Goal: Task Accomplishment & Management: Manage account settings

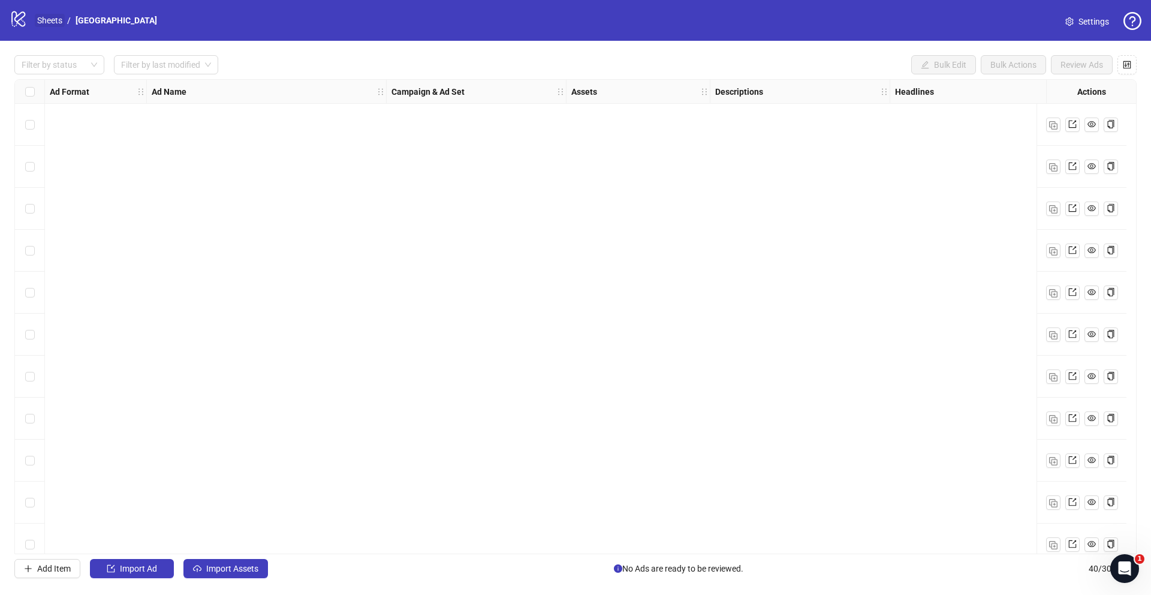
scroll to position [1234, 0]
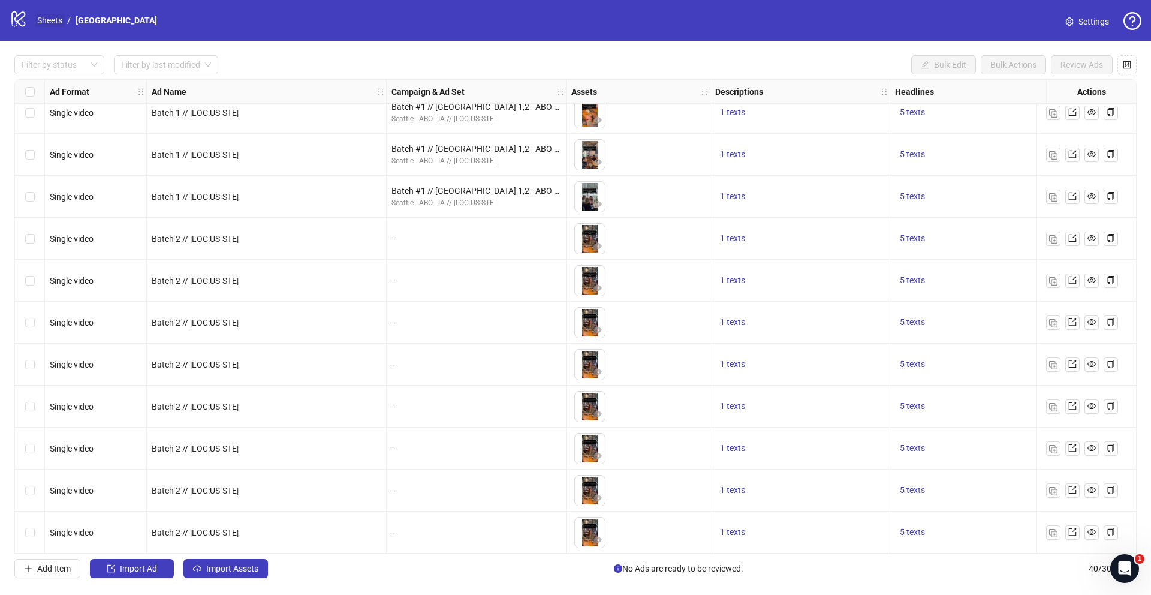
click at [59, 20] on link "Sheets" at bounding box center [50, 20] width 30 height 13
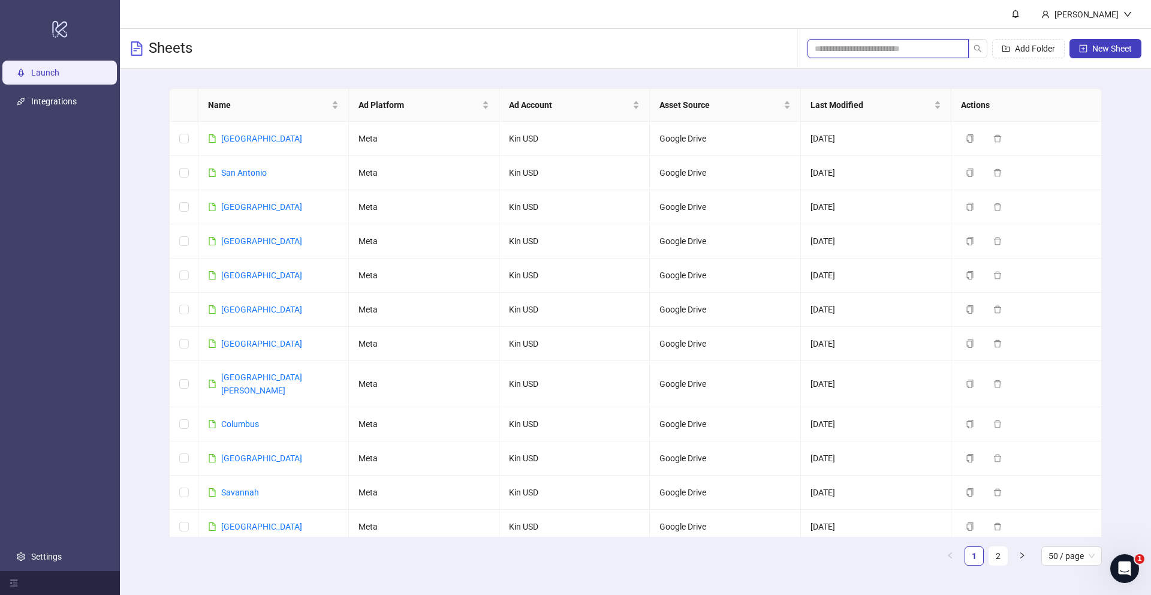
click at [941, 51] on input "search" at bounding box center [883, 48] width 137 height 13
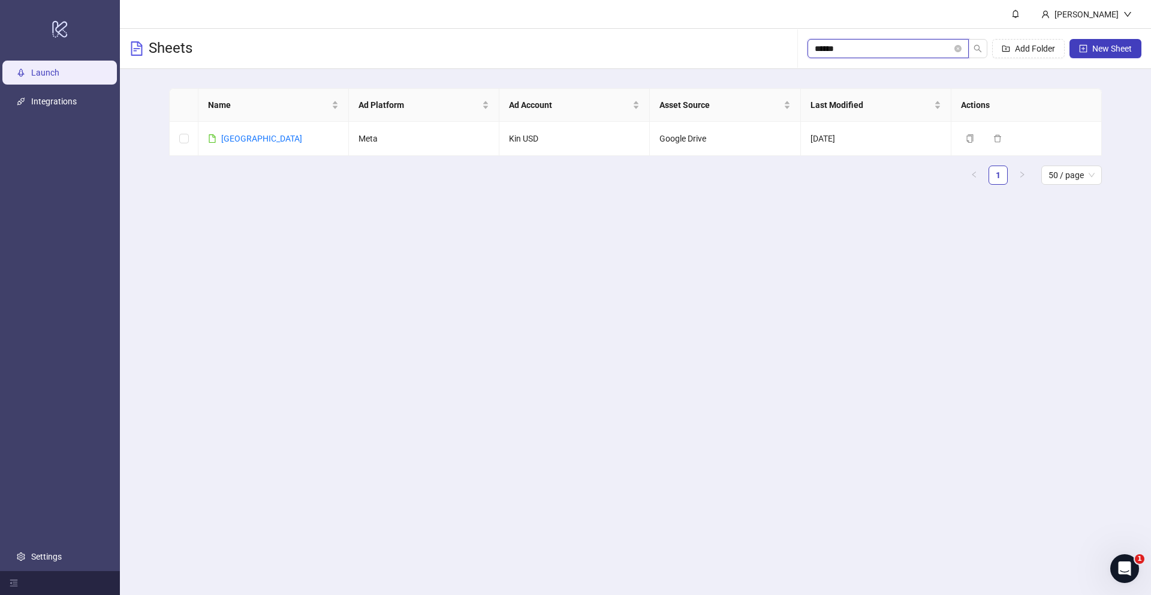
type input "*******"
click at [911, 53] on input "*******" at bounding box center [883, 48] width 137 height 13
click at [827, 47] on input "*******" at bounding box center [883, 48] width 137 height 13
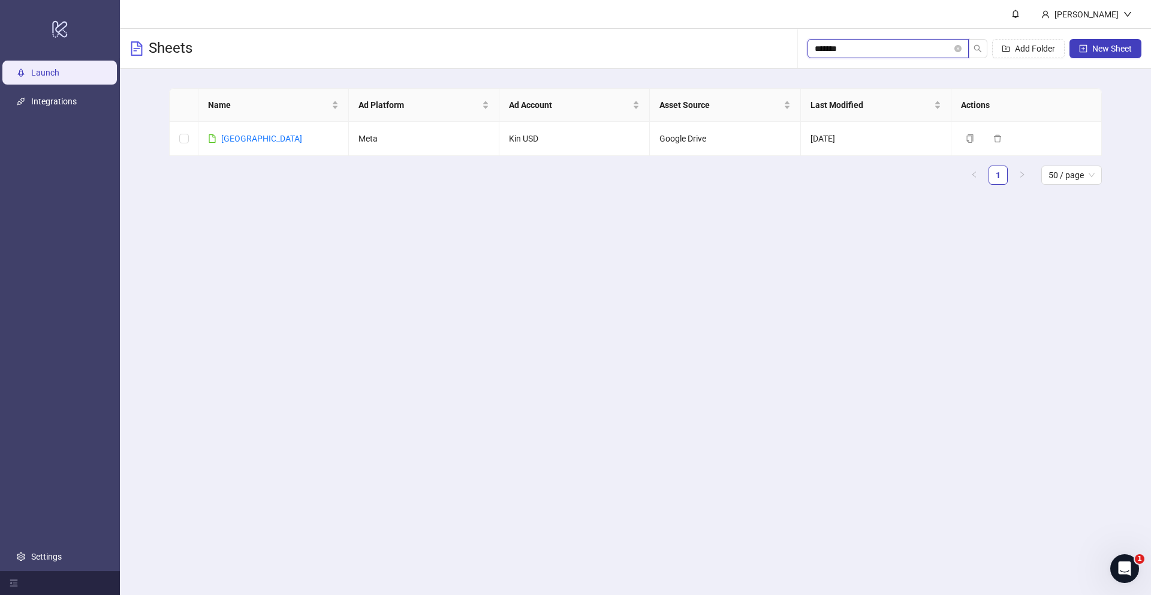
click at [827, 47] on input "*******" at bounding box center [883, 48] width 137 height 13
click at [246, 137] on link "Jakarta" at bounding box center [261, 139] width 81 height 10
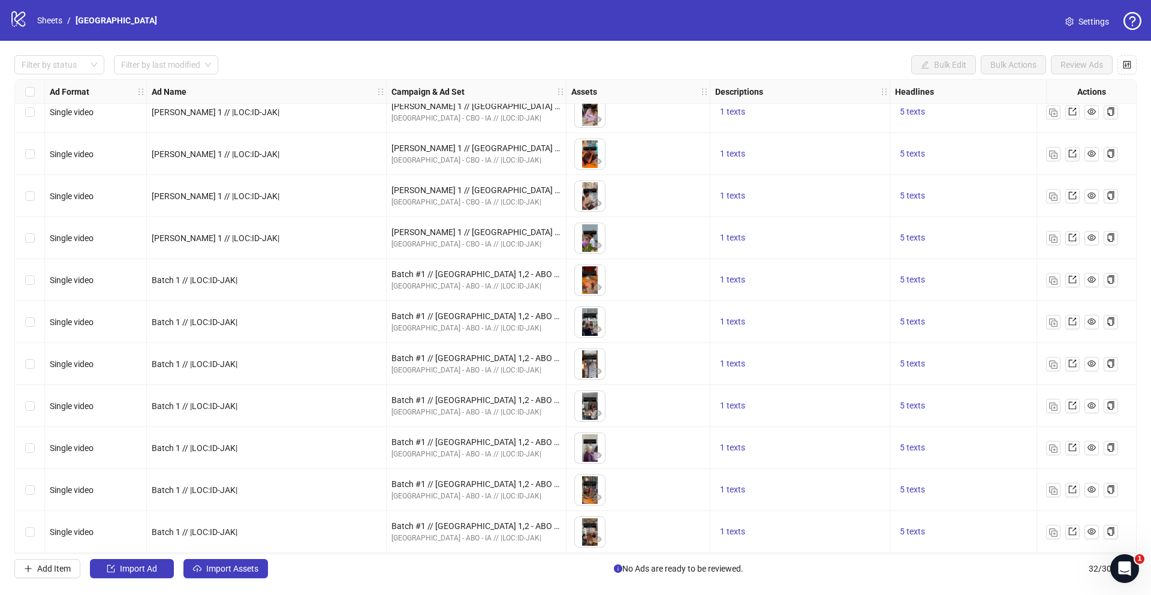
scroll to position [898, 0]
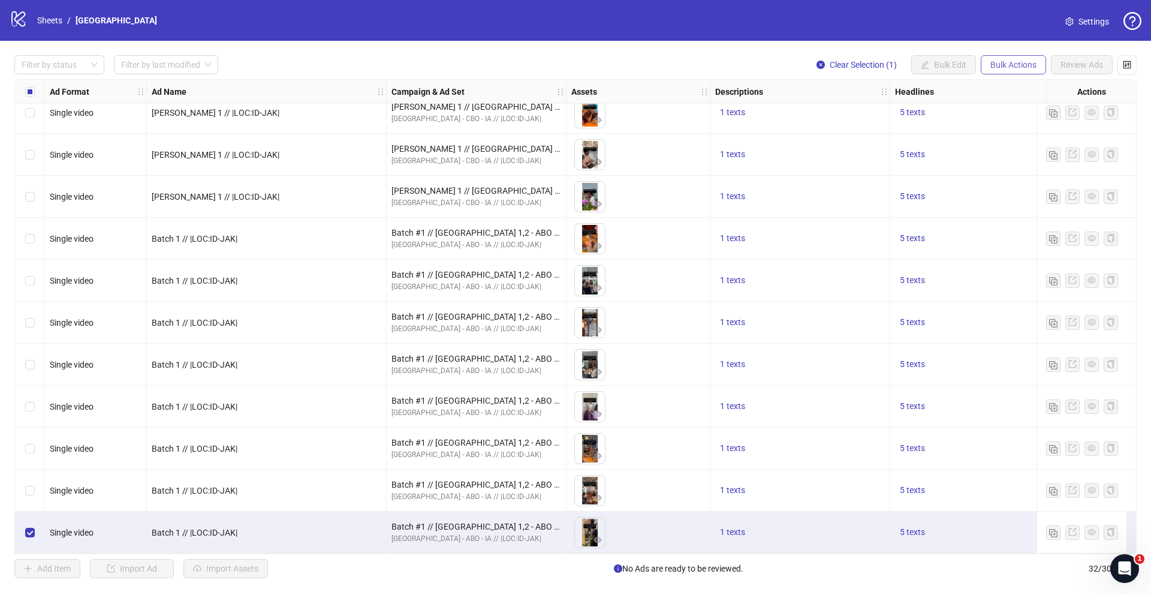
click at [1028, 68] on span "Bulk Actions" at bounding box center [1014, 65] width 46 height 10
click at [1011, 106] on span "Duplicate" at bounding box center [1030, 107] width 82 height 13
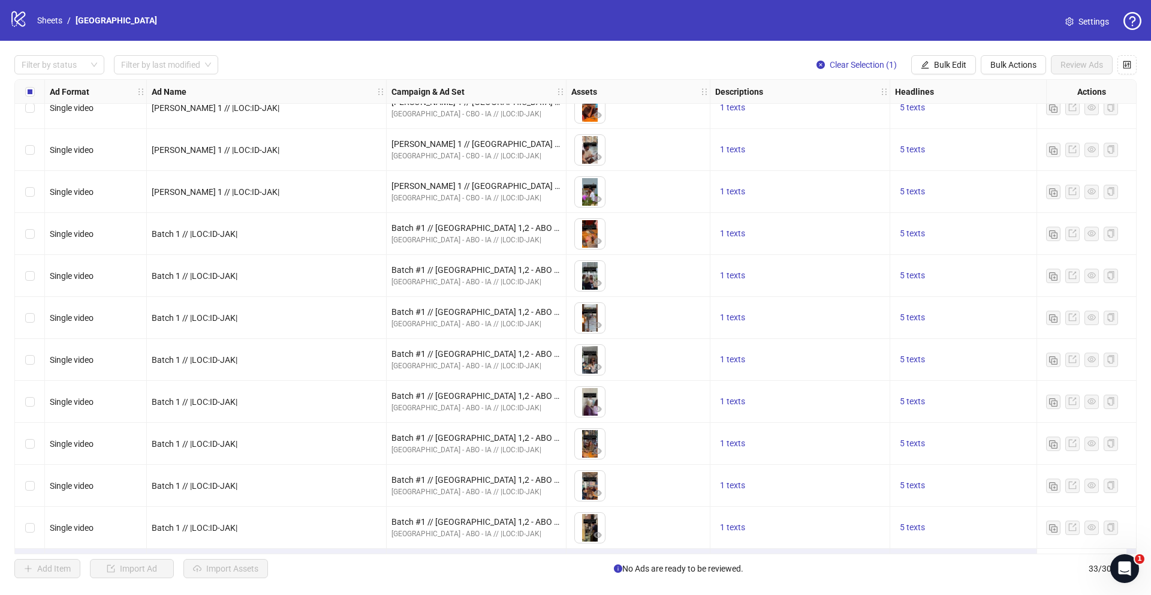
scroll to position [940, 0]
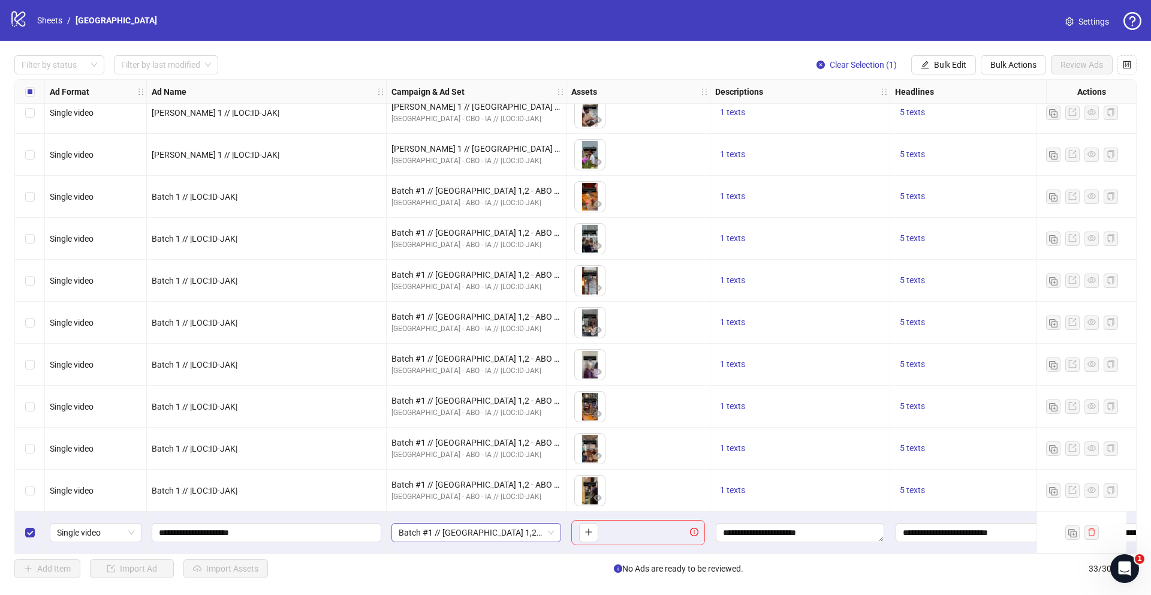
click at [417, 534] on span "Batch #1 // Jakarta 1,2 - ABO - IA // |LOC:ID-JAK| // Exclude 180D PUR" at bounding box center [476, 532] width 155 height 18
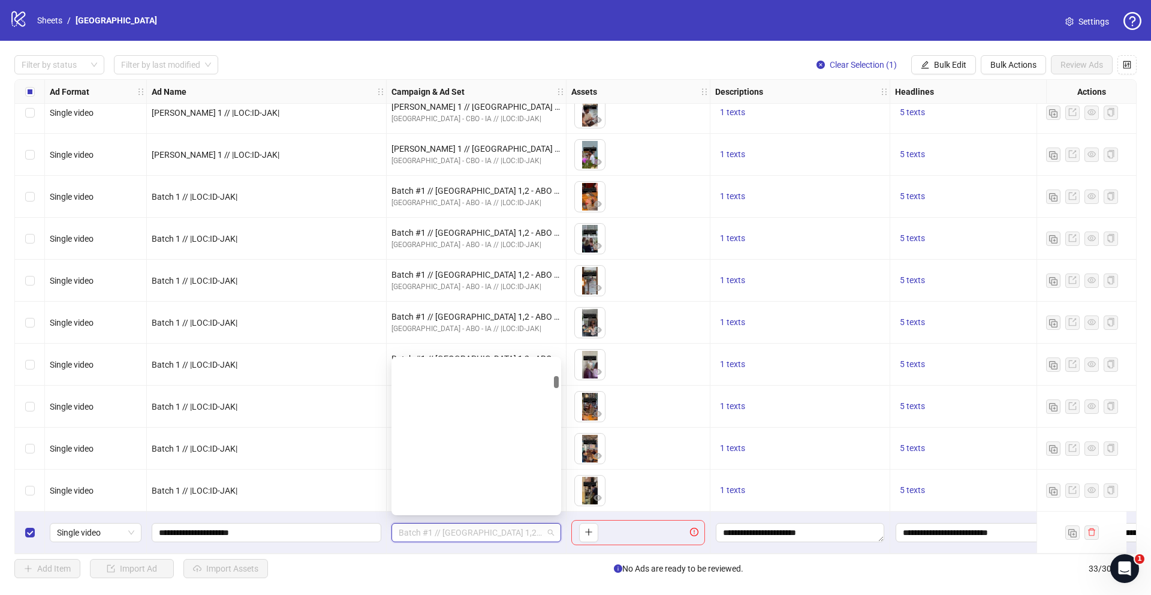
scroll to position [0, 0]
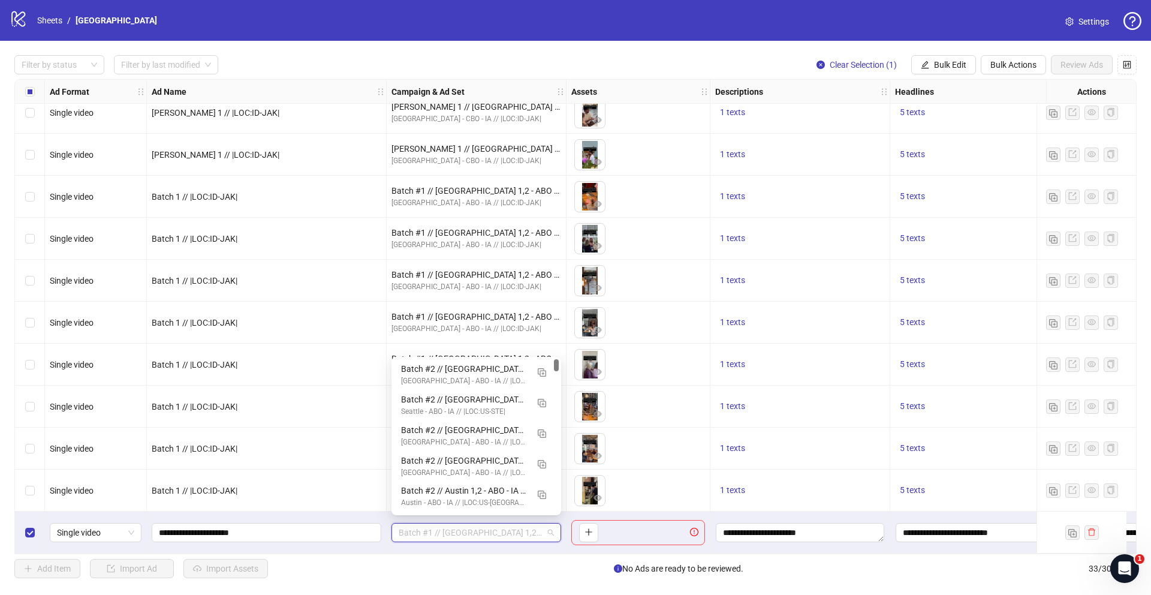
drag, startPoint x: 558, startPoint y: 384, endPoint x: 558, endPoint y: 348, distance: 35.4
click at [558, 348] on body "logo/logo-mobile Sheets / Jakarta Settings Filter by status Filter by last modi…" at bounding box center [575, 297] width 1151 height 595
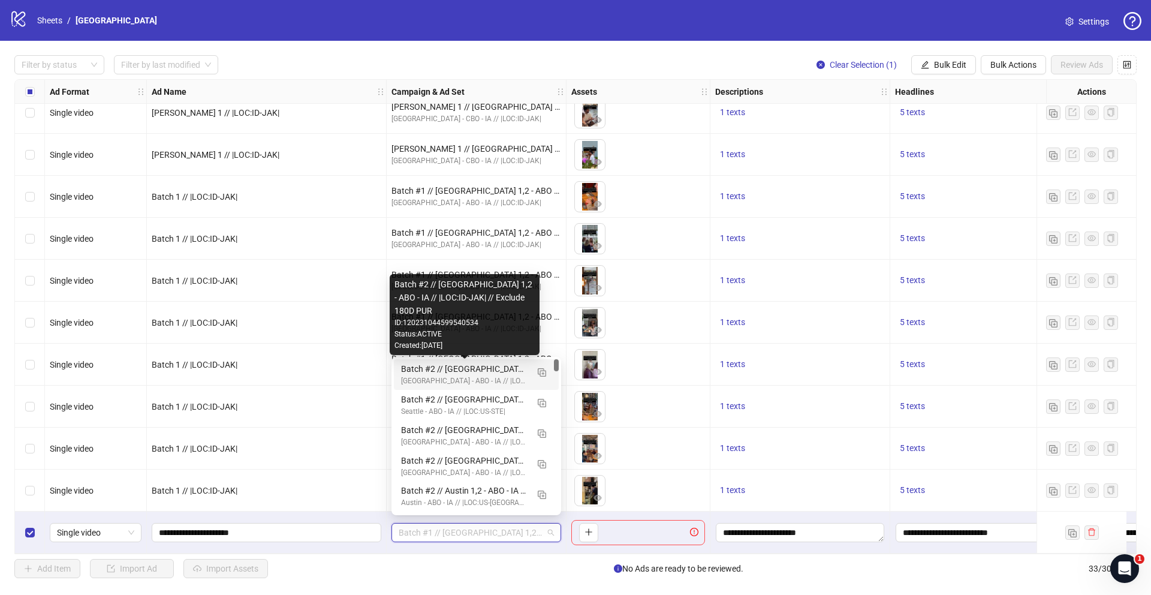
click at [489, 372] on div "Batch #2 // Jakarta 1,2 - ABO - IA // |LOC:ID-JAK| // Exclude 180D PUR" at bounding box center [464, 368] width 127 height 13
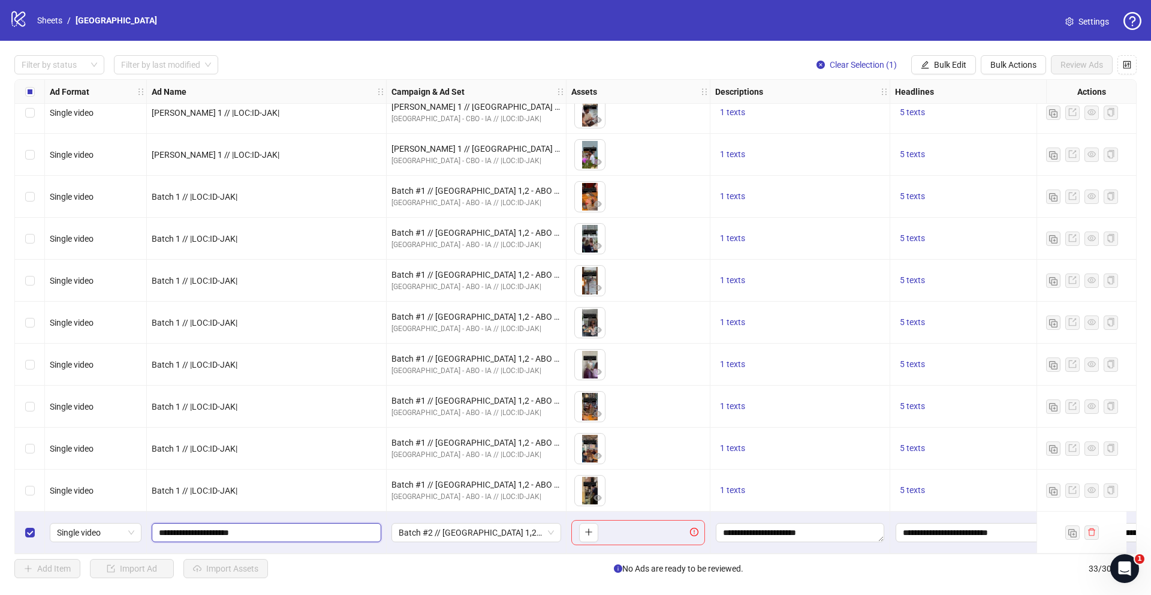
click at [187, 531] on input "**********" at bounding box center [265, 532] width 213 height 13
type input "**********"
click at [818, 487] on div "1 texts" at bounding box center [800, 490] width 170 height 14
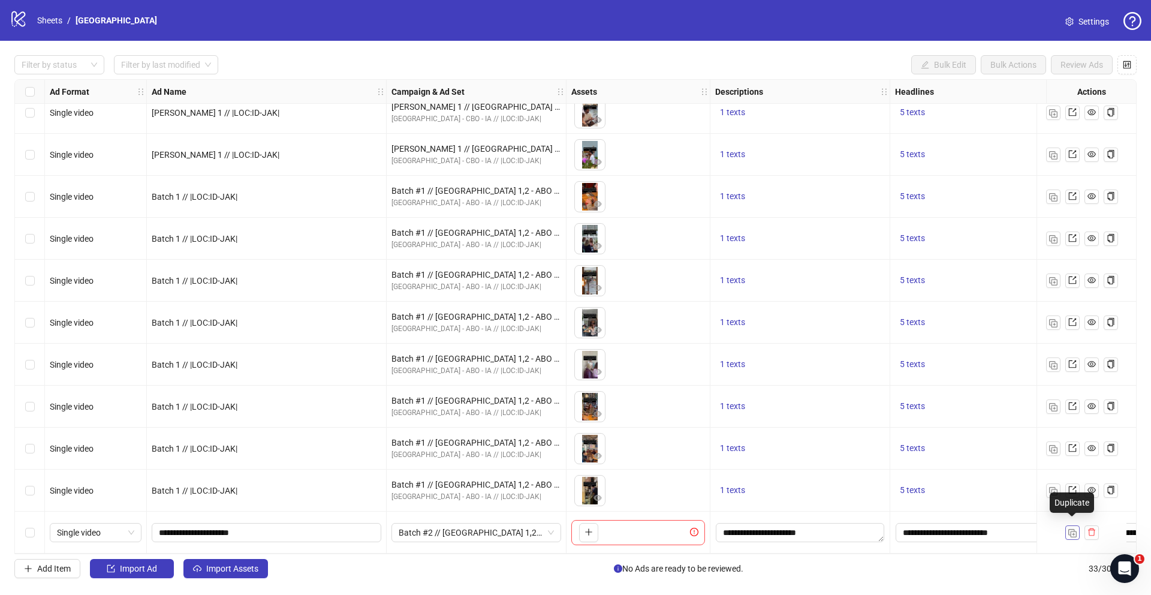
click at [1074, 529] on img "button" at bounding box center [1072, 533] width 8 height 8
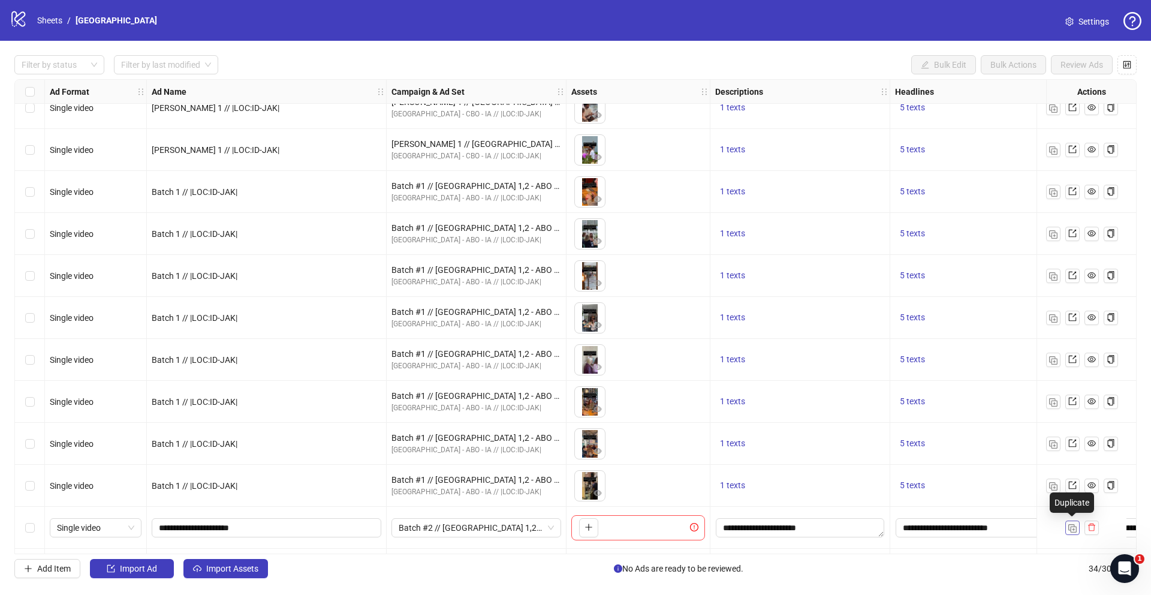
click at [1074, 528] on img "button" at bounding box center [1072, 528] width 8 height 8
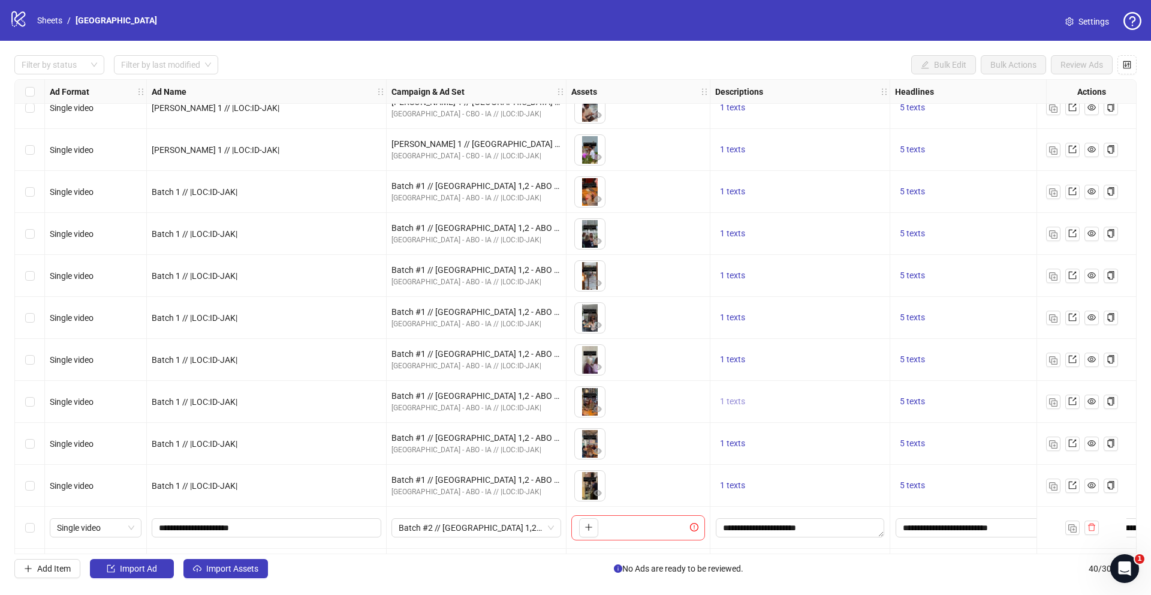
scroll to position [1234, 0]
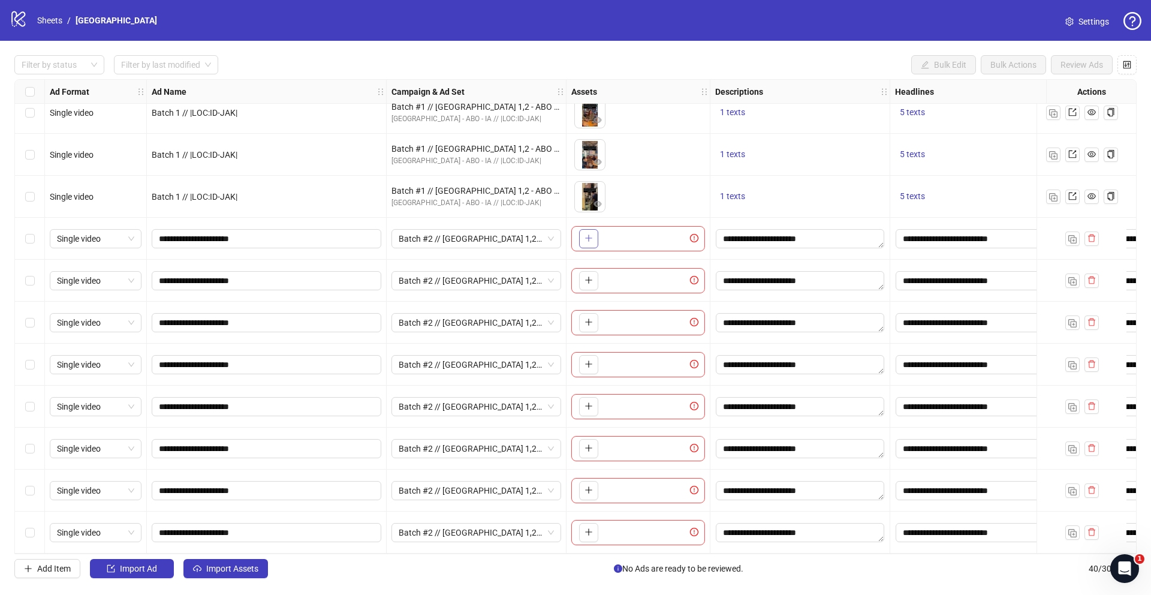
click at [588, 234] on icon "plus" at bounding box center [589, 238] width 8 height 8
click at [589, 276] on icon "plus" at bounding box center [589, 280] width 8 height 8
click at [589, 321] on span "button" at bounding box center [589, 322] width 8 height 10
click at [589, 361] on icon "plus" at bounding box center [588, 364] width 1 height 7
click at [586, 402] on icon "plus" at bounding box center [589, 406] width 8 height 8
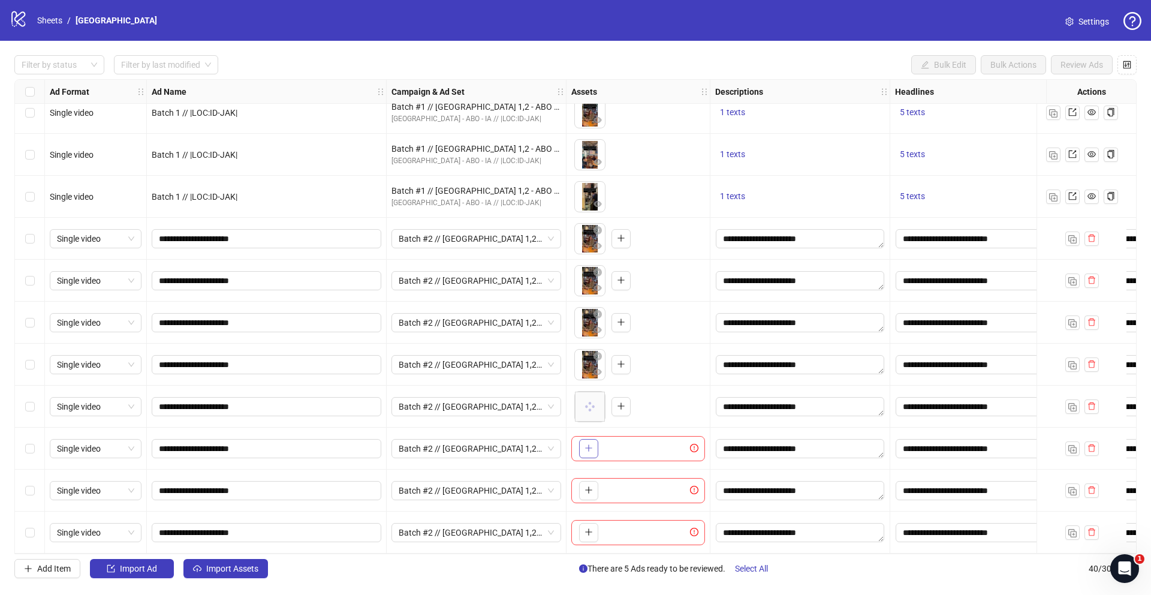
click at [585, 444] on icon "plus" at bounding box center [589, 448] width 8 height 8
click at [585, 486] on icon "plus" at bounding box center [589, 490] width 8 height 8
click at [587, 528] on icon "plus" at bounding box center [589, 532] width 8 height 8
drag, startPoint x: 5, startPoint y: 237, endPoint x: 30, endPoint y: 448, distance: 212.6
click at [30, 448] on div "Filter by status Filter by last modified Bulk Edit Bulk Actions Review Ads Ad F…" at bounding box center [575, 317] width 1151 height 552
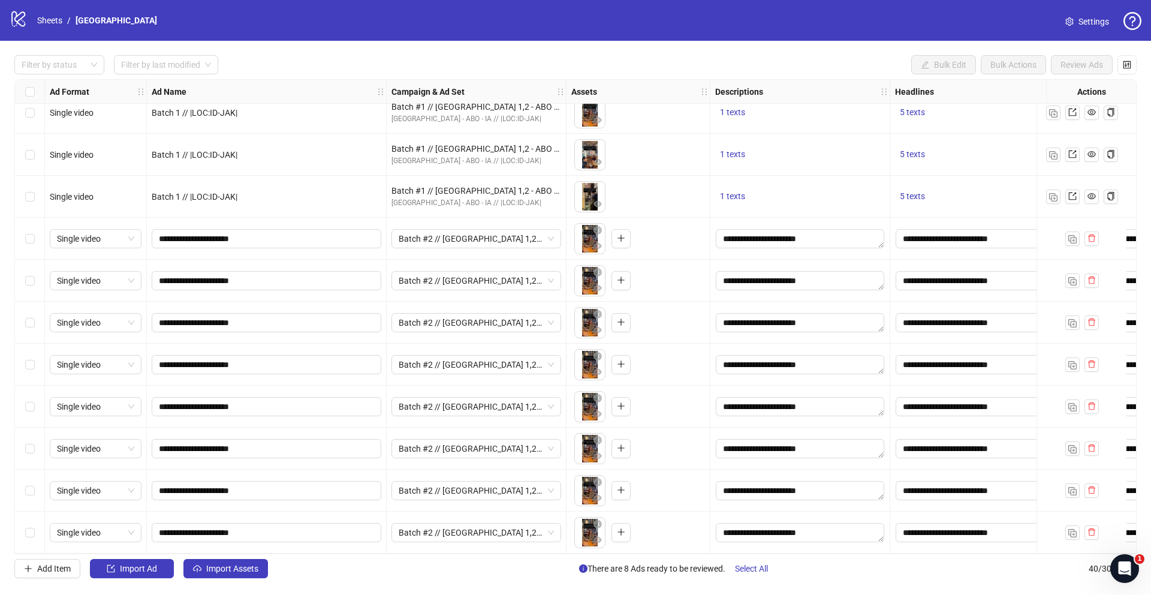
click at [43, 243] on div "Select row 33" at bounding box center [30, 239] width 30 height 42
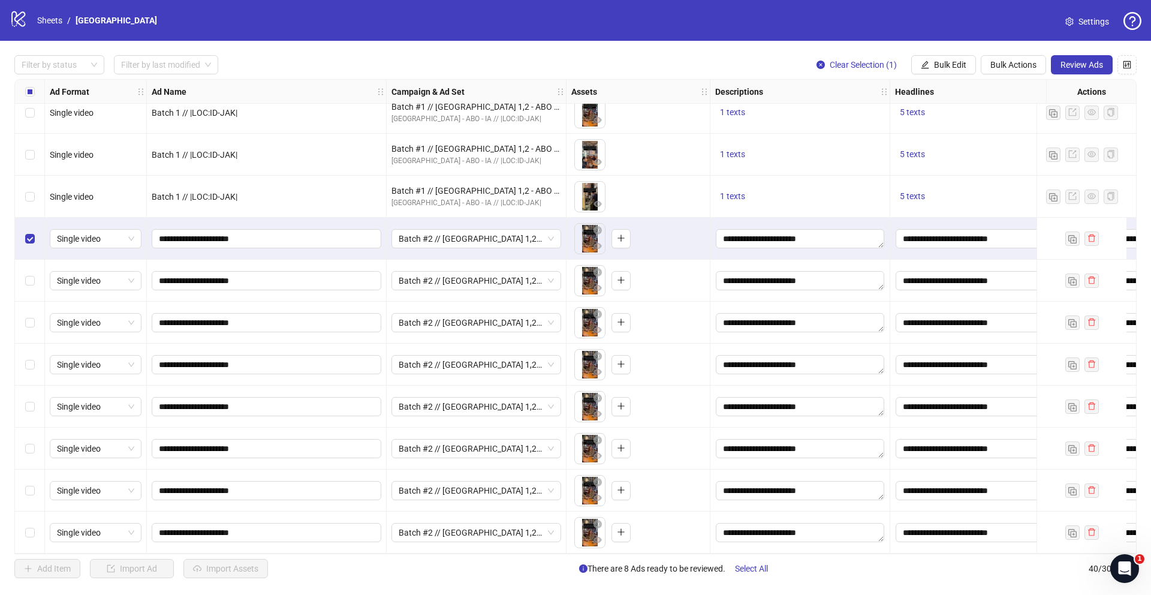
click at [44, 272] on div "Select row 34" at bounding box center [30, 281] width 30 height 42
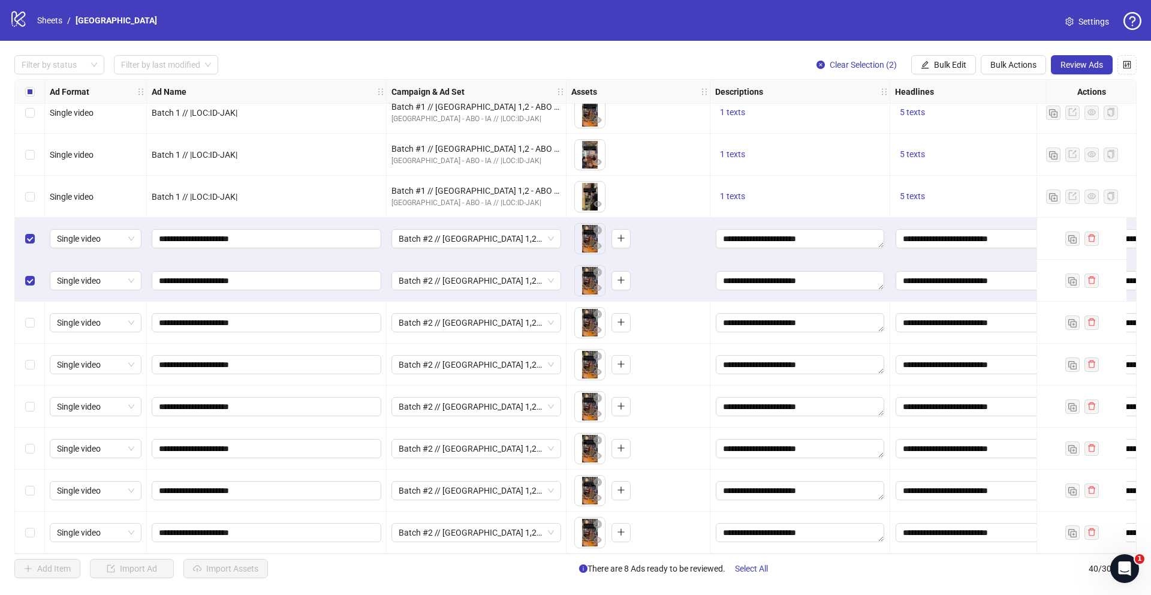
click at [42, 321] on div "Select row 35" at bounding box center [30, 323] width 30 height 42
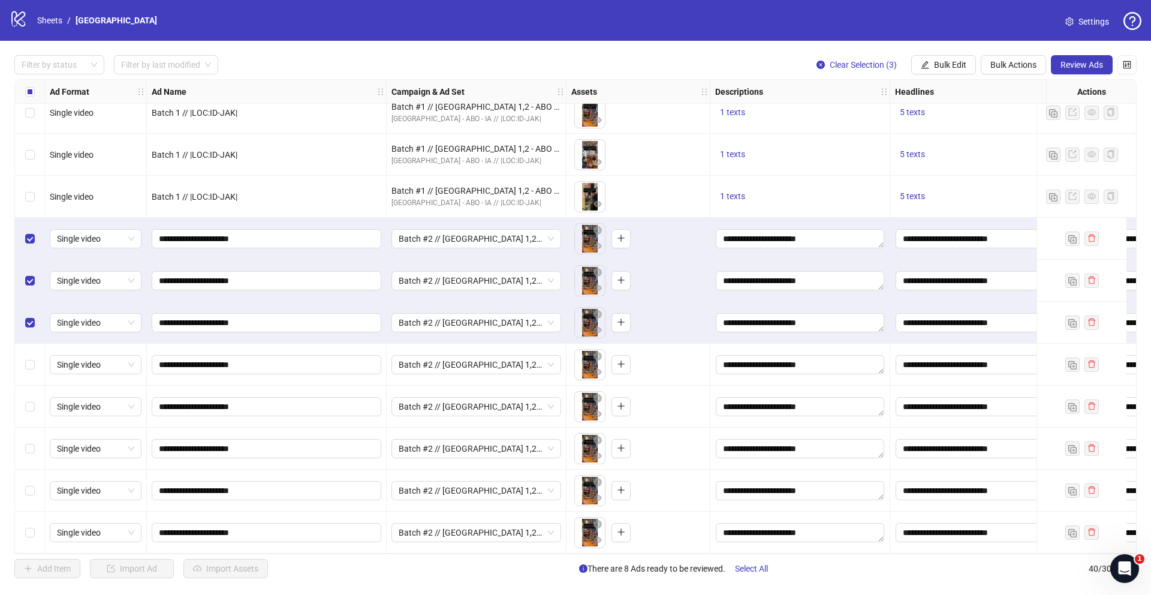
click at [39, 351] on div "Select row 36" at bounding box center [30, 365] width 30 height 42
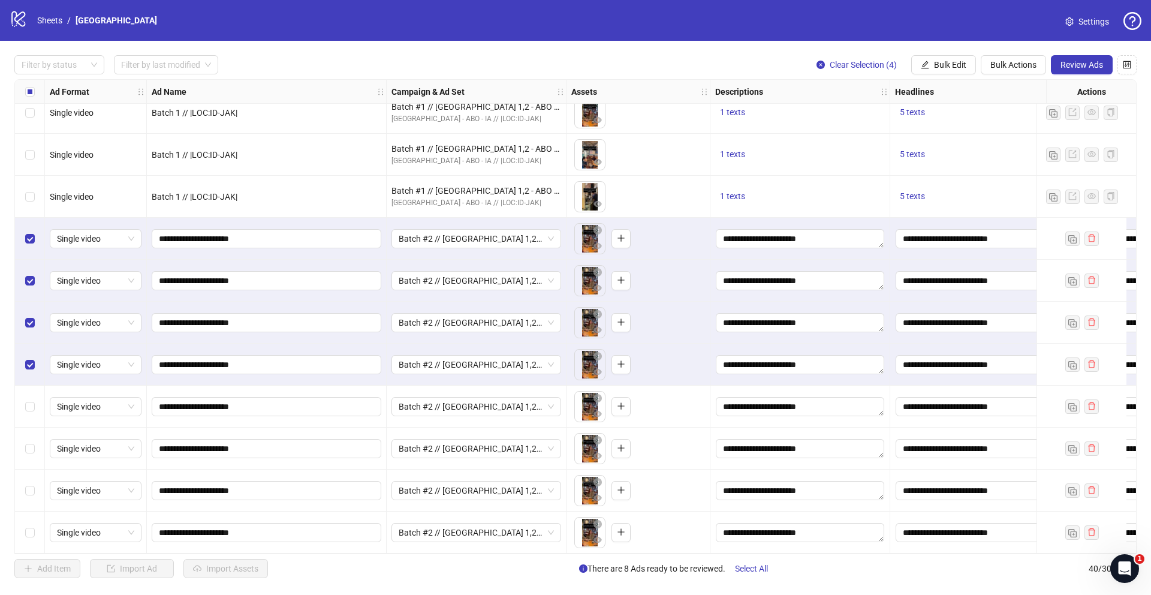
click at [39, 386] on div "Select row 37" at bounding box center [30, 407] width 30 height 42
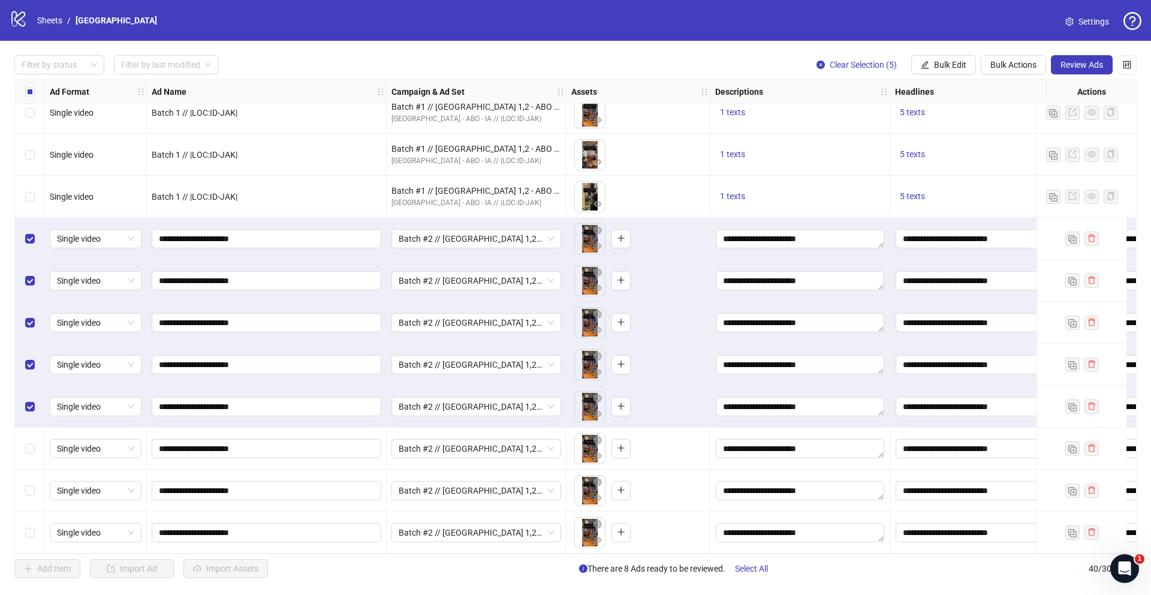
click at [41, 442] on div "Select row 38" at bounding box center [30, 449] width 30 height 42
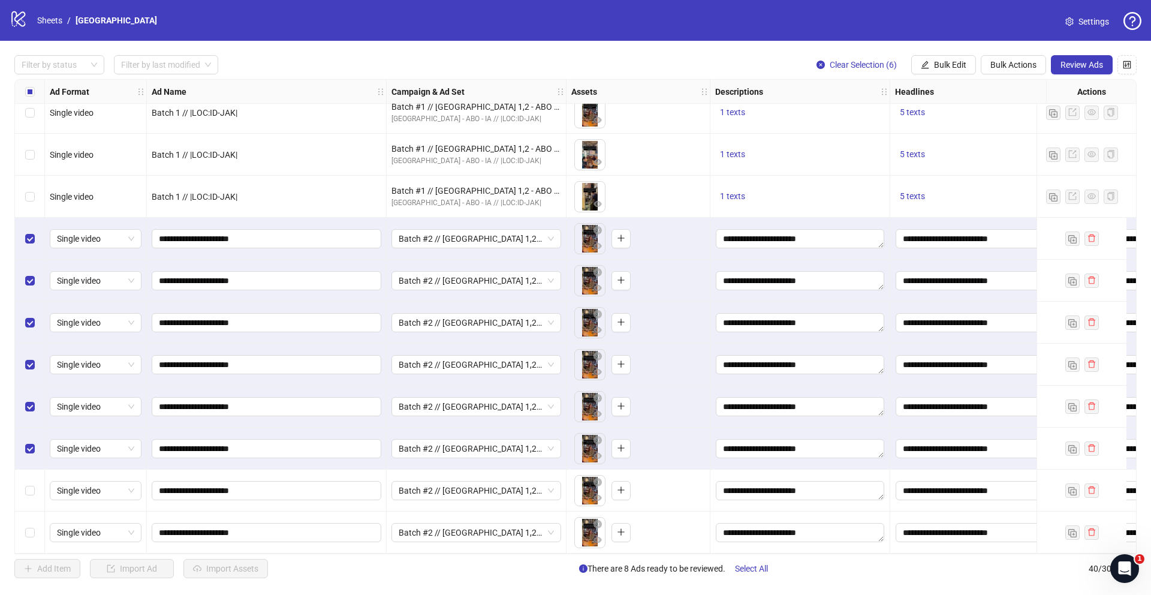
click at [40, 483] on div "Select row 39" at bounding box center [30, 490] width 30 height 42
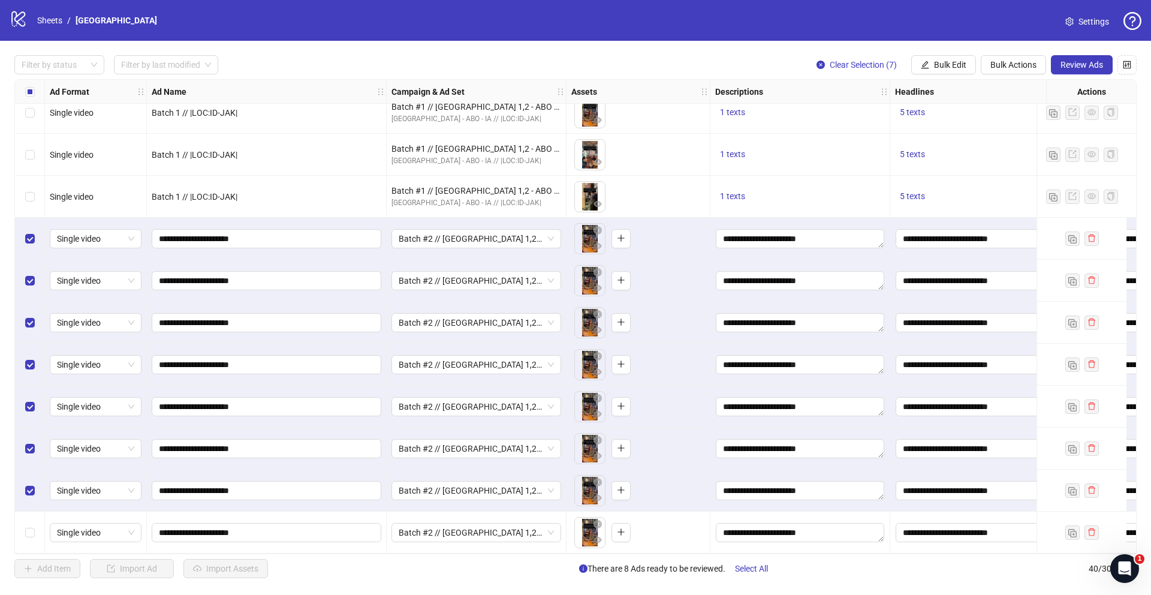
click at [41, 521] on div "Select row 40" at bounding box center [30, 532] width 30 height 42
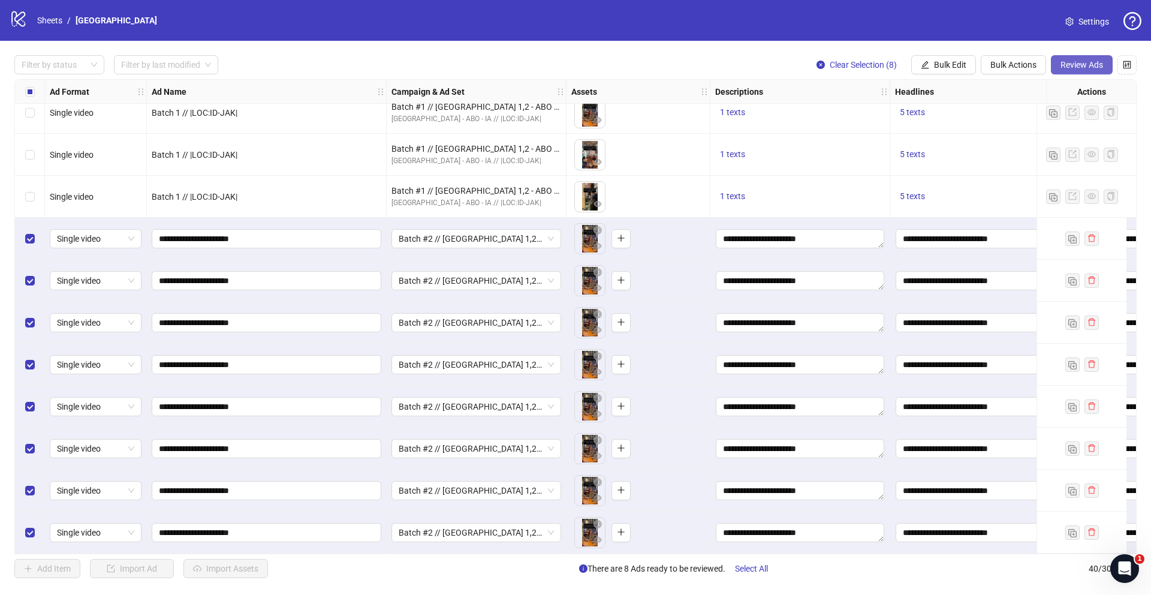
click at [1068, 64] on span "Review Ads" at bounding box center [1082, 65] width 43 height 10
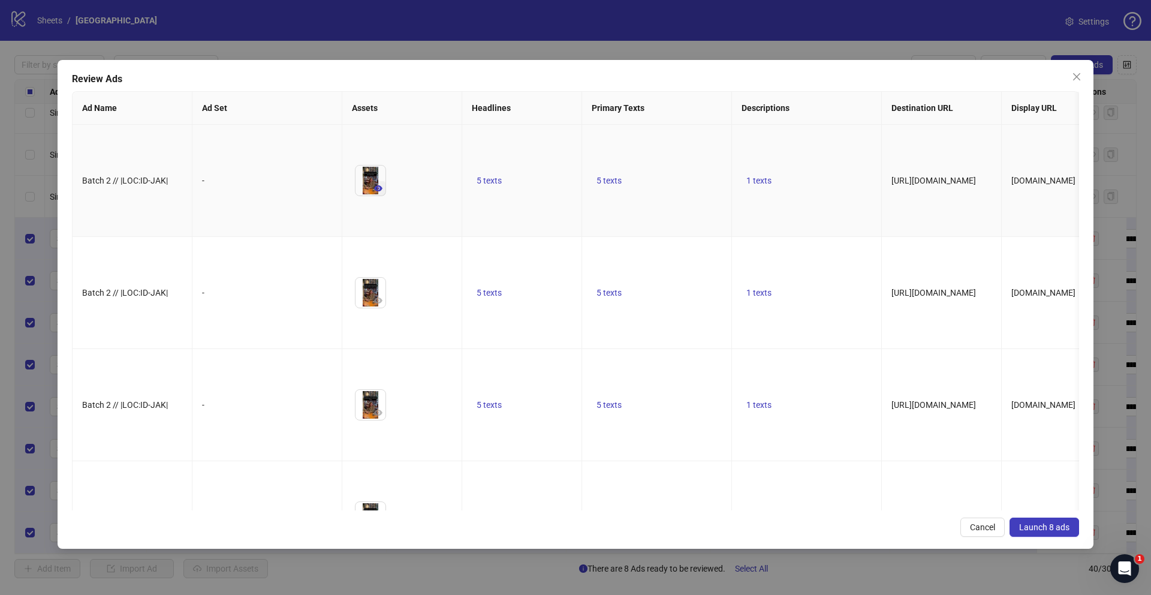
click at [379, 191] on icon "eye" at bounding box center [378, 188] width 8 height 6
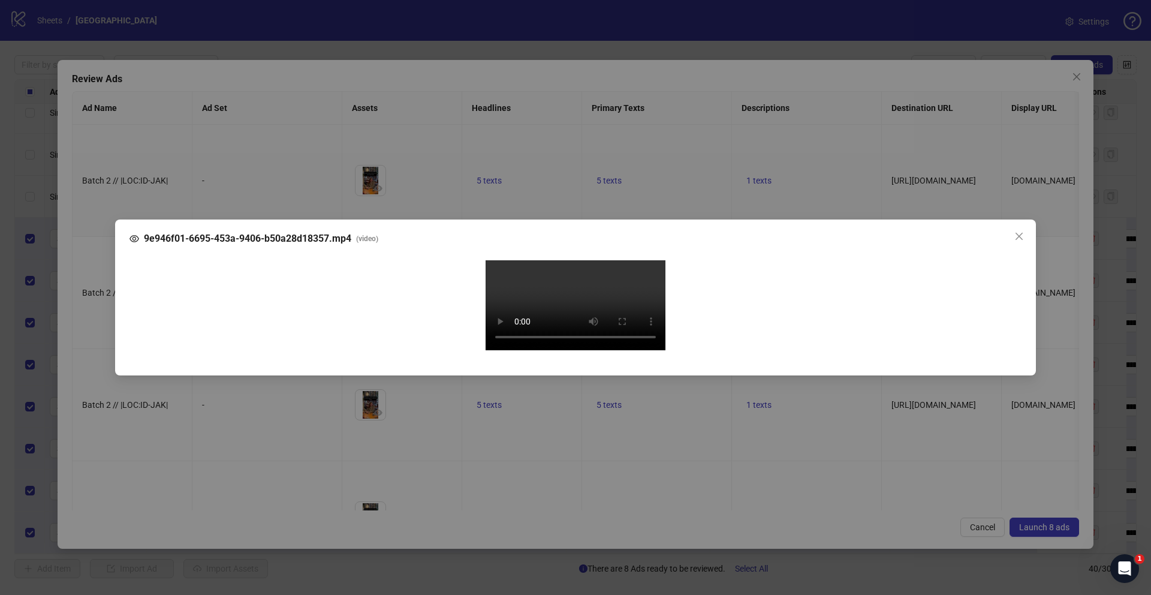
click at [94, 326] on div "9e946f01-6695-453a-9406-b50a28d18357.mp4 ( video ) Your browser does not suppor…" at bounding box center [575, 297] width 1151 height 595
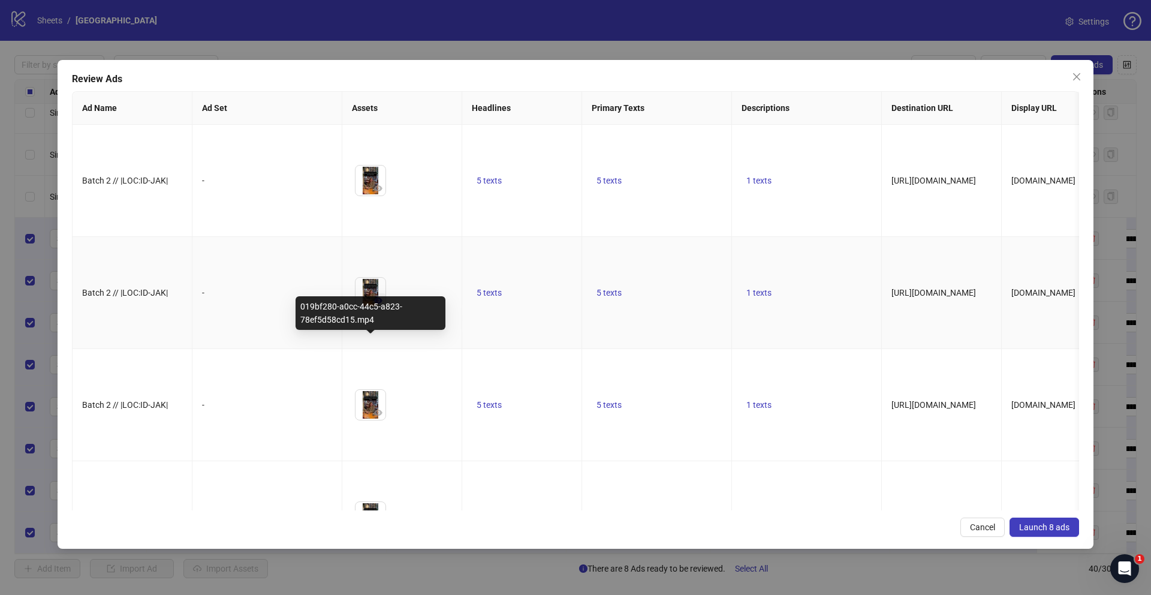
click at [375, 303] on icon "eye" at bounding box center [378, 300] width 8 height 6
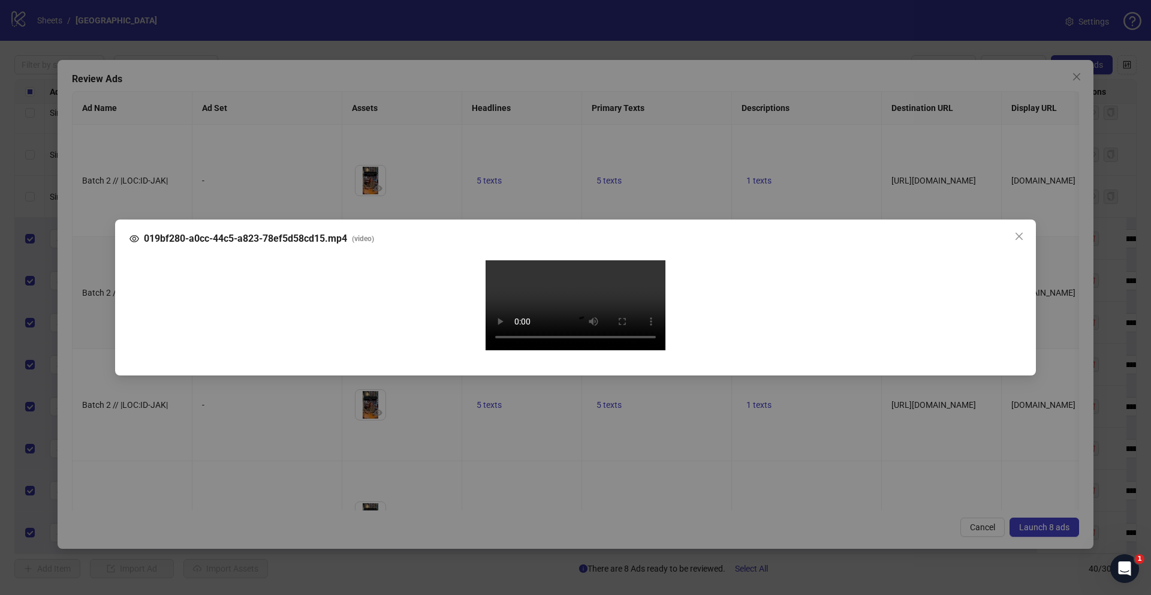
click at [97, 363] on div "019bf280-a0cc-44c5-a823-78ef5d58cd15.mp4 ( video ) Your browser does not suppor…" at bounding box center [575, 297] width 1151 height 595
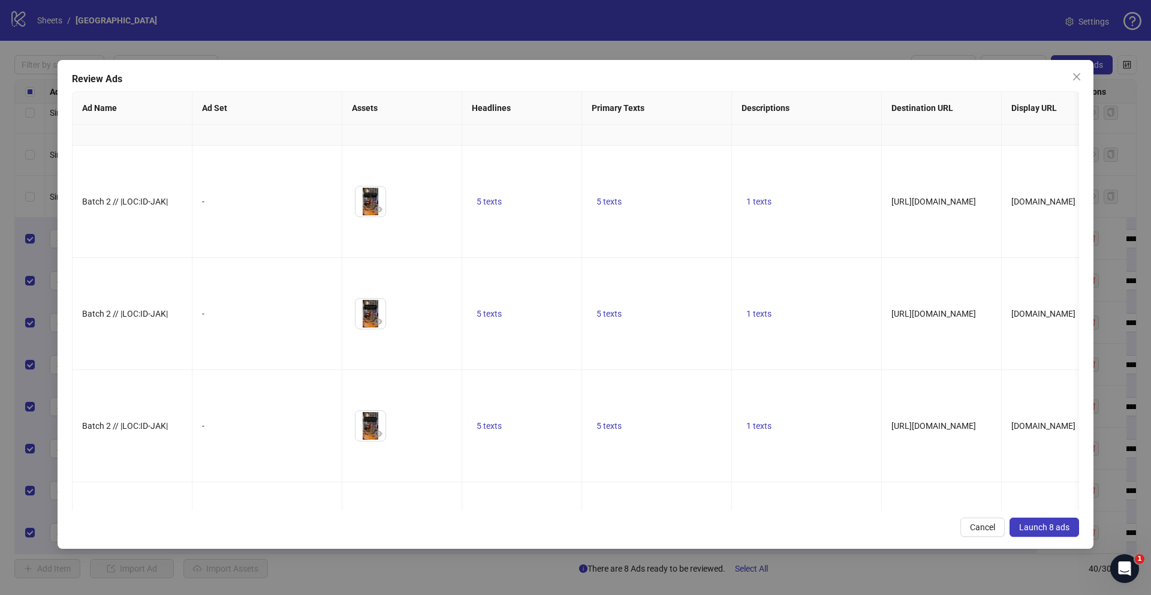
scroll to position [210, 0]
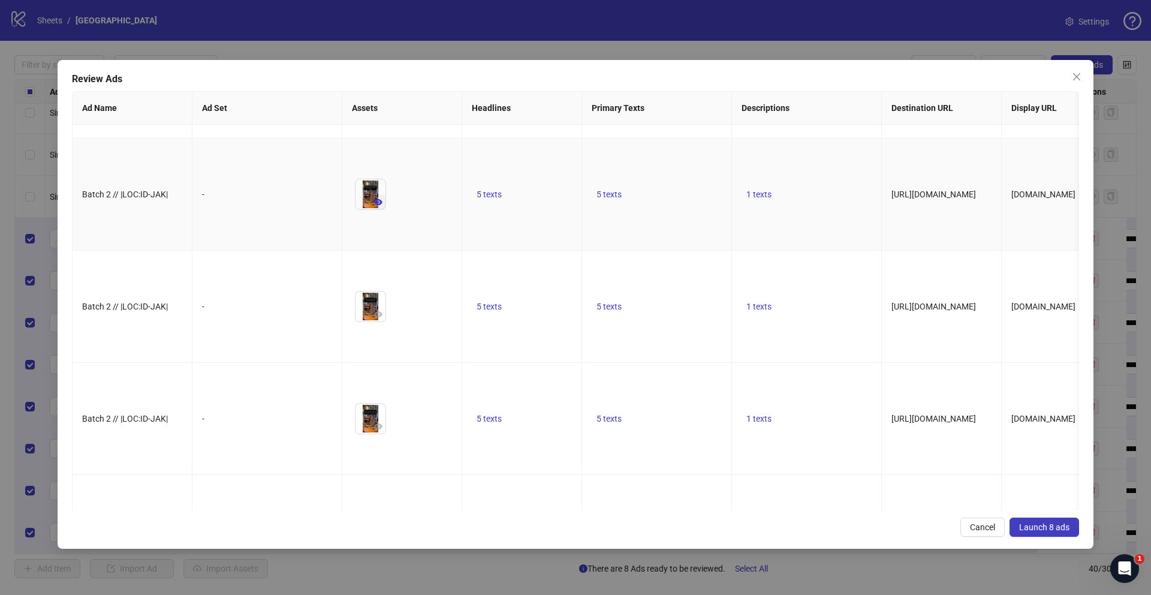
click at [381, 205] on icon "eye" at bounding box center [378, 202] width 8 height 6
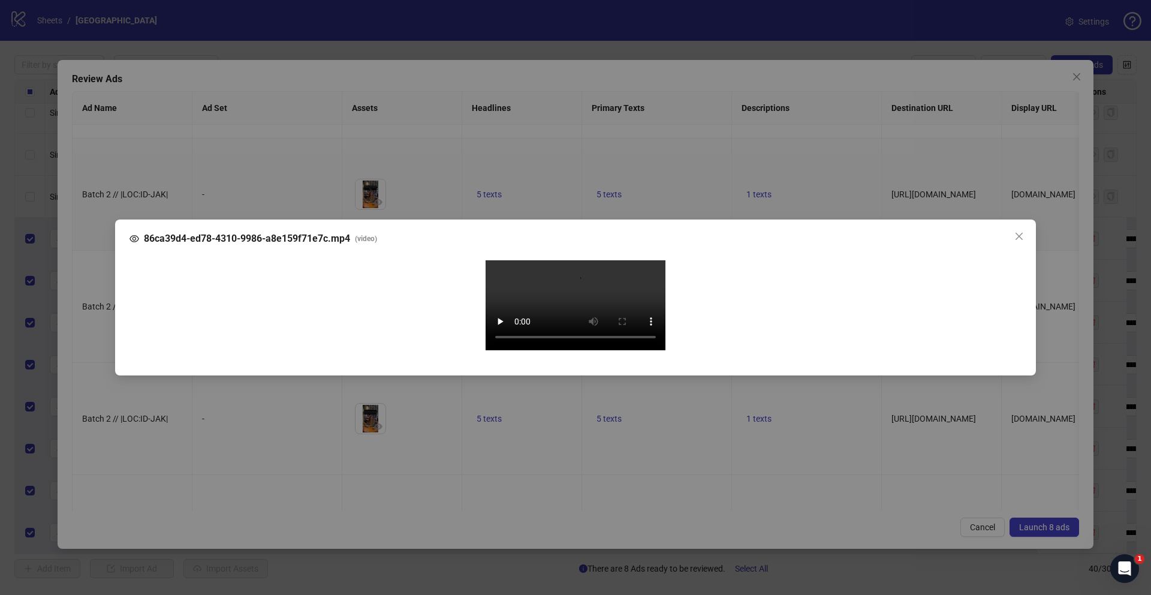
click at [107, 327] on div "86ca39d4-ed78-4310-9986-a8e159f71e7c.mp4 ( video ) Your browser does not suppor…" at bounding box center [575, 297] width 1151 height 595
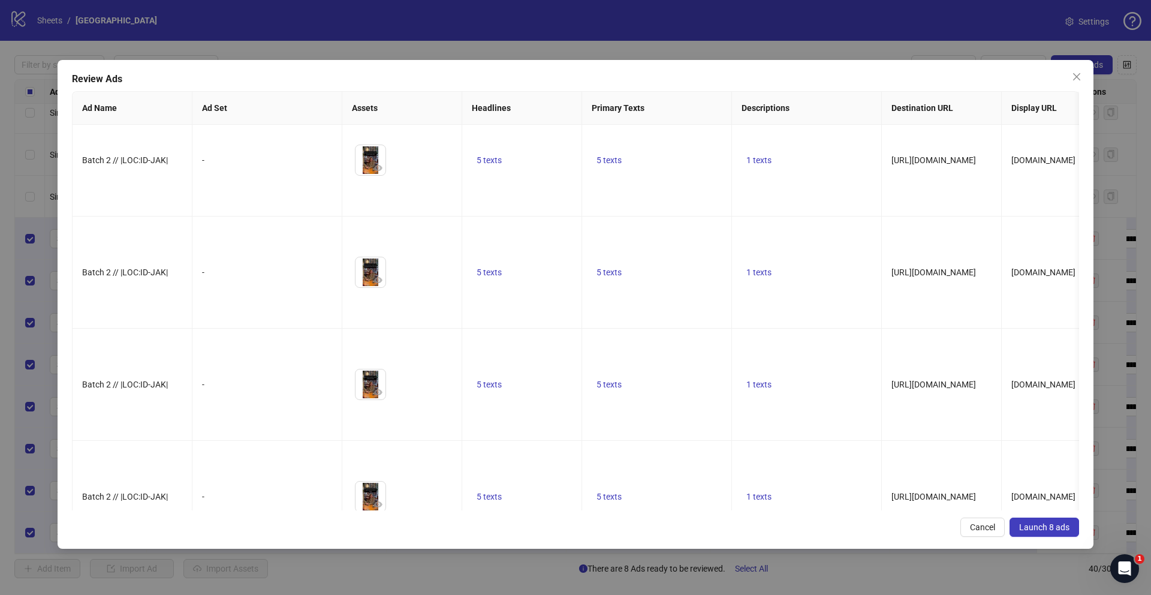
scroll to position [372, 0]
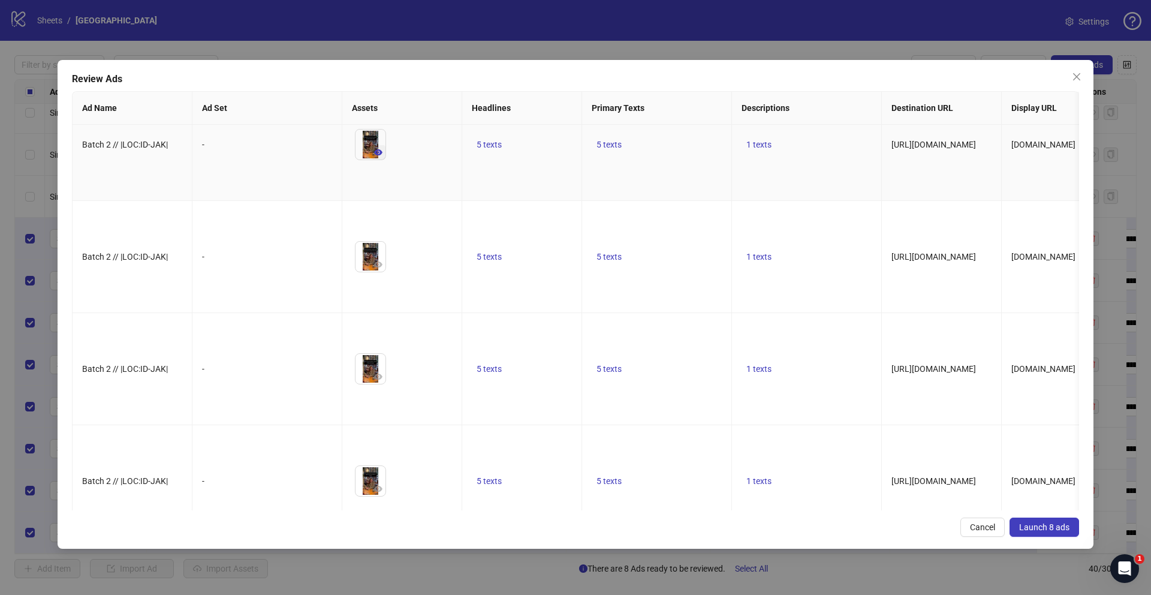
click at [374, 156] on icon "eye" at bounding box center [378, 152] width 8 height 8
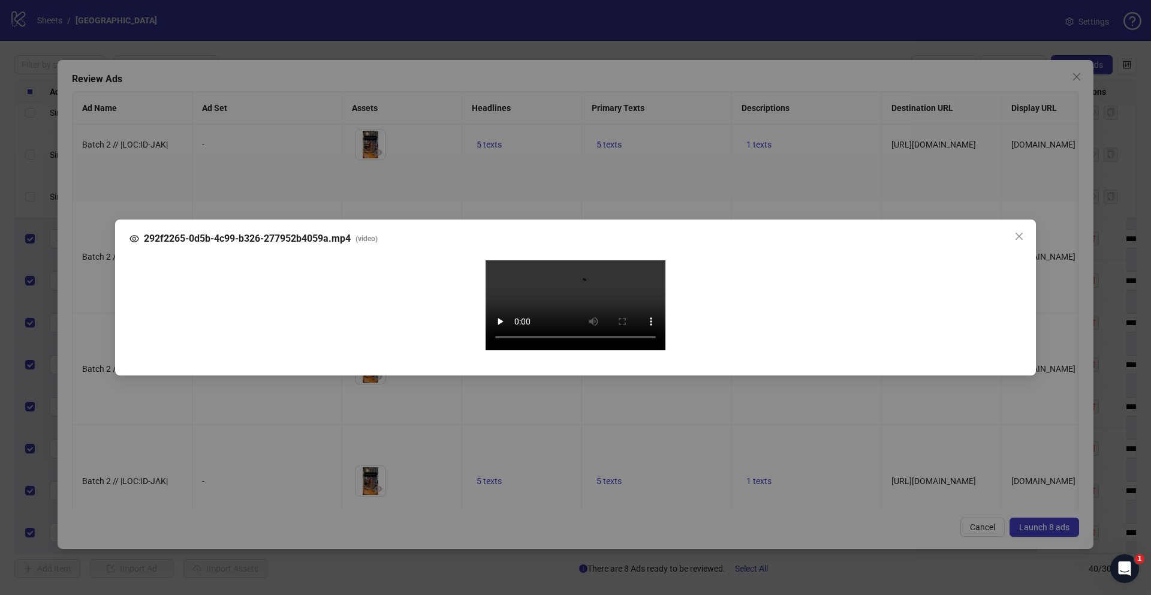
click at [93, 335] on div "292f2265-0d5b-4c99-b326-277952b4059a.mp4 ( video ) Your browser does not suppor…" at bounding box center [575, 297] width 1151 height 595
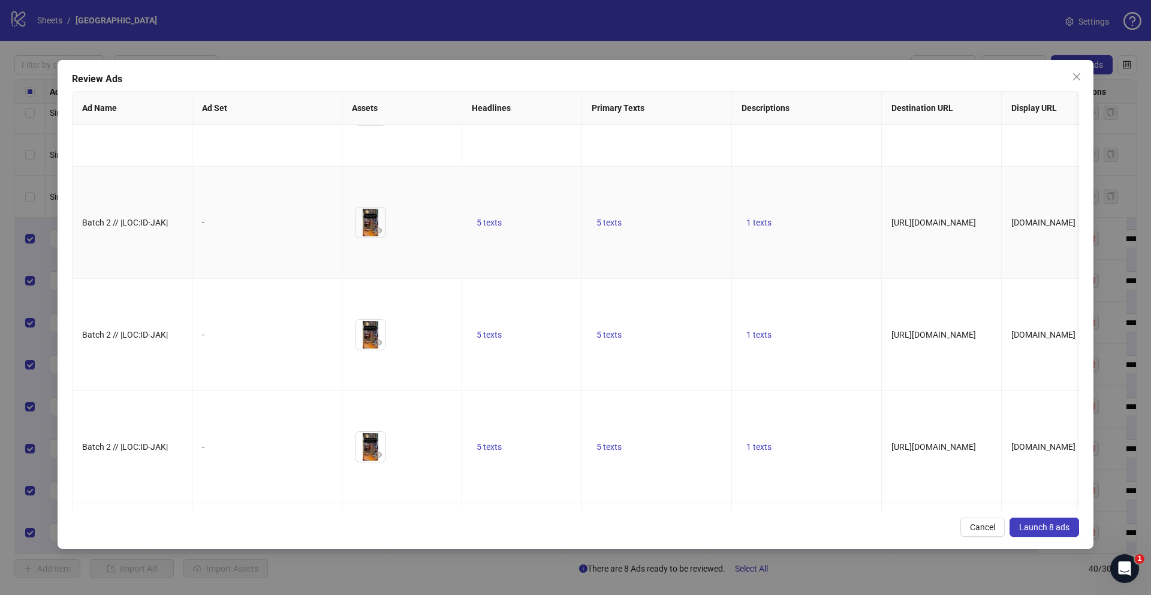
scroll to position [0, 0]
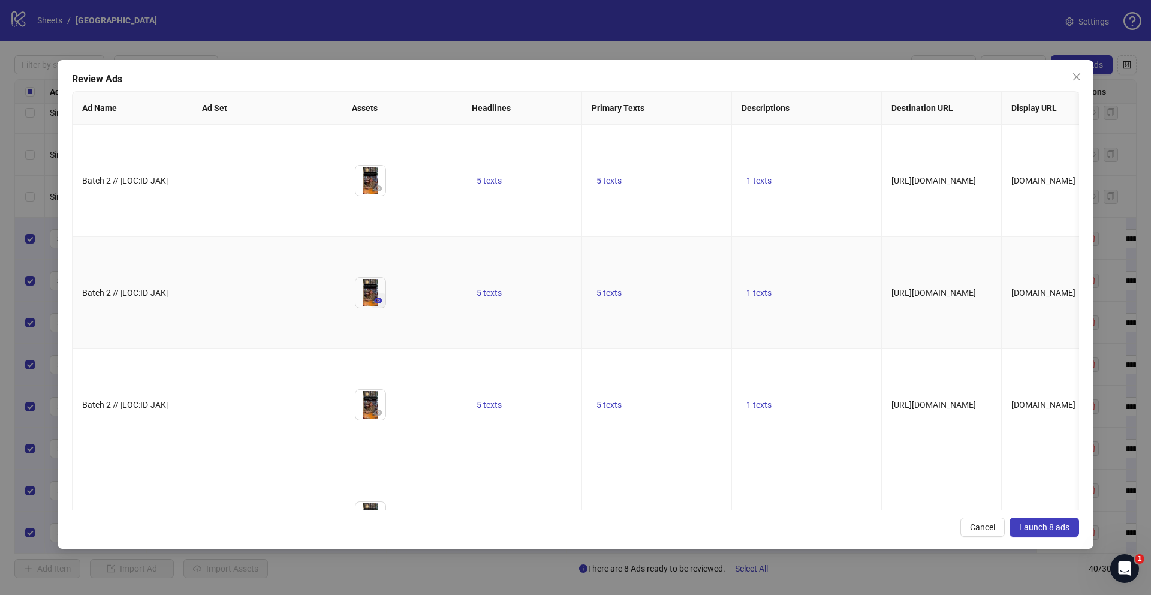
click at [377, 303] on icon "eye" at bounding box center [378, 300] width 8 height 6
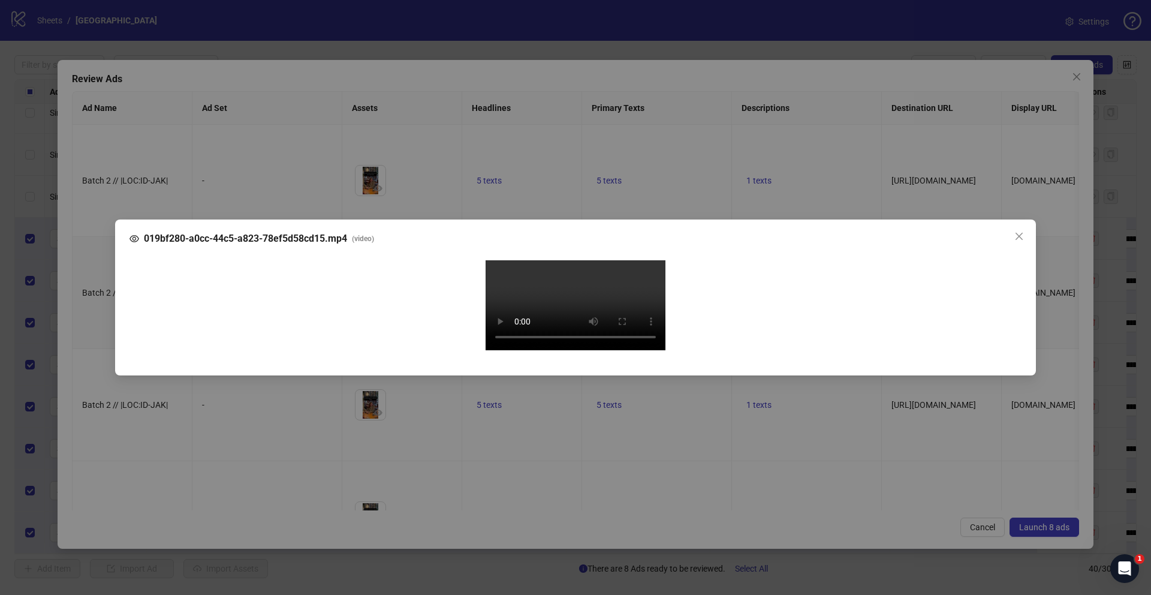
click at [92, 319] on div "019bf280-a0cc-44c5-a823-78ef5d58cd15.mp4 ( video ) Your browser does not suppor…" at bounding box center [575, 297] width 1151 height 595
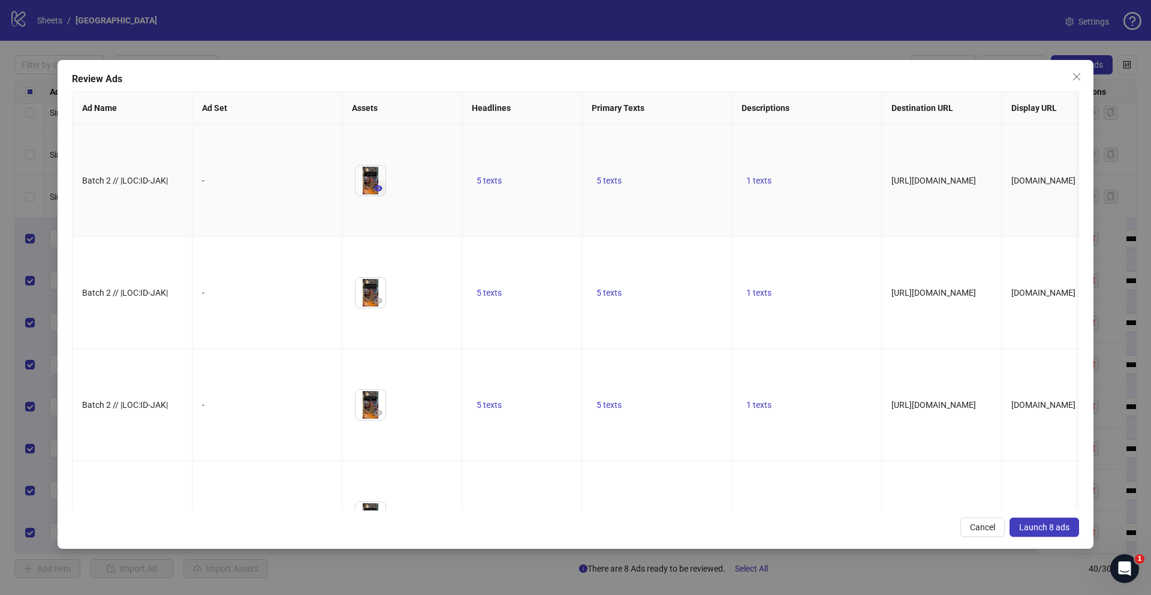
click at [380, 191] on icon "eye" at bounding box center [378, 188] width 8 height 6
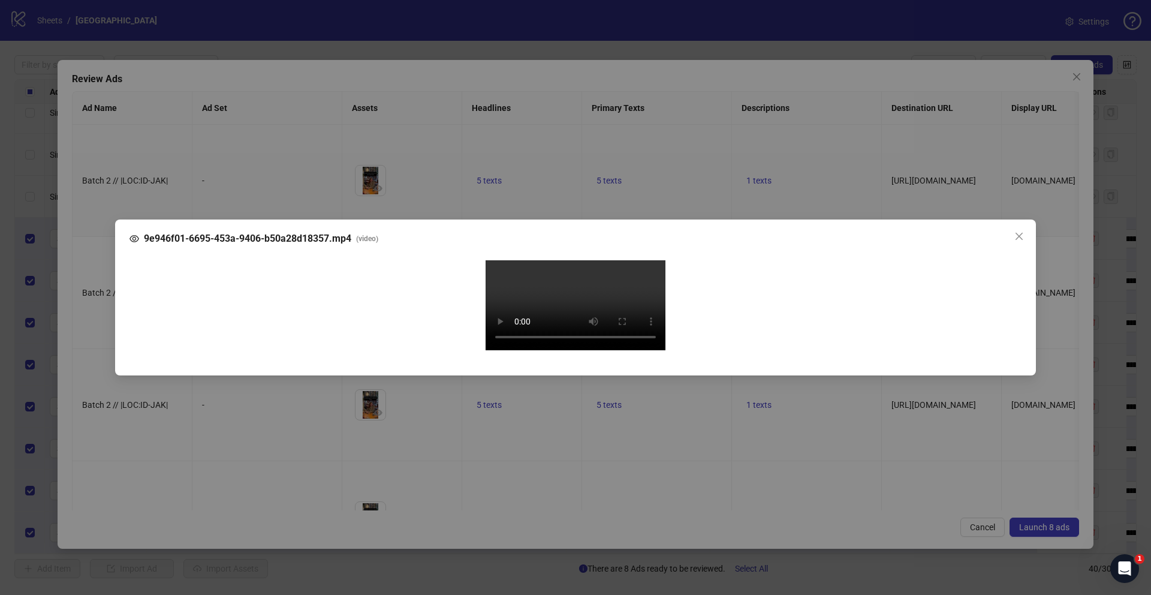
click at [106, 297] on div "9e946f01-6695-453a-9406-b50a28d18357.mp4 ( video ) Your browser does not suppor…" at bounding box center [575, 297] width 1151 height 595
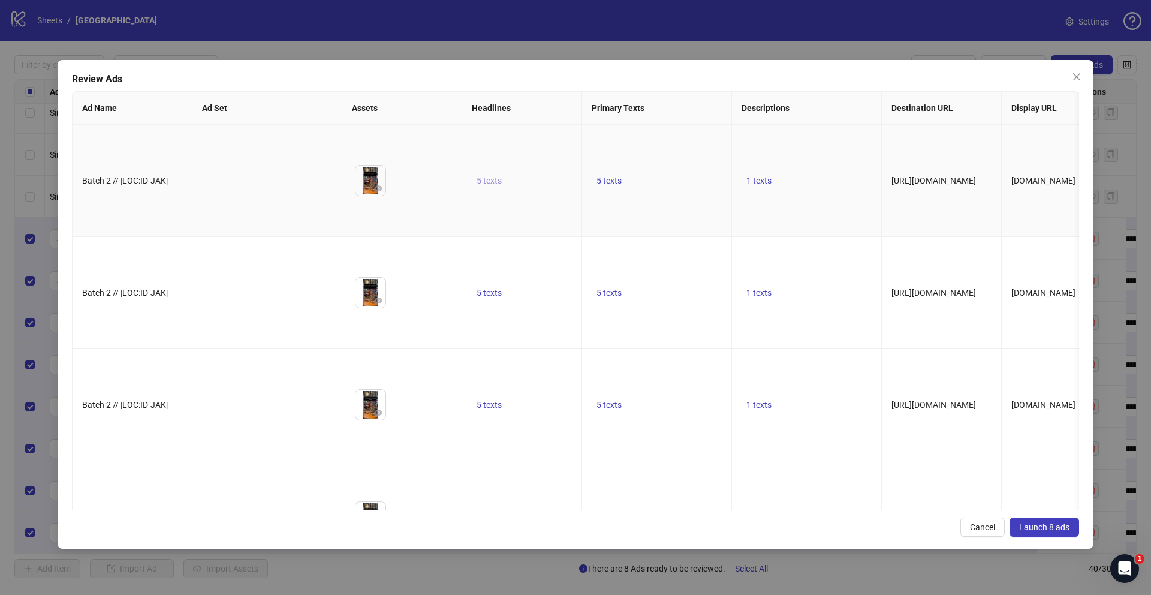
click at [489, 185] on span "5 texts" at bounding box center [489, 181] width 25 height 10
click at [673, 190] on icon "caret-right" at bounding box center [676, 190] width 8 height 8
click at [1040, 527] on span "Launch 8 ads" at bounding box center [1044, 527] width 50 height 10
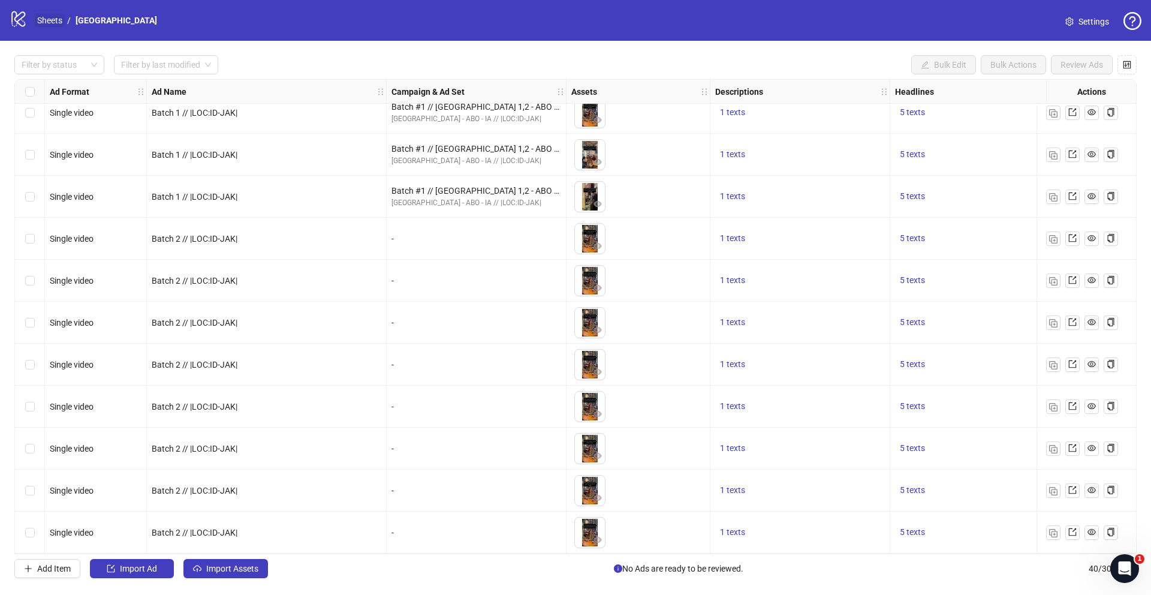
click at [50, 21] on link "Sheets" at bounding box center [50, 20] width 30 height 13
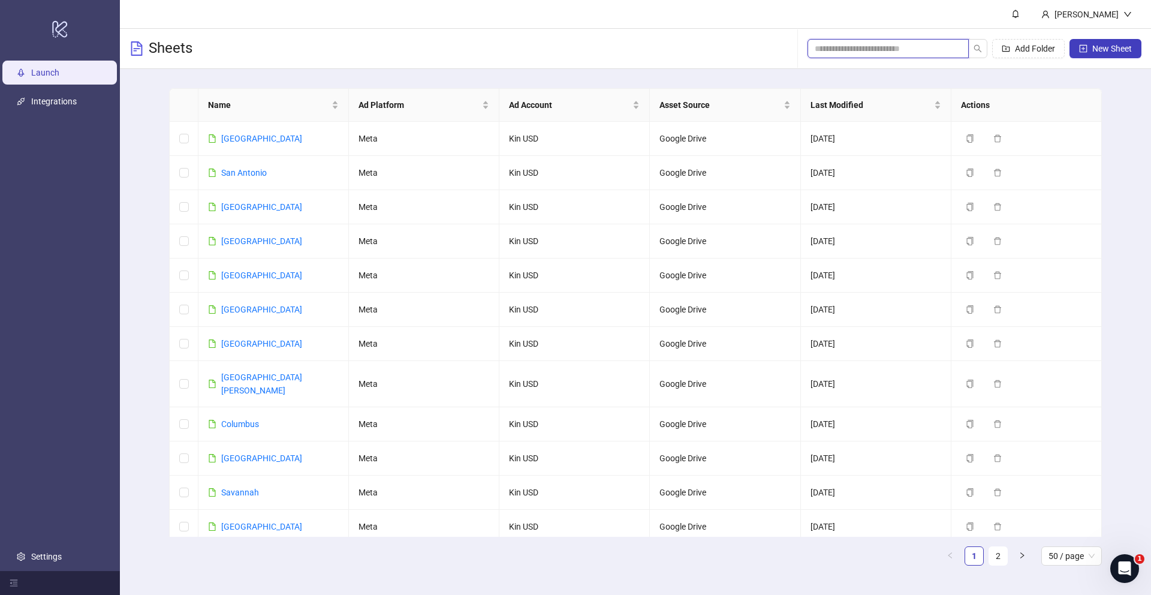
click at [940, 47] on input "search" at bounding box center [883, 48] width 137 height 13
type input "*"
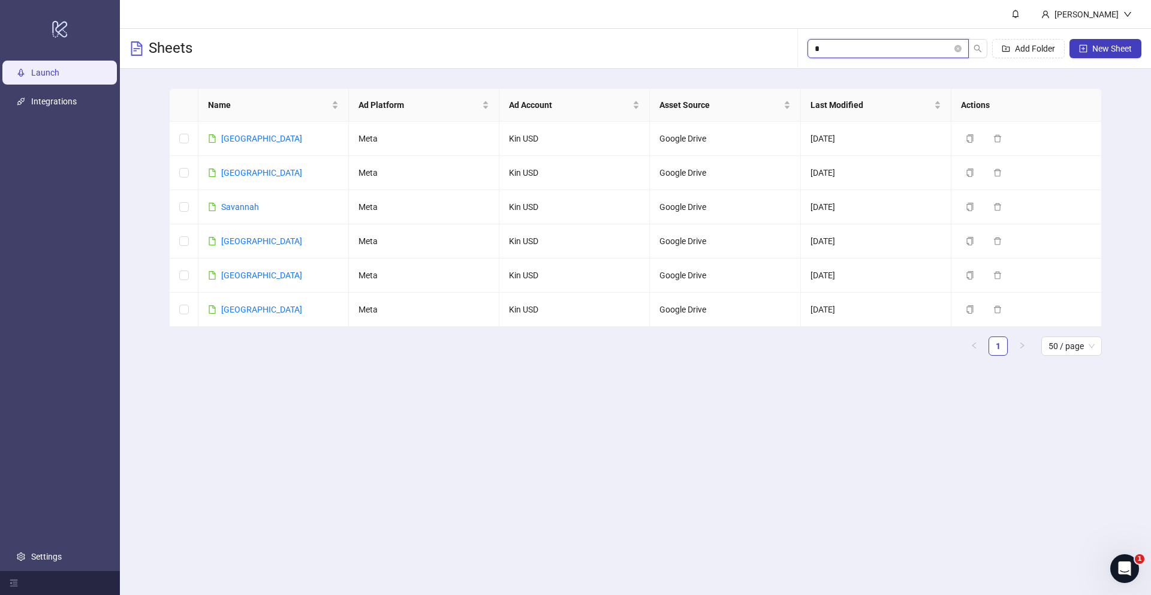
click at [940, 47] on input "*" at bounding box center [883, 48] width 137 height 13
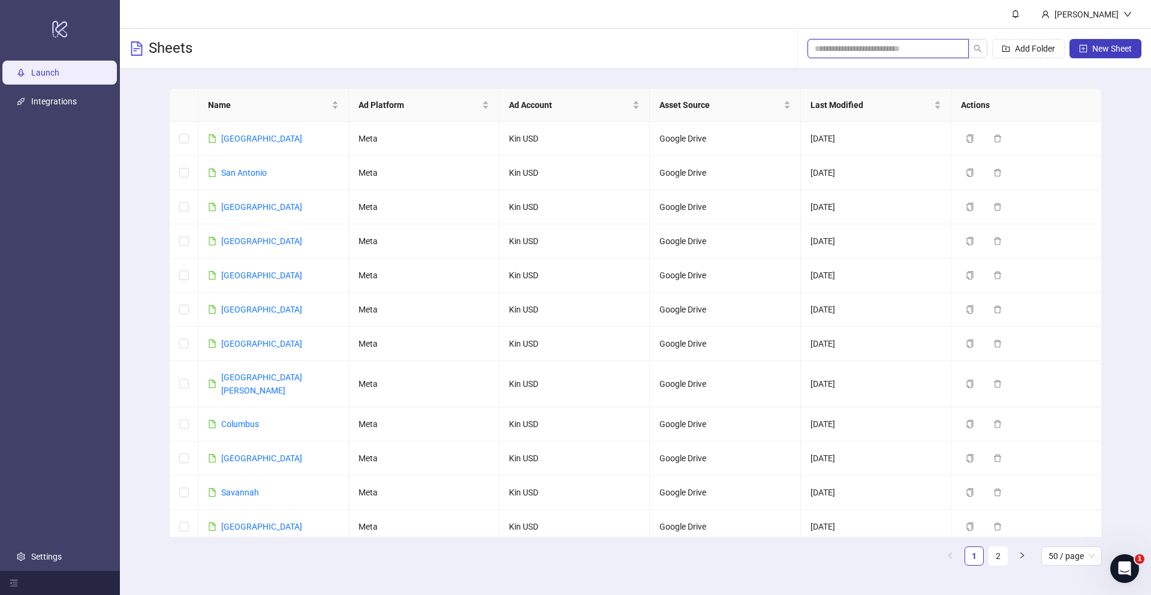
paste input "**********"
type input "**********"
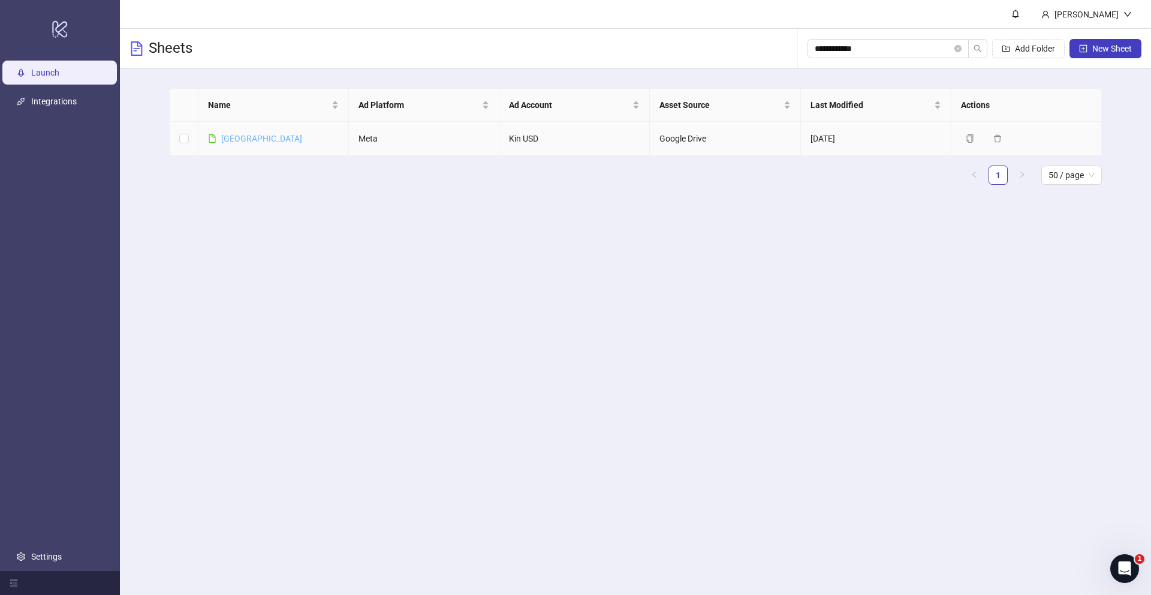
click at [242, 135] on link "Buenos Aires" at bounding box center [261, 139] width 81 height 10
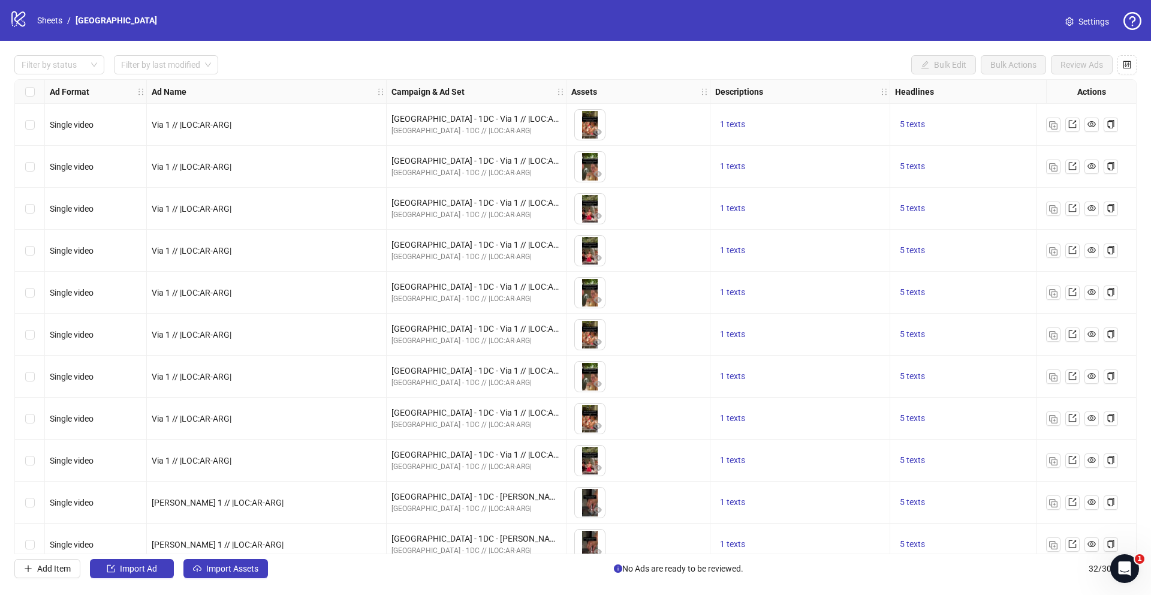
scroll to position [898, 0]
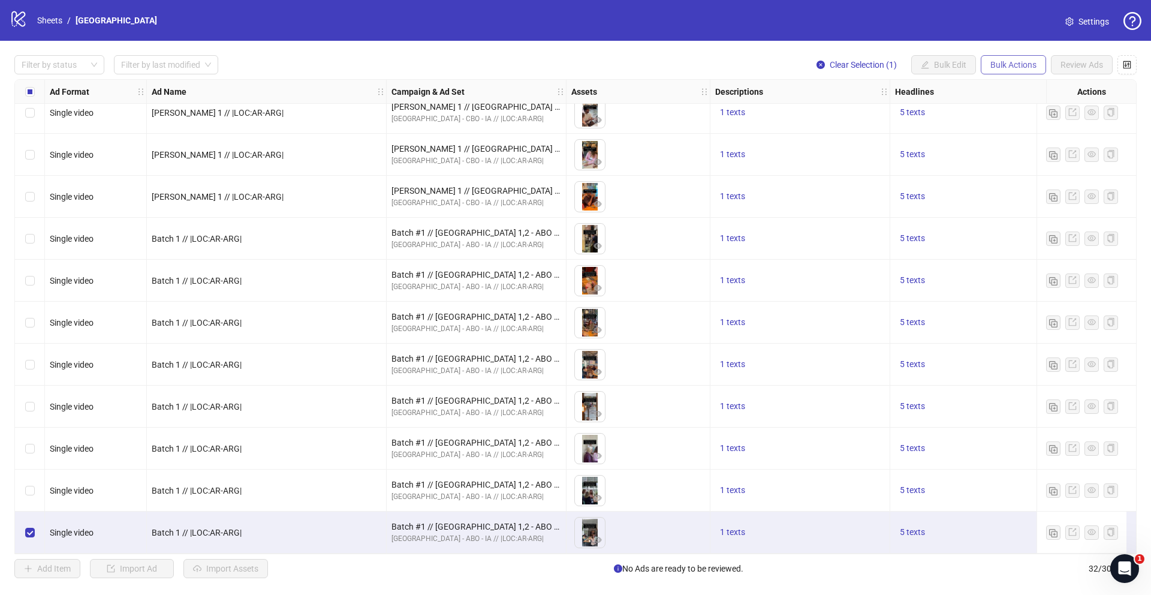
click at [1003, 63] on span "Bulk Actions" at bounding box center [1014, 65] width 46 height 10
click at [991, 103] on span "Duplicate" at bounding box center [1030, 107] width 82 height 13
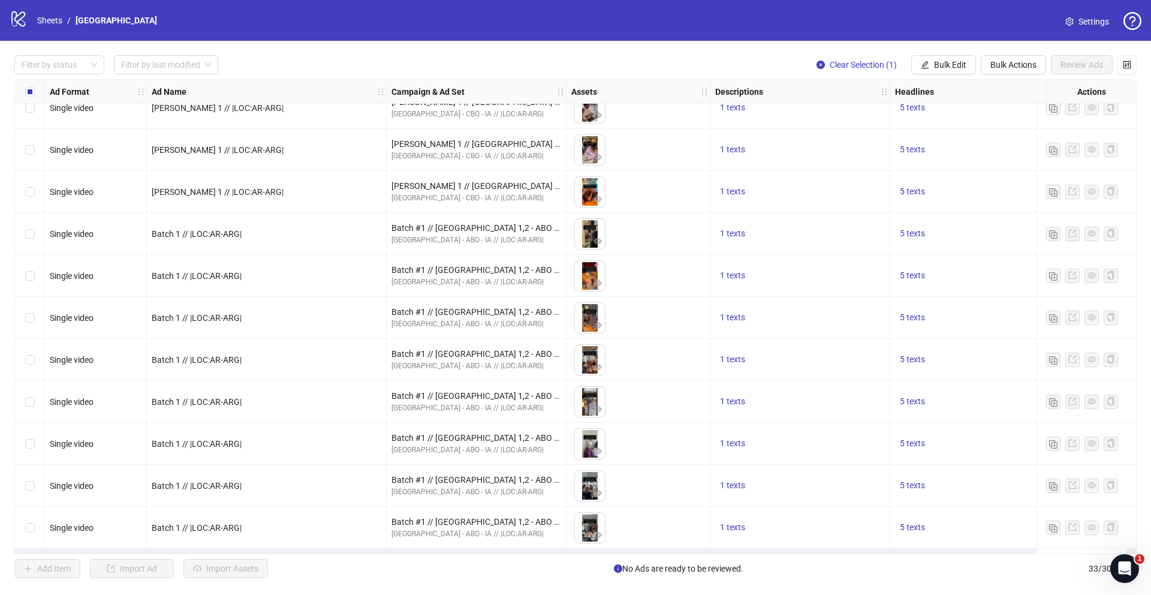
scroll to position [940, 0]
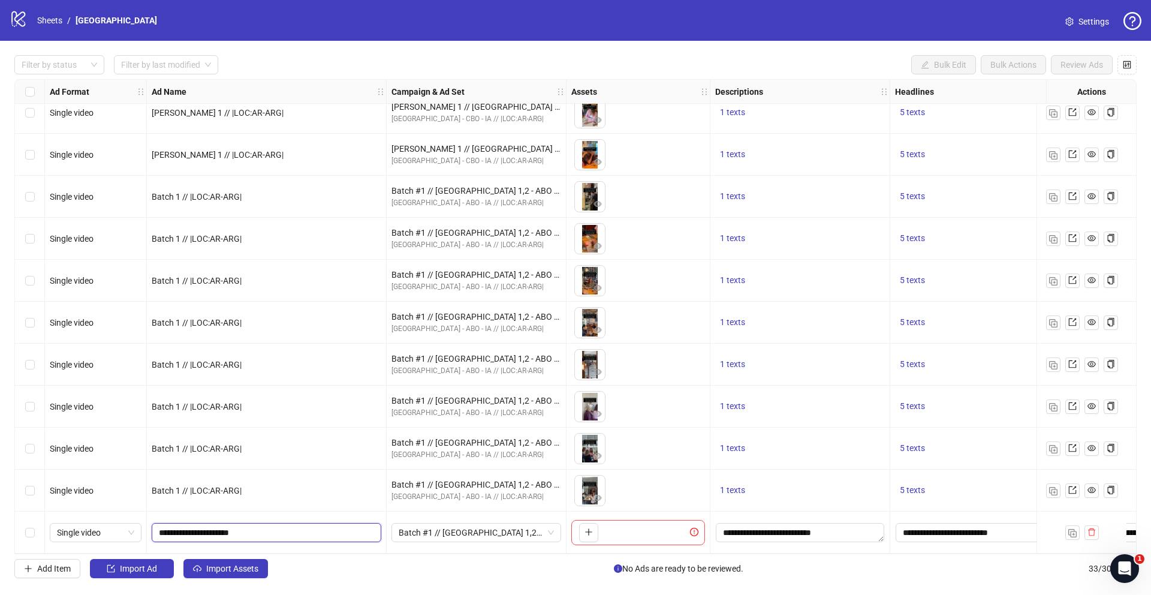
click at [185, 530] on input "**********" at bounding box center [265, 532] width 213 height 13
type input "**********"
click at [430, 528] on span "Batch #1 // Buenos Aires 1,2 - ABO - IA // |LOC:AR-ARG| // Exclude 180D PUR" at bounding box center [476, 532] width 155 height 18
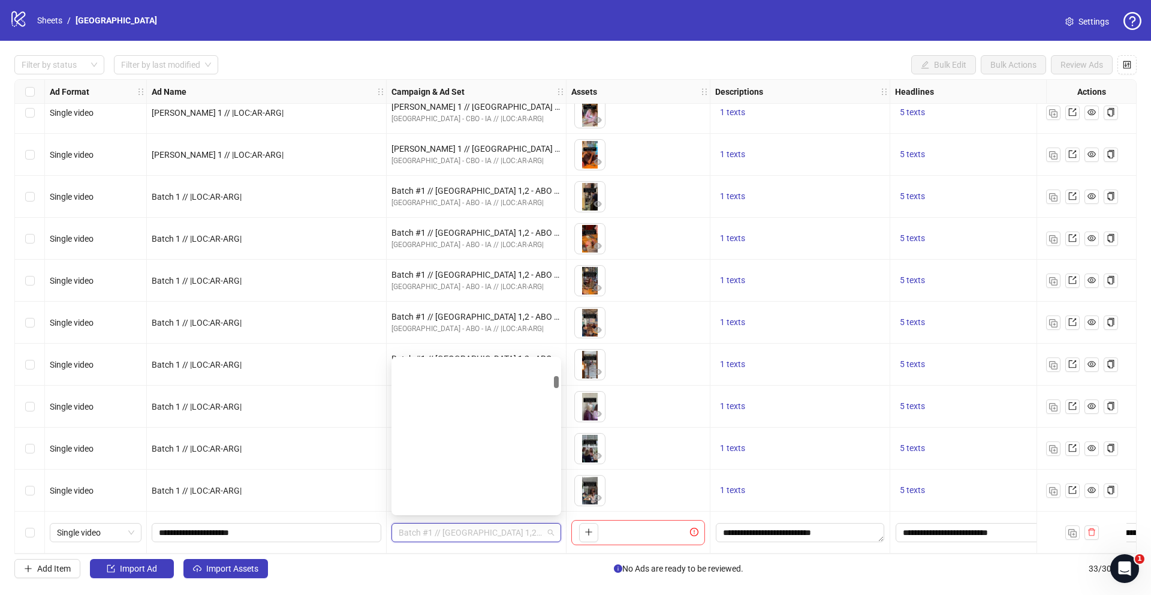
scroll to position [792, 0]
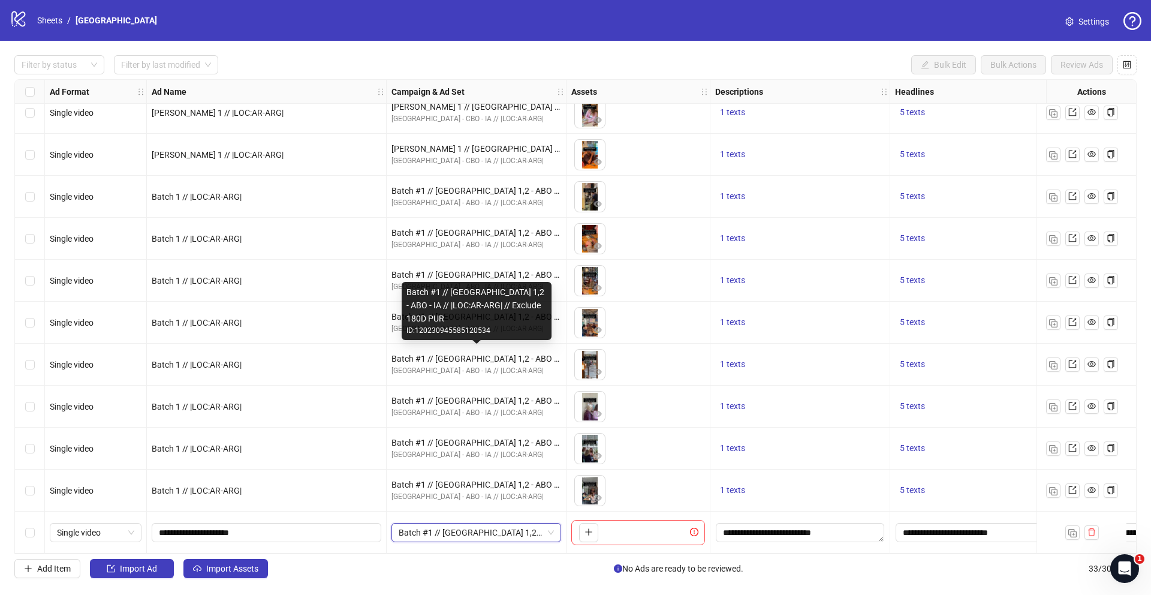
drag, startPoint x: 555, startPoint y: 383, endPoint x: 556, endPoint y: 356, distance: 26.4
click at [556, 356] on body "logo/logo-mobile Sheets / Buenos Aires Settings Filter by status Filter by last…" at bounding box center [575, 297] width 1151 height 595
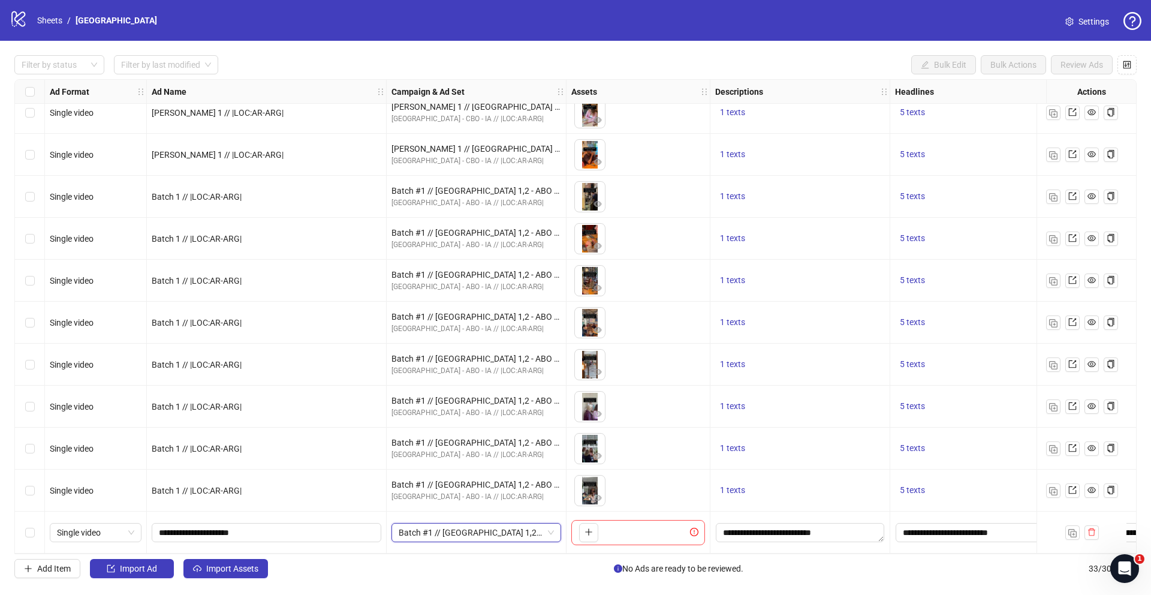
click at [523, 529] on span "Batch #1 // Buenos Aires 1,2 - ABO - IA // |LOC:AR-ARG| // Exclude 180D PUR" at bounding box center [476, 532] width 155 height 18
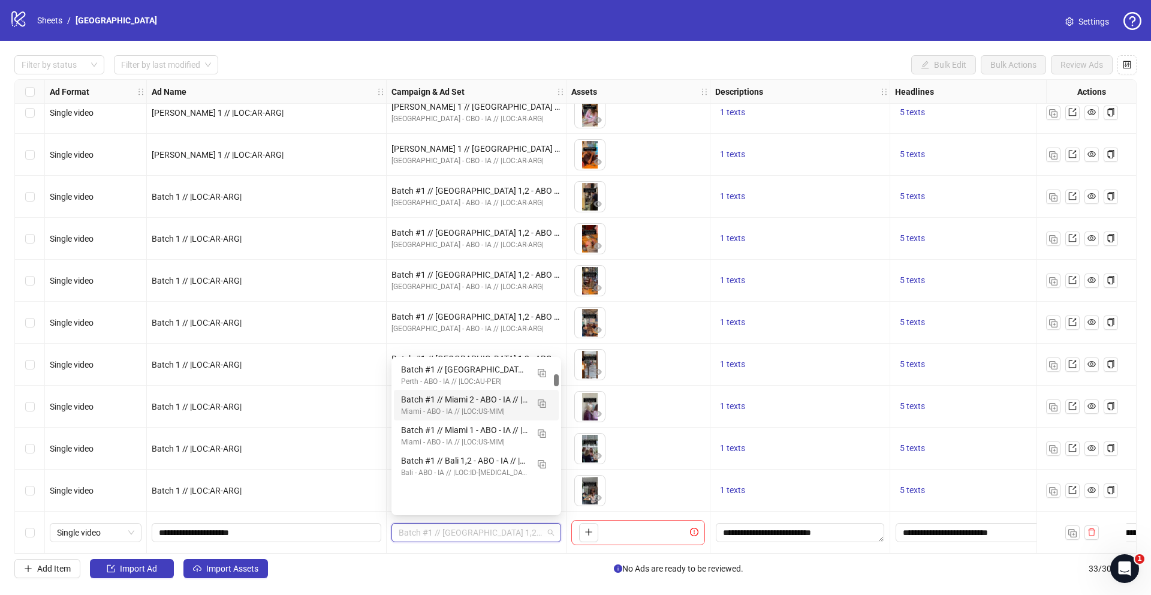
scroll to position [0, 0]
drag, startPoint x: 556, startPoint y: 383, endPoint x: 564, endPoint y: 344, distance: 39.7
click at [564, 344] on body "logo/logo-mobile Sheets / Buenos Aires Settings Filter by status Filter by last…" at bounding box center [575, 297] width 1151 height 595
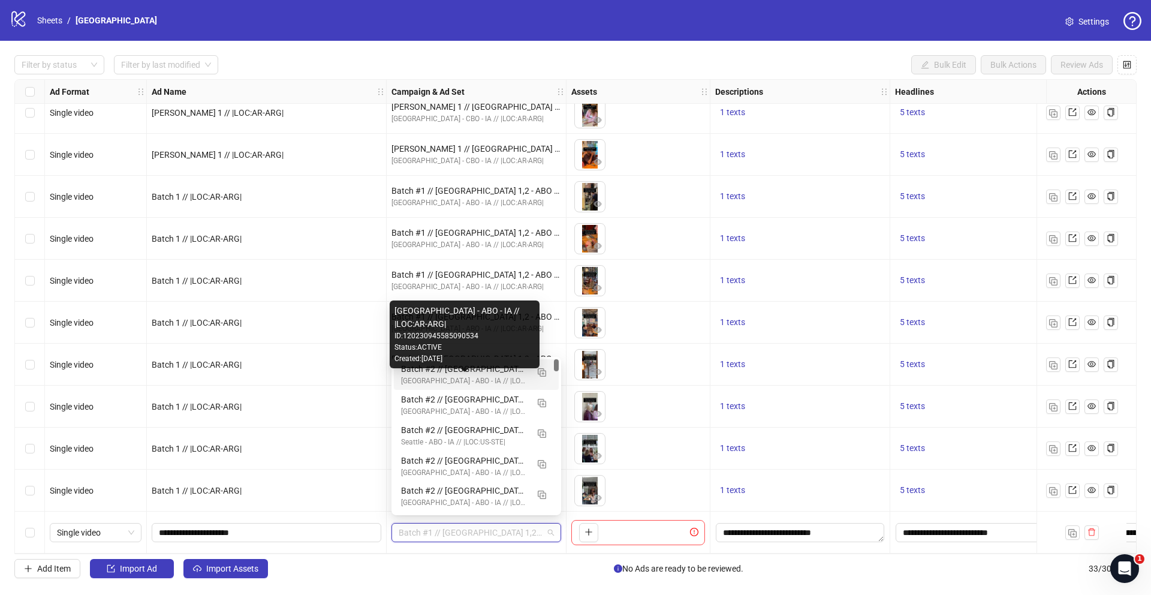
click at [435, 379] on div "Buenos Aires - ABO - IA // |LOC:AR-ARG|" at bounding box center [464, 380] width 127 height 11
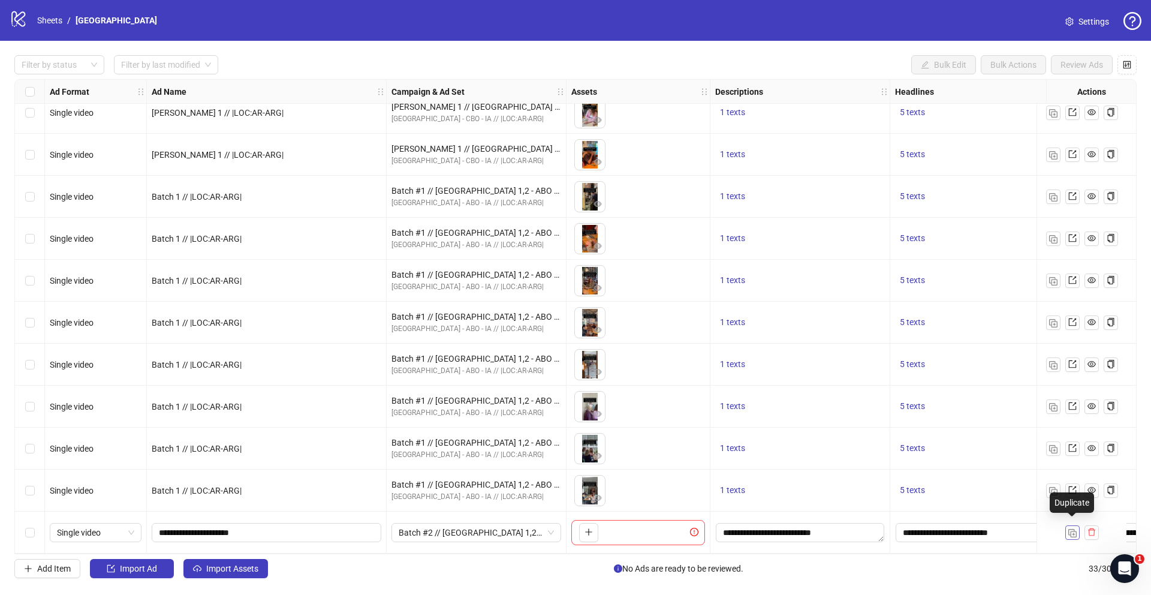
click at [1074, 529] on img "button" at bounding box center [1072, 533] width 8 height 8
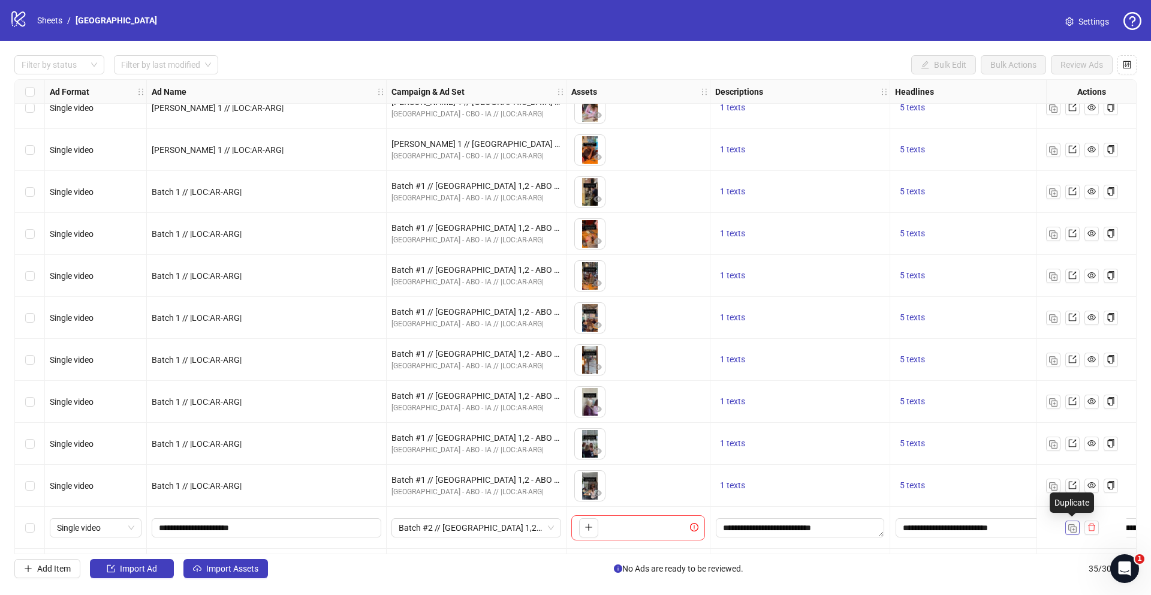
click at [1074, 528] on img "button" at bounding box center [1072, 528] width 8 height 8
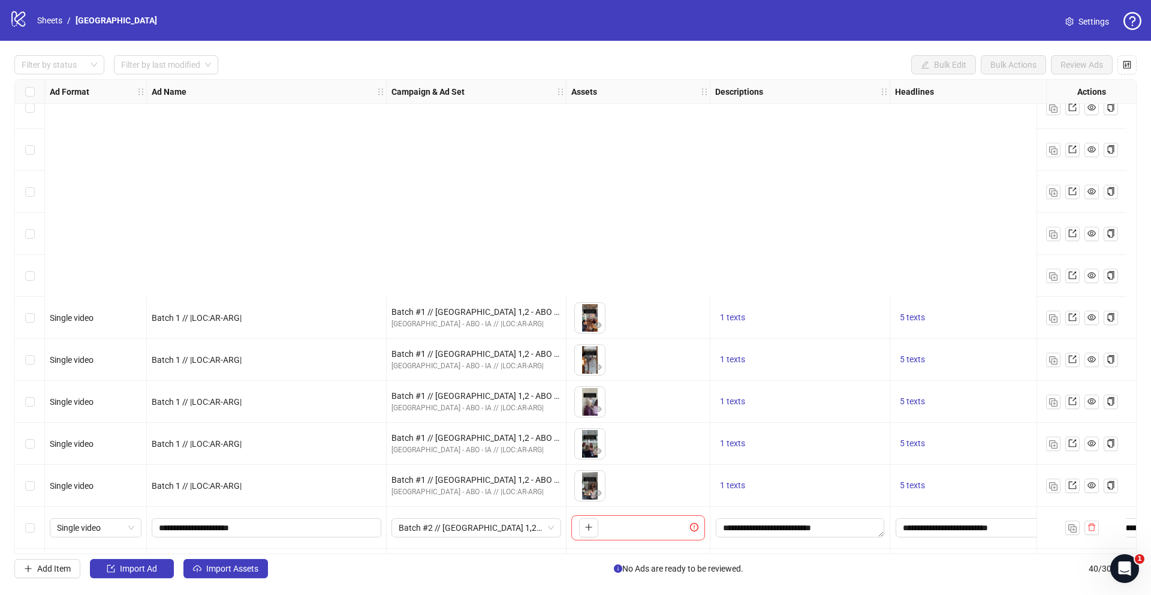
scroll to position [1234, 0]
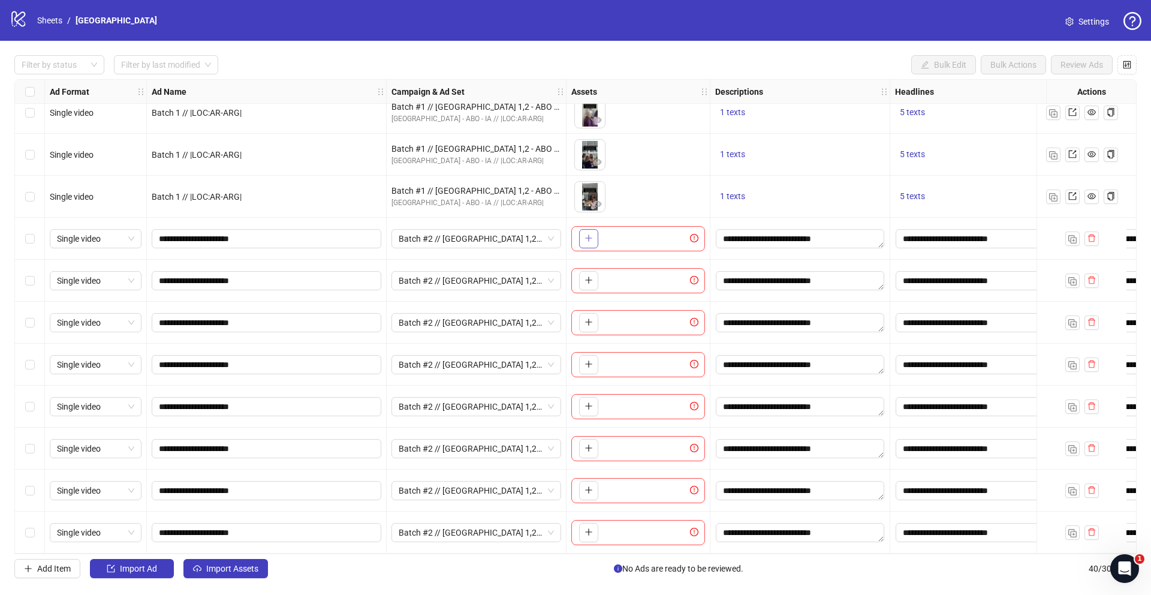
click at [590, 242] on button "button" at bounding box center [588, 238] width 19 height 19
click at [590, 276] on icon "plus" at bounding box center [589, 280] width 8 height 8
click at [592, 322] on span "button" at bounding box center [589, 322] width 8 height 10
click at [589, 362] on icon "plus" at bounding box center [588, 364] width 1 height 7
click at [585, 402] on icon "plus" at bounding box center [589, 406] width 8 height 8
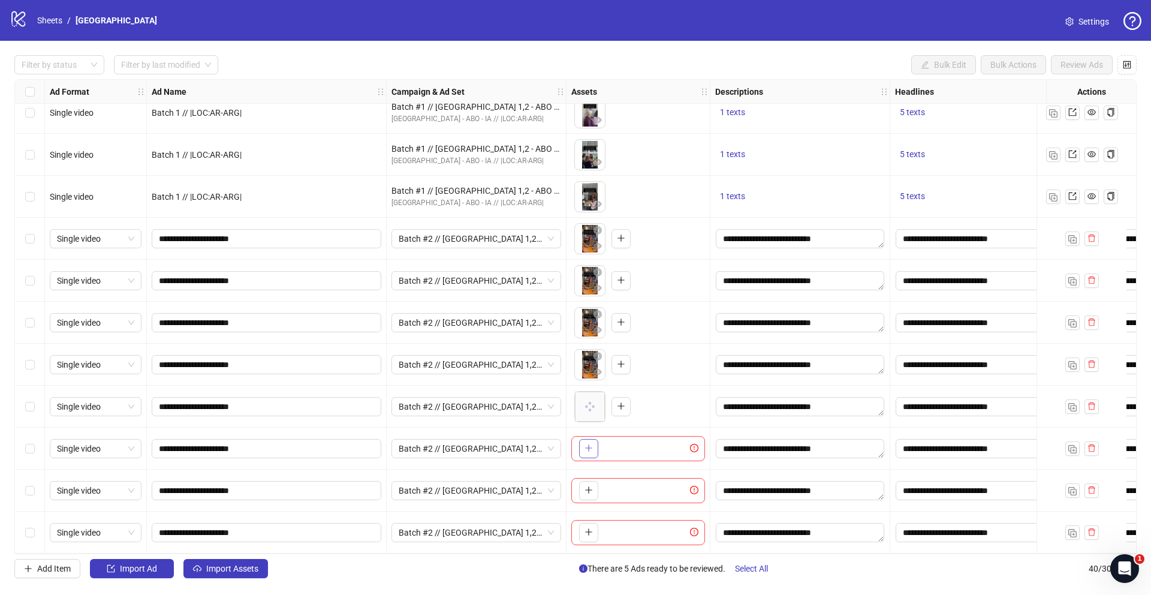
click at [591, 446] on icon "plus" at bounding box center [589, 448] width 8 height 8
click at [590, 486] on icon "plus" at bounding box center [589, 490] width 8 height 8
click at [589, 528] on icon "plus" at bounding box center [589, 532] width 8 height 8
click at [44, 240] on div "Select row 33" at bounding box center [30, 239] width 30 height 42
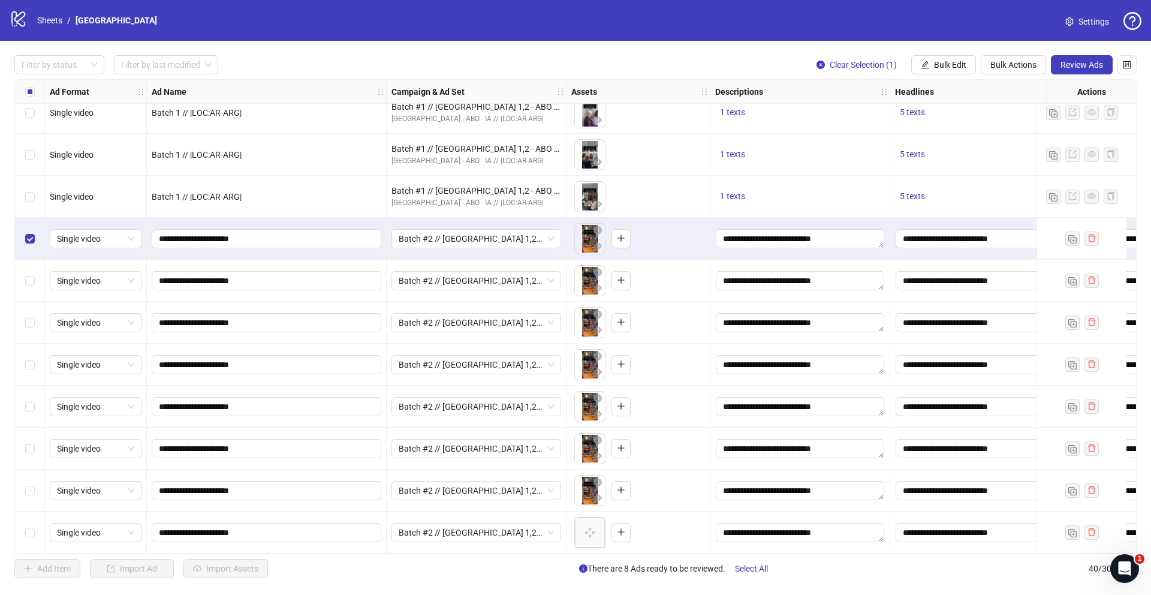
click at [40, 280] on div "Select row 34" at bounding box center [30, 281] width 30 height 42
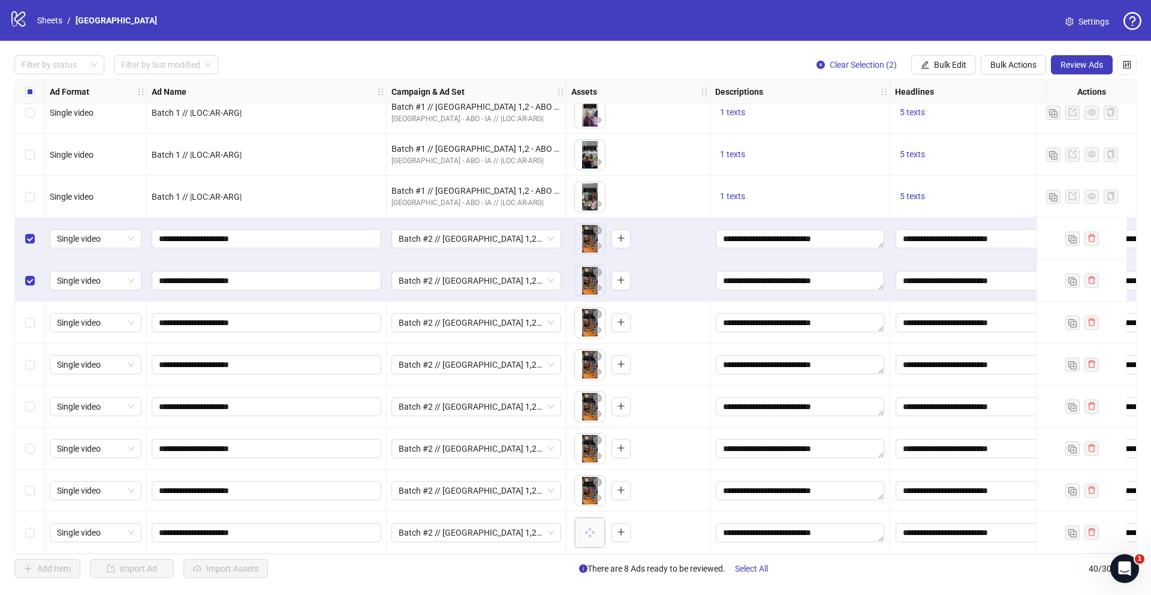
click at [41, 320] on div "Select row 35" at bounding box center [30, 323] width 30 height 42
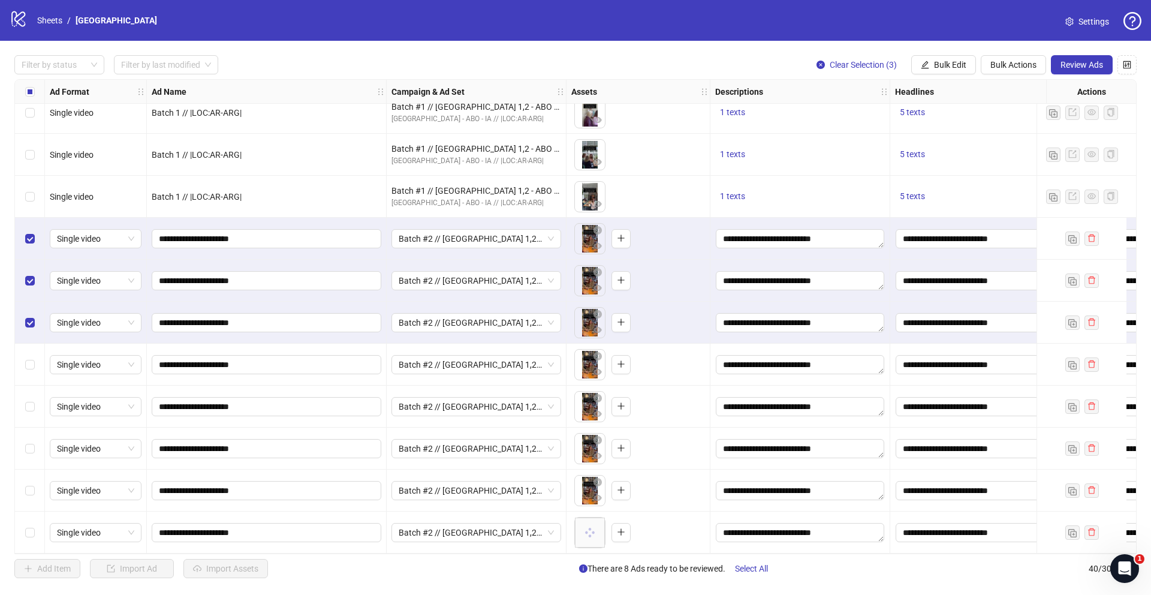
click at [40, 353] on div "Select row 36" at bounding box center [30, 365] width 30 height 42
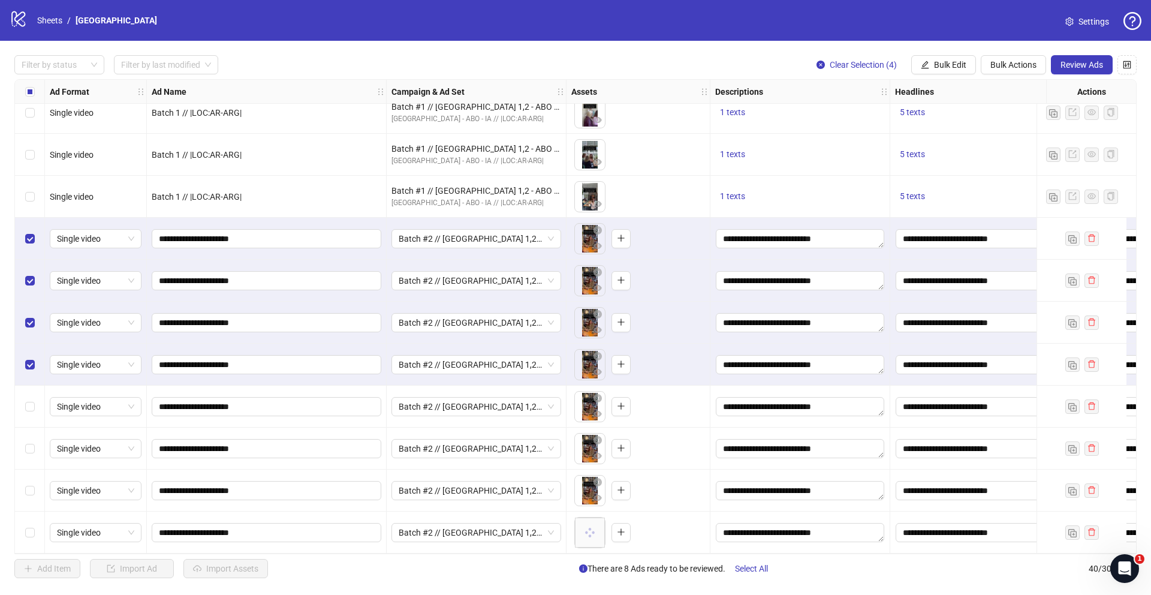
click at [38, 400] on div "Select row 37" at bounding box center [30, 407] width 30 height 42
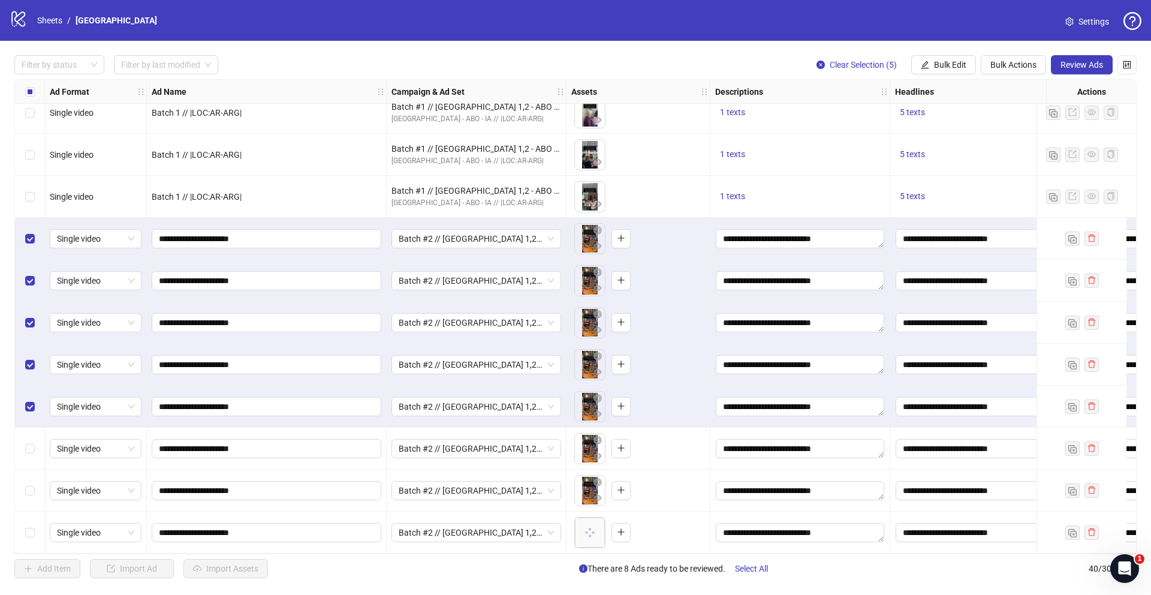
click at [36, 451] on div "Select row 38" at bounding box center [30, 449] width 30 height 42
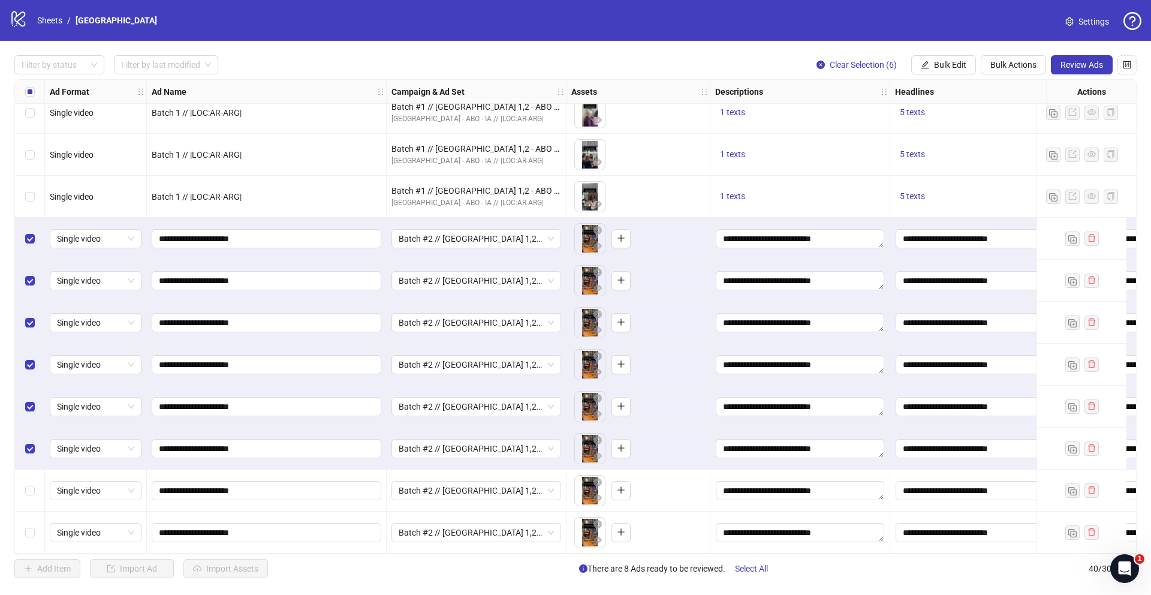
click at [32, 492] on div "Select row 39" at bounding box center [30, 490] width 30 height 42
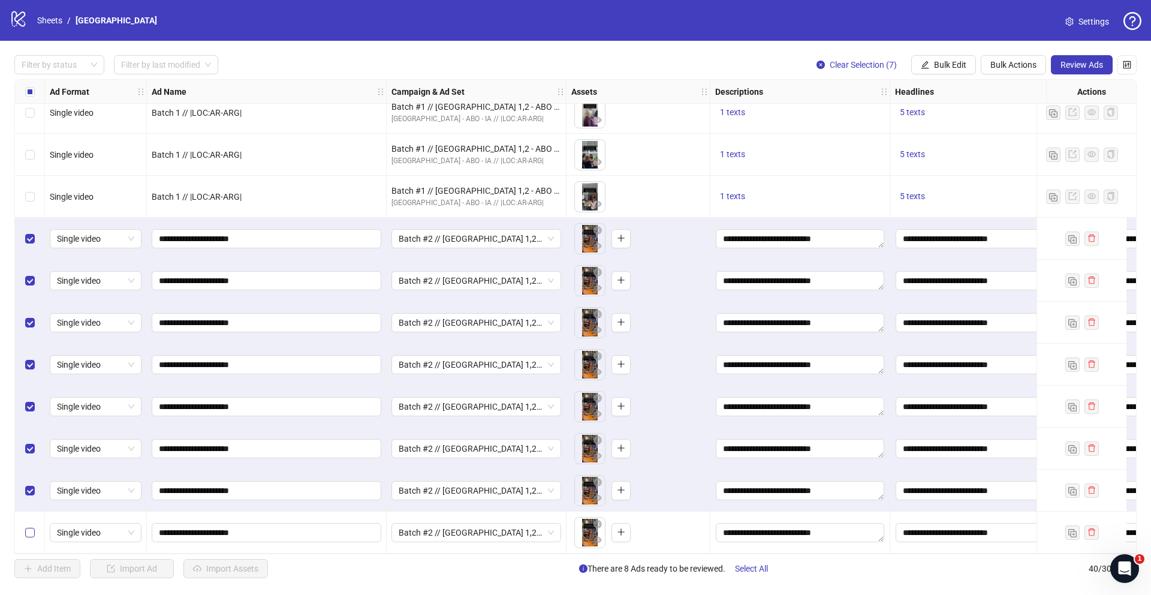
click at [30, 533] on label "Select row 40" at bounding box center [30, 532] width 10 height 13
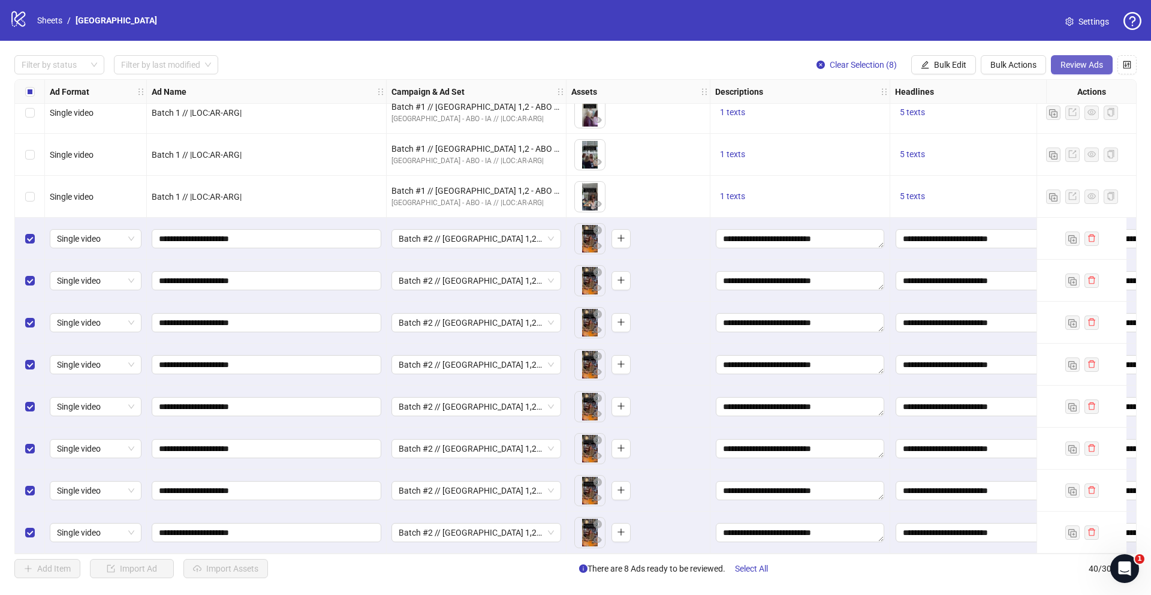
click at [1066, 62] on span "Review Ads" at bounding box center [1082, 65] width 43 height 10
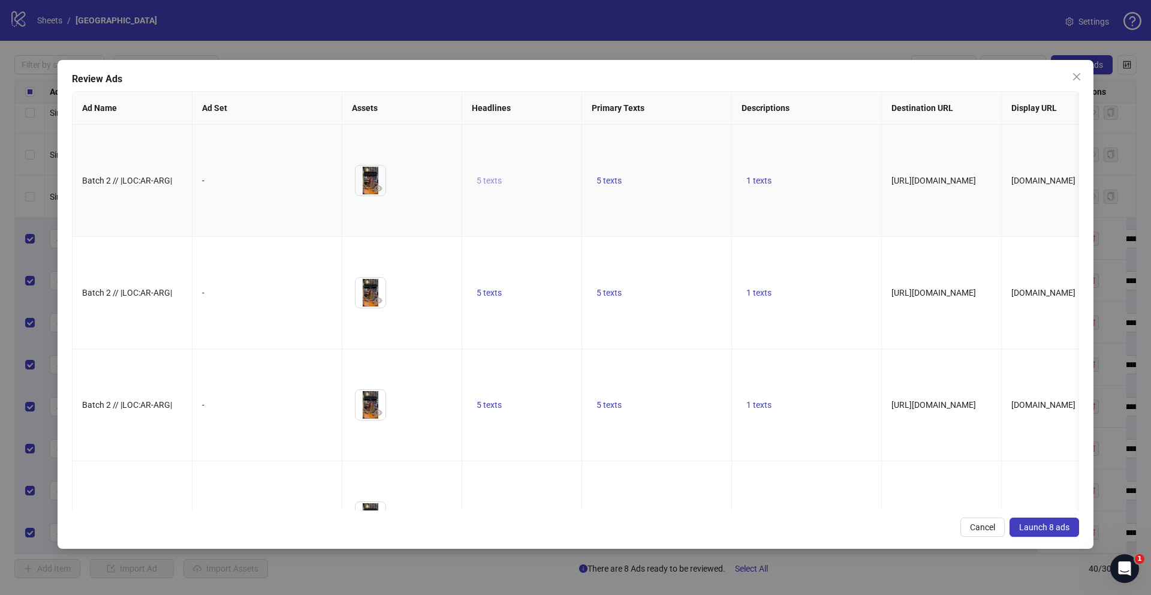
click at [493, 185] on span "5 texts" at bounding box center [489, 181] width 25 height 10
click at [678, 188] on icon "caret-right" at bounding box center [676, 190] width 8 height 8
click at [678, 193] on icon "caret-right" at bounding box center [676, 197] width 8 height 8
click at [678, 188] on icon "caret-right" at bounding box center [676, 190] width 8 height 8
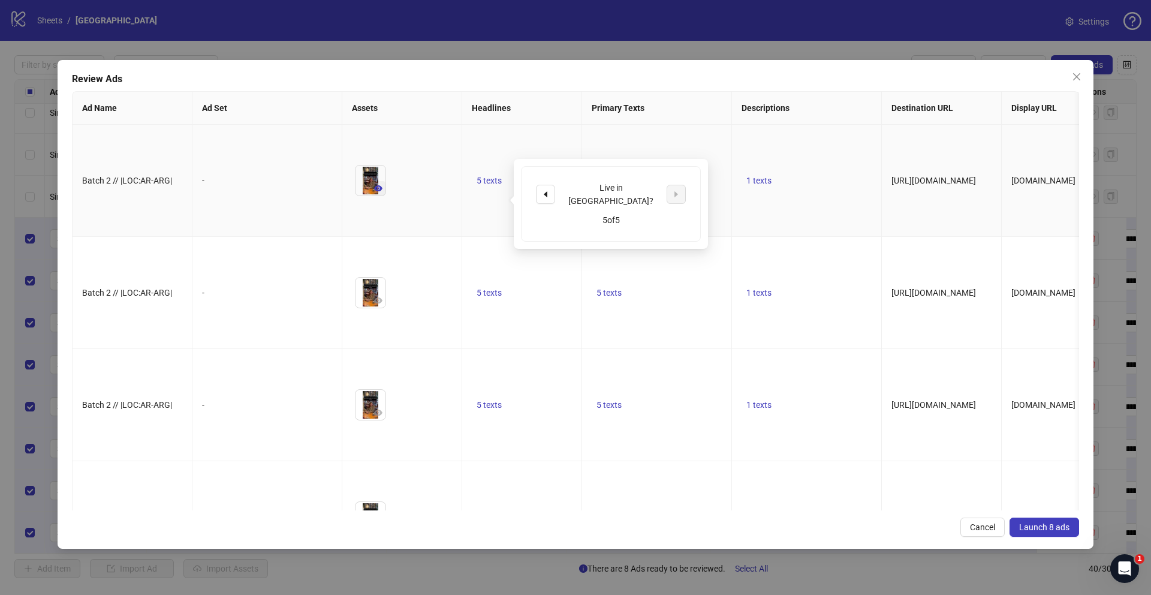
click at [372, 195] on button "button" at bounding box center [378, 188] width 14 height 14
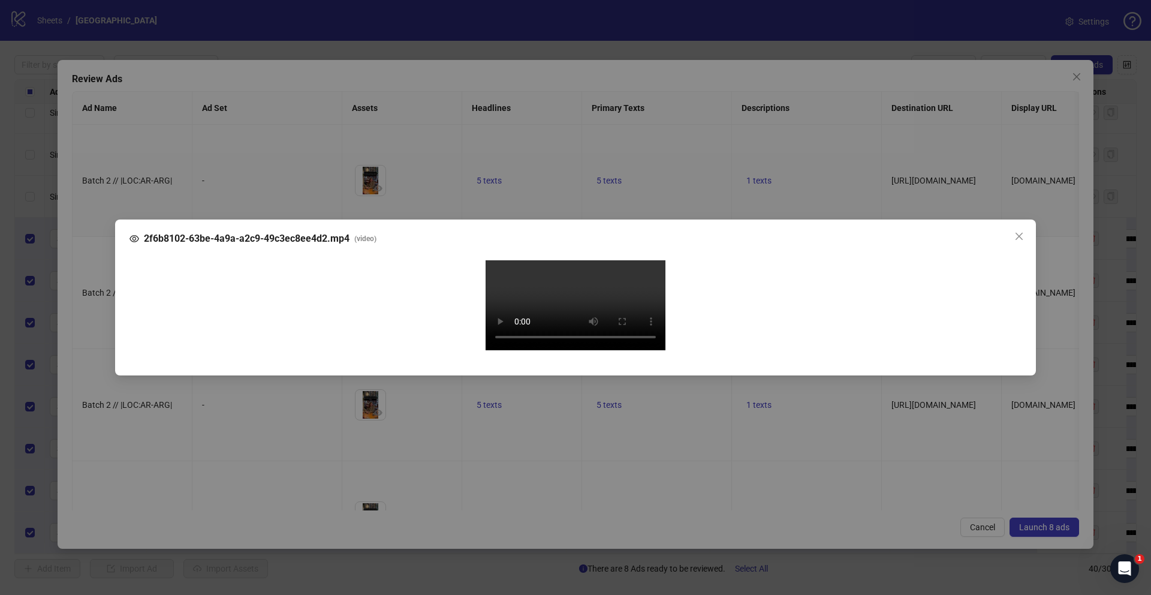
click at [97, 305] on div "2f6b8102-63be-4a9a-a2c9-49c3ec8ee4d2.mp4 ( video ) Your browser does not suppor…" at bounding box center [575, 297] width 1151 height 595
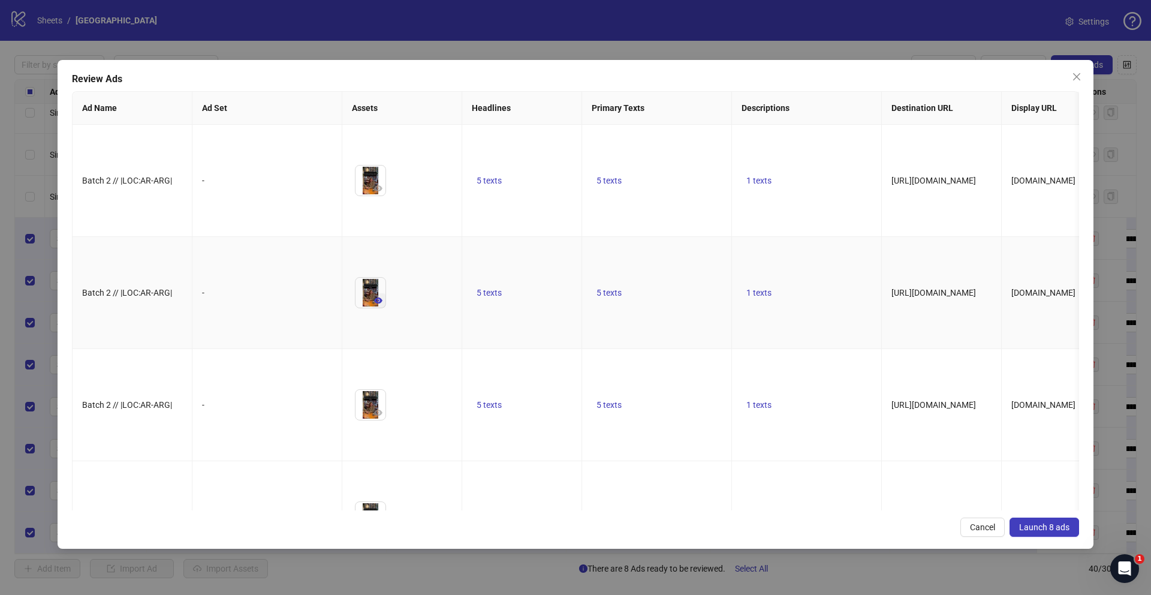
click at [379, 308] on button "button" at bounding box center [378, 300] width 14 height 14
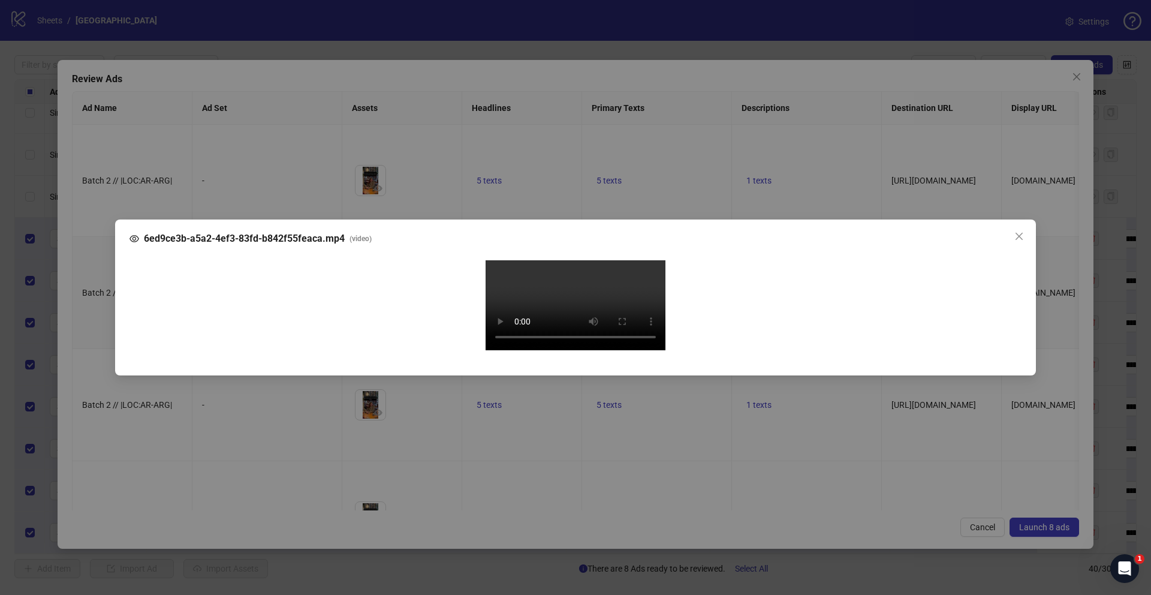
click at [86, 369] on div "6ed9ce3b-a5a2-4ef3-83fd-b842f55feaca.mp4 ( video ) Your browser does not suppor…" at bounding box center [575, 297] width 1151 height 595
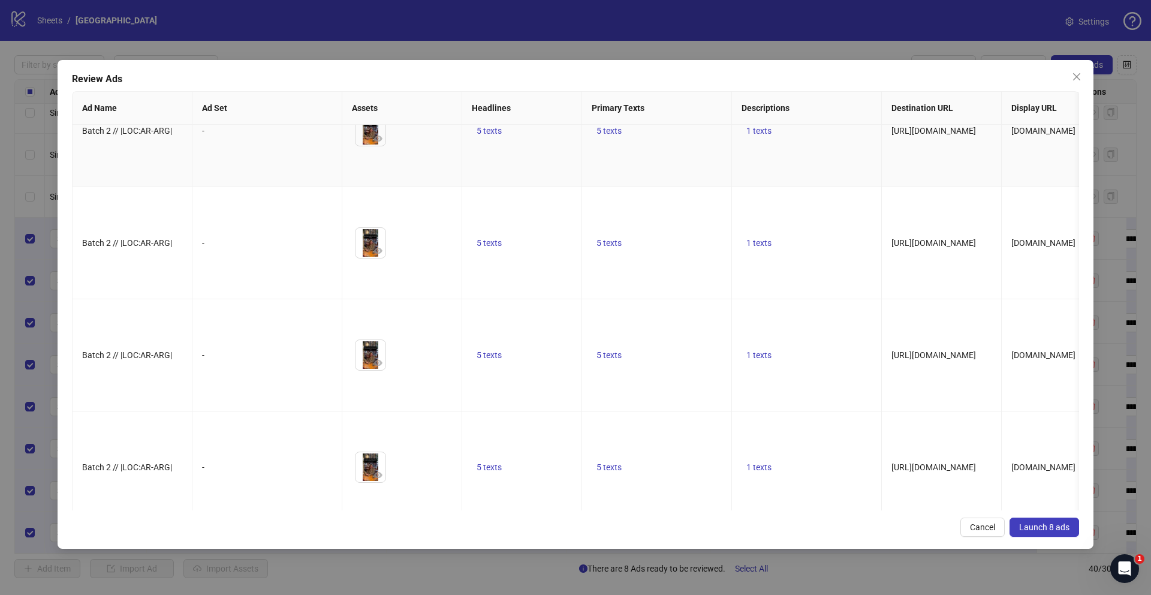
scroll to position [174, 0]
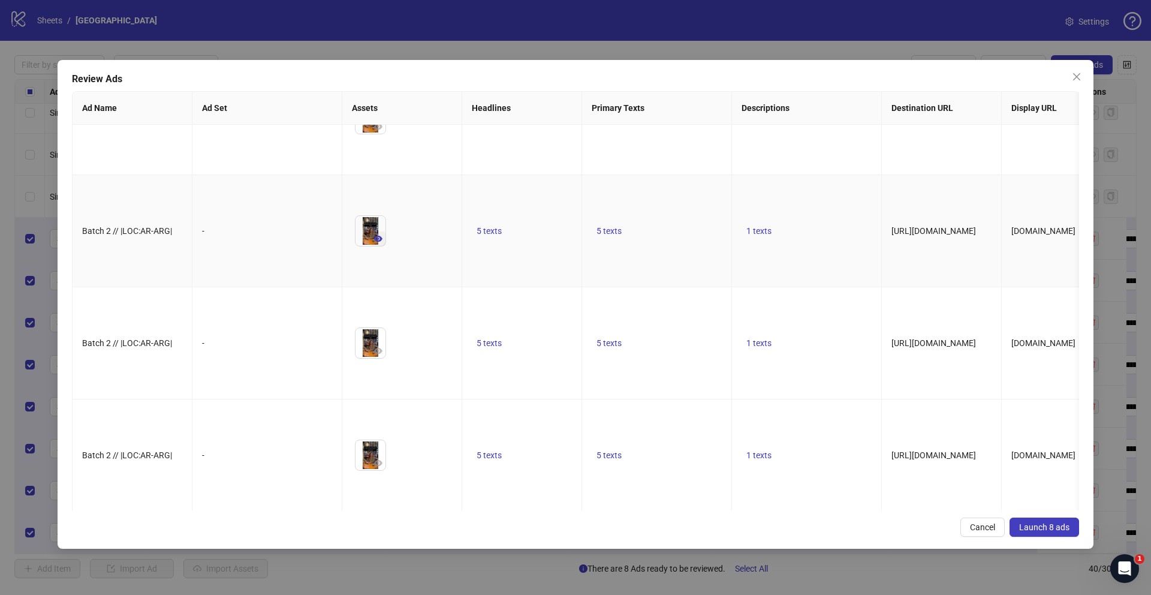
click at [377, 242] on icon "eye" at bounding box center [378, 239] width 8 height 6
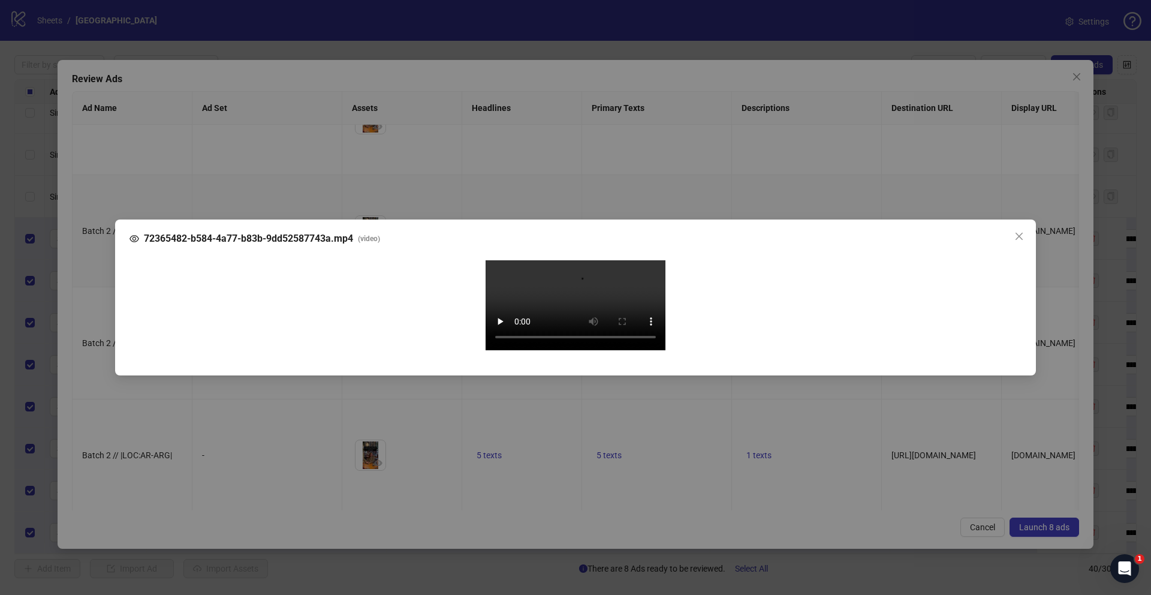
click at [92, 362] on div "72365482-b584-4a77-b83b-9dd52587743a.mp4 ( video ) Your browser does not suppor…" at bounding box center [575, 297] width 1151 height 595
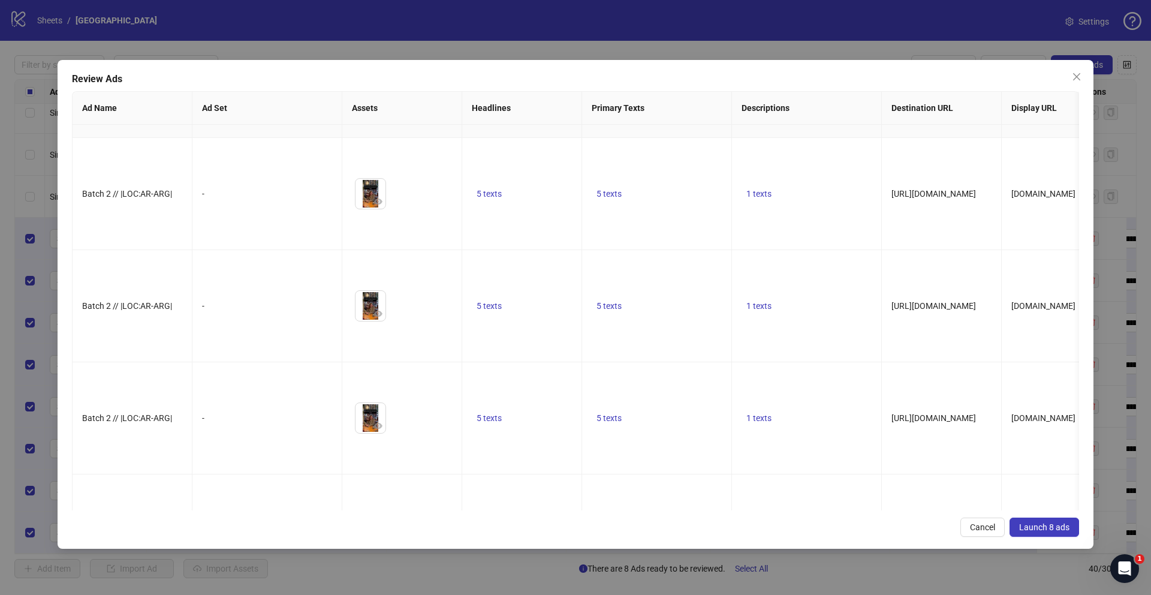
scroll to position [335, 0]
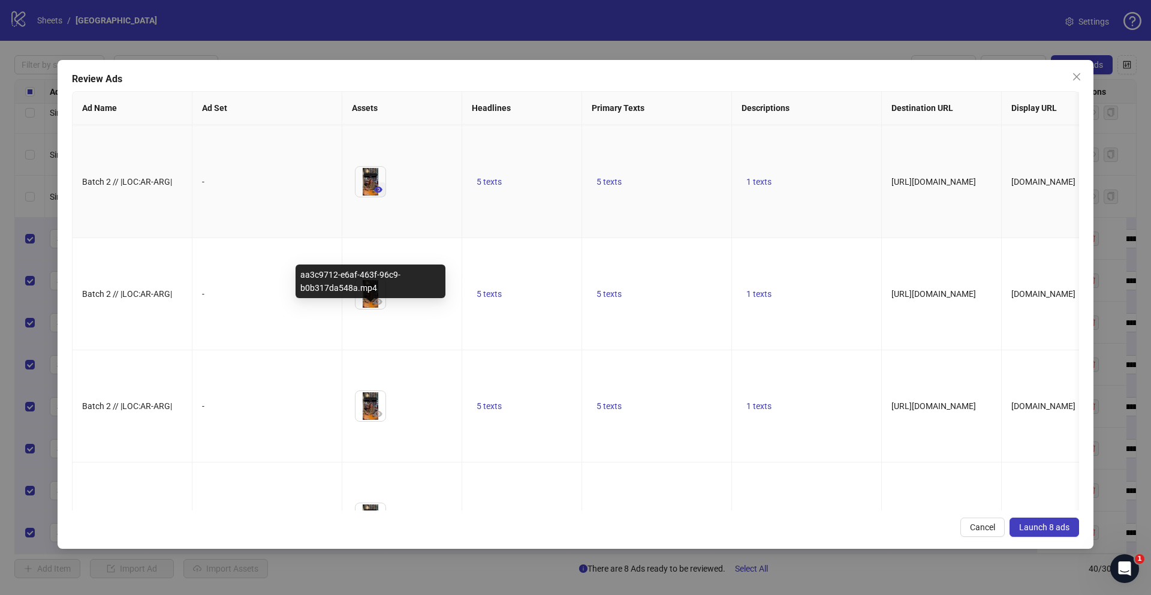
click at [374, 194] on icon "eye" at bounding box center [378, 189] width 8 height 8
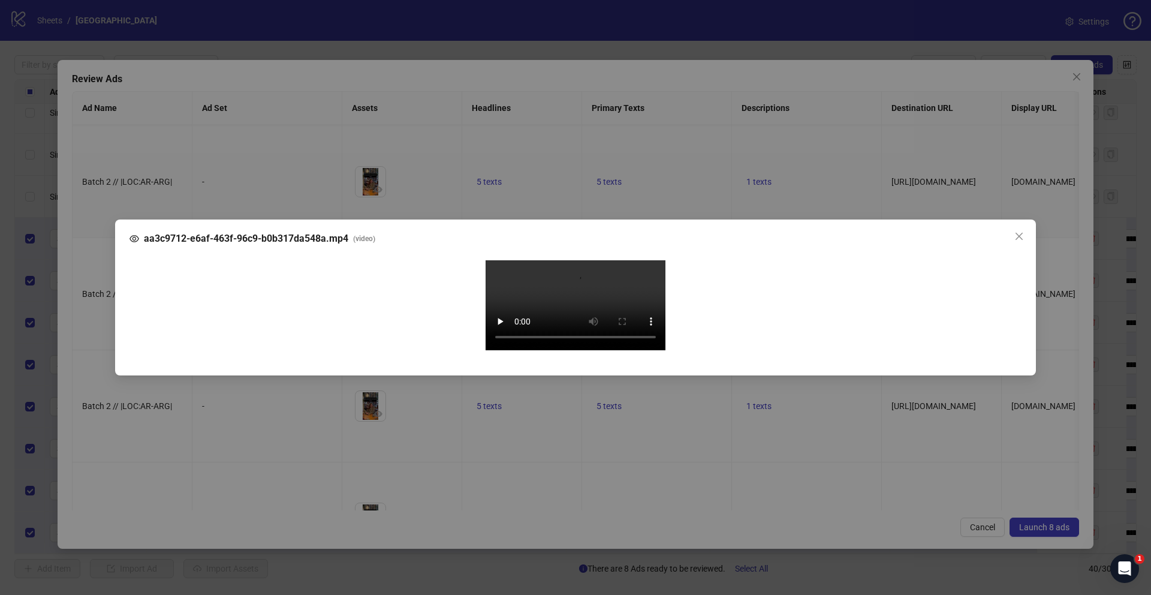
click at [88, 326] on div "aa3c9712-e6af-463f-96c9-b0b317da548a.mp4 ( video ) Your browser does not suppor…" at bounding box center [575, 297] width 1151 height 595
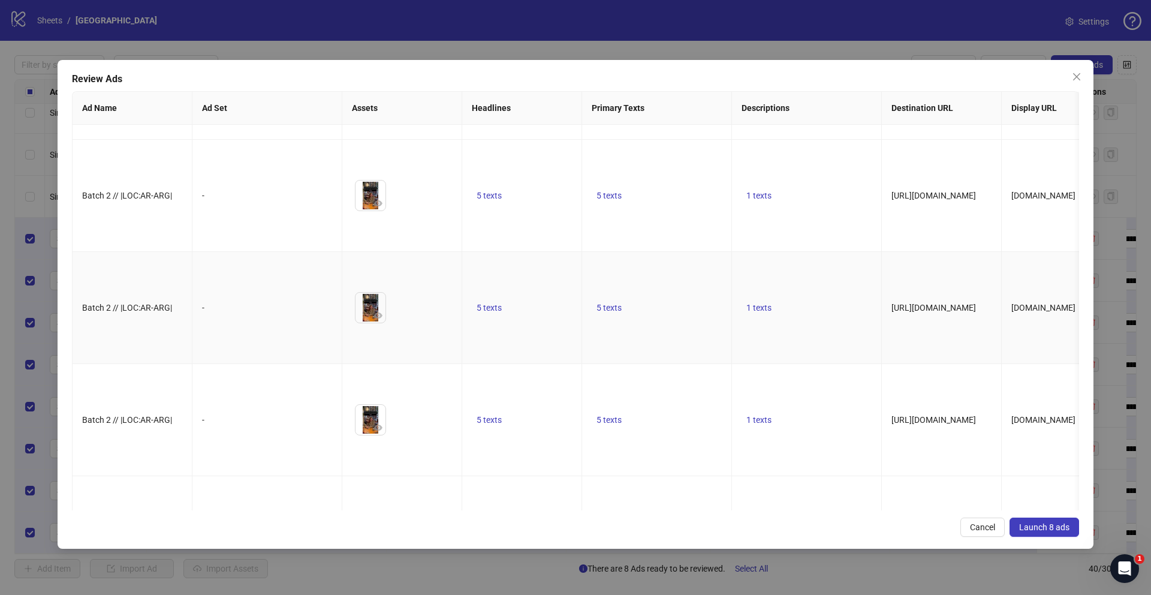
scroll to position [0, 0]
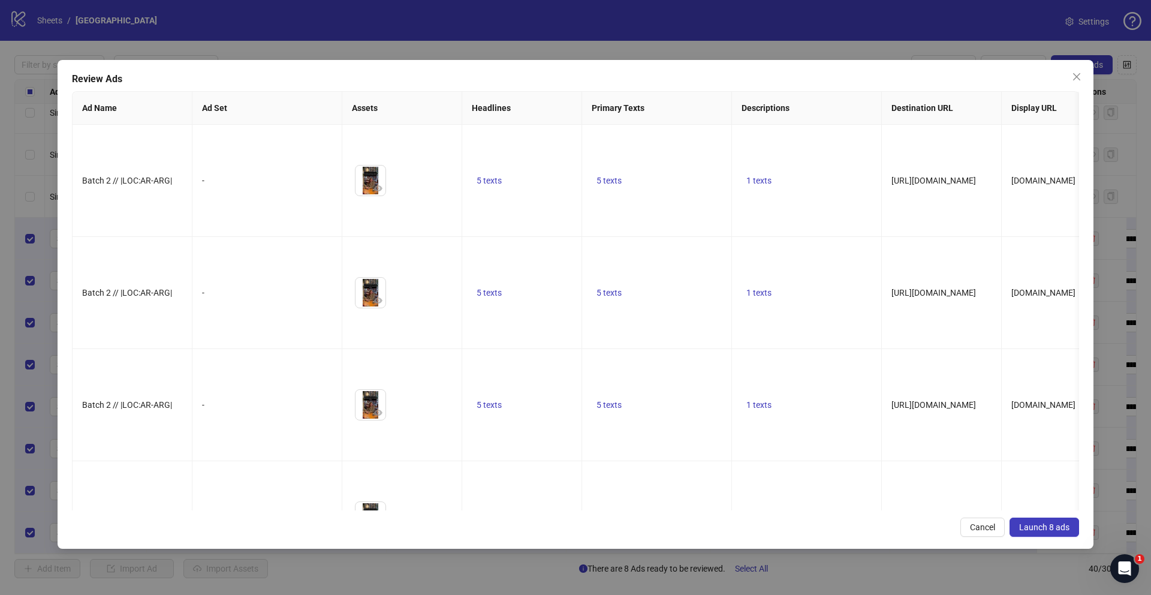
click at [1049, 526] on span "Launch 8 ads" at bounding box center [1044, 527] width 50 height 10
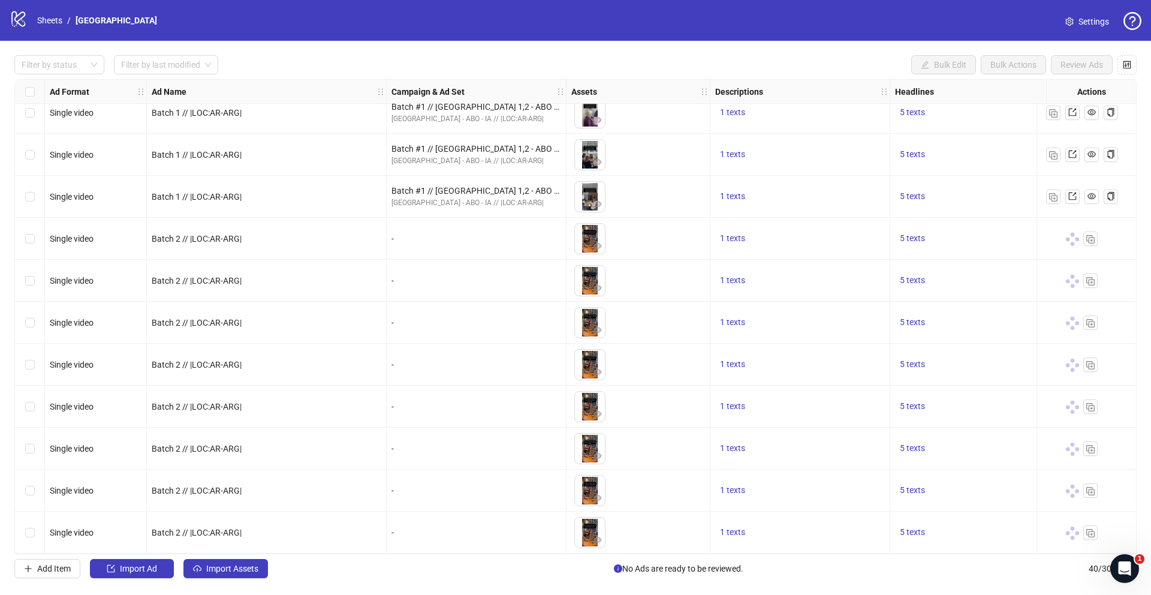
click at [52, 28] on div "logo/logo-mobile Sheets / Buenos Aires" at bounding box center [86, 21] width 152 height 22
click at [60, 15] on link "Sheets" at bounding box center [50, 20] width 30 height 13
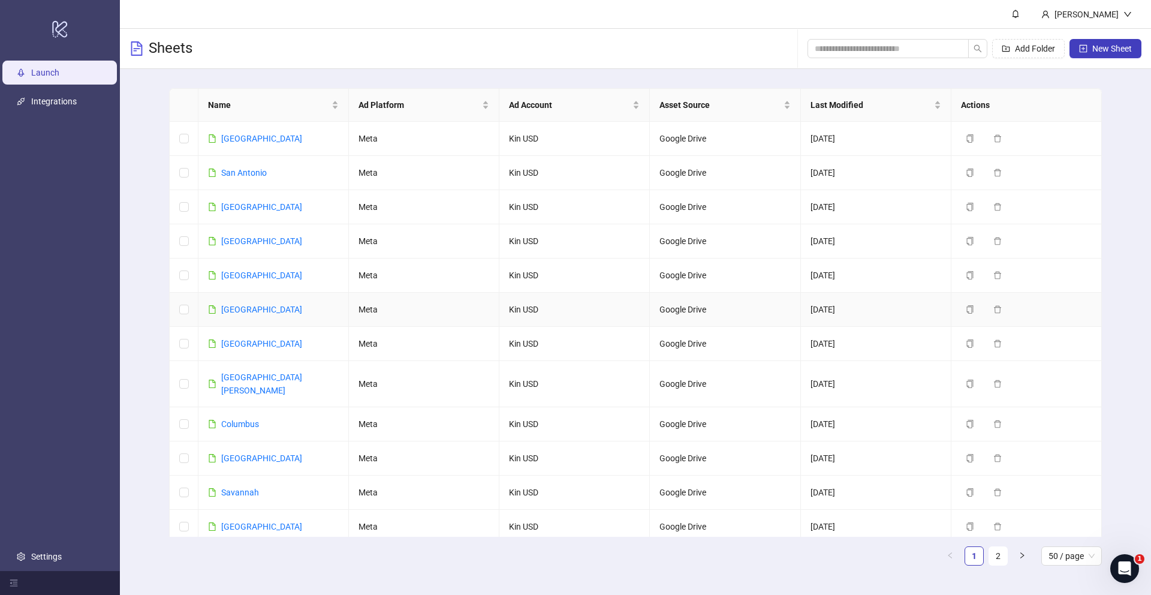
click at [238, 317] on td "Jakarta" at bounding box center [273, 310] width 150 height 34
click at [240, 313] on link "Jakarta" at bounding box center [261, 310] width 81 height 10
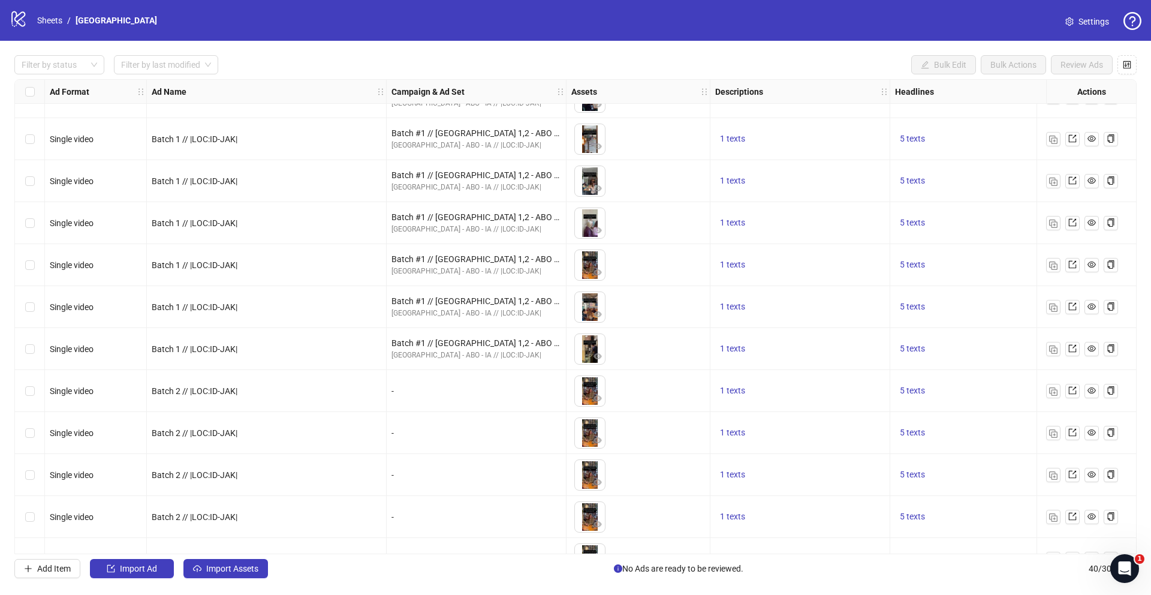
scroll to position [1234, 0]
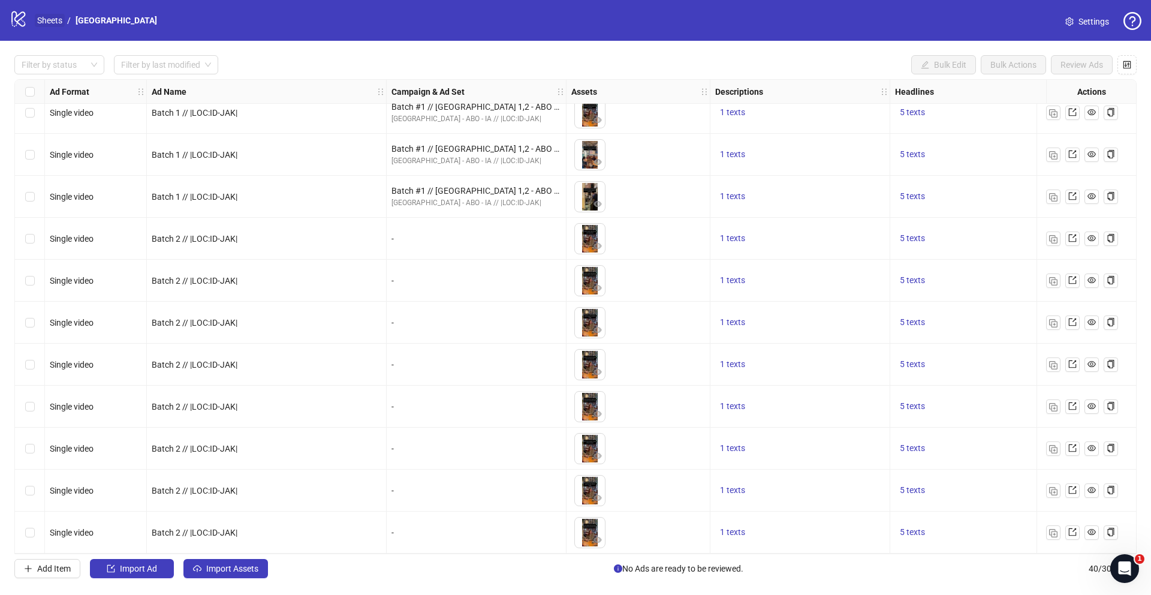
click at [56, 25] on link "Sheets" at bounding box center [50, 20] width 30 height 13
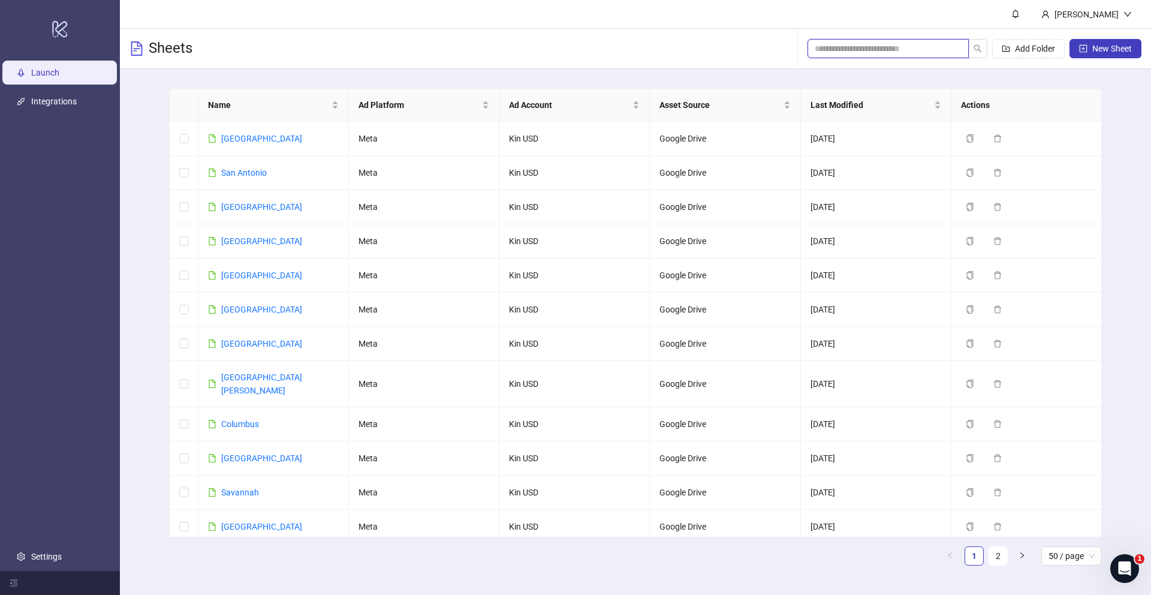
click at [884, 46] on input "search" at bounding box center [883, 48] width 137 height 13
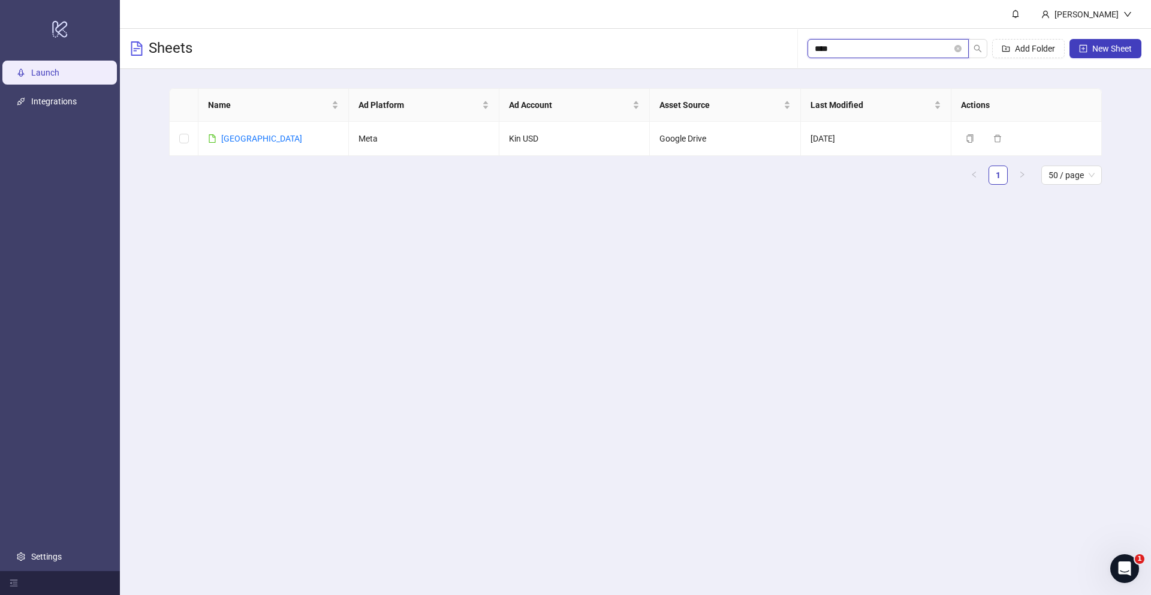
click at [845, 49] on input "****" at bounding box center [883, 48] width 137 height 13
type input "****"
click at [239, 137] on td "Bali" at bounding box center [273, 139] width 150 height 34
click at [225, 141] on link "Bali" at bounding box center [261, 139] width 81 height 10
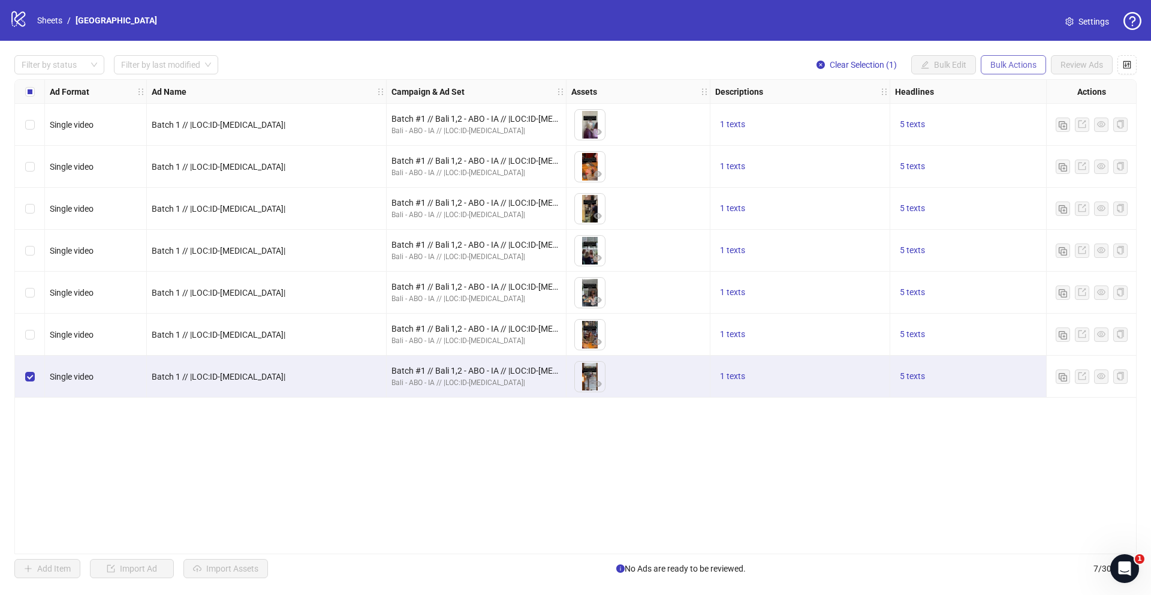
click at [998, 58] on button "Bulk Actions" at bounding box center [1013, 64] width 65 height 19
click at [1001, 108] on span "Duplicate" at bounding box center [1030, 107] width 82 height 13
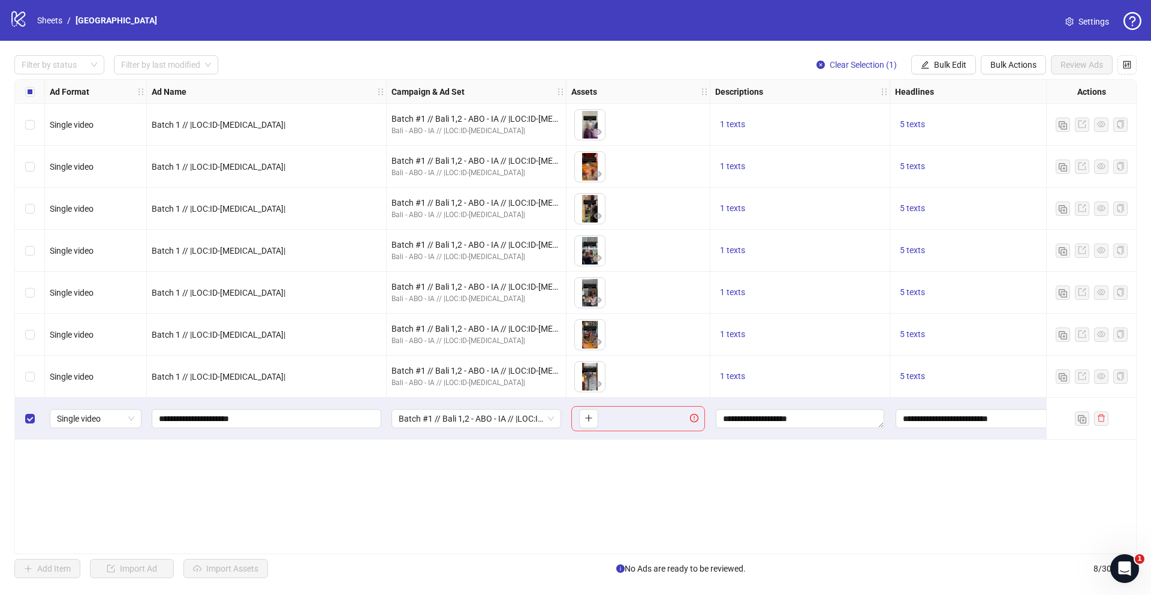
click at [35, 419] on div "Select row 8" at bounding box center [30, 419] width 30 height 42
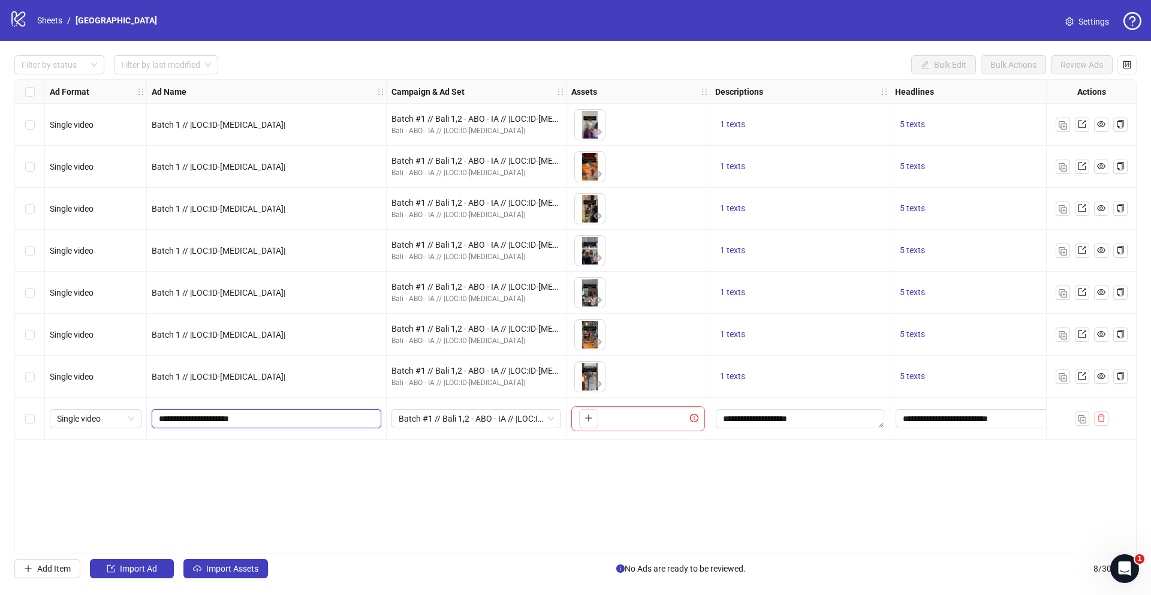
click at [187, 419] on input "**********" at bounding box center [265, 418] width 213 height 13
type input "**********"
click at [378, 456] on div "Ad Format Ad Name Campaign & Ad Set Assets Descriptions Headlines Primary Texts…" at bounding box center [575, 316] width 1122 height 475
click at [430, 407] on div "Batch #1 // Bali 1,2 - ABO - IA // |LOC:ID-BAL| // Exclude 180D PUR" at bounding box center [477, 419] width 180 height 42
click at [439, 416] on span "Batch #1 // Bali 1,2 - ABO - IA // |LOC:ID-BAL| // Exclude 180D PUR" at bounding box center [476, 419] width 155 height 18
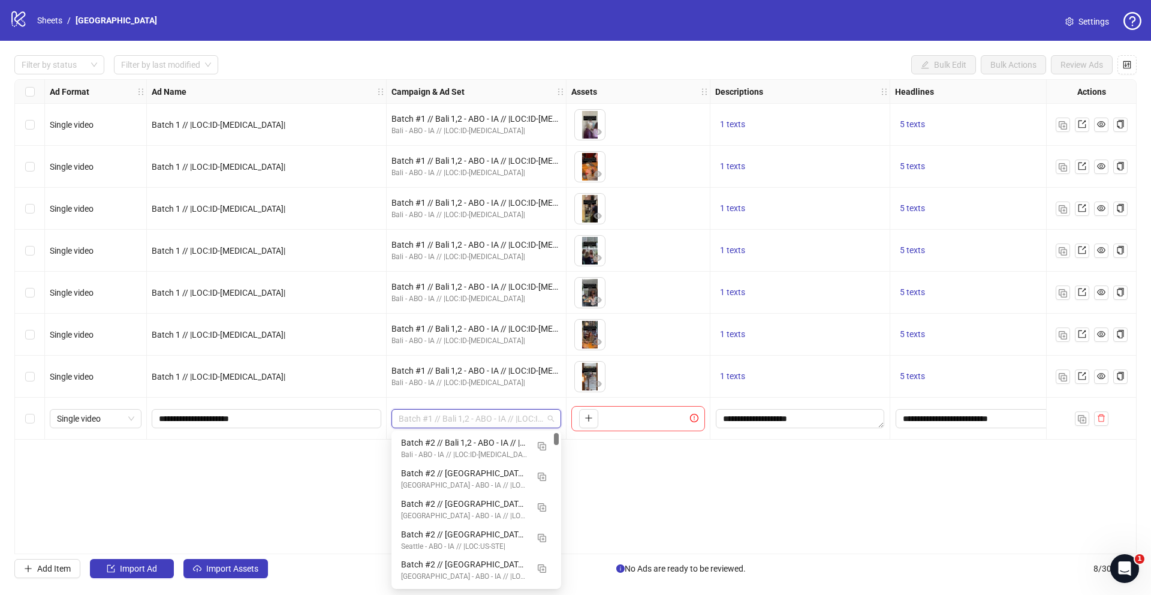
drag, startPoint x: 556, startPoint y: 453, endPoint x: 557, endPoint y: 432, distance: 21.0
click at [557, 432] on div "120230948130380534 120230948074090534 120230947506560534 Batch #2 // Bali 1,2 -…" at bounding box center [477, 510] width 170 height 158
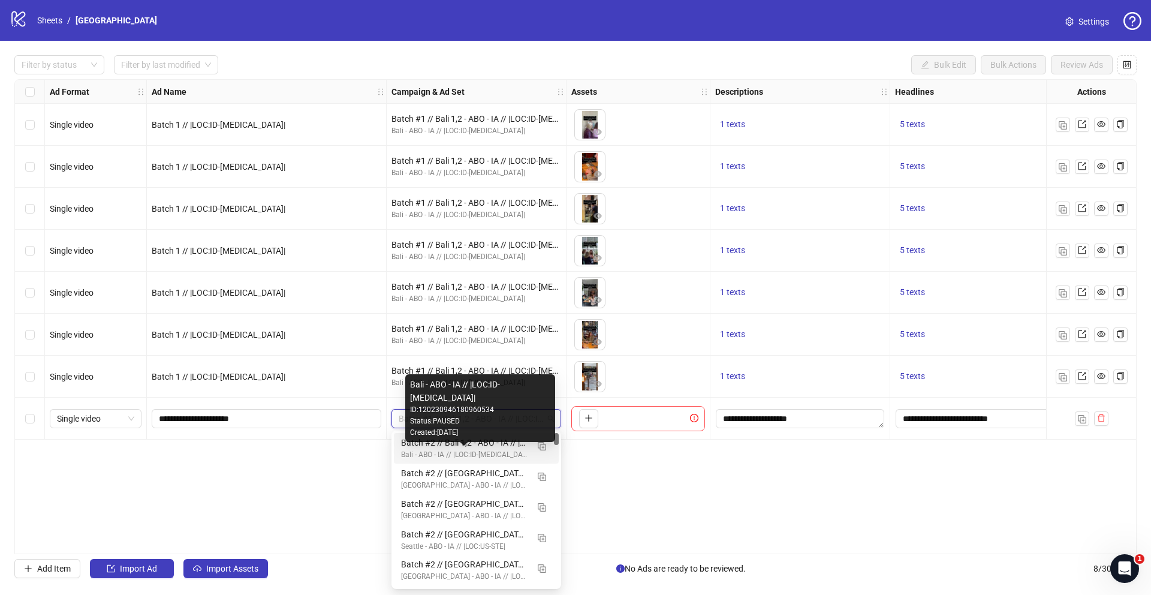
click at [468, 451] on div "Bali - ABO - IA // |LOC:ID-BAL|" at bounding box center [464, 454] width 127 height 11
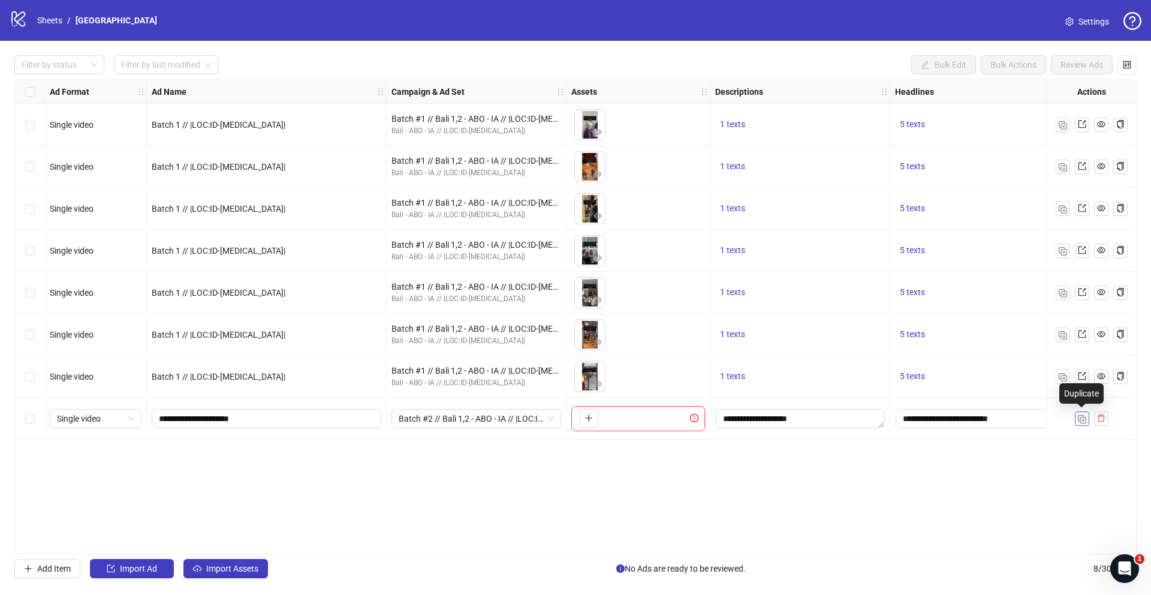
click at [1086, 421] on img "button" at bounding box center [1082, 419] width 8 height 8
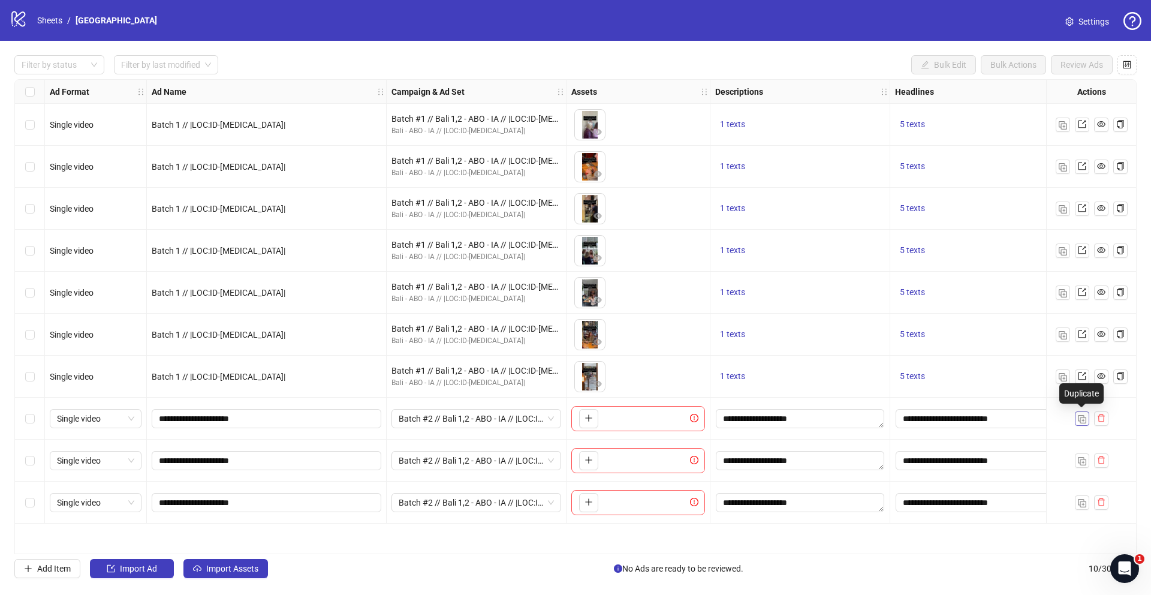
click at [1086, 421] on img "button" at bounding box center [1082, 419] width 8 height 8
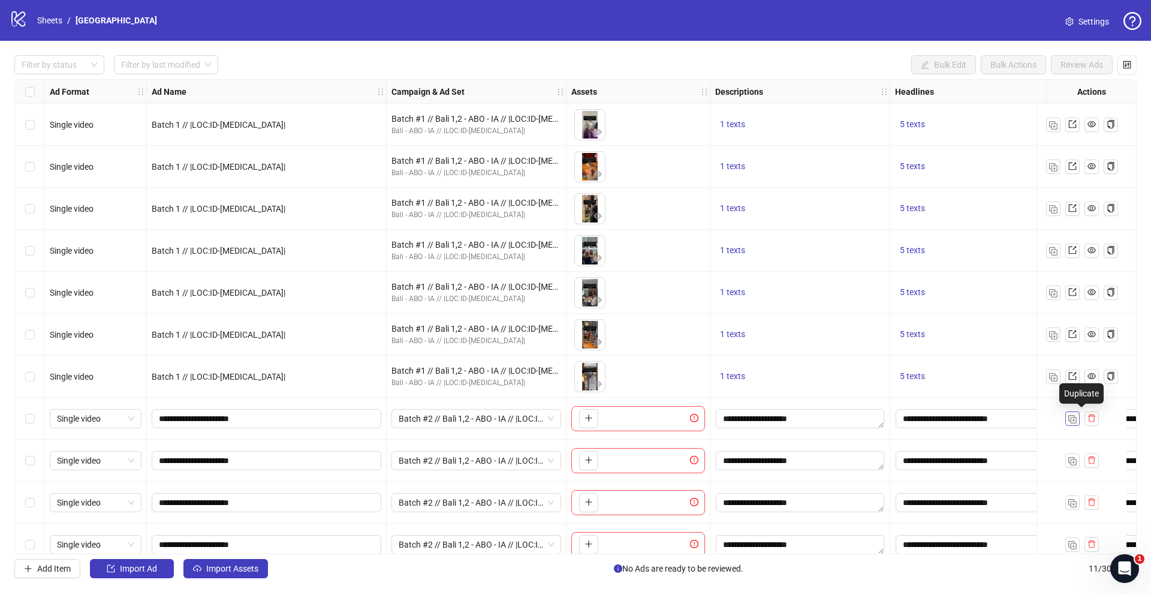
click at [1086, 421] on button "button" at bounding box center [1092, 418] width 14 height 14
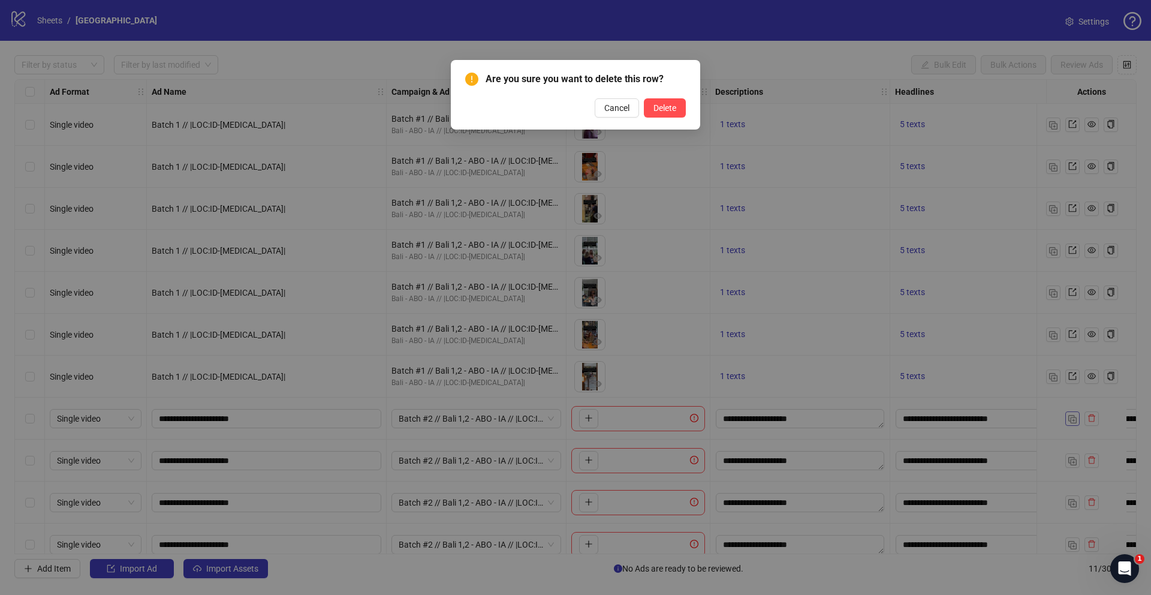
click at [1086, 421] on div "Are you sure you want to delete this row? Cancel Delete" at bounding box center [575, 297] width 1151 height 595
click at [619, 116] on button "Cancel" at bounding box center [617, 107] width 44 height 19
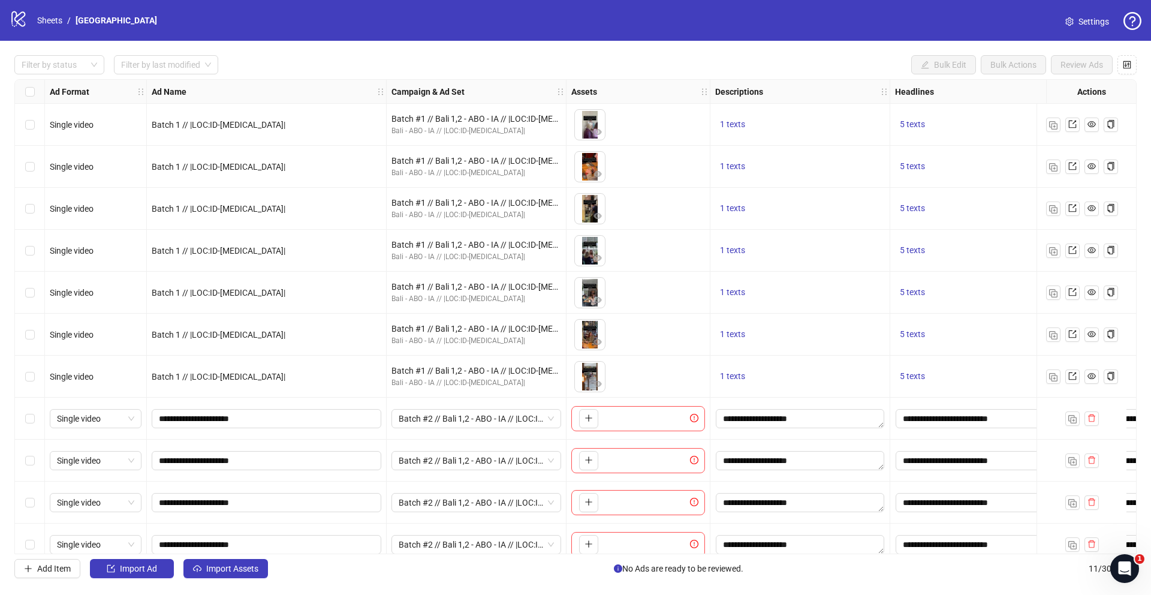
scroll to position [17, 0]
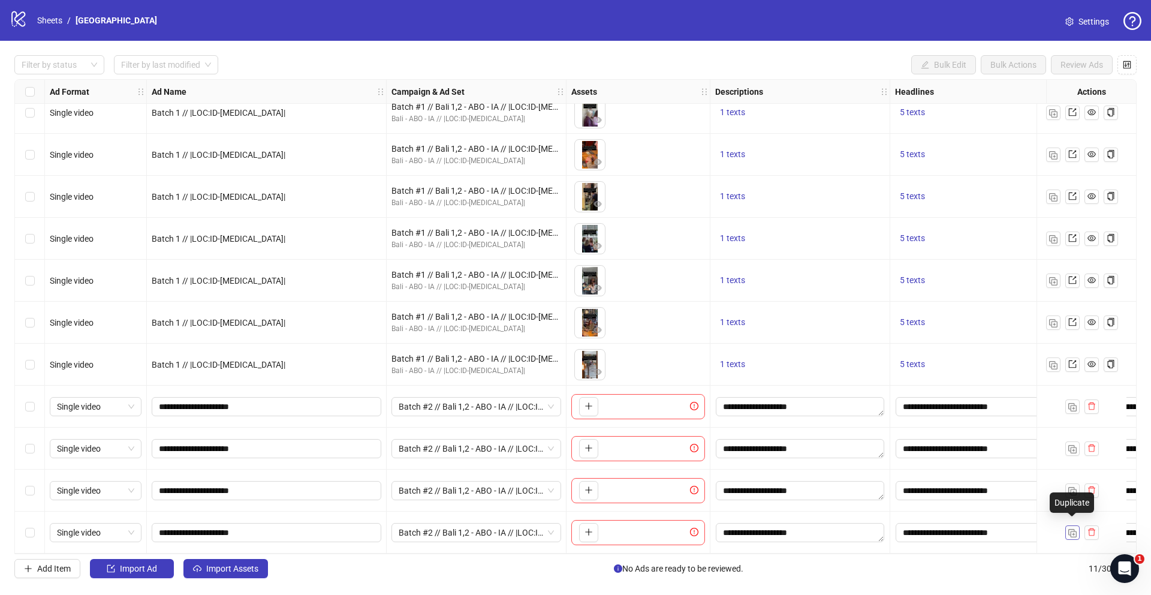
click at [1071, 529] on img "button" at bounding box center [1072, 533] width 8 height 8
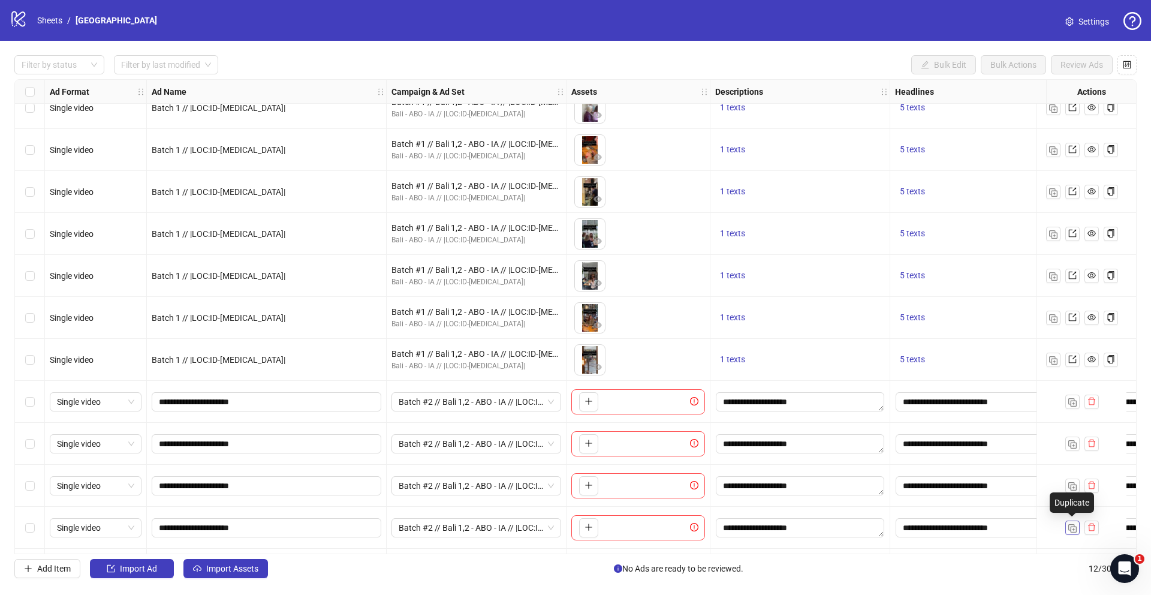
click at [1071, 529] on img "button" at bounding box center [1072, 528] width 8 height 8
click at [1071, 528] on img "button" at bounding box center [1072, 528] width 8 height 8
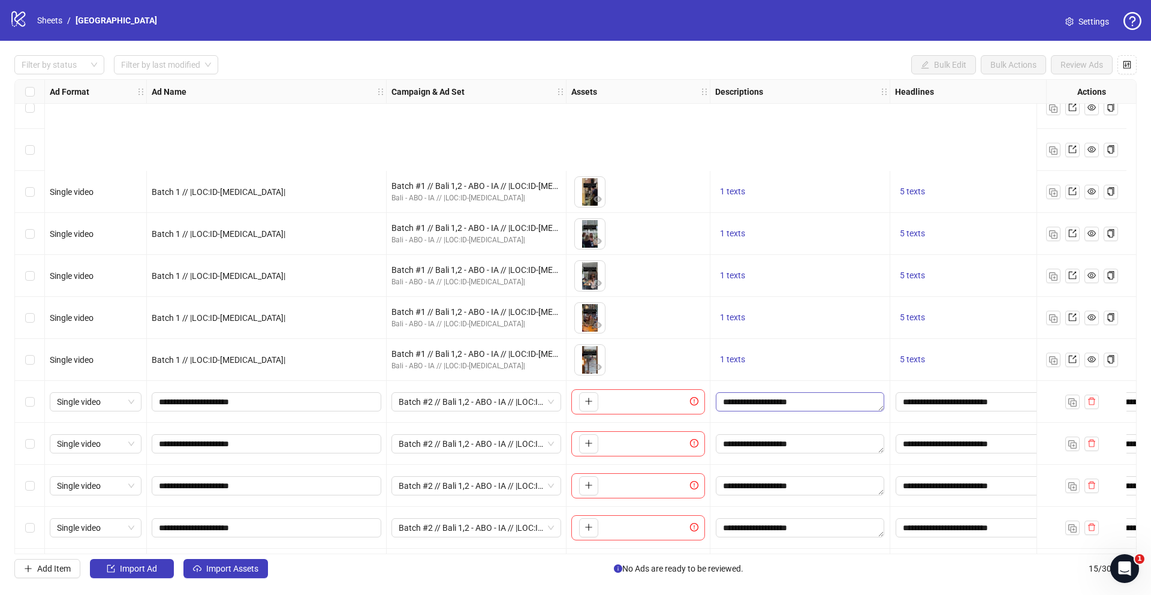
scroll to position [185, 0]
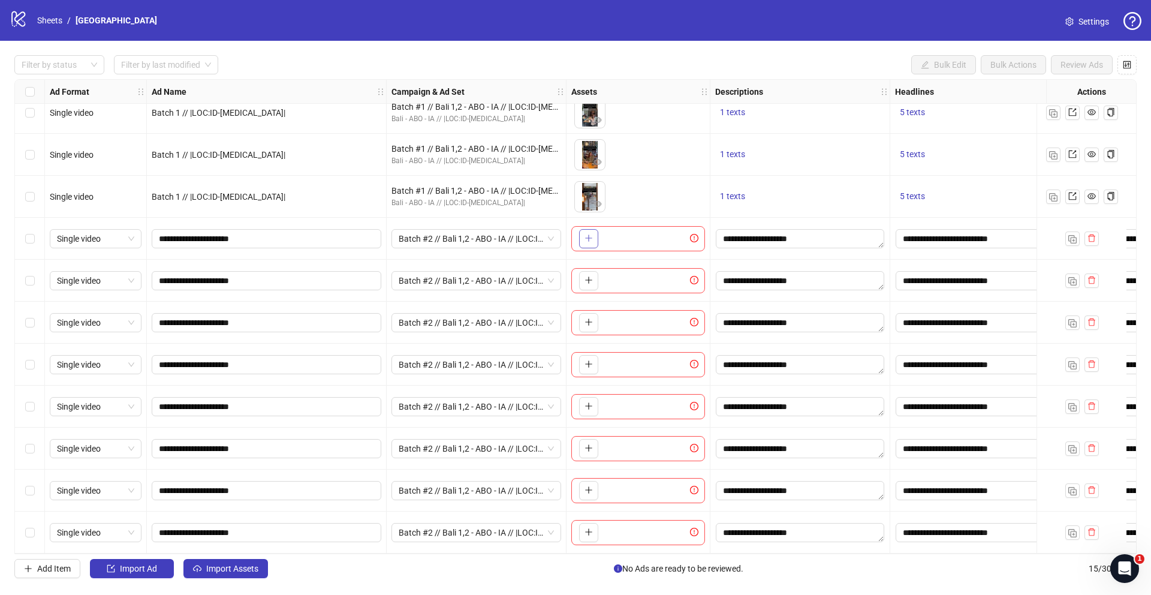
click at [587, 234] on icon "plus" at bounding box center [589, 238] width 8 height 8
click at [589, 281] on button "button" at bounding box center [588, 280] width 19 height 19
click at [589, 318] on icon "plus" at bounding box center [589, 322] width 8 height 8
click at [595, 359] on button "button" at bounding box center [588, 364] width 19 height 19
click at [586, 402] on icon "plus" at bounding box center [589, 406] width 8 height 8
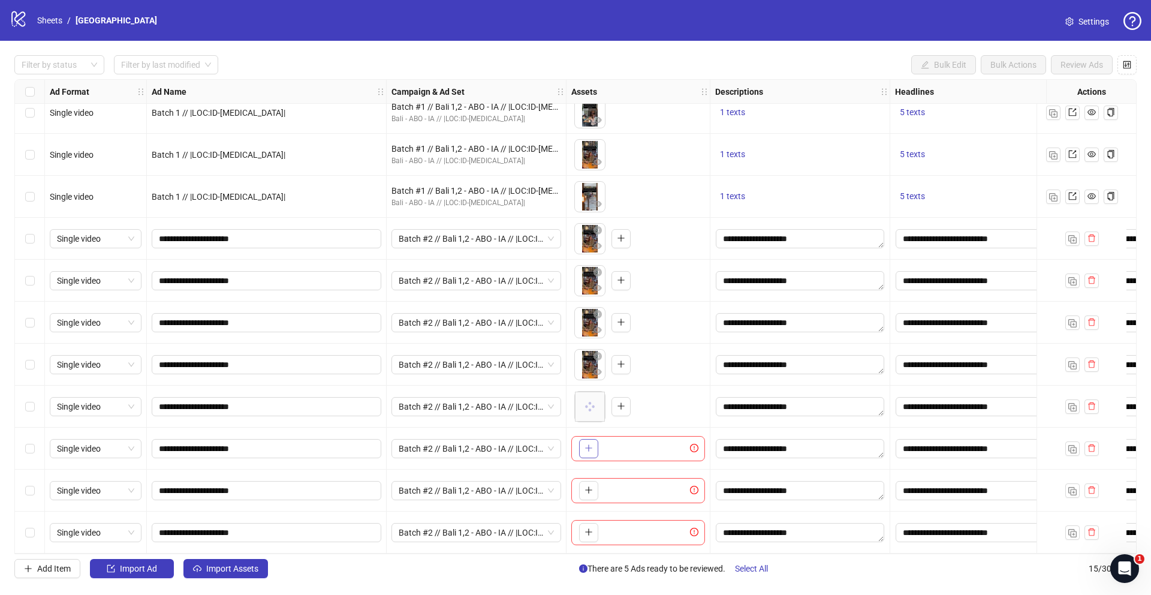
click at [588, 445] on icon "plus" at bounding box center [588, 448] width 1 height 7
click at [586, 486] on icon "plus" at bounding box center [589, 490] width 8 height 8
click at [589, 532] on icon "plus" at bounding box center [588, 532] width 7 height 1
click at [41, 240] on div "Select row 8" at bounding box center [30, 239] width 30 height 42
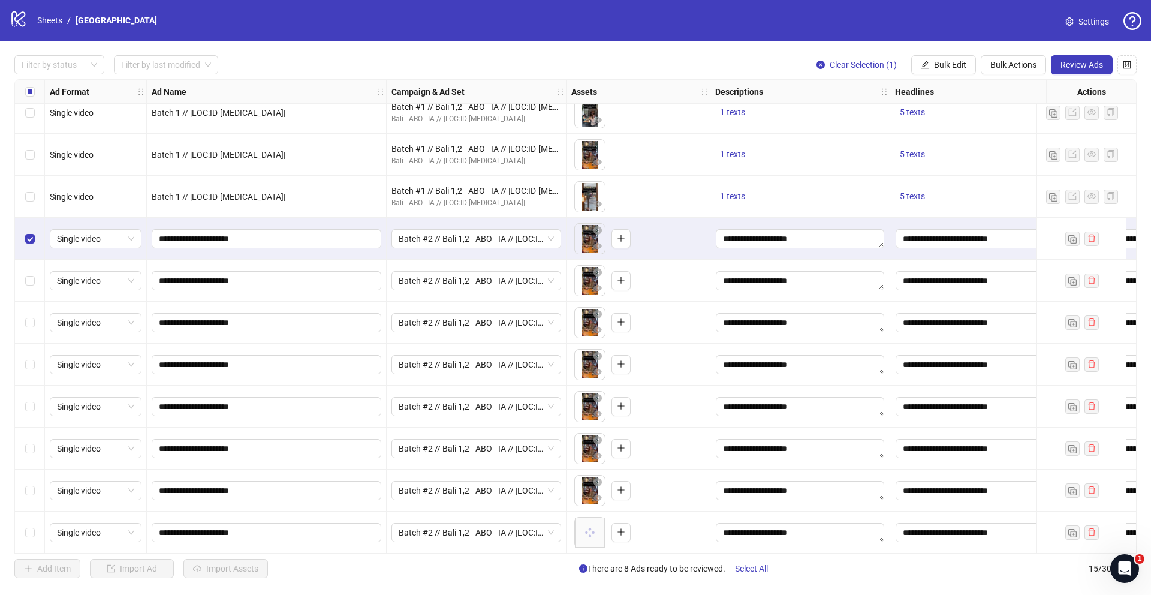
click at [41, 267] on div "Select row 9" at bounding box center [30, 281] width 30 height 42
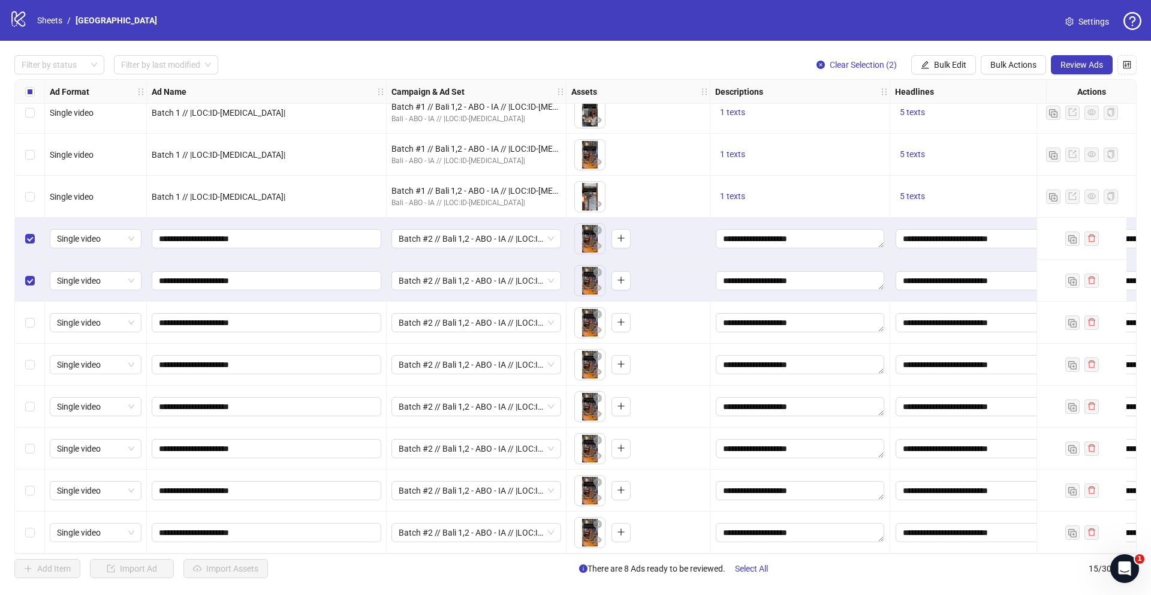
click at [39, 302] on div "Select row 10" at bounding box center [30, 323] width 30 height 42
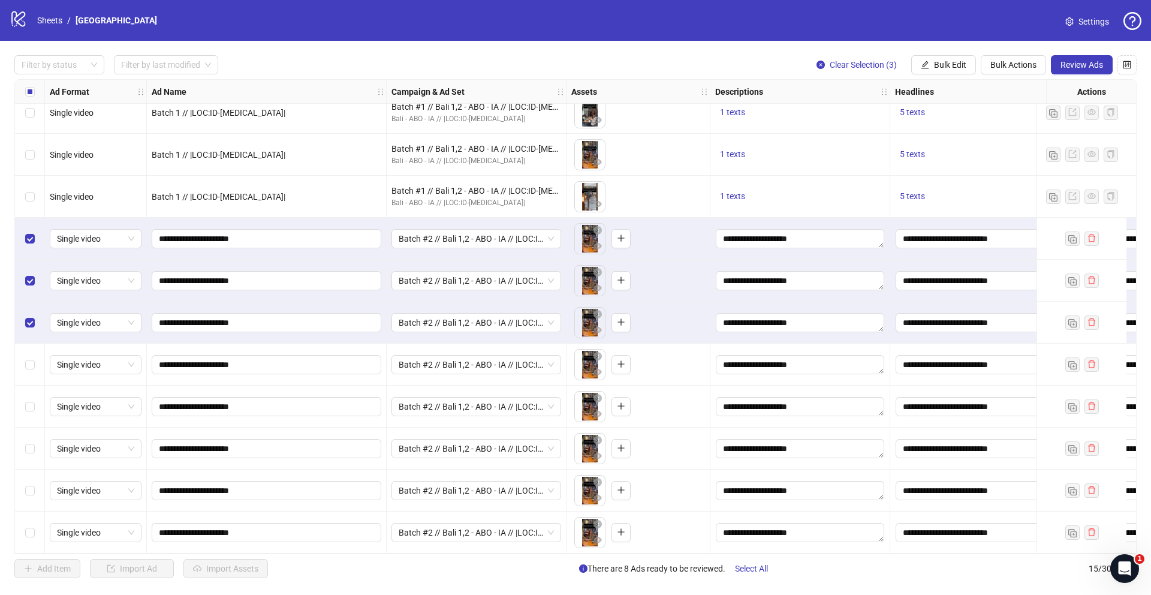
click at [37, 357] on div "Select row 11" at bounding box center [30, 365] width 30 height 42
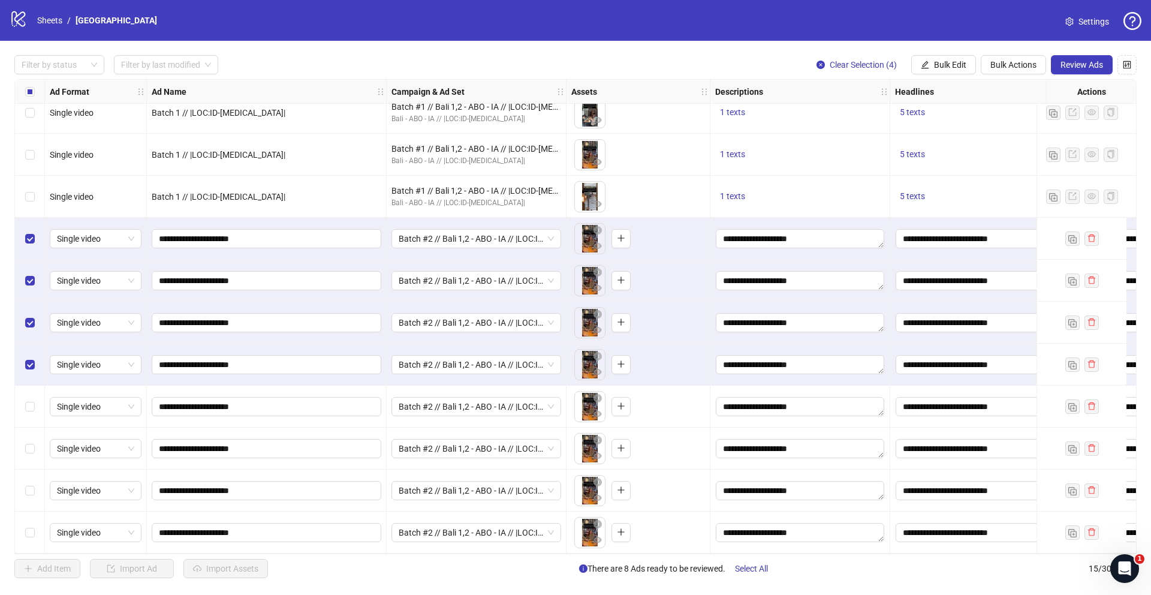
click at [37, 394] on div "Select row 12" at bounding box center [30, 407] width 30 height 42
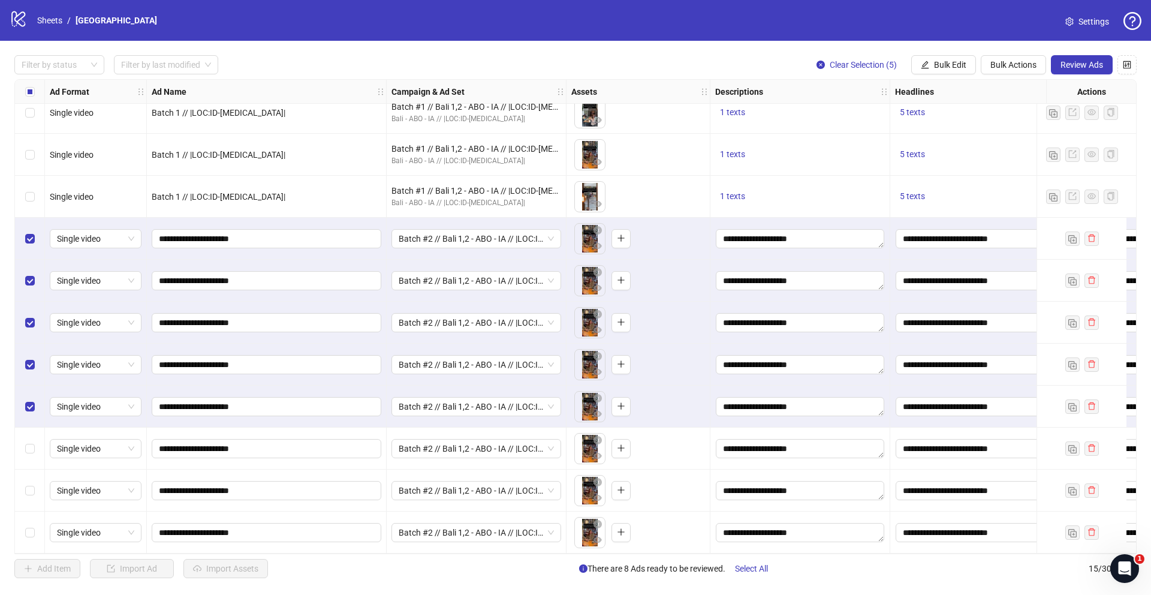
click at [38, 435] on div "Select row 13" at bounding box center [30, 449] width 30 height 42
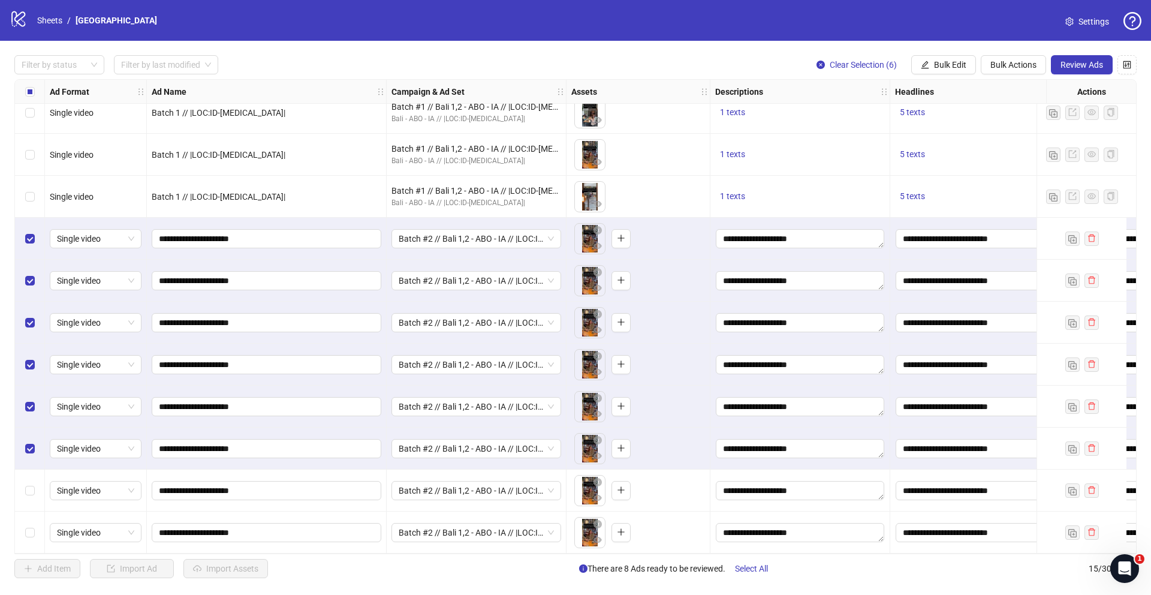
click at [35, 471] on div "Select row 14" at bounding box center [30, 490] width 30 height 42
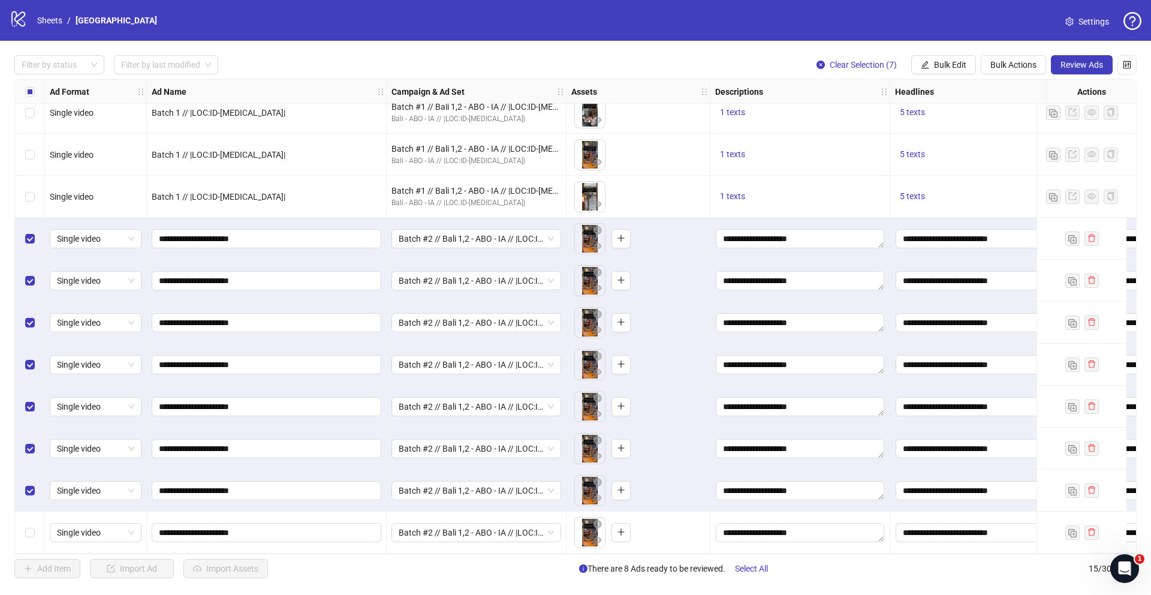
click at [35, 540] on div "Select row 15" at bounding box center [30, 532] width 30 height 42
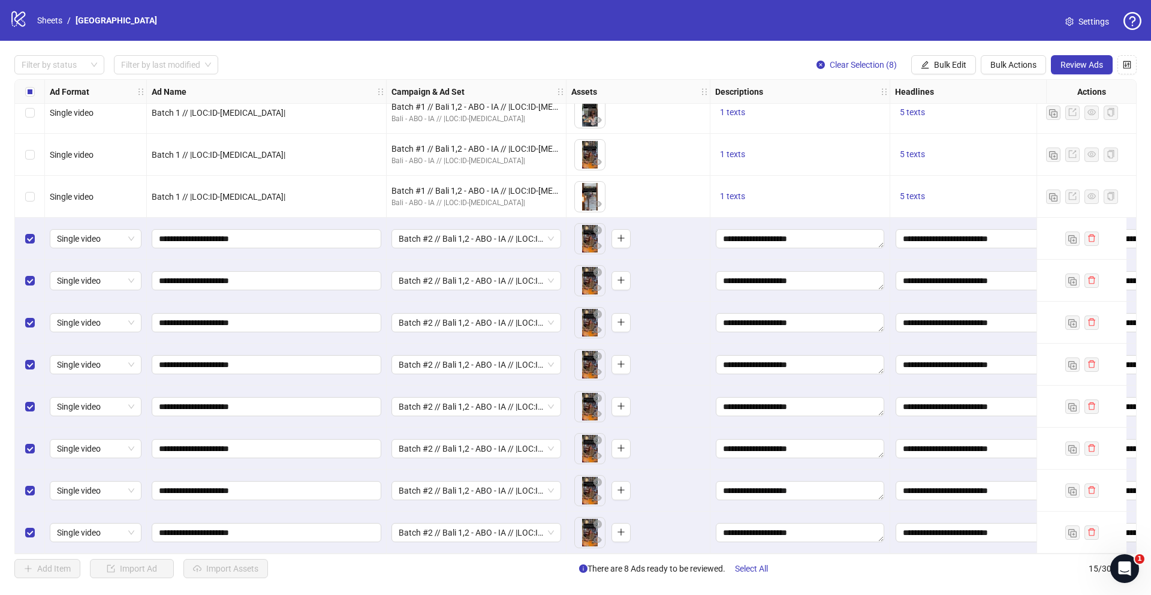
click at [1057, 80] on div "Actions" at bounding box center [1091, 92] width 90 height 24
click at [1068, 63] on span "Review Ads" at bounding box center [1082, 65] width 43 height 10
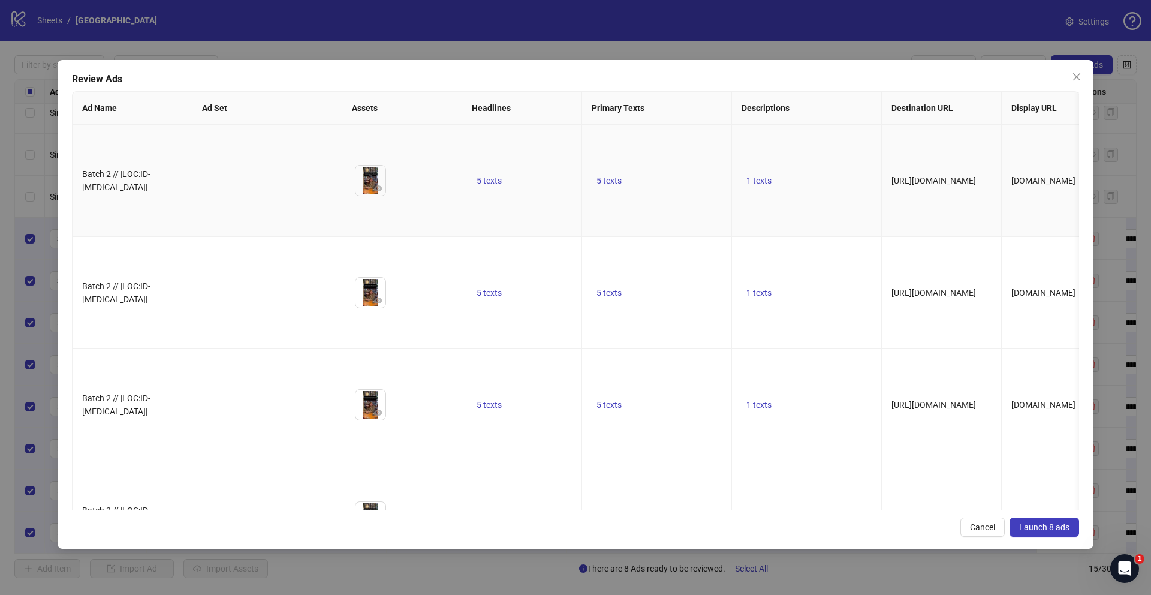
click at [487, 191] on td "5 texts" at bounding box center [522, 181] width 120 height 112
click at [487, 185] on span "5 texts" at bounding box center [489, 181] width 25 height 10
click at [678, 194] on icon "caret-right" at bounding box center [676, 190] width 8 height 8
click at [678, 194] on icon "caret-right" at bounding box center [676, 197] width 8 height 8
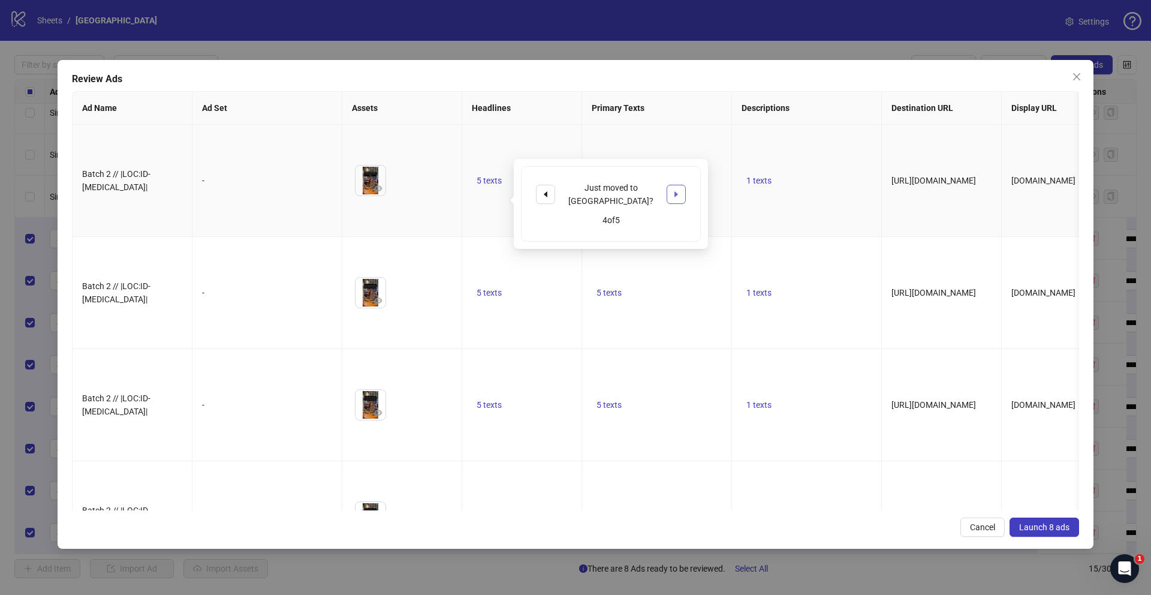
click at [678, 194] on icon "caret-right" at bounding box center [676, 194] width 8 height 8
click at [480, 154] on td "5 texts" at bounding box center [522, 181] width 120 height 112
click at [384, 195] on button "button" at bounding box center [378, 188] width 14 height 14
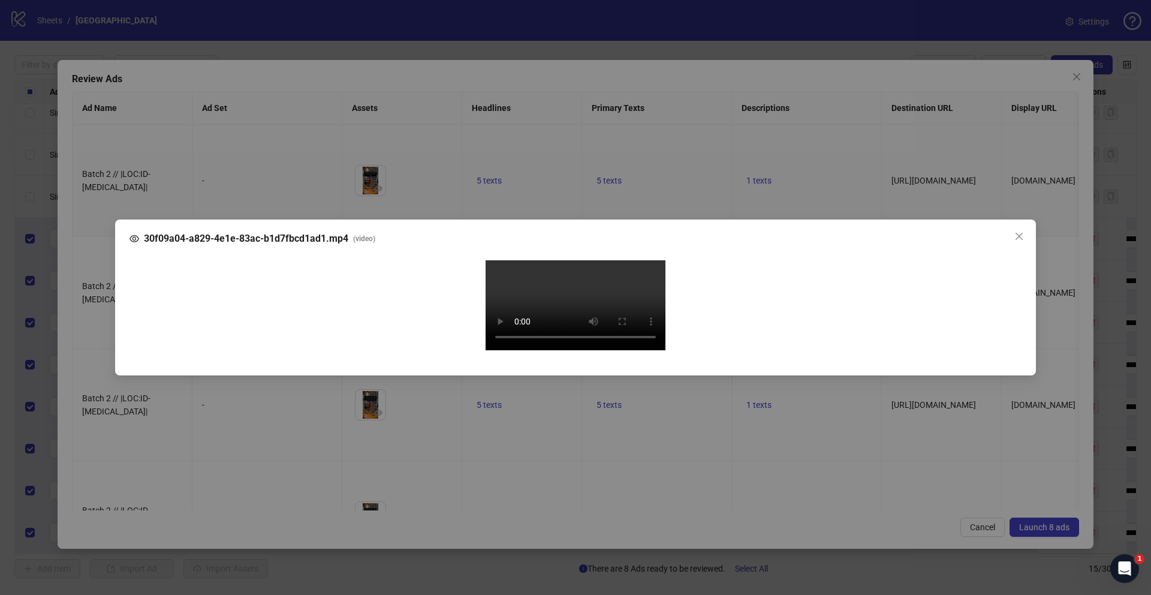
click at [98, 335] on div "30f09a04-a829-4e1e-83ac-b1d7fbcd1ad1.mp4 ( video ) Your browser does not suppor…" at bounding box center [575, 297] width 1151 height 595
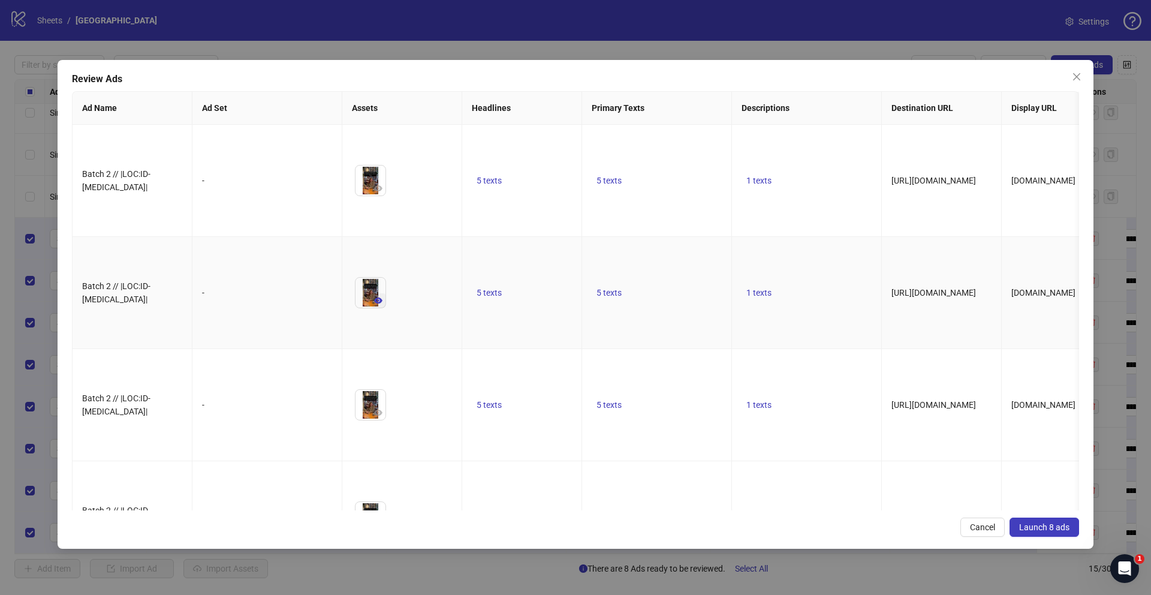
click at [378, 305] on icon "eye" at bounding box center [378, 300] width 8 height 8
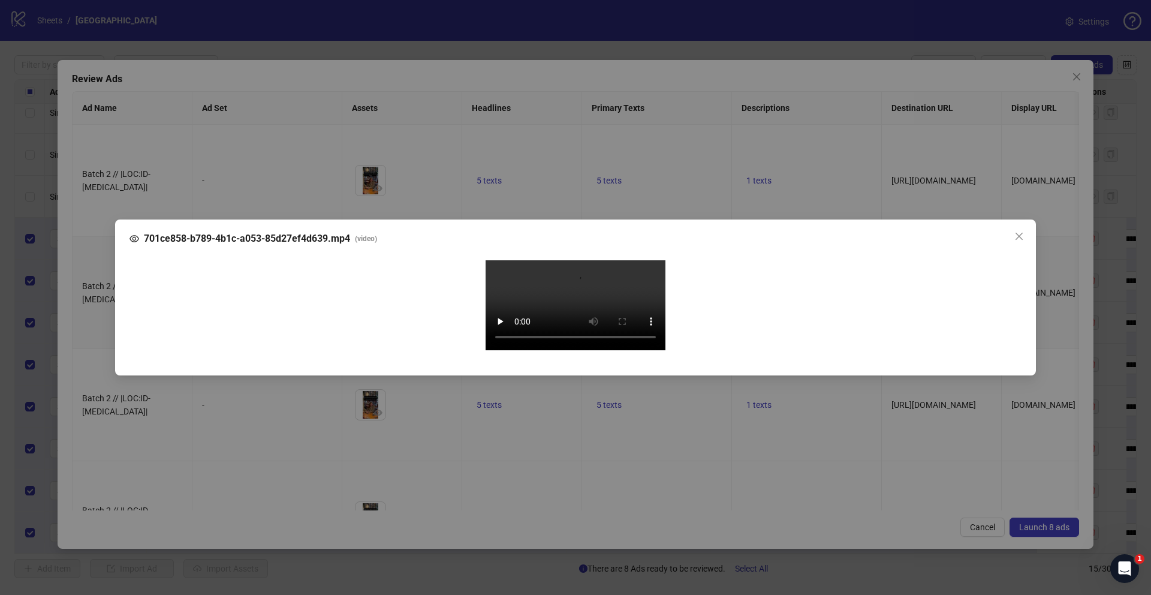
click at [88, 383] on div "701ce858-b789-4b1c-a053-85d27ef4d639.mp4 ( video ) Your browser does not suppor…" at bounding box center [575, 297] width 1151 height 595
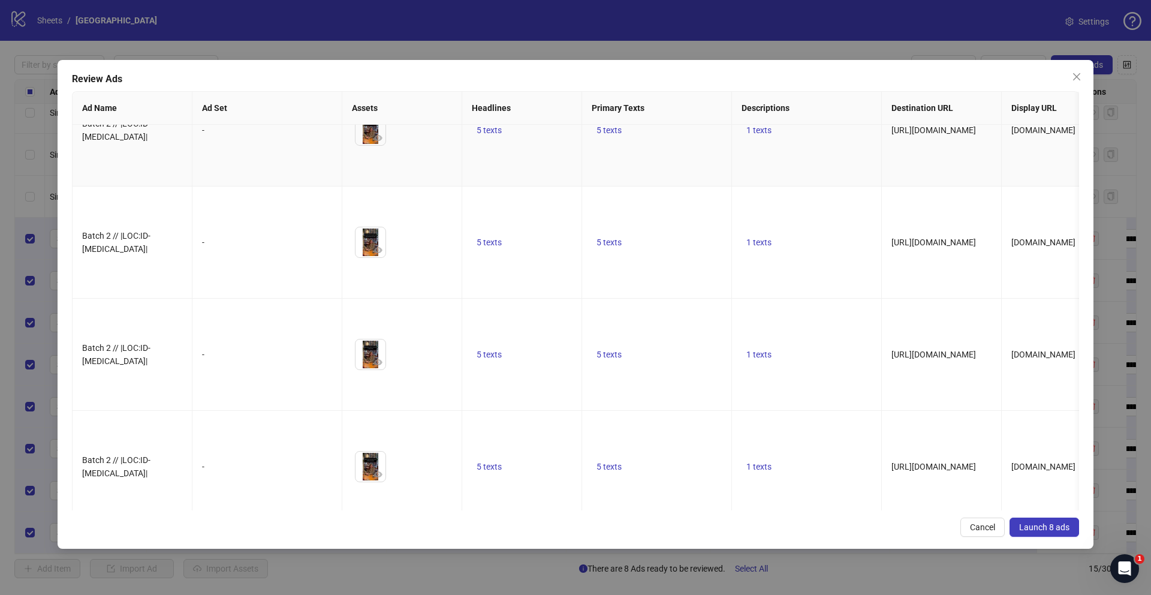
scroll to position [192, 0]
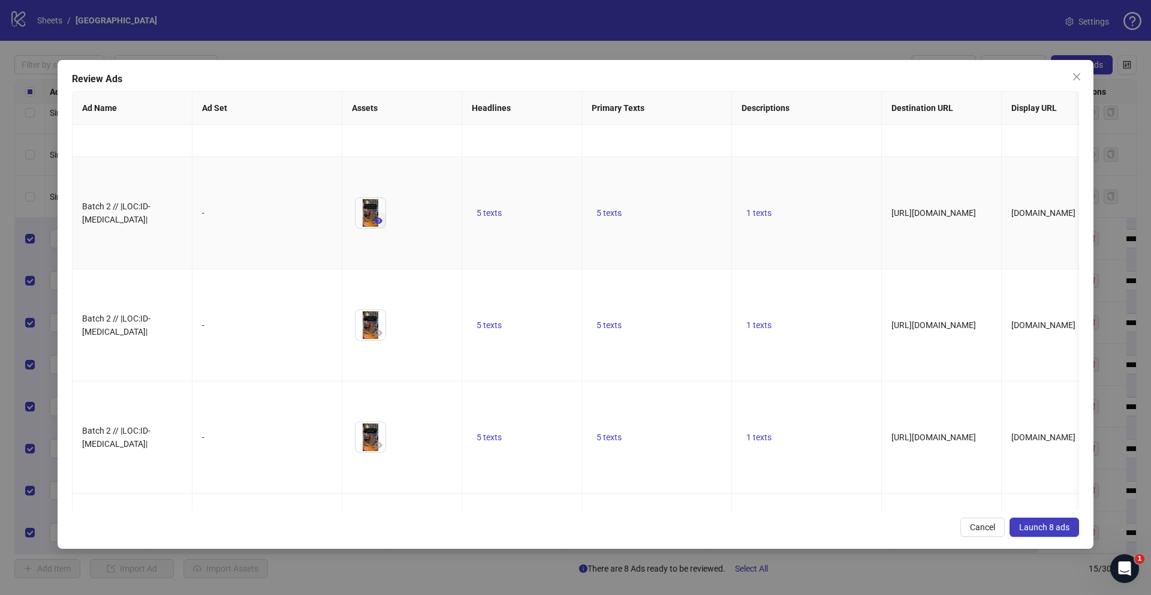
click at [381, 225] on icon "eye" at bounding box center [378, 220] width 8 height 8
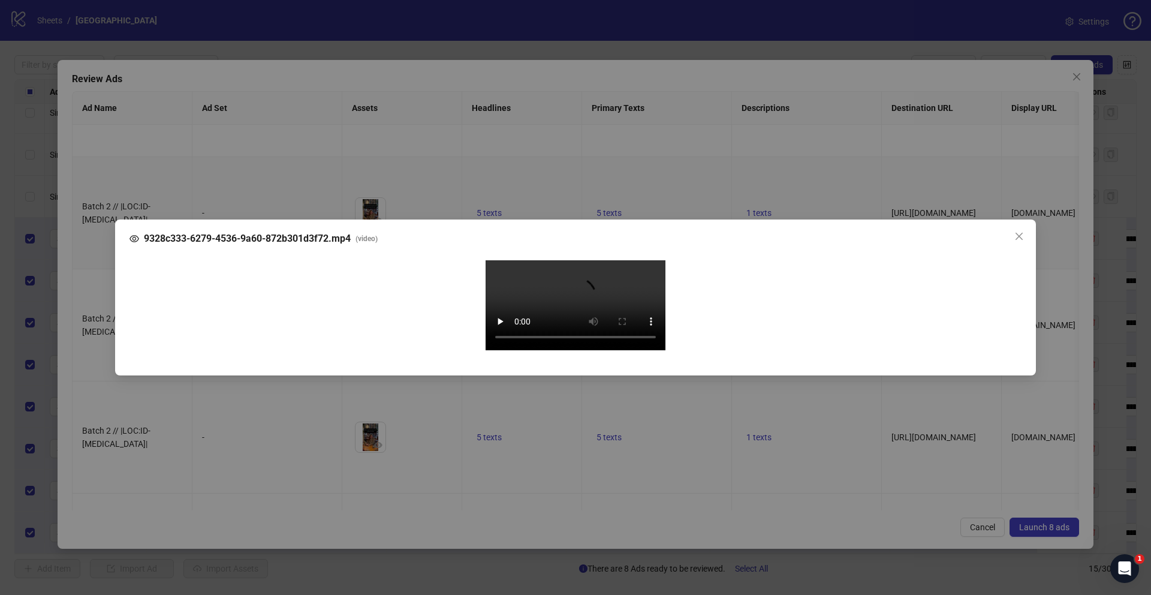
click at [96, 356] on div "9328c333-6279-4536-9a60-872b301d3f72.mp4 ( video ) Your browser does not suppor…" at bounding box center [575, 297] width 1151 height 595
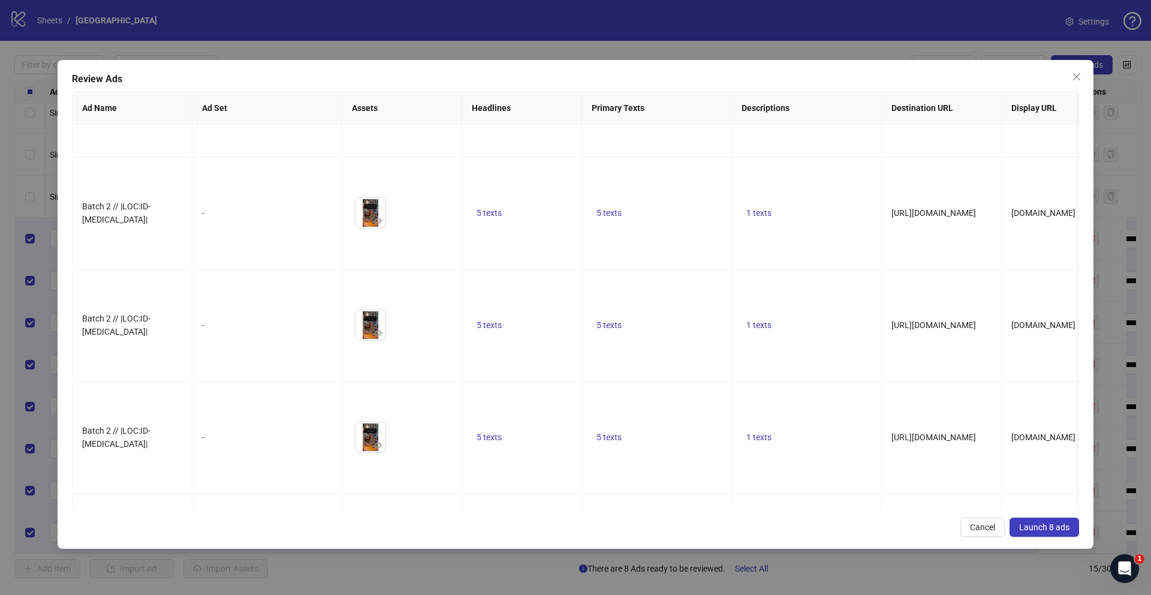
click at [1041, 523] on span "Launch 8 ads" at bounding box center [1044, 527] width 50 height 10
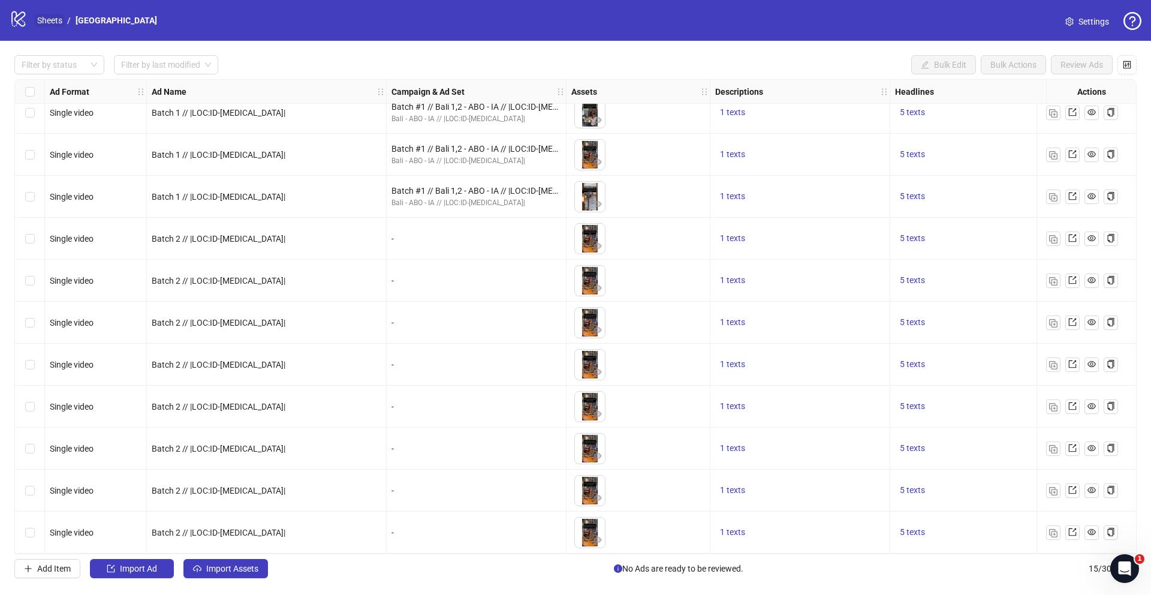
click at [64, 22] on link "Sheets" at bounding box center [50, 20] width 30 height 13
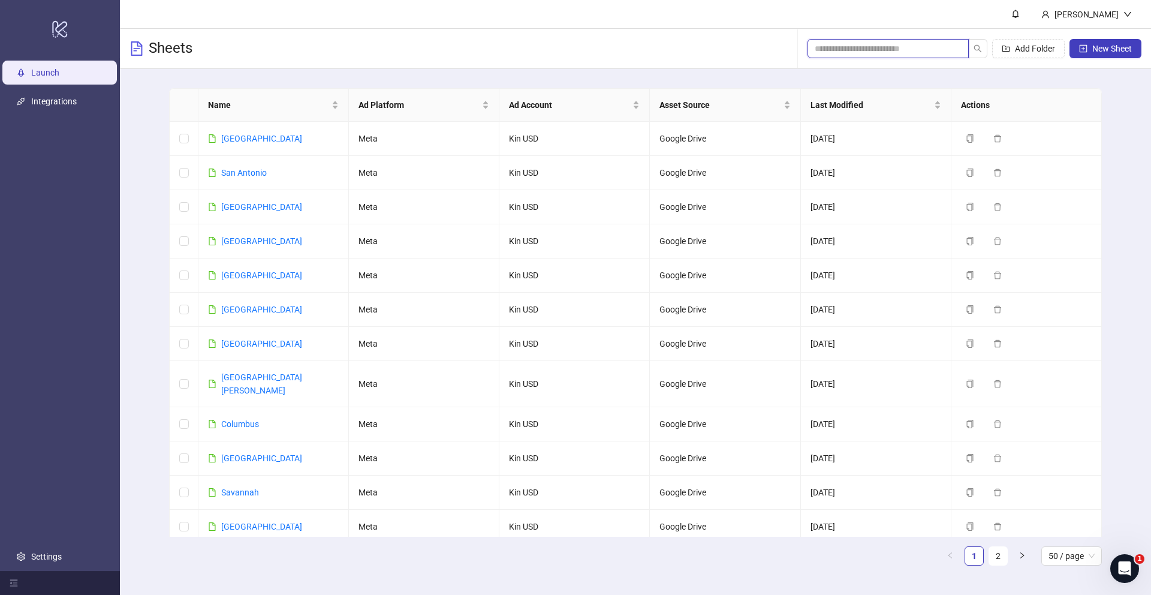
click at [856, 44] on input "search" at bounding box center [883, 48] width 137 height 13
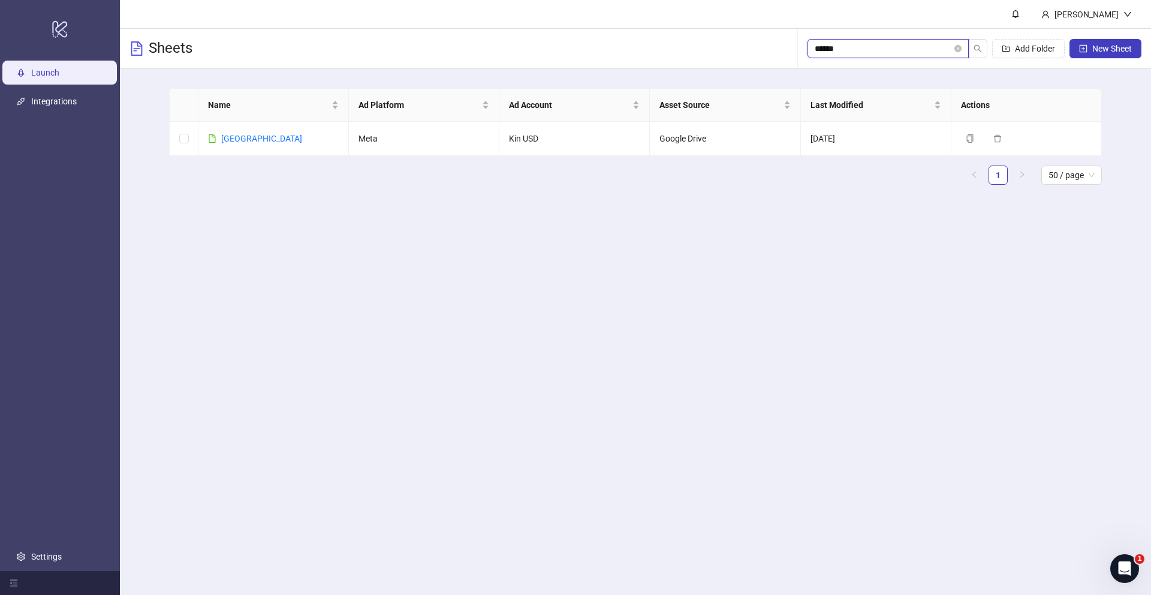
click at [855, 44] on input "******" at bounding box center [883, 48] width 137 height 13
type input "******"
click at [249, 136] on td "Lisbon" at bounding box center [273, 139] width 150 height 34
click at [240, 137] on link "Lisbon" at bounding box center [261, 139] width 81 height 10
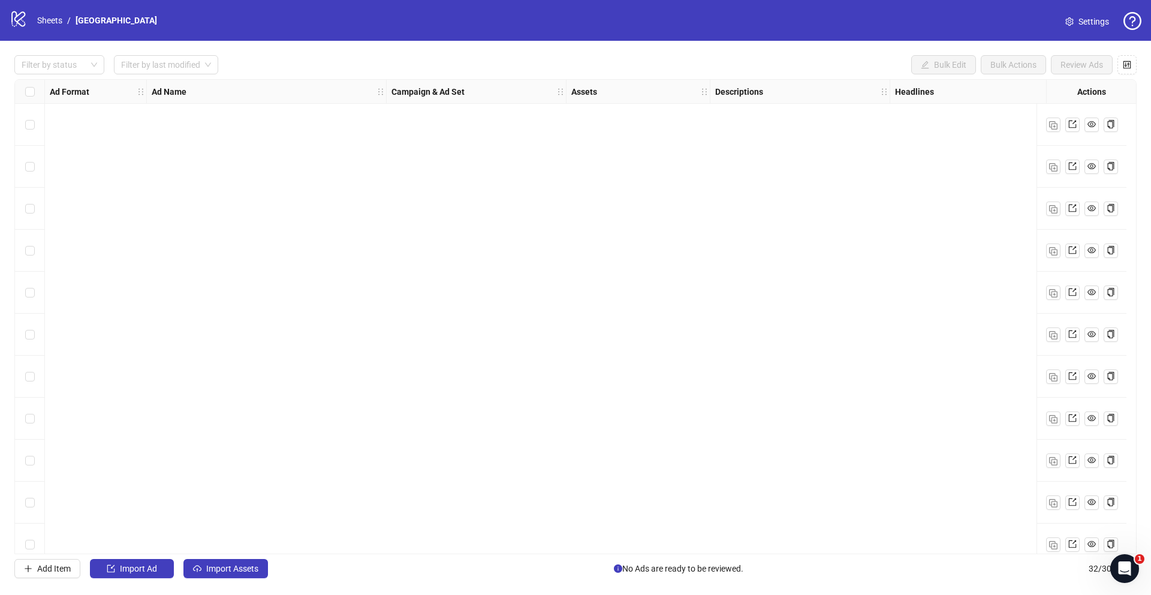
scroll to position [898, 0]
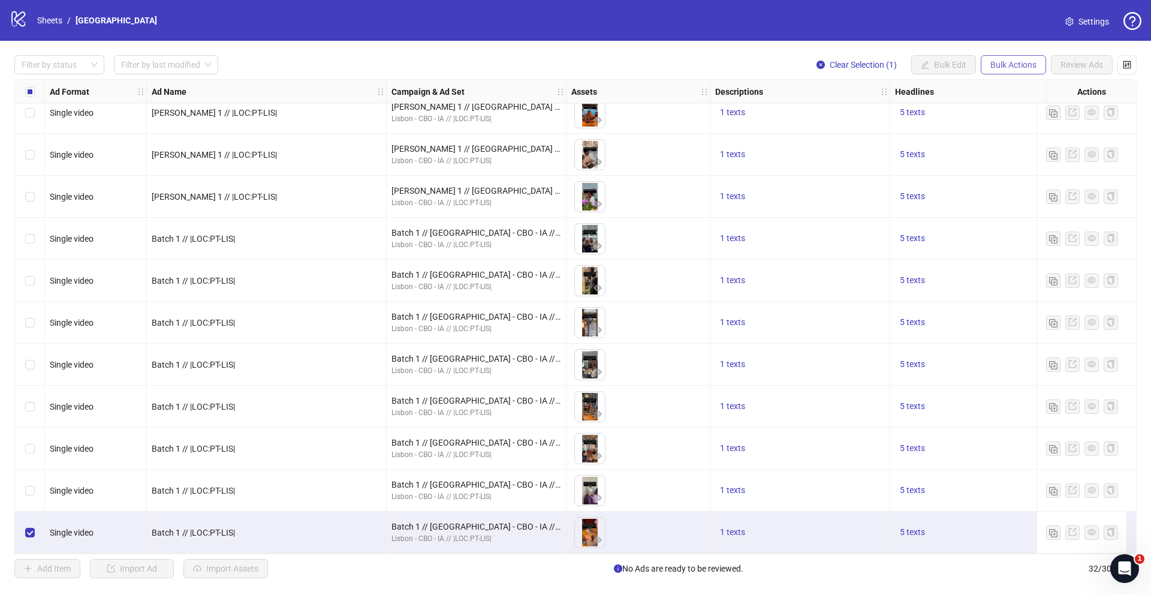
click at [997, 58] on button "Bulk Actions" at bounding box center [1013, 64] width 65 height 19
click at [997, 110] on span "Duplicate" at bounding box center [1030, 107] width 82 height 13
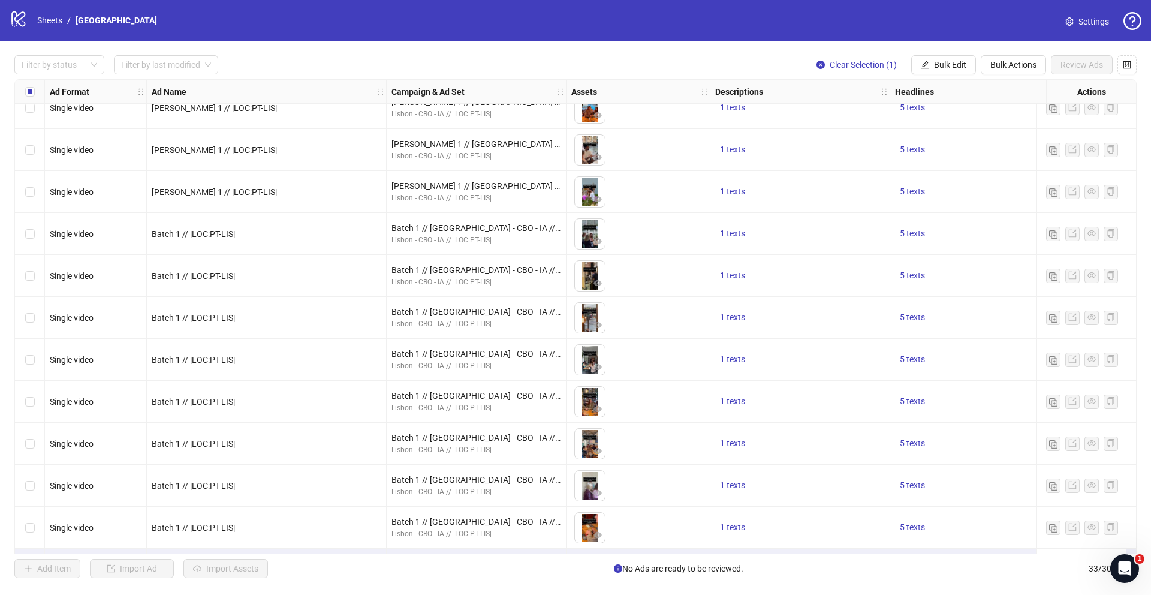
scroll to position [940, 0]
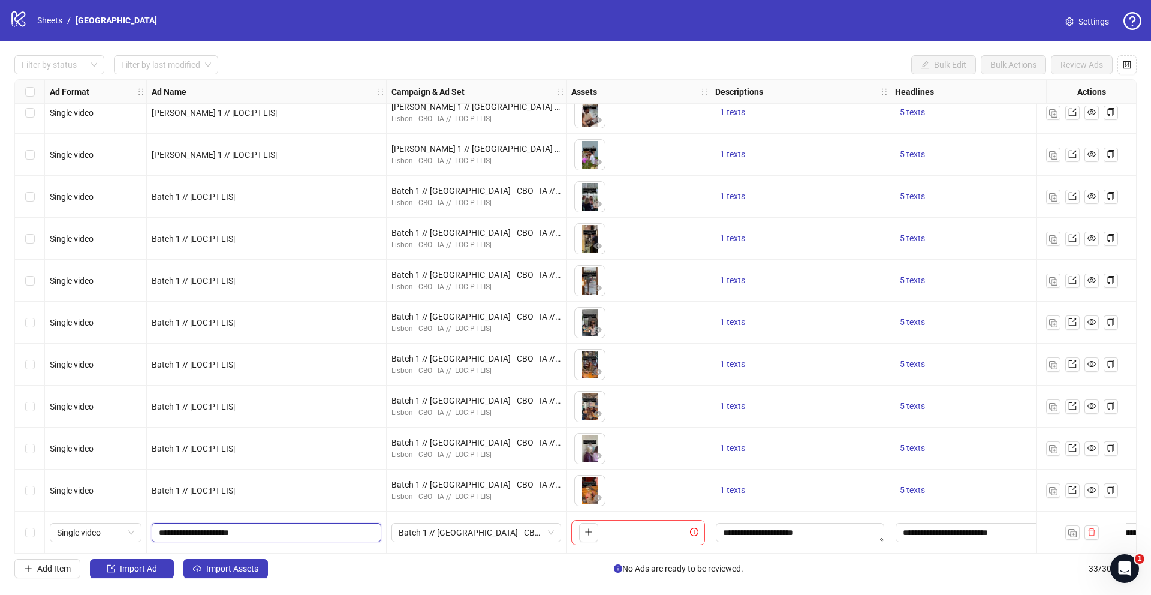
click at [185, 530] on input "**********" at bounding box center [265, 532] width 213 height 13
type input "**********"
click at [452, 526] on span "Batch 1 // Lisbon - CBO - IA // |LOC:PT-LIS| // Exclude 180D PUR" at bounding box center [476, 532] width 155 height 18
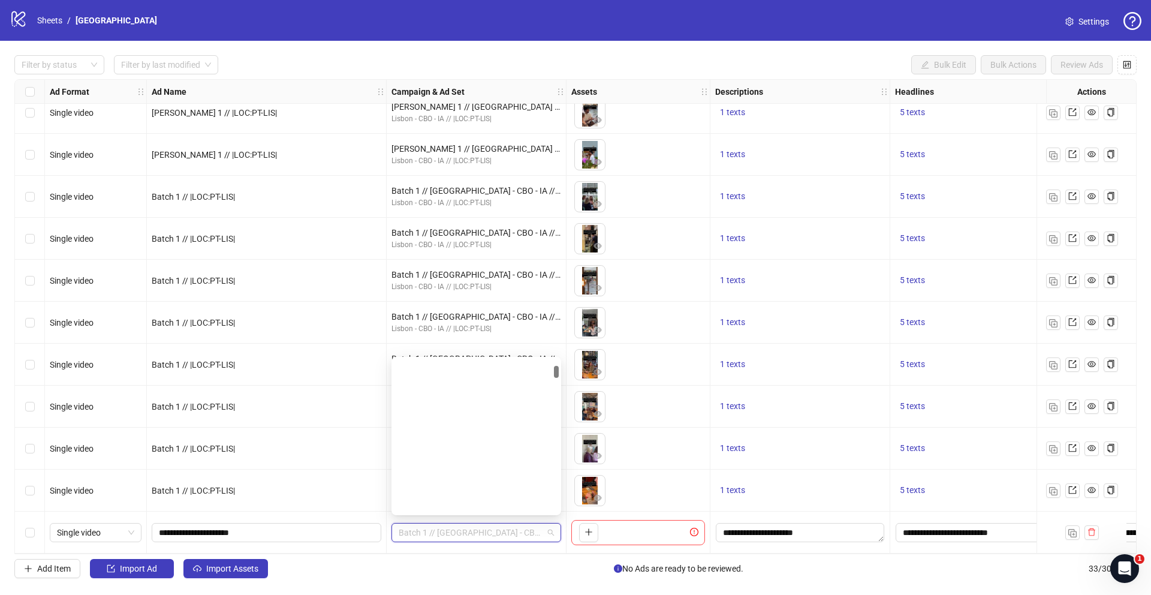
scroll to position [0, 0]
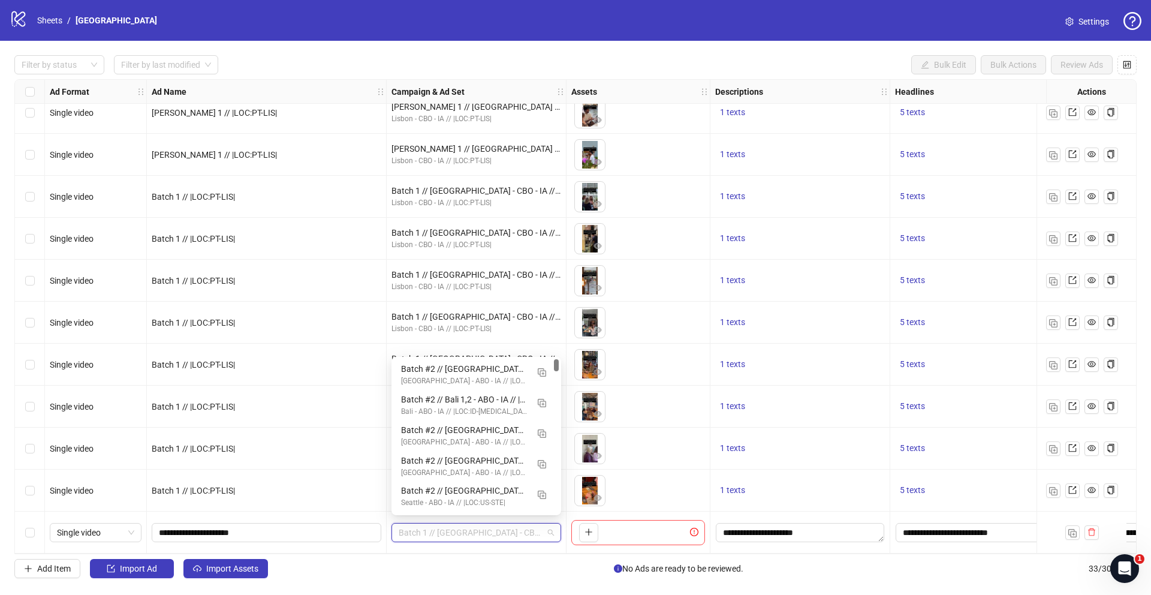
drag, startPoint x: 557, startPoint y: 404, endPoint x: 557, endPoint y: 342, distance: 61.8
click at [557, 342] on body "logo/logo-mobile Sheets / Lisbon Settings Filter by status Filter by last modif…" at bounding box center [575, 297] width 1151 height 595
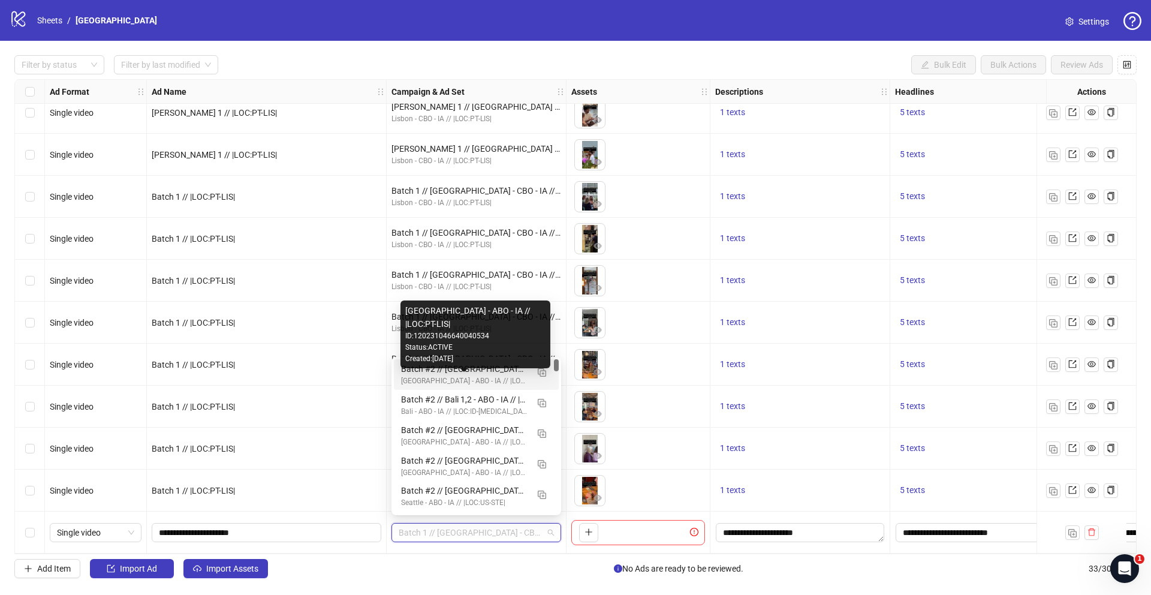
click at [488, 383] on div "Lisbon - ABO - IA // |LOC:PT-LIS|" at bounding box center [464, 380] width 127 height 11
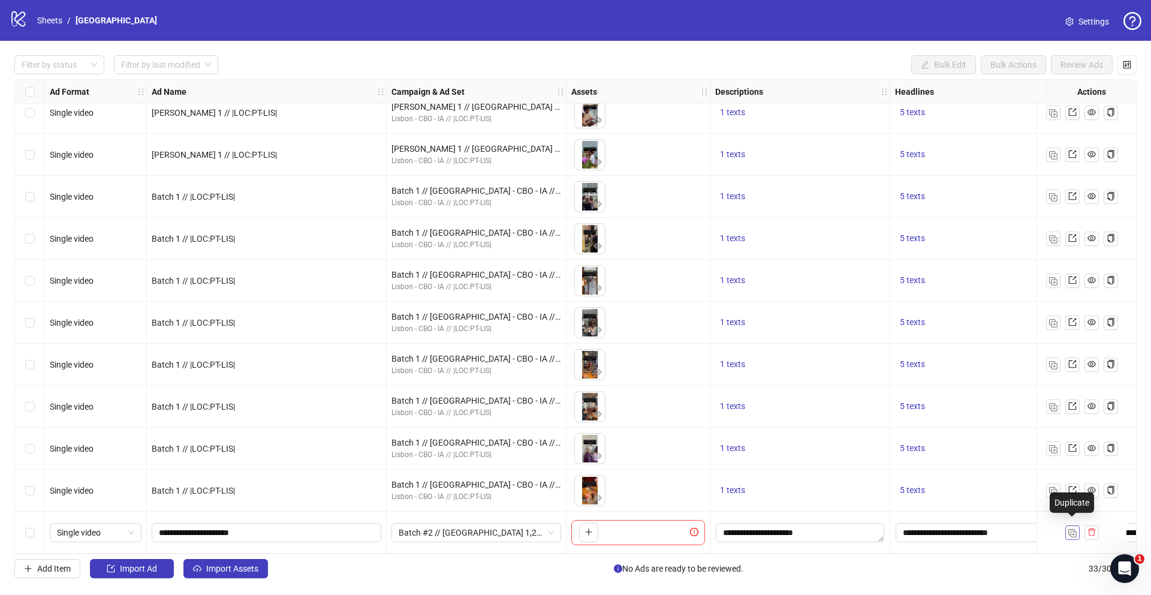
click at [1073, 529] on img "button" at bounding box center [1072, 533] width 8 height 8
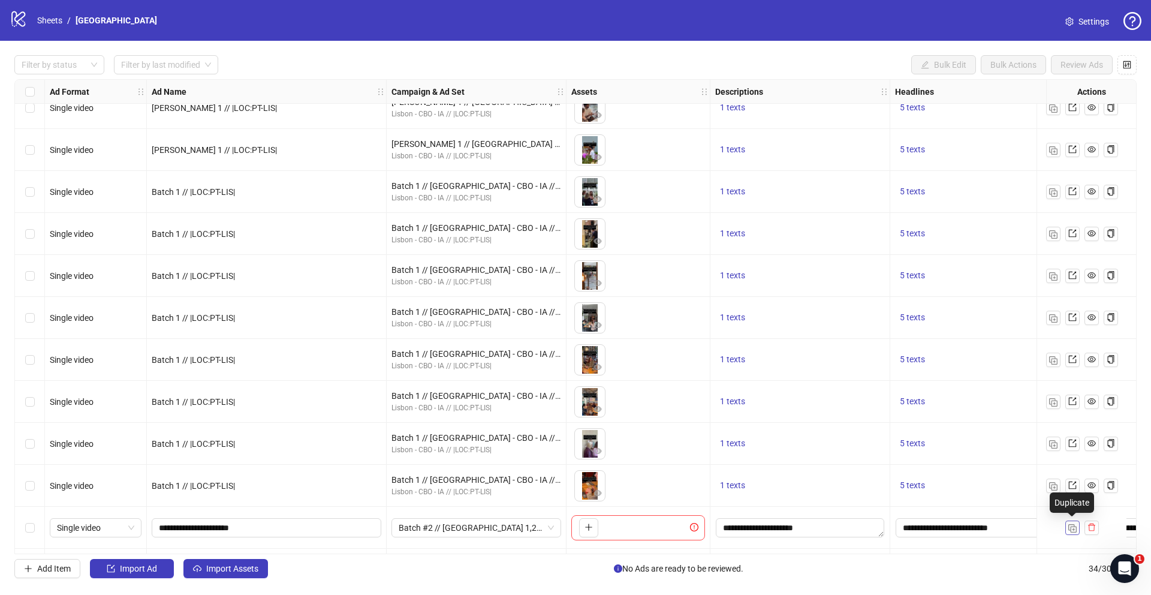
click at [1073, 529] on img "button" at bounding box center [1072, 528] width 8 height 8
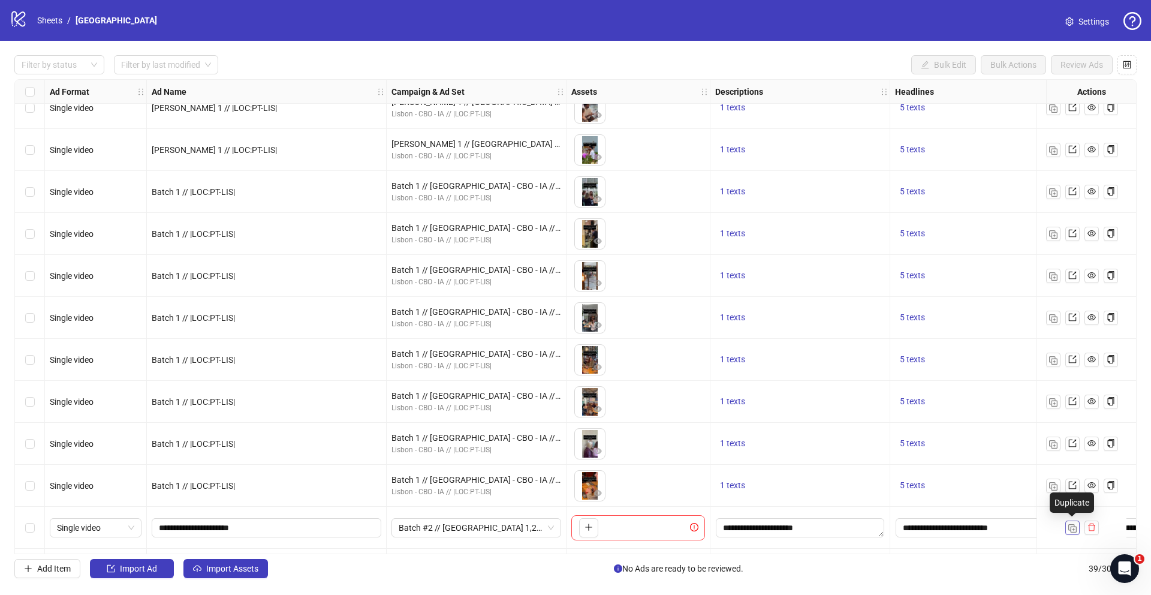
click at [1073, 529] on img "button" at bounding box center [1072, 528] width 8 height 8
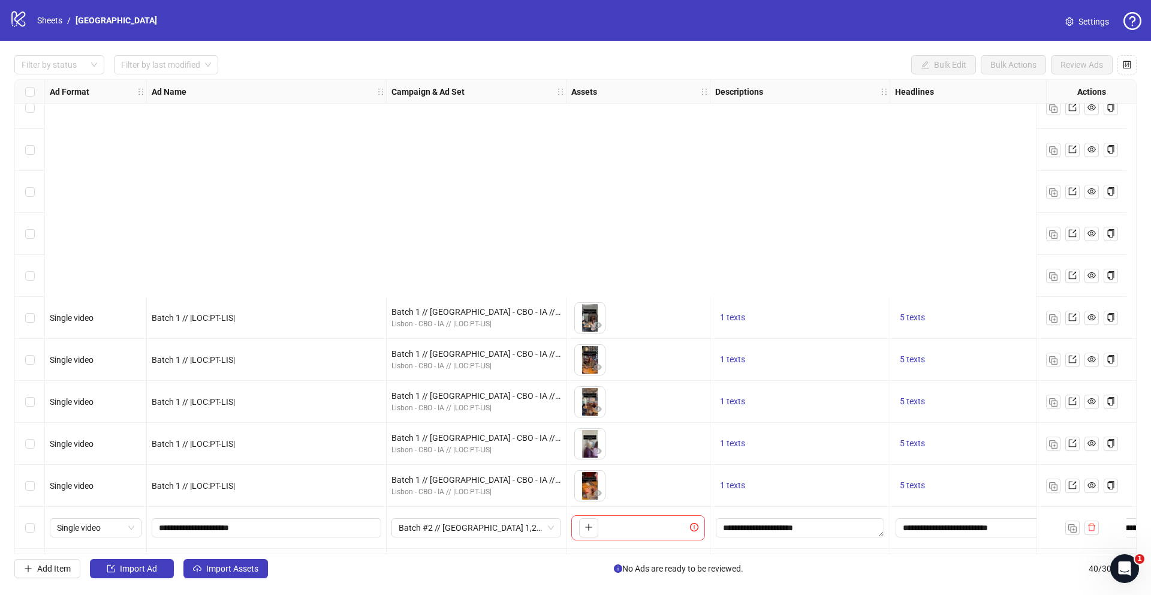
scroll to position [1234, 0]
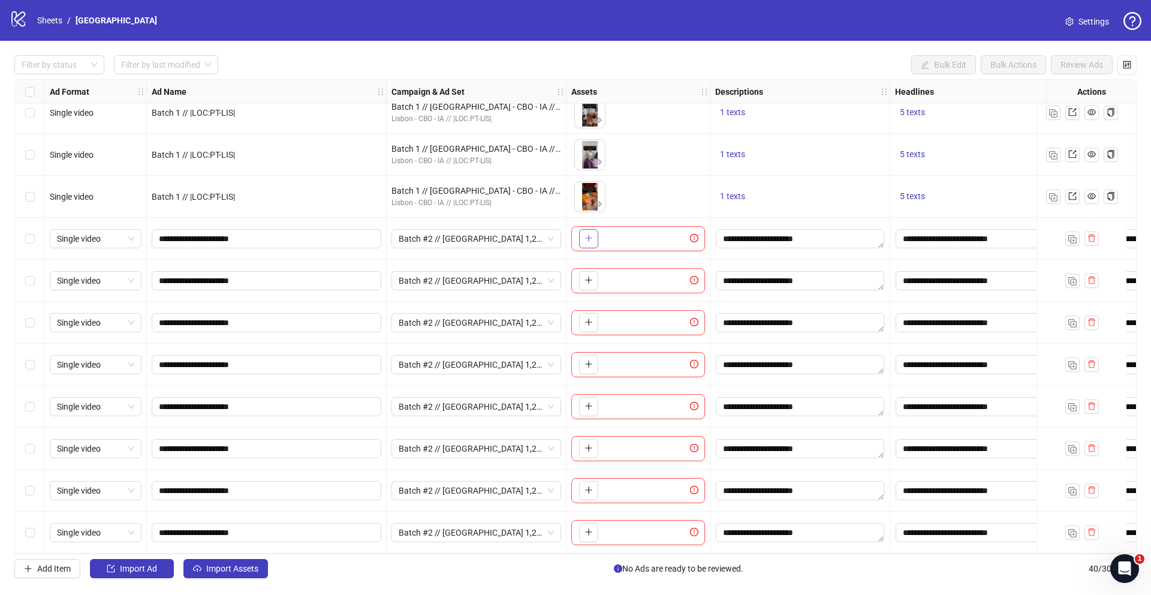
click at [590, 234] on icon "plus" at bounding box center [589, 238] width 8 height 8
click at [585, 271] on button "button" at bounding box center [588, 280] width 19 height 19
click at [588, 318] on icon "plus" at bounding box center [589, 322] width 8 height 8
click at [592, 360] on icon "plus" at bounding box center [589, 364] width 8 height 8
click at [592, 404] on icon "plus" at bounding box center [589, 406] width 8 height 8
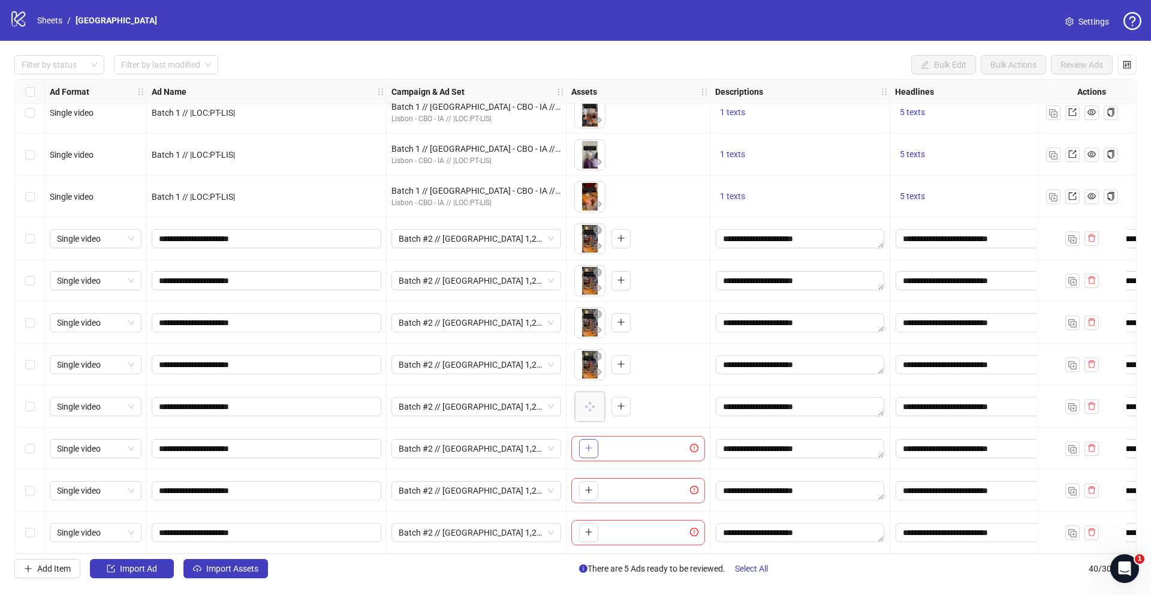
click at [588, 444] on icon "plus" at bounding box center [589, 448] width 8 height 8
click at [585, 487] on icon "plus" at bounding box center [589, 490] width 8 height 8
click at [592, 528] on icon "plus" at bounding box center [589, 532] width 8 height 8
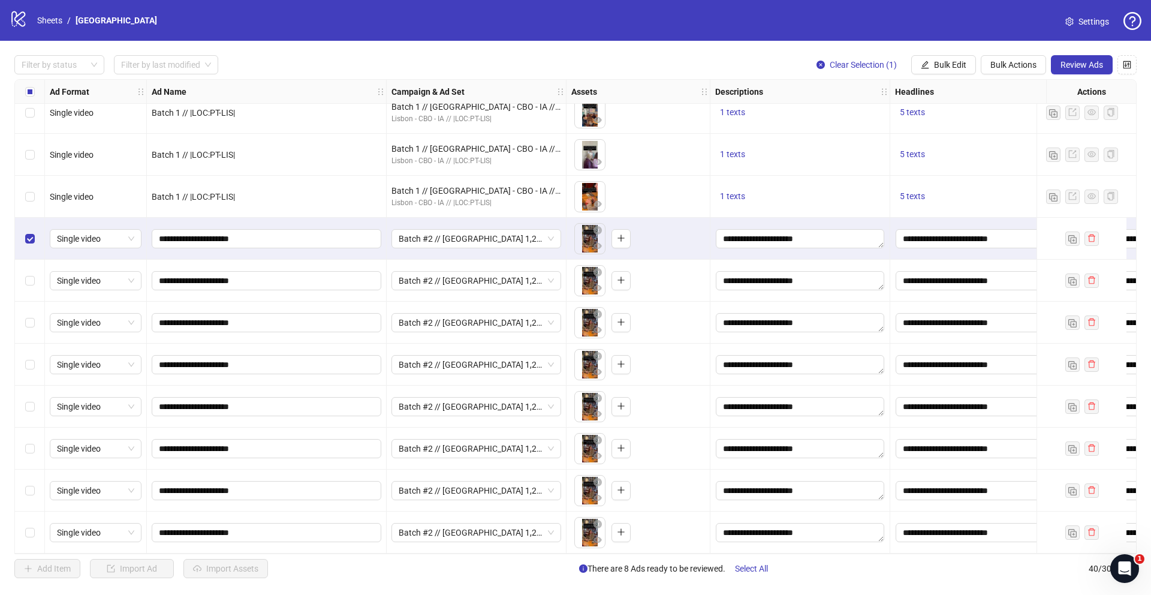
click at [30, 263] on div "Select row 34" at bounding box center [30, 281] width 30 height 42
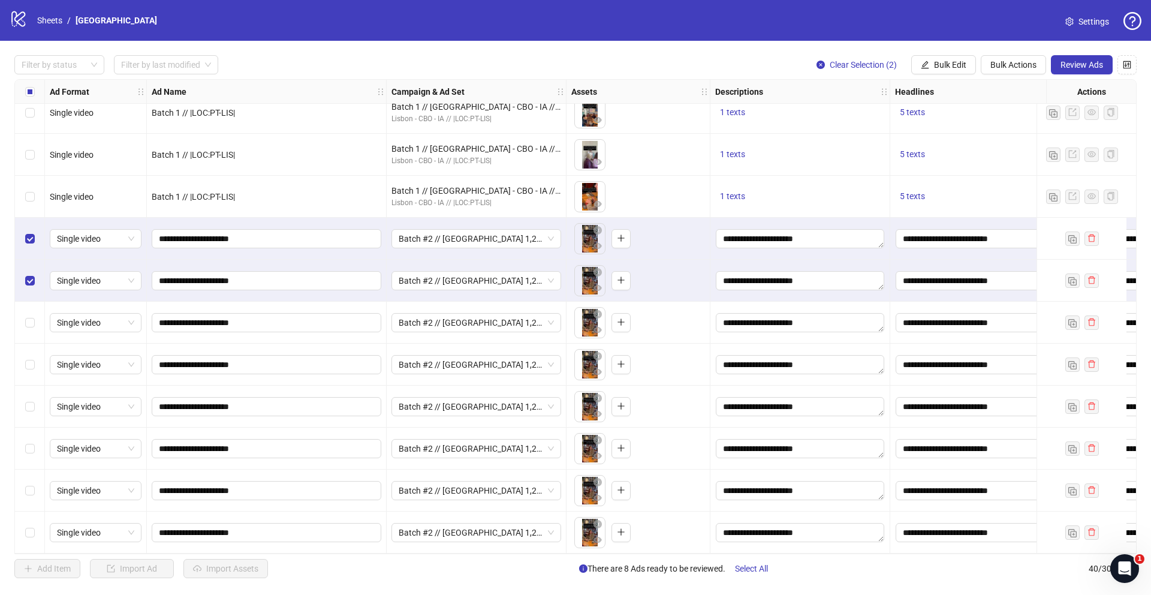
click at [31, 335] on div "Select row 35" at bounding box center [30, 323] width 30 height 42
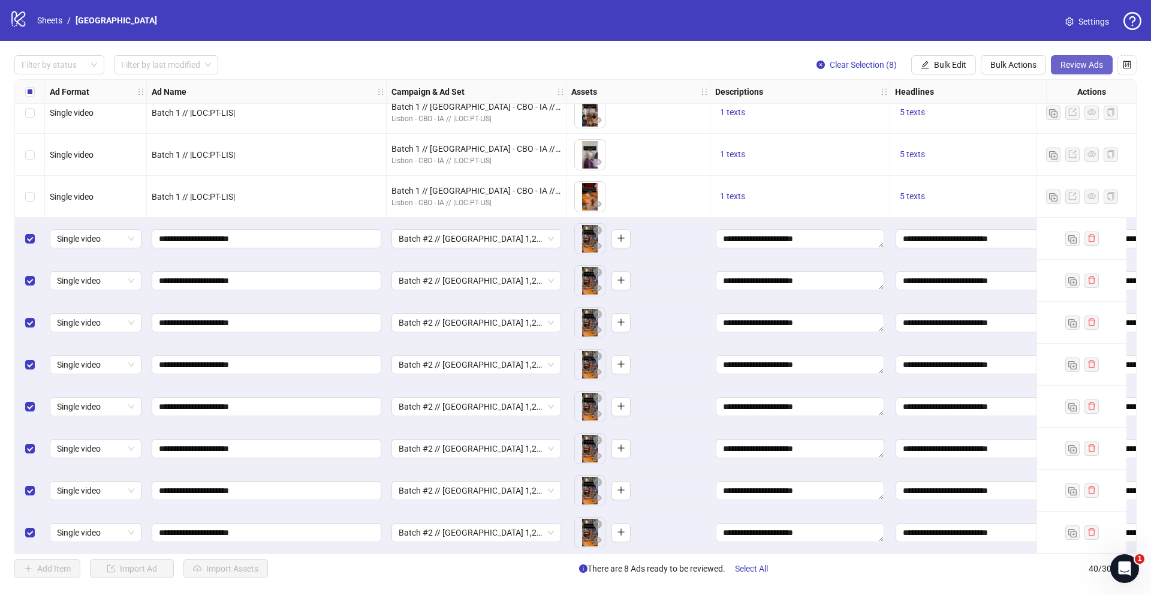
click at [1071, 62] on span "Review Ads" at bounding box center [1082, 65] width 43 height 10
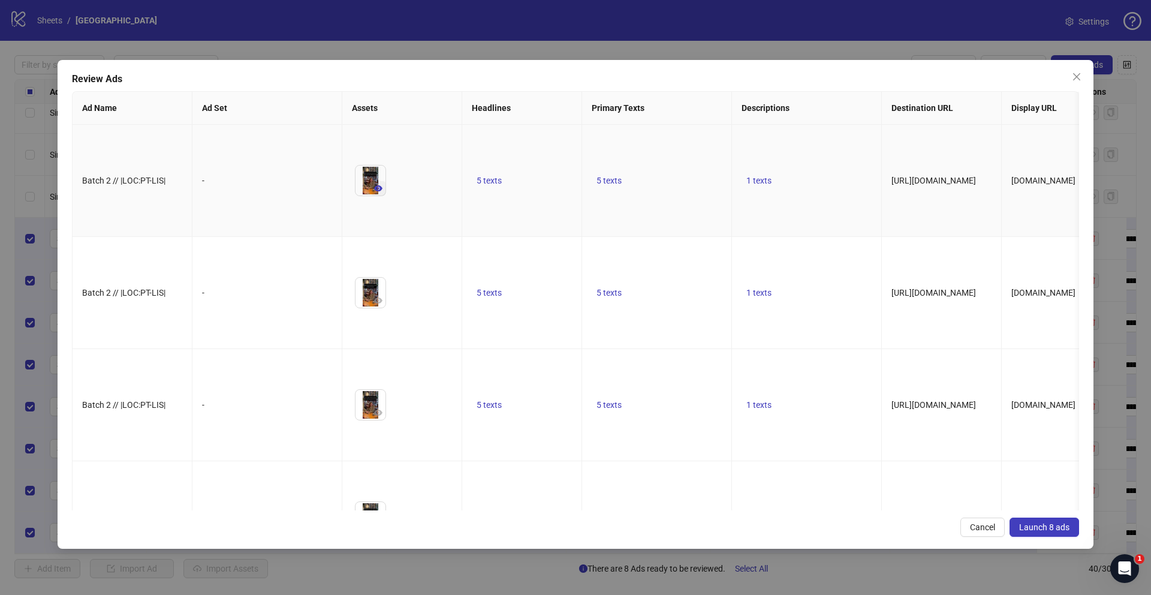
click at [379, 192] on icon "eye" at bounding box center [378, 188] width 8 height 8
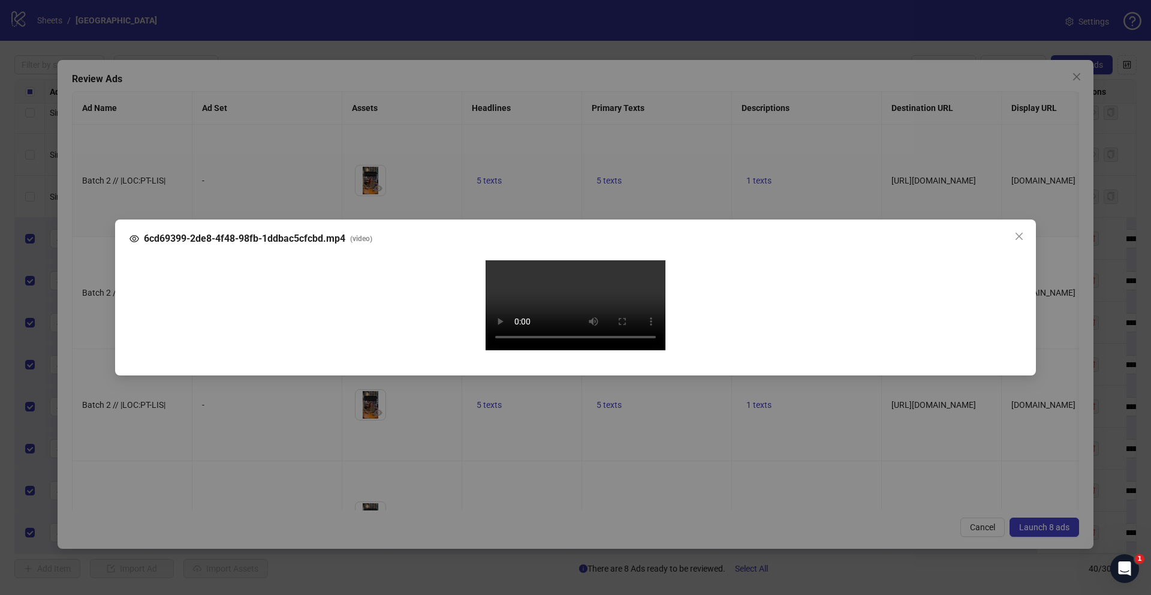
click at [104, 326] on div "6cd69399-2de8-4f48-98fb-1ddbac5cfcbd.mp4 ( video ) Your browser does not suppor…" at bounding box center [575, 297] width 1151 height 595
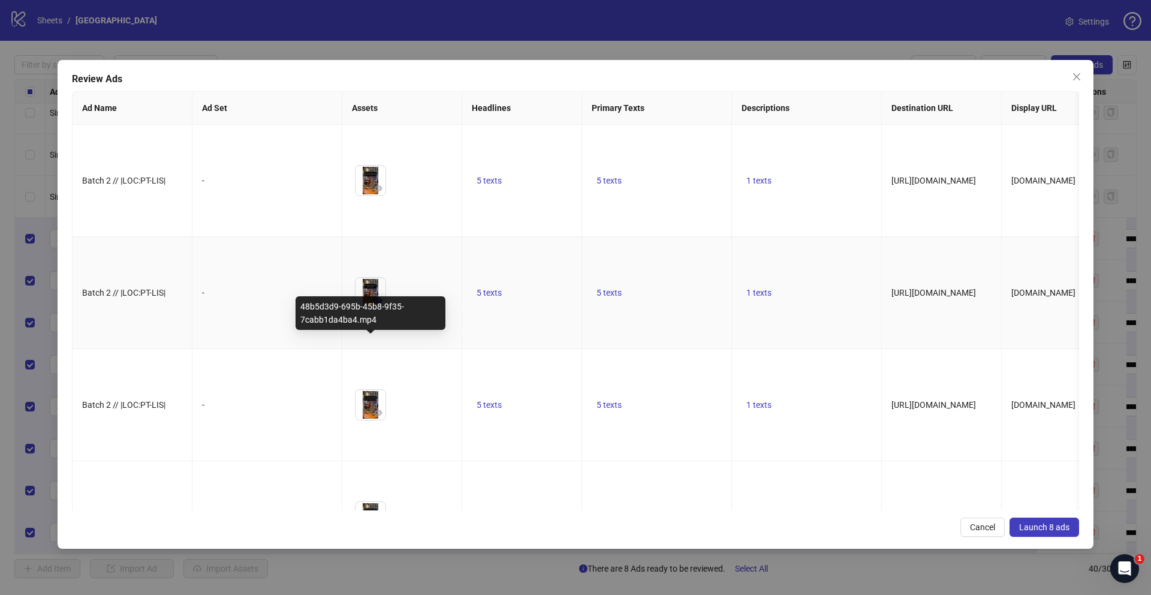
click at [383, 308] on button "button" at bounding box center [378, 300] width 14 height 14
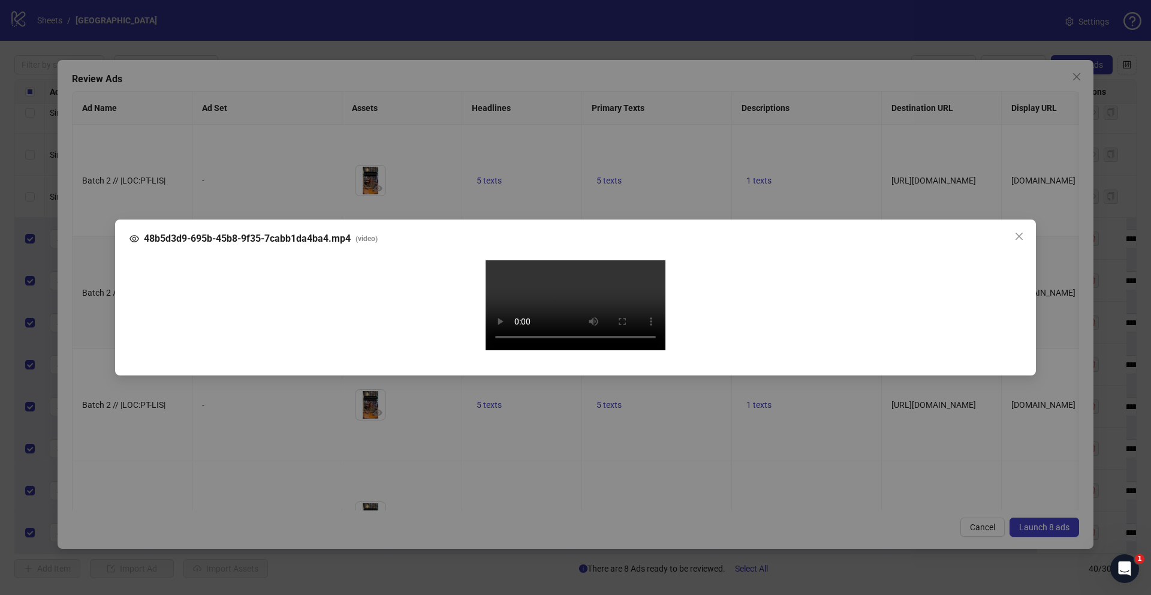
click at [107, 353] on div "48b5d3d9-695b-45b8-9f35-7cabb1da4ba4.mp4 ( video ) Your browser does not suppor…" at bounding box center [575, 297] width 1151 height 595
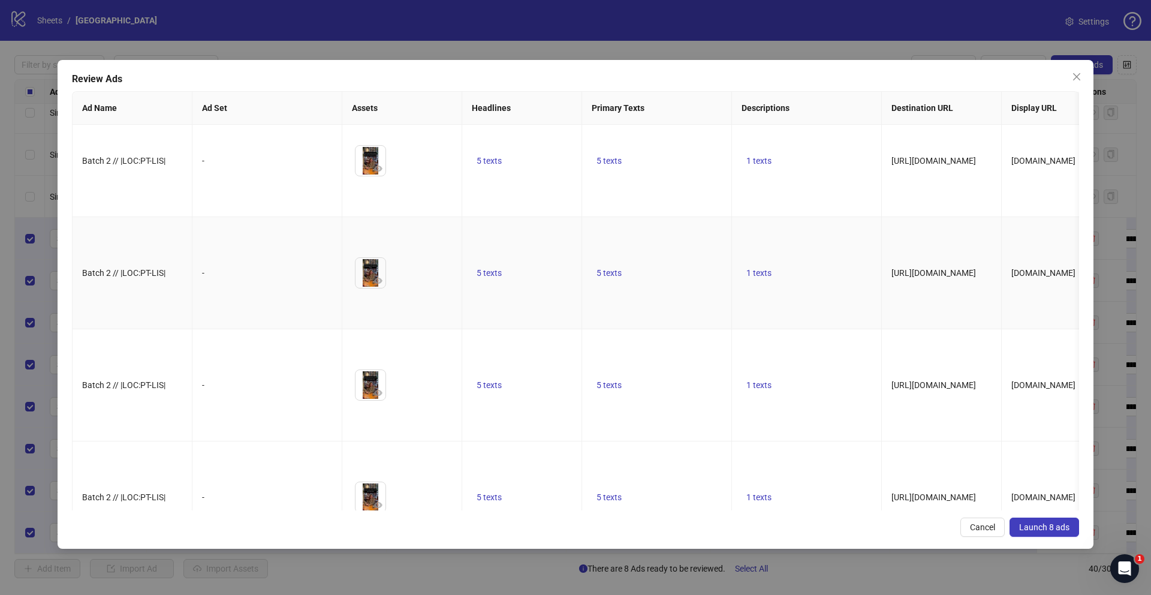
scroll to position [267, 0]
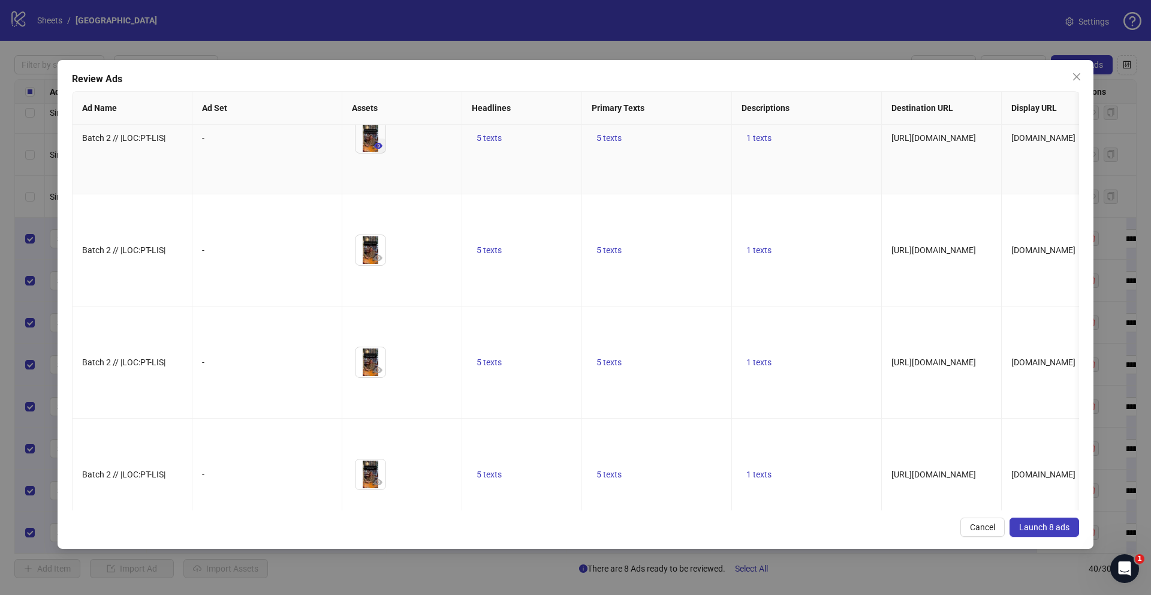
click at [376, 149] on icon "eye" at bounding box center [378, 146] width 8 height 6
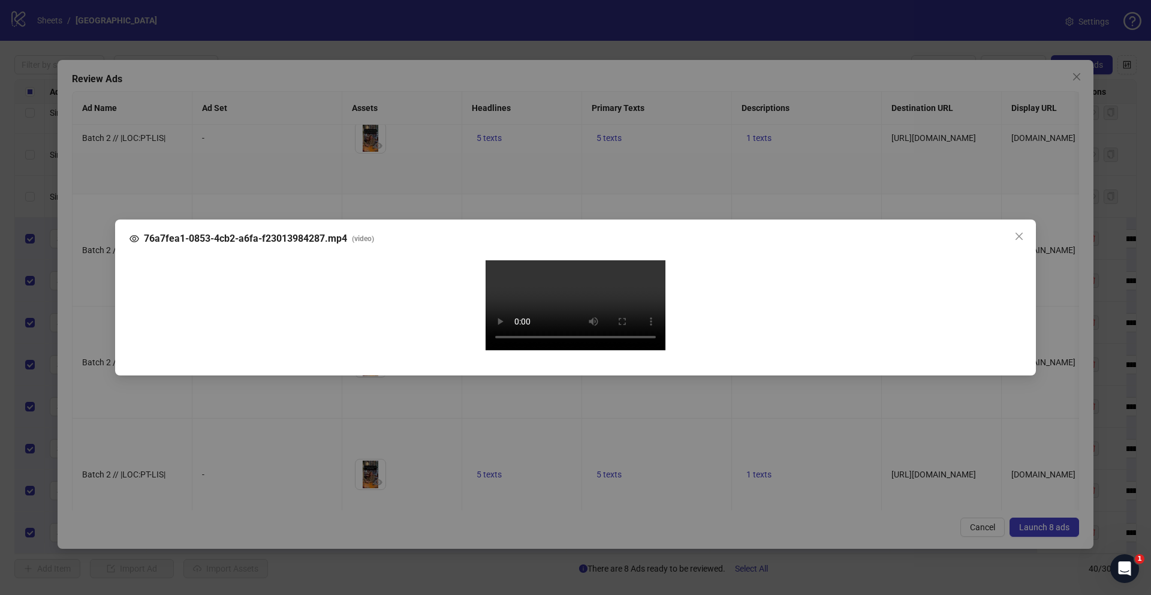
click at [95, 347] on div "76a7fea1-0853-4cb2-a6fa-f23013984287.mp4 ( video ) Your browser does not suppor…" at bounding box center [575, 297] width 1151 height 595
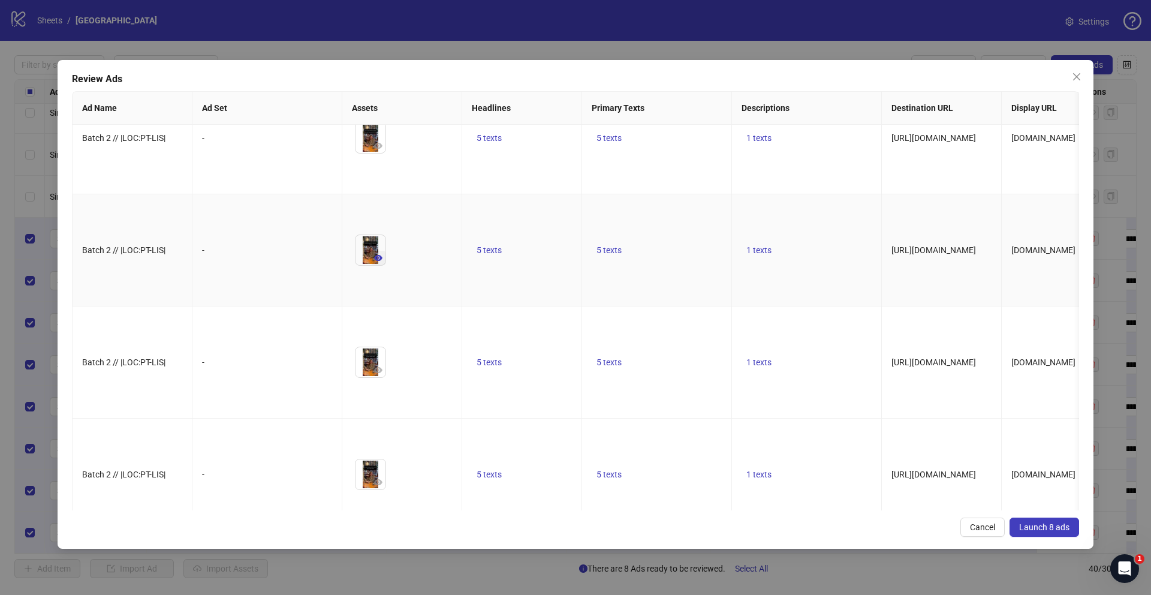
click at [379, 262] on icon "eye" at bounding box center [378, 258] width 8 height 8
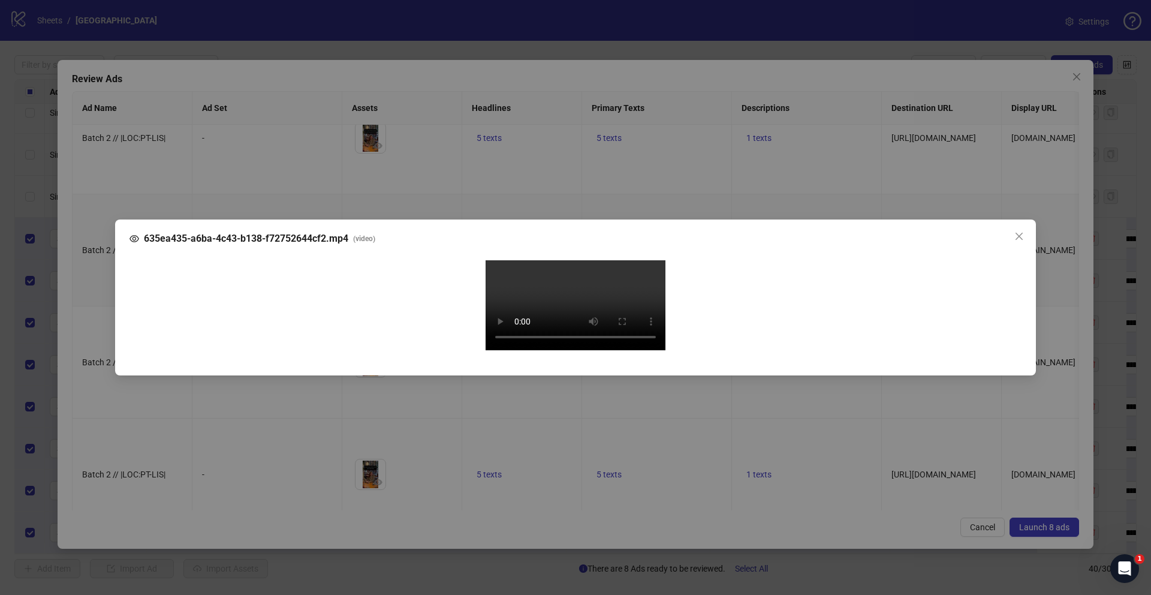
click at [88, 378] on div "635ea435-a6ba-4c43-b138-f72752644cf2.mp4 ( video ) Your browser does not suppor…" at bounding box center [575, 297] width 1151 height 595
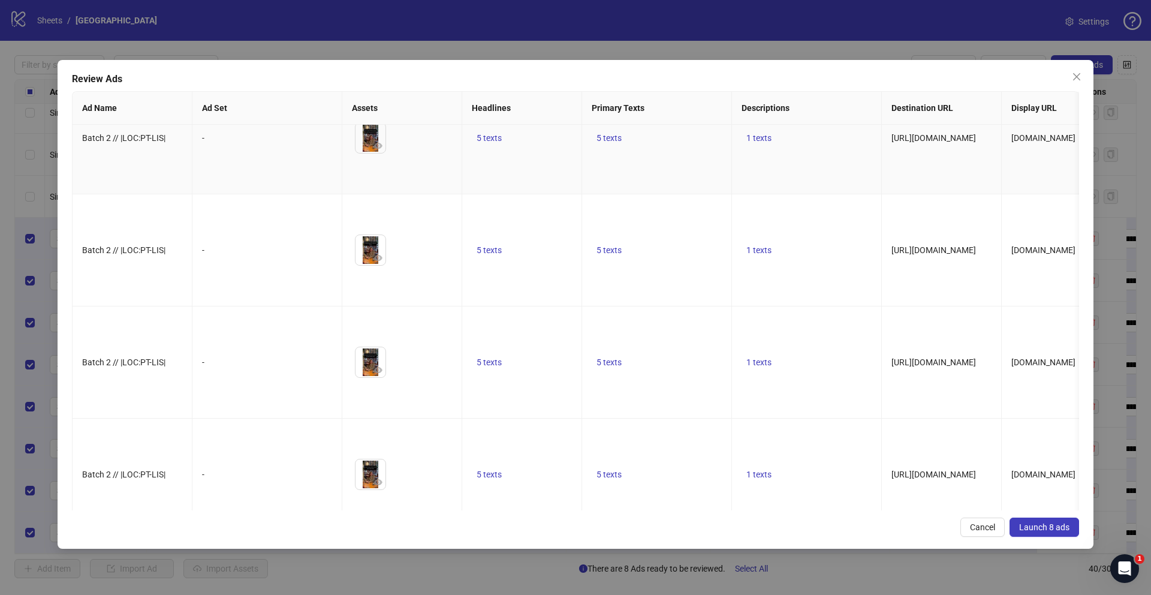
scroll to position [0, 0]
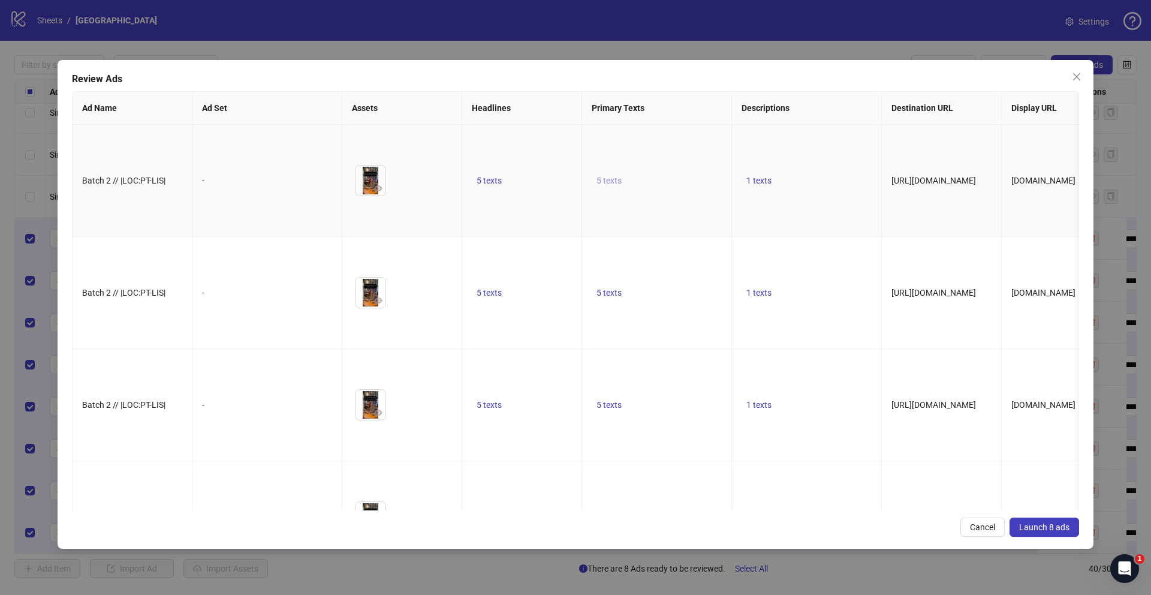
click at [613, 185] on span "5 texts" at bounding box center [609, 181] width 25 height 10
click at [796, 194] on icon "caret-right" at bounding box center [796, 197] width 8 height 8
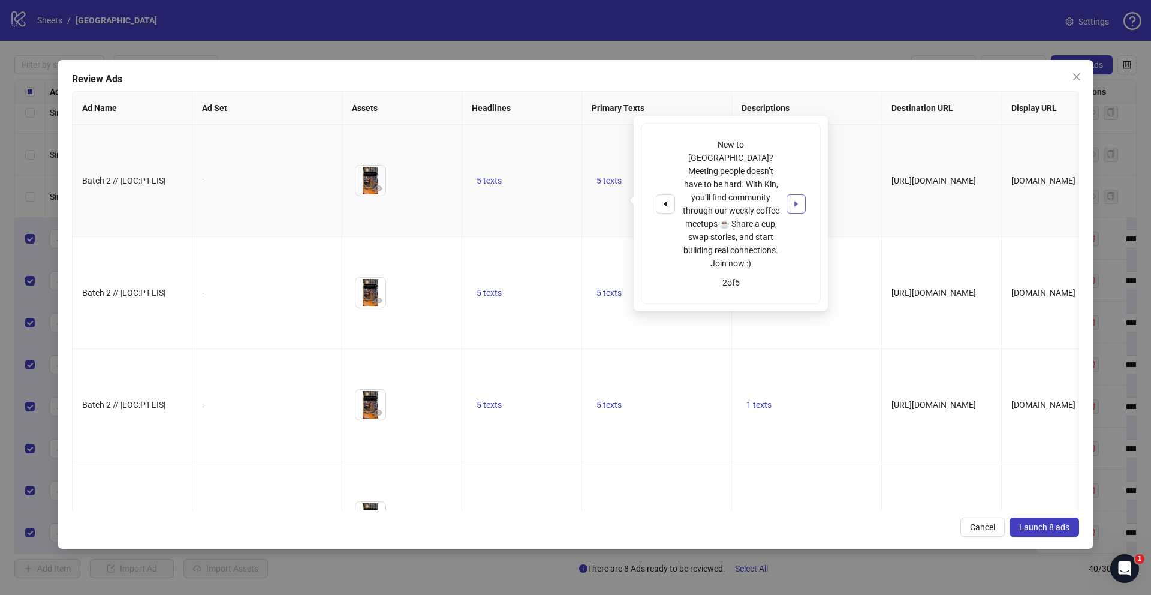
click at [796, 200] on icon "caret-right" at bounding box center [796, 204] width 8 height 8
click at [796, 194] on icon "caret-right" at bounding box center [796, 197] width 8 height 8
click at [663, 193] on icon "caret-left" at bounding box center [665, 197] width 8 height 8
click at [663, 200] on icon "caret-left" at bounding box center [665, 204] width 8 height 8
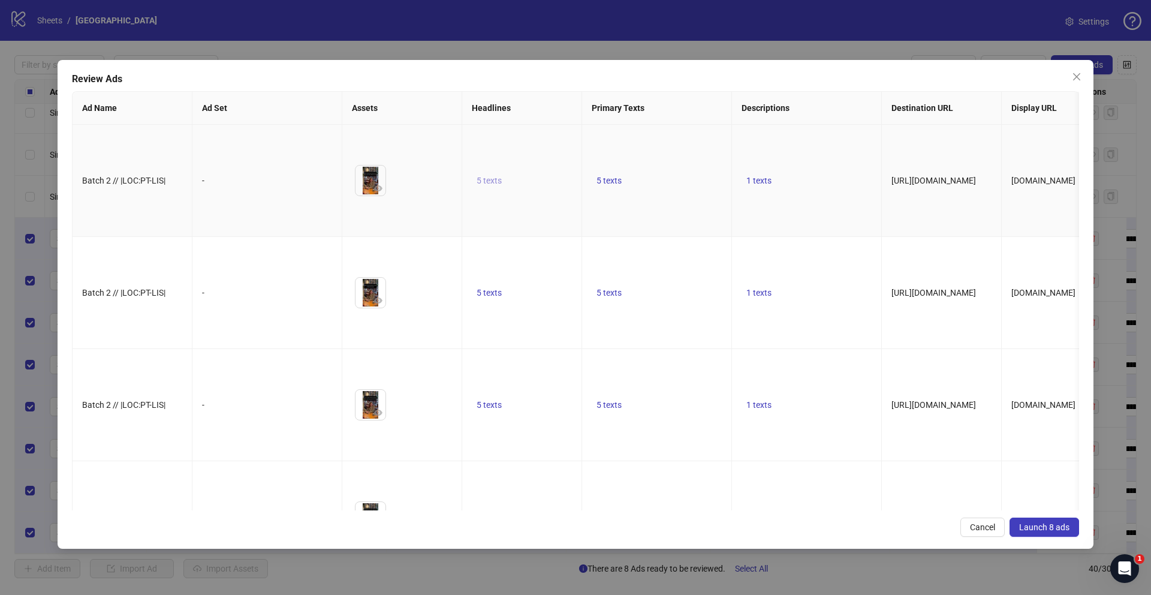
click at [488, 185] on span "5 texts" at bounding box center [489, 181] width 25 height 10
click at [669, 189] on button "button" at bounding box center [676, 190] width 19 height 19
click at [673, 190] on icon "caret-right" at bounding box center [676, 194] width 8 height 8
click at [673, 188] on icon "caret-right" at bounding box center [676, 190] width 8 height 8
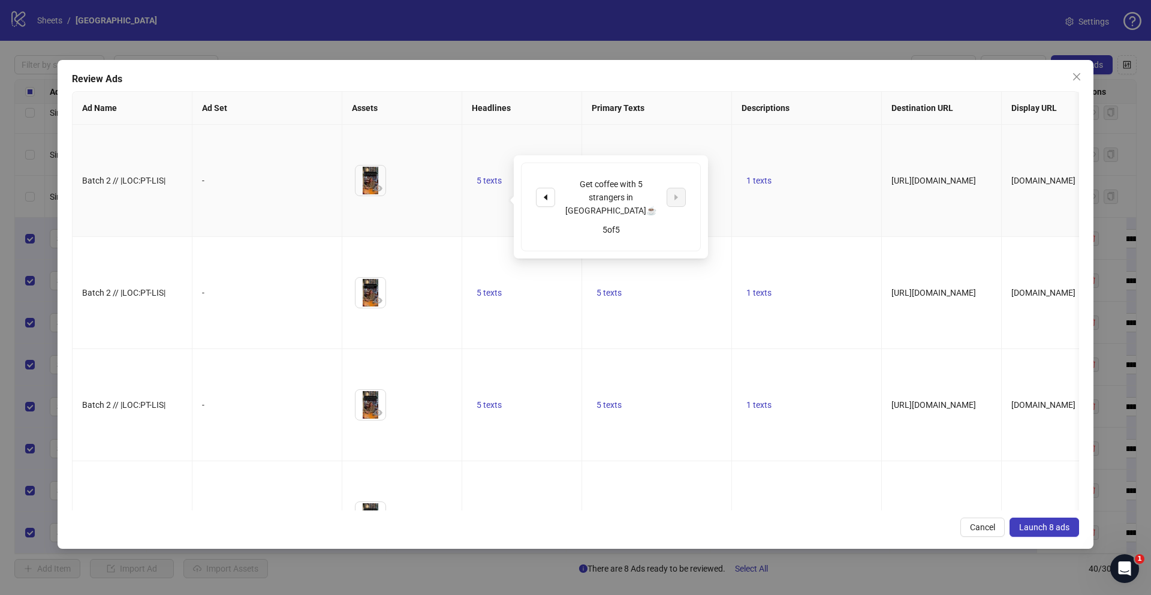
click at [749, 175] on td "1 texts" at bounding box center [807, 181] width 150 height 112
click at [755, 185] on span "1 texts" at bounding box center [758, 181] width 25 height 10
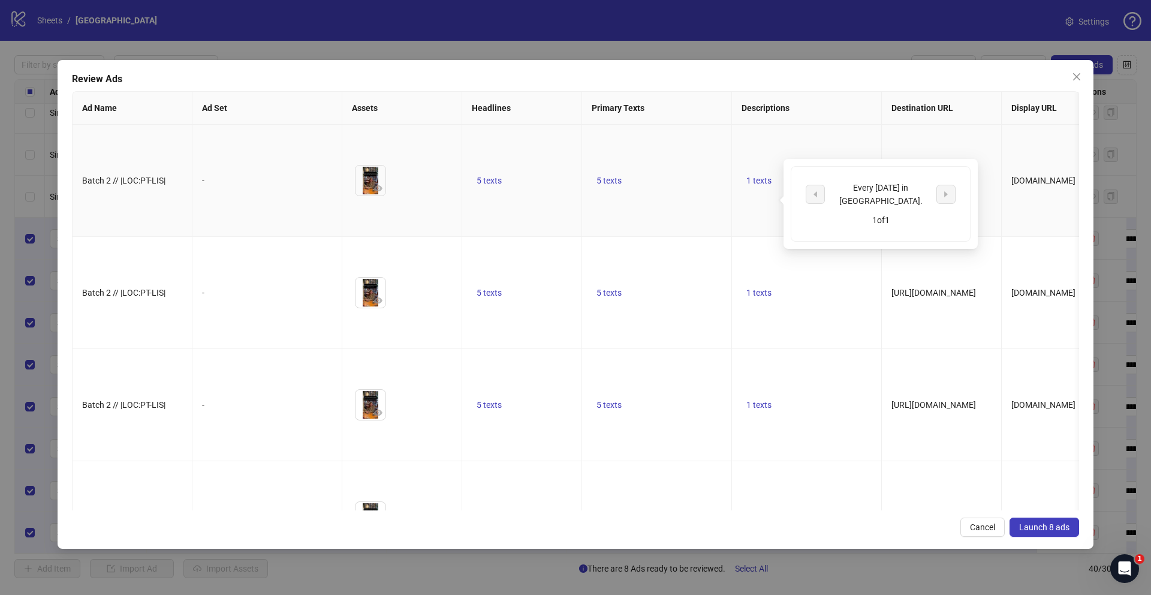
click at [720, 219] on td "5 texts" at bounding box center [657, 181] width 150 height 112
click at [1031, 526] on span "Launch 8 ads" at bounding box center [1044, 527] width 50 height 10
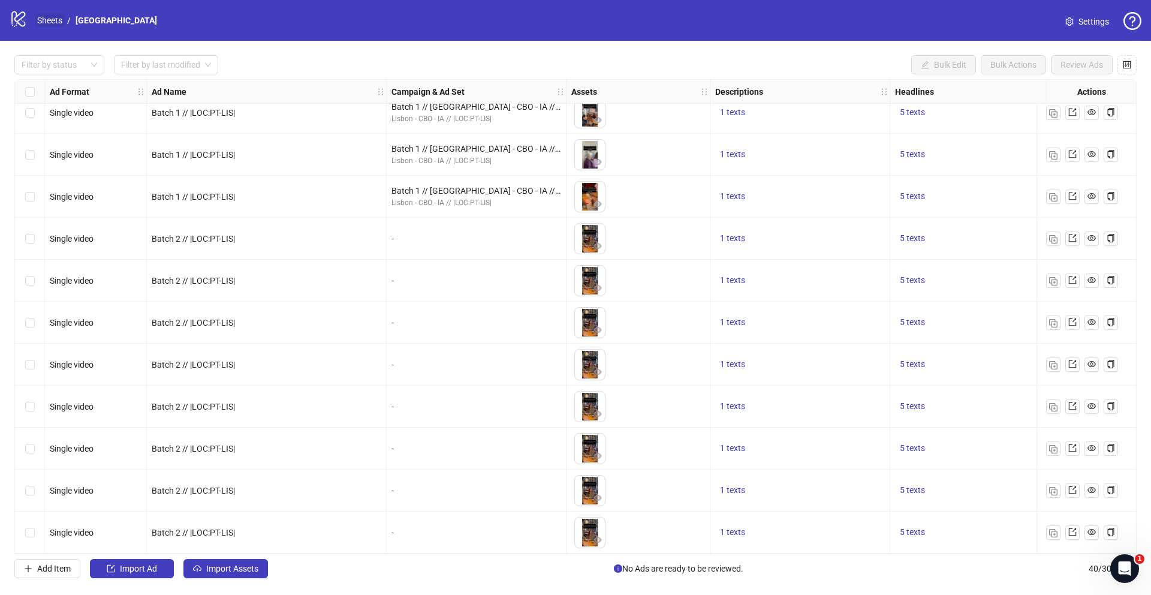
click at [53, 24] on link "Sheets" at bounding box center [50, 20] width 30 height 13
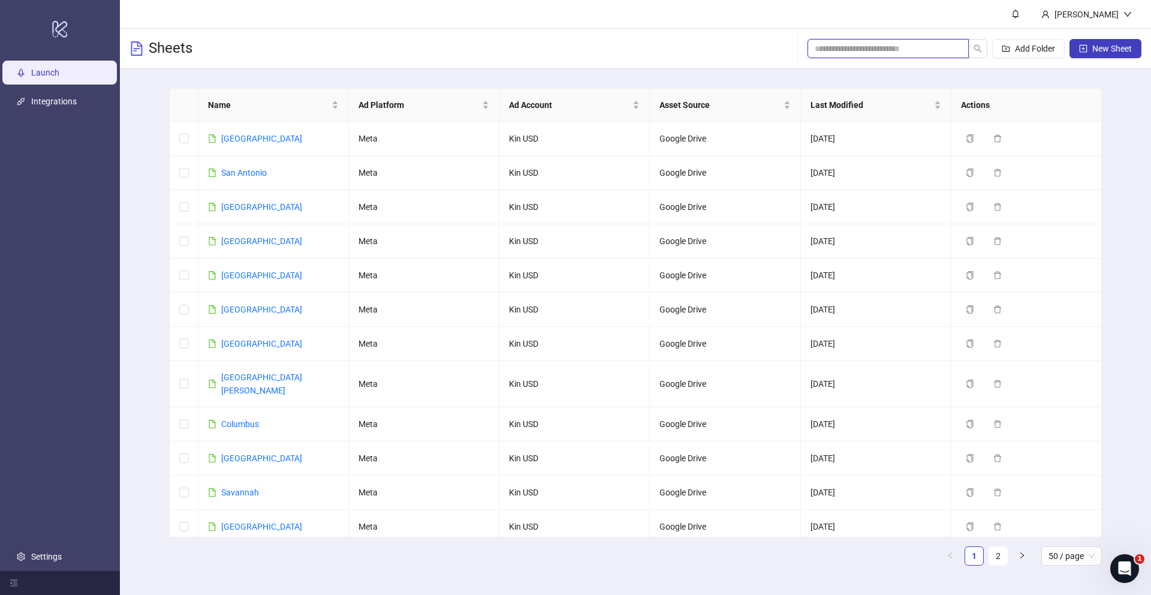
click at [911, 53] on input "search" at bounding box center [883, 48] width 137 height 13
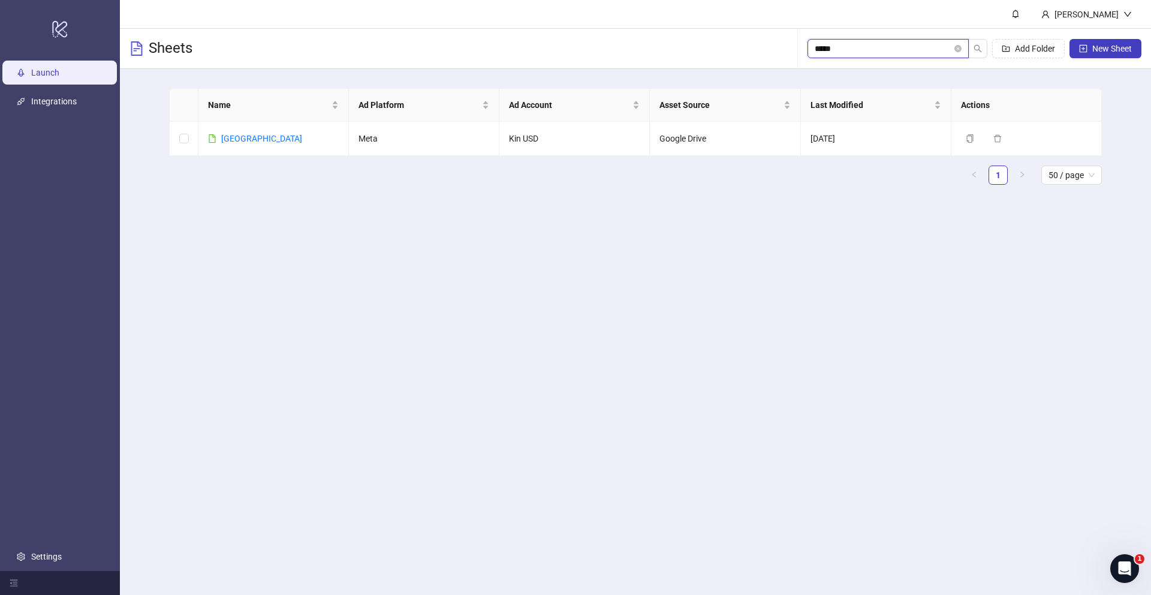
type input "******"
click at [237, 138] on link "Madrid" at bounding box center [261, 139] width 81 height 10
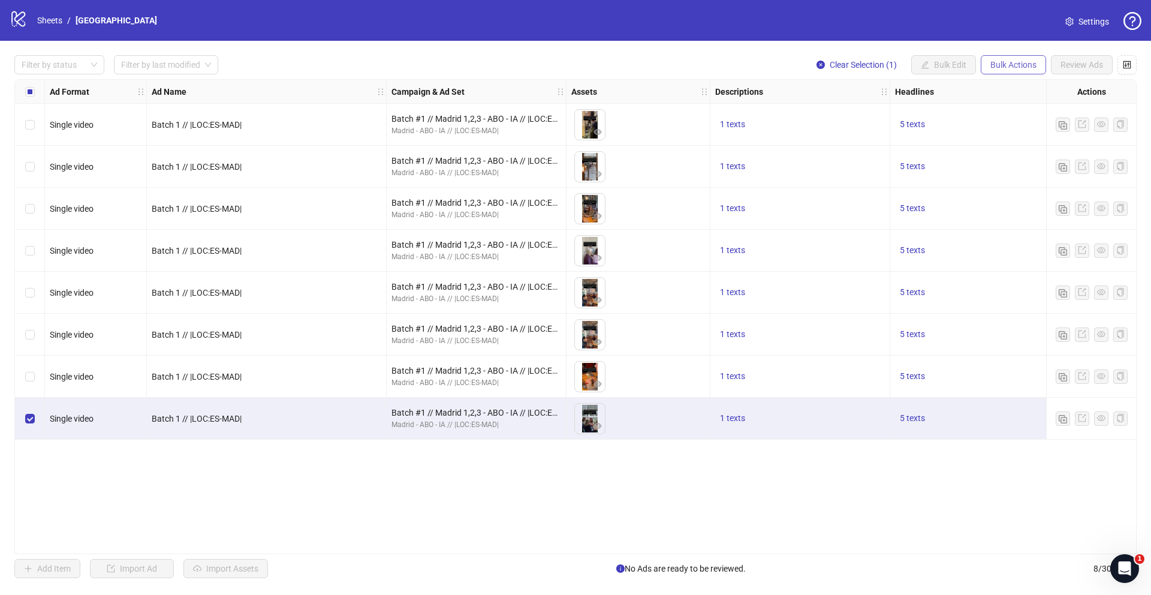
click at [997, 68] on span "Bulk Actions" at bounding box center [1014, 65] width 46 height 10
click at [1005, 112] on span "Duplicate" at bounding box center [1030, 107] width 82 height 13
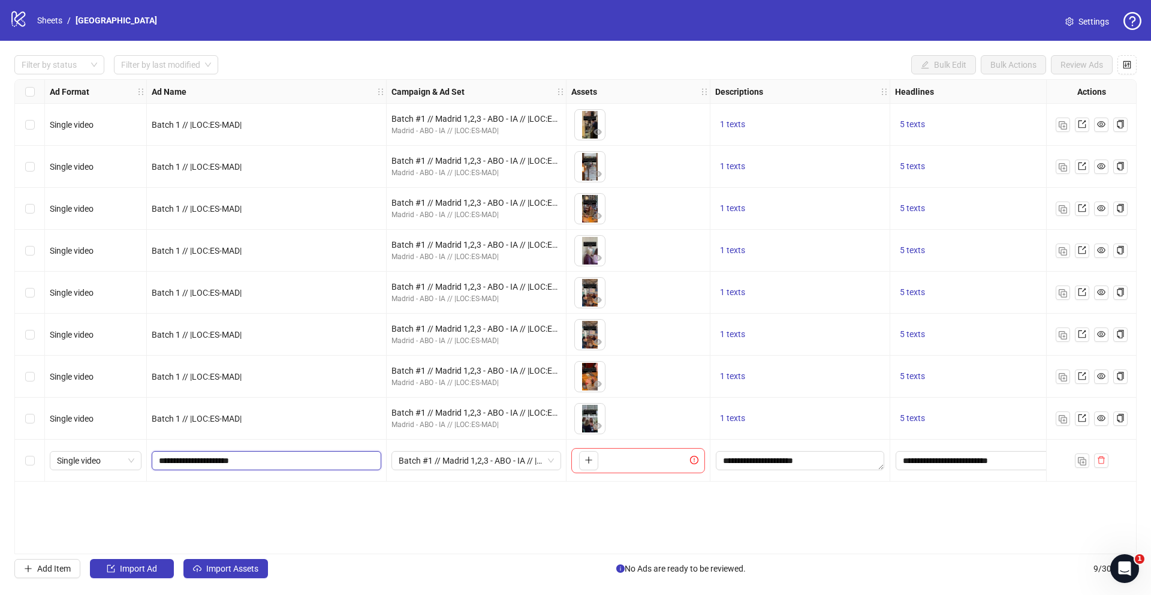
click at [186, 463] on input "**********" at bounding box center [265, 460] width 213 height 13
type input "**********"
click at [472, 460] on span "Batch #1 // Madrid 1,2,3 - ABO - IA // |LOC:ES-MAD| // Exclude 180D PUR" at bounding box center [476, 460] width 155 height 18
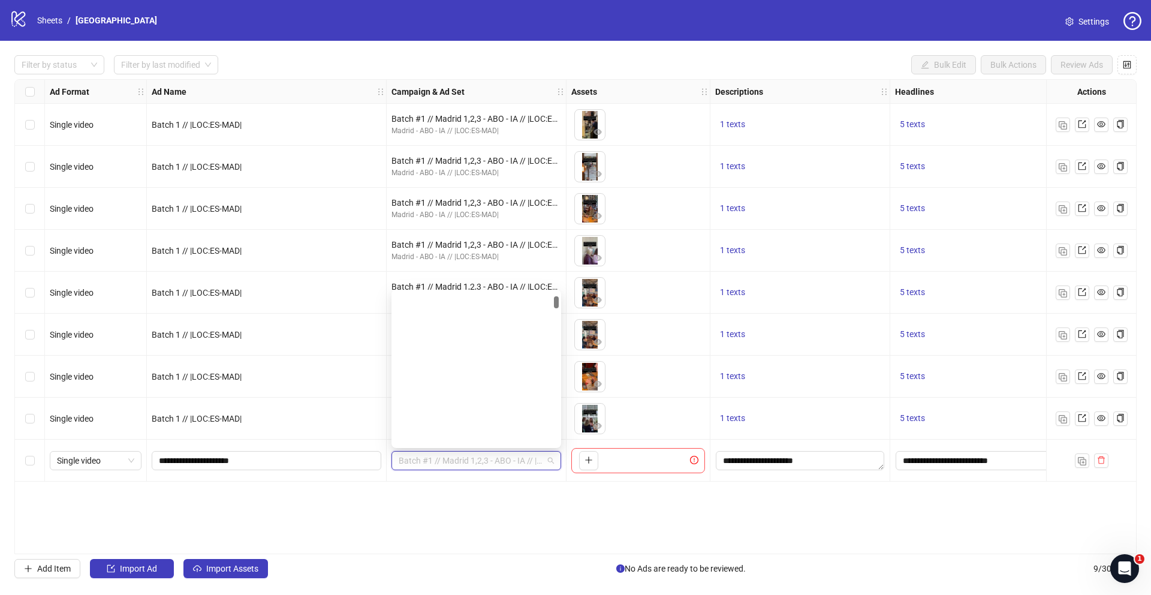
drag, startPoint x: 557, startPoint y: 333, endPoint x: 559, endPoint y: 293, distance: 40.2
click at [559, 293] on div "120230774208310534 120230733161100534 120230721848280534 Batch #2 // Atlanta 1,…" at bounding box center [477, 369] width 170 height 158
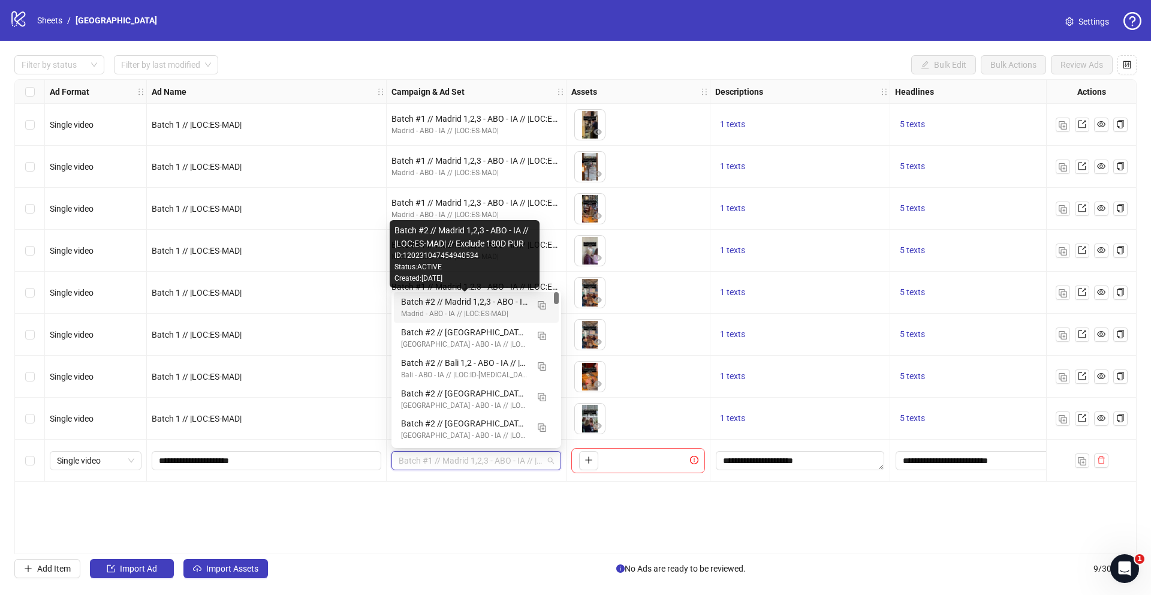
click at [466, 296] on div "Batch #2 // Madrid 1,2,3 - ABO - IA // |LOC:ES-MAD| // Exclude 180D PUR" at bounding box center [464, 301] width 127 height 13
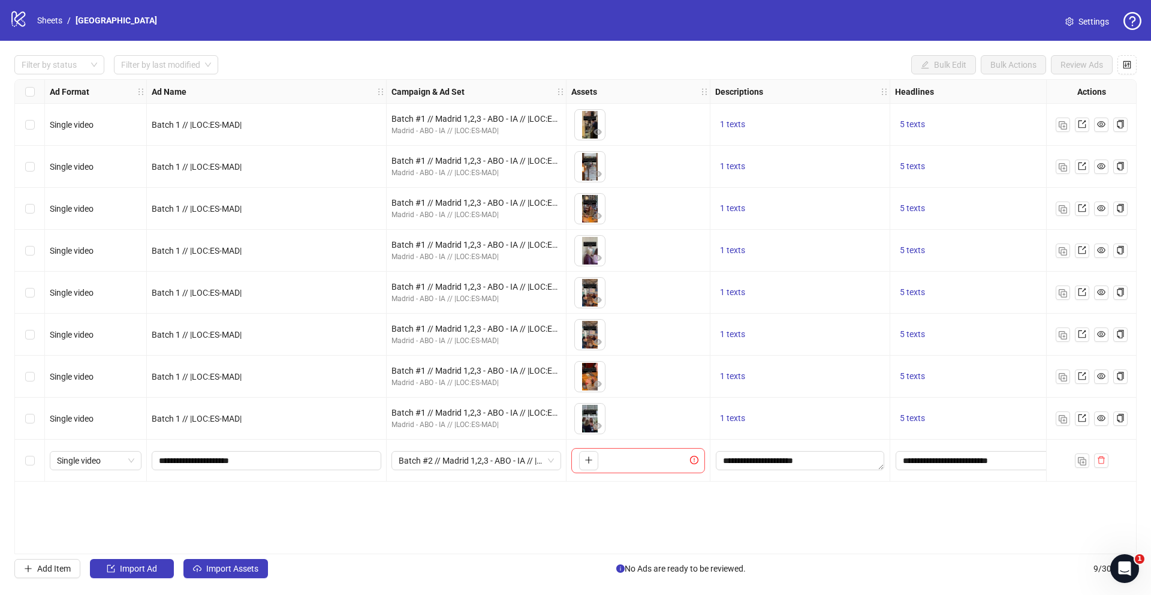
click at [582, 498] on div "Ad Format Ad Name Campaign & Ad Set Assets Descriptions Headlines Primary Texts…" at bounding box center [575, 316] width 1122 height 475
click at [1085, 459] on img "button" at bounding box center [1082, 461] width 8 height 8
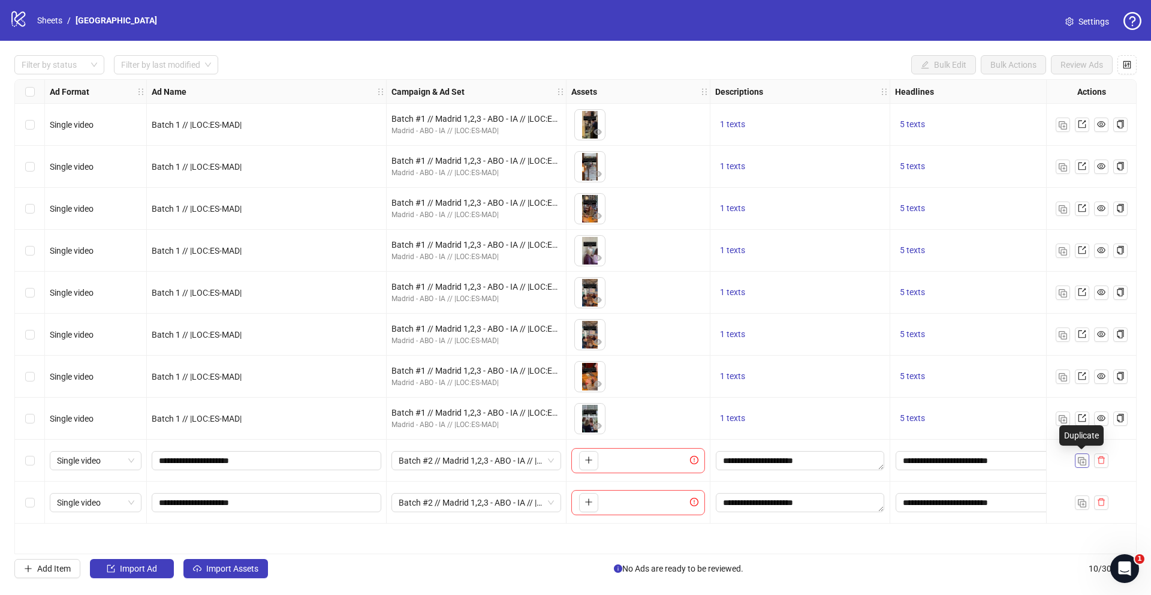
click at [1094, 459] on button "button" at bounding box center [1101, 460] width 14 height 14
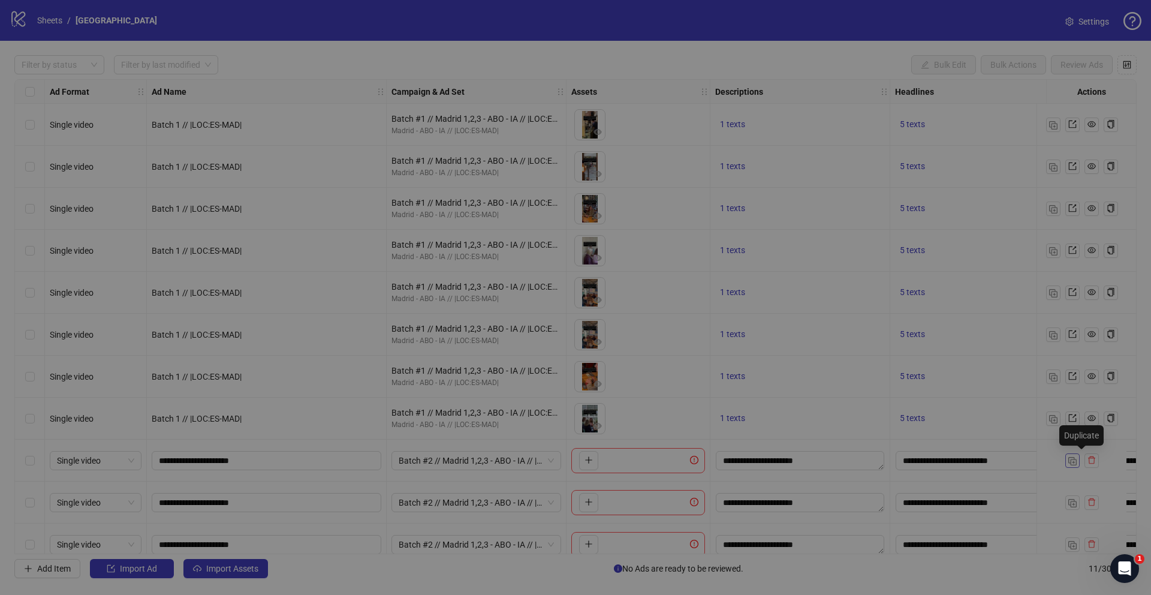
click at [1085, 459] on div "Are you sure you want to delete this row? Cancel Delete" at bounding box center [575, 297] width 1151 height 595
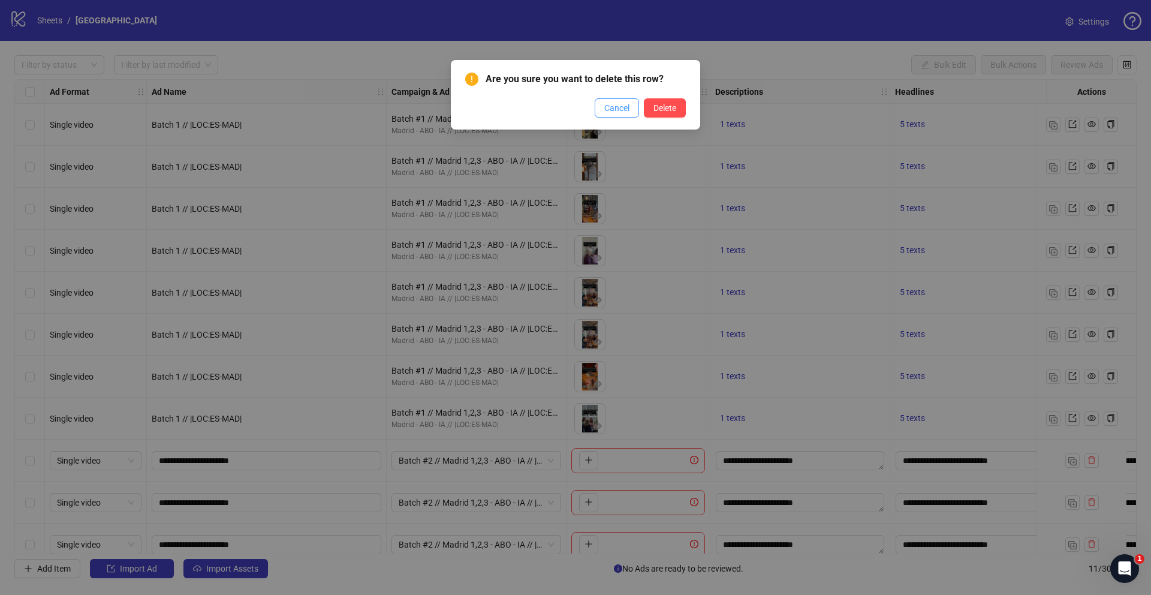
click at [627, 110] on span "Cancel" at bounding box center [616, 108] width 25 height 10
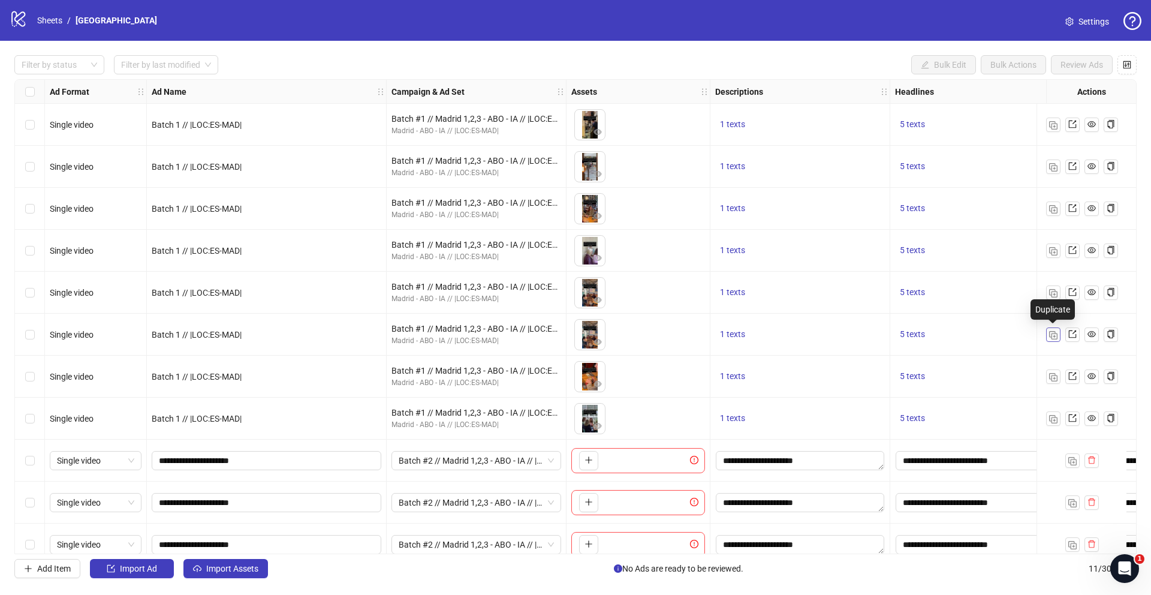
scroll to position [17, 0]
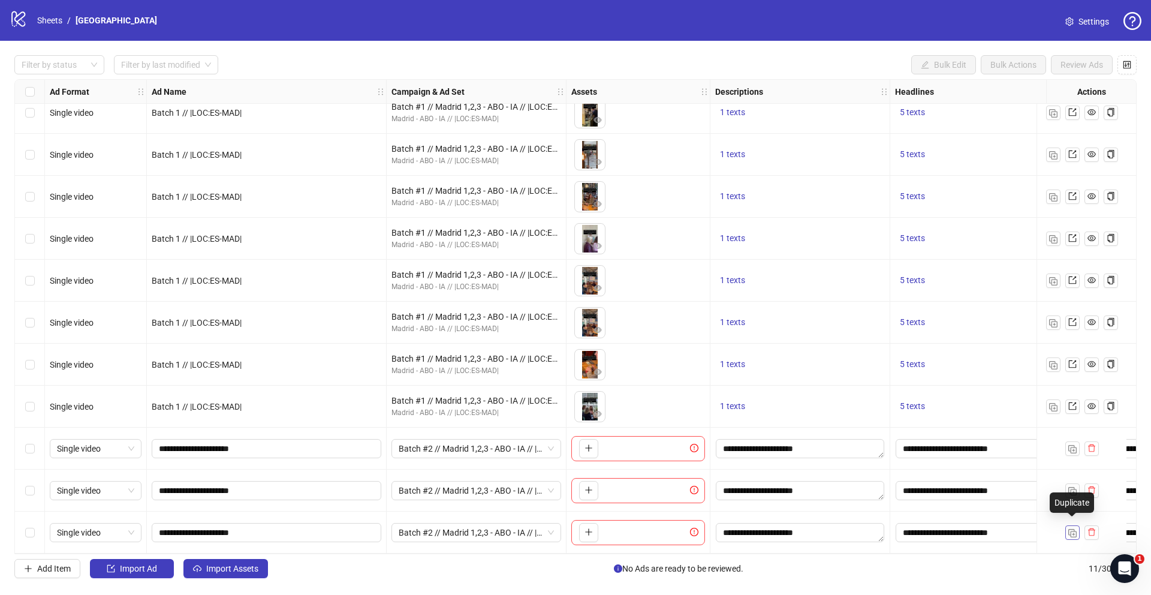
click at [1070, 529] on img "button" at bounding box center [1072, 533] width 8 height 8
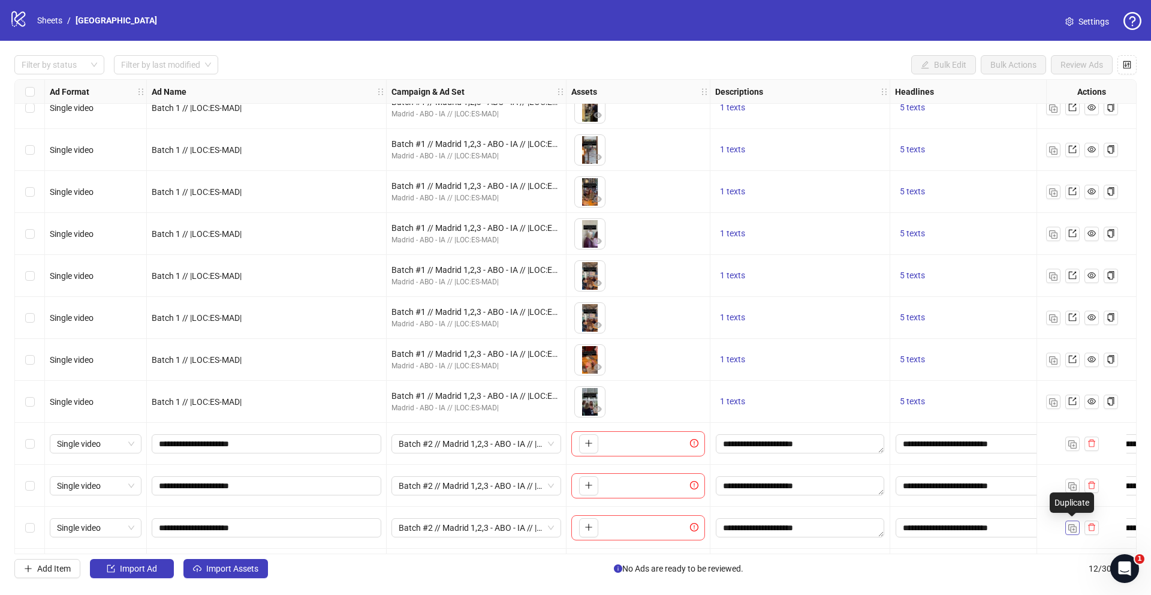
click at [1070, 529] on img "button" at bounding box center [1072, 528] width 8 height 8
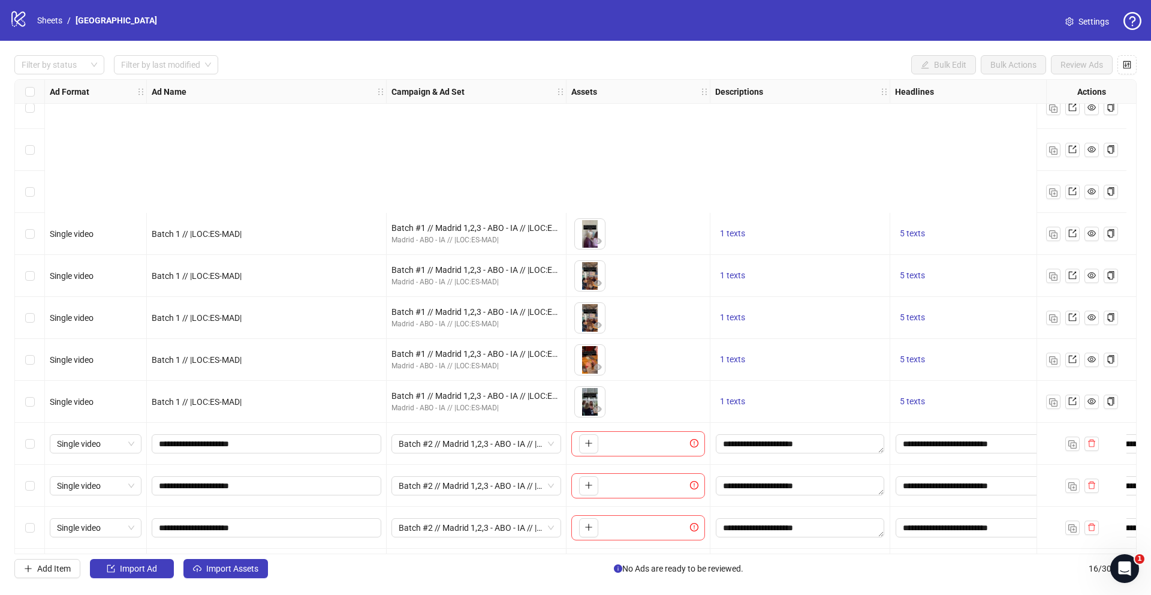
scroll to position [227, 0]
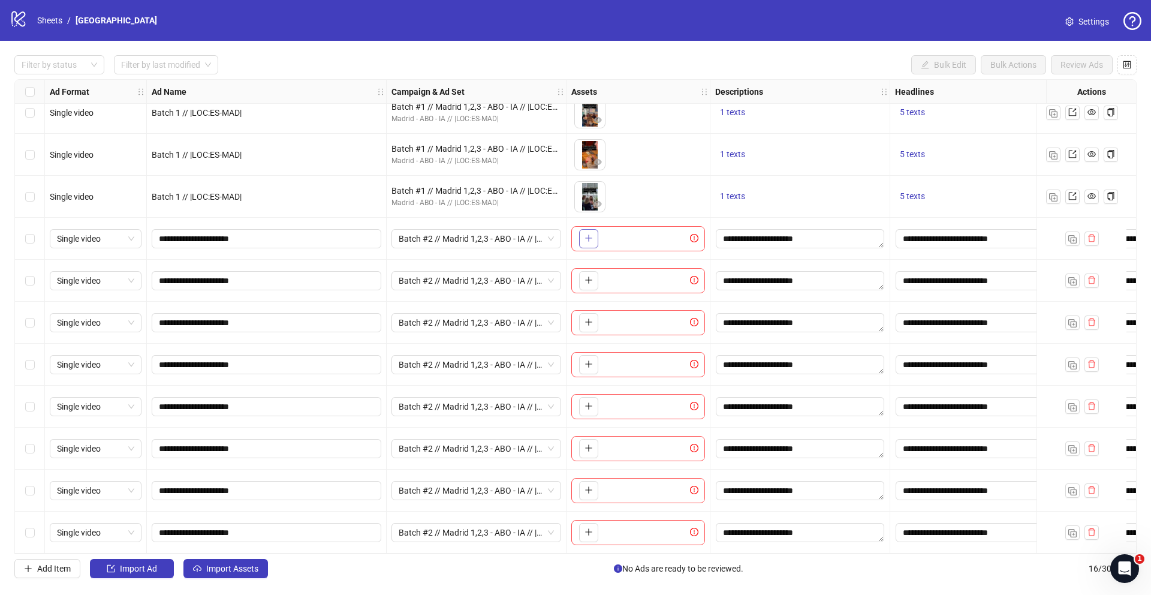
click at [588, 236] on icon "plus" at bounding box center [589, 238] width 8 height 8
click at [588, 278] on icon "plus" at bounding box center [588, 280] width 1 height 7
click at [588, 313] on button "button" at bounding box center [588, 322] width 19 height 19
click at [589, 363] on icon "plus" at bounding box center [589, 364] width 8 height 8
click at [590, 406] on icon "plus" at bounding box center [588, 406] width 7 height 1
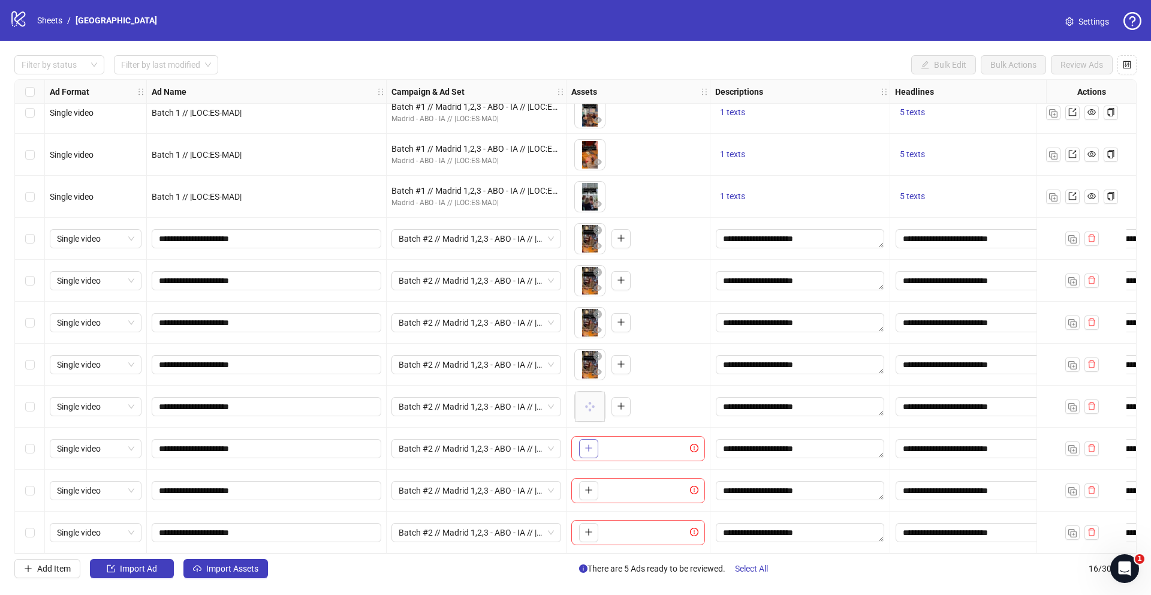
click at [589, 445] on icon "plus" at bounding box center [588, 448] width 1 height 7
click at [585, 486] on icon "plus" at bounding box center [589, 490] width 8 height 8
click at [600, 478] on icon "close-circle" at bounding box center [598, 482] width 8 height 8
click at [589, 490] on span "button" at bounding box center [589, 490] width 8 height 10
click at [585, 529] on icon "plus" at bounding box center [589, 532] width 8 height 8
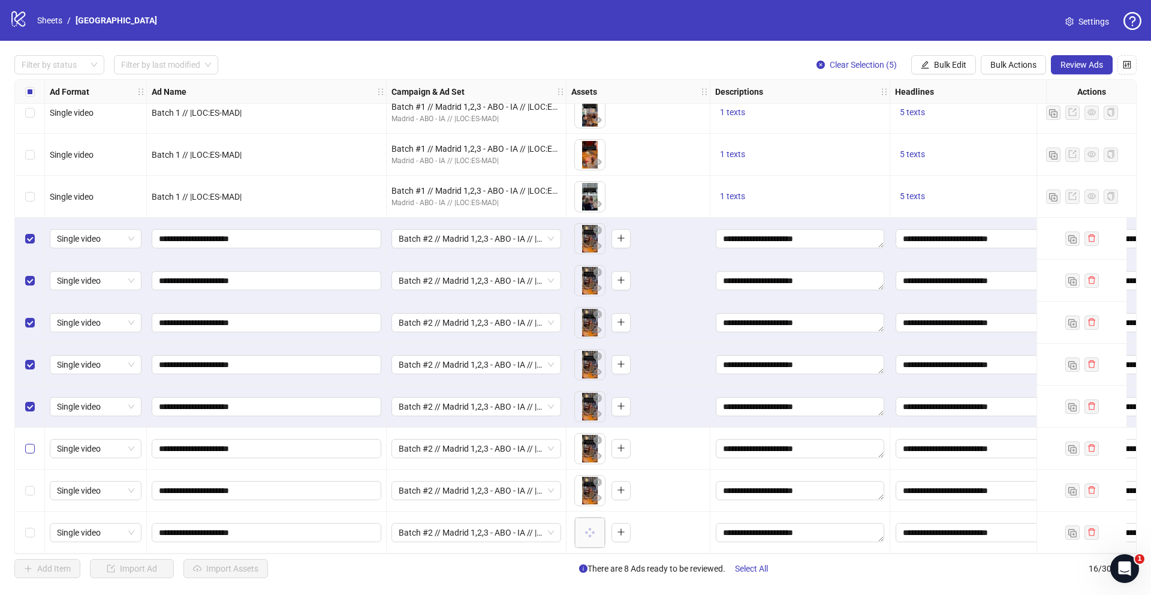
click at [32, 442] on label "Select row 14" at bounding box center [30, 448] width 10 height 13
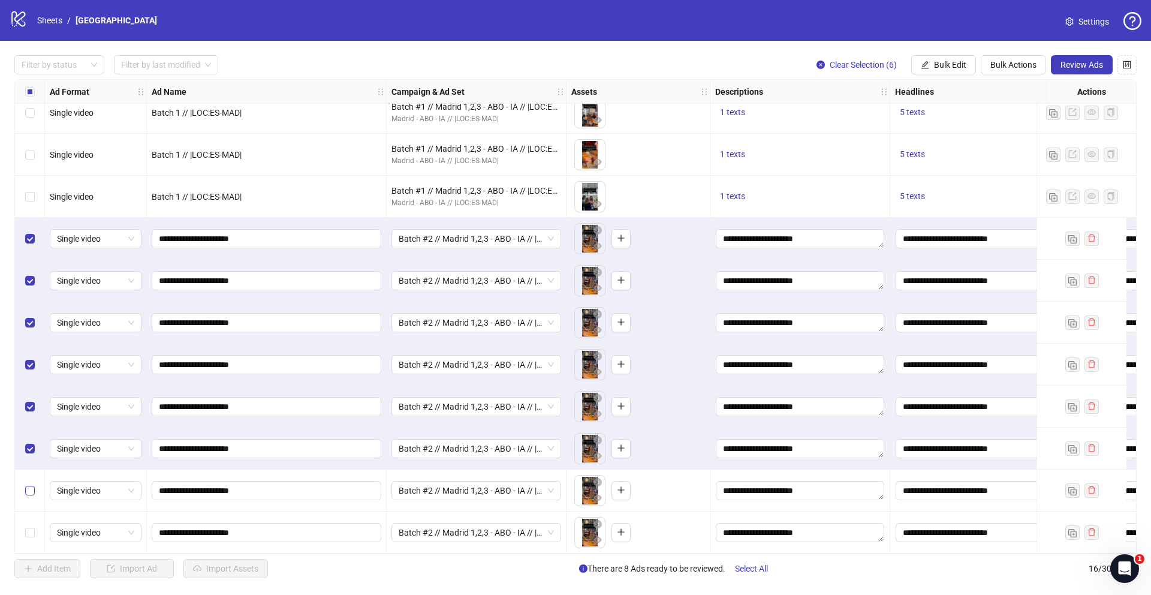
click at [31, 484] on label "Select row 15" at bounding box center [30, 490] width 10 height 13
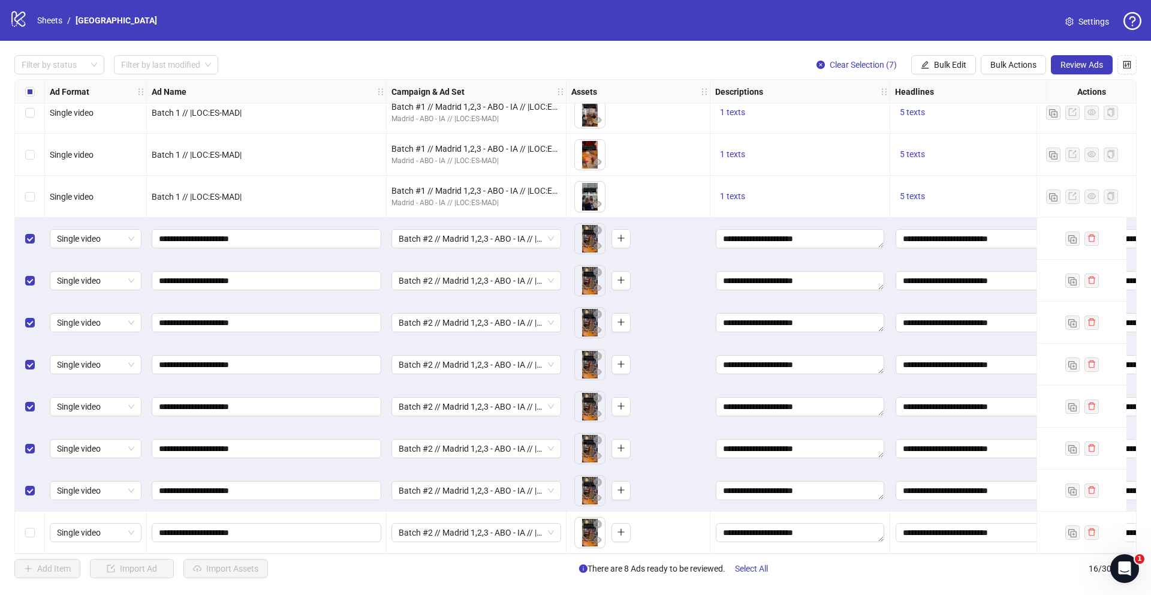
click at [31, 518] on div "Select row 16" at bounding box center [30, 532] width 30 height 42
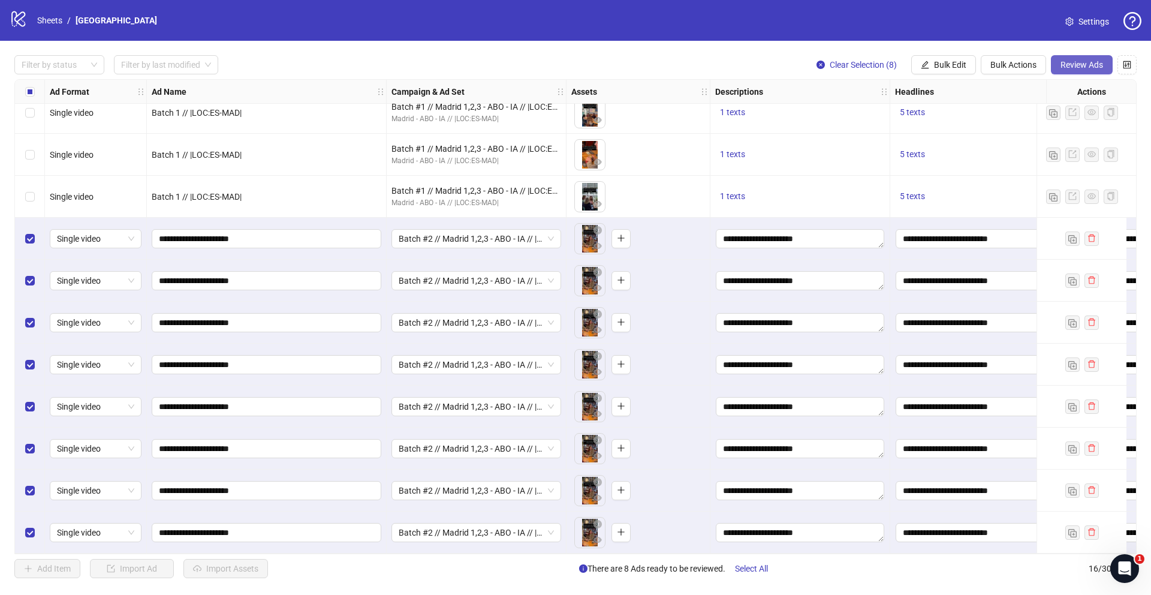
click at [1070, 61] on span "Review Ads" at bounding box center [1082, 65] width 43 height 10
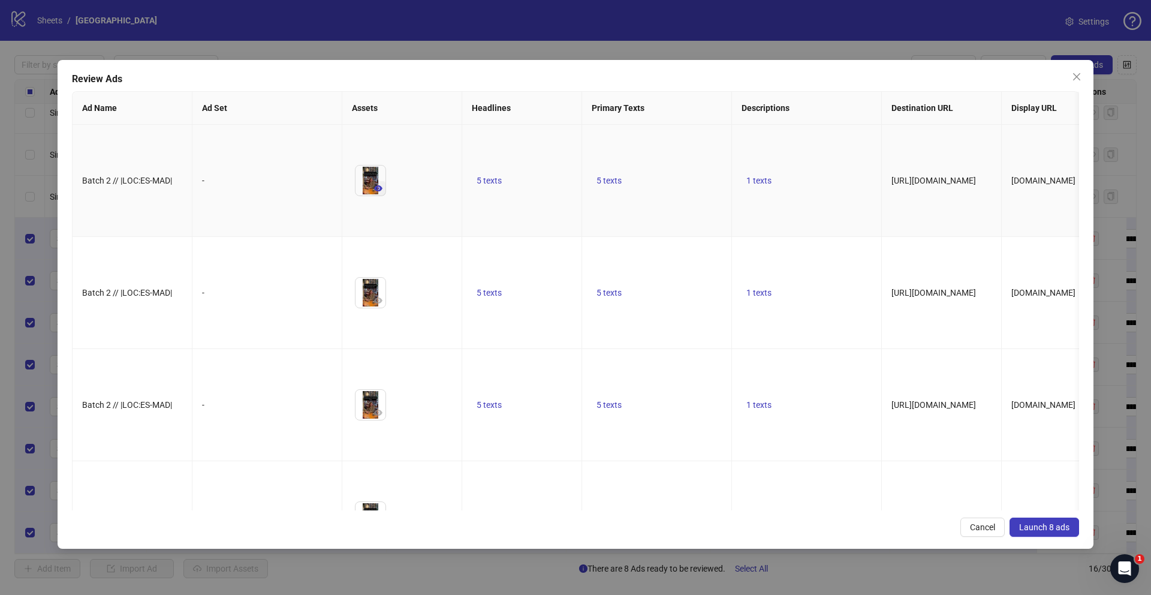
click at [381, 192] on icon "eye" at bounding box center [378, 188] width 8 height 8
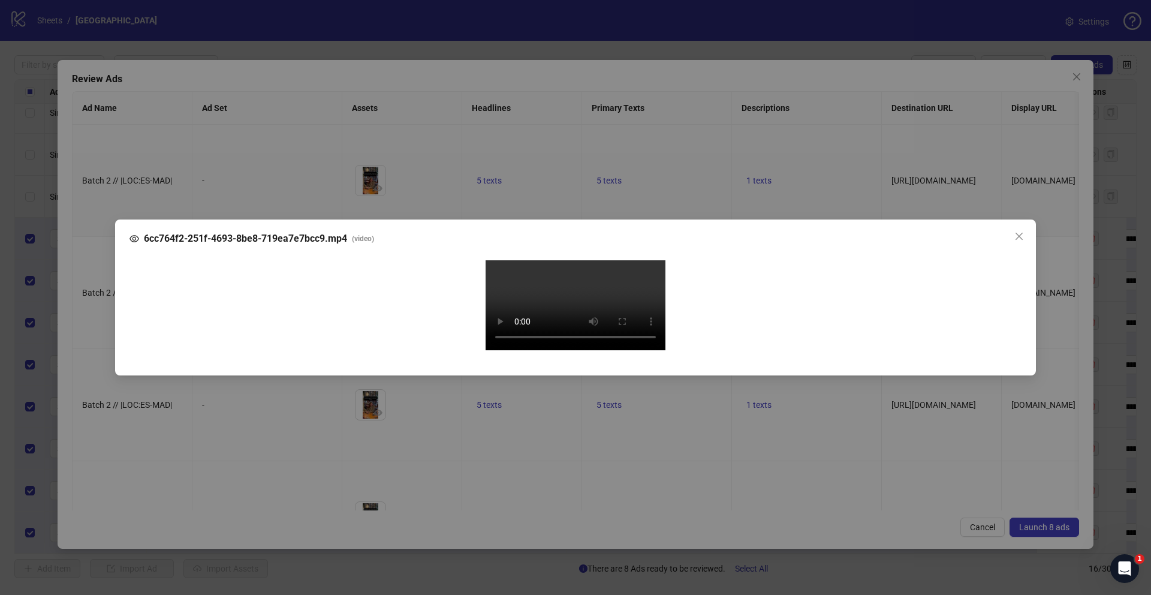
click at [101, 330] on div "6cc764f2-251f-4693-8be8-719ea7e7bcc9.mp4 ( video ) Your browser does not suppor…" at bounding box center [575, 297] width 1151 height 595
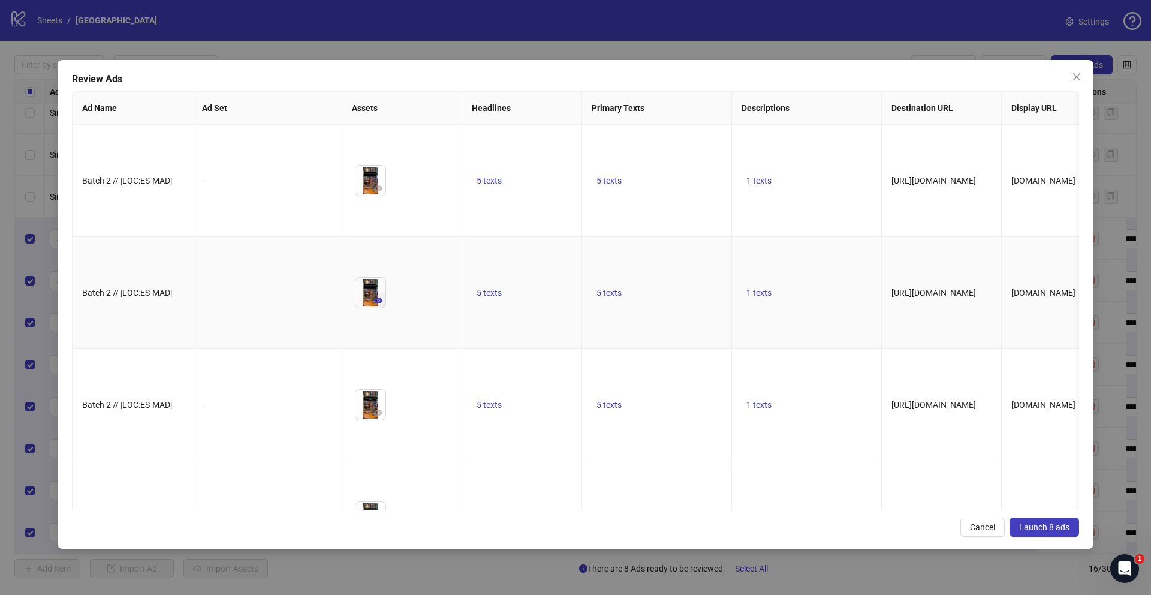
click at [375, 305] on span "button" at bounding box center [378, 301] width 8 height 10
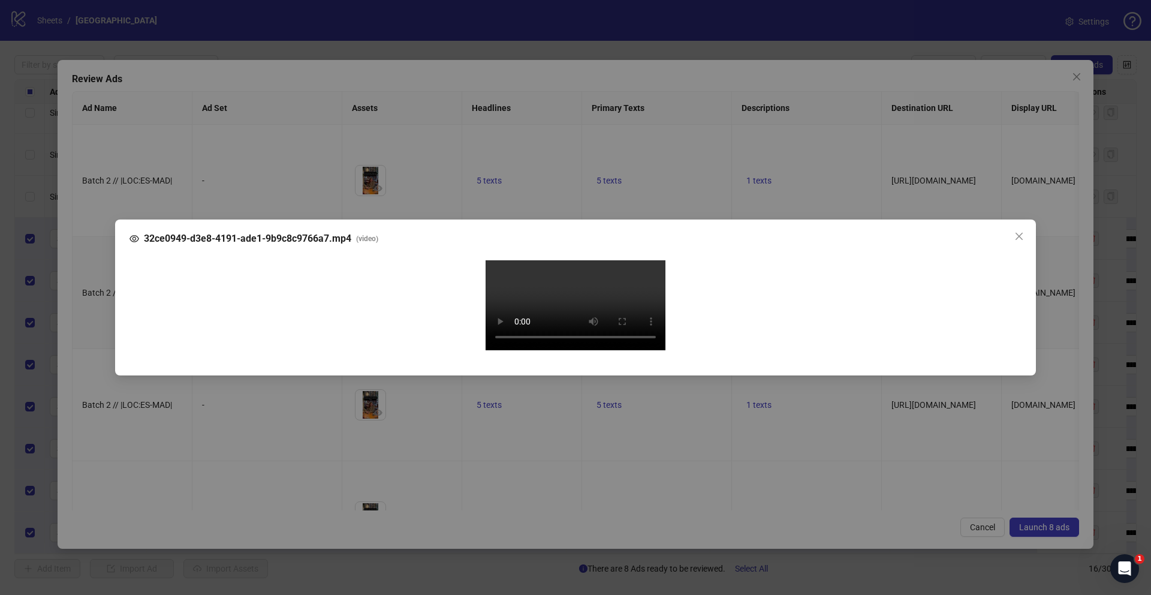
click at [89, 367] on div "32ce0949-d3e8-4191-ade1-9b9c8c9766a7.mp4 ( video ) Your browser does not suppor…" at bounding box center [575, 297] width 1151 height 595
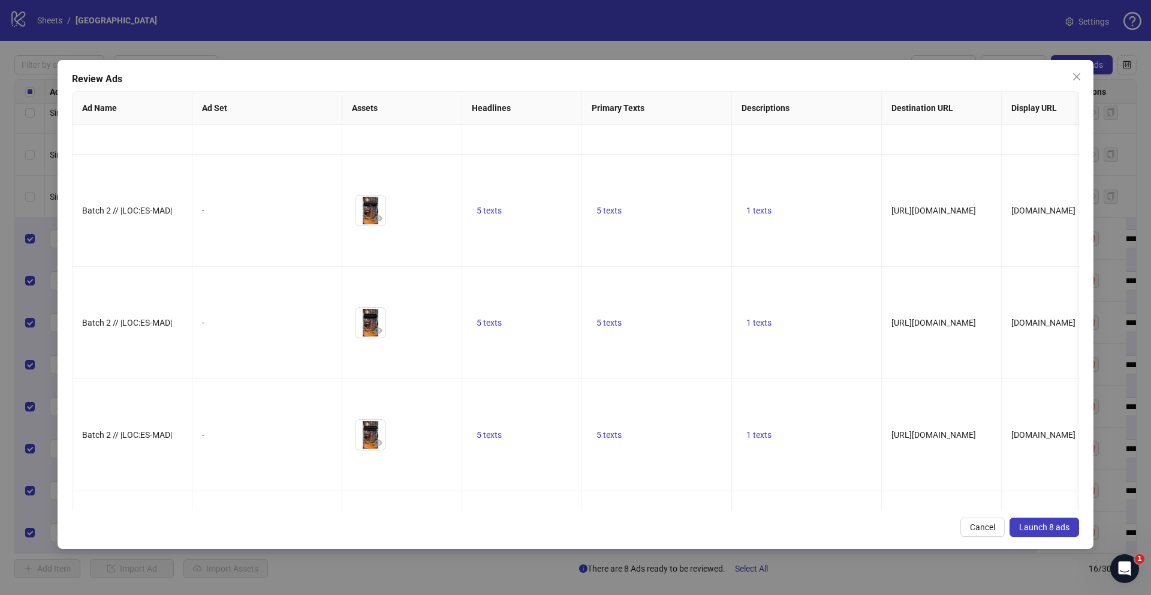
scroll to position [195, 0]
click at [377, 222] on icon "eye" at bounding box center [378, 217] width 8 height 8
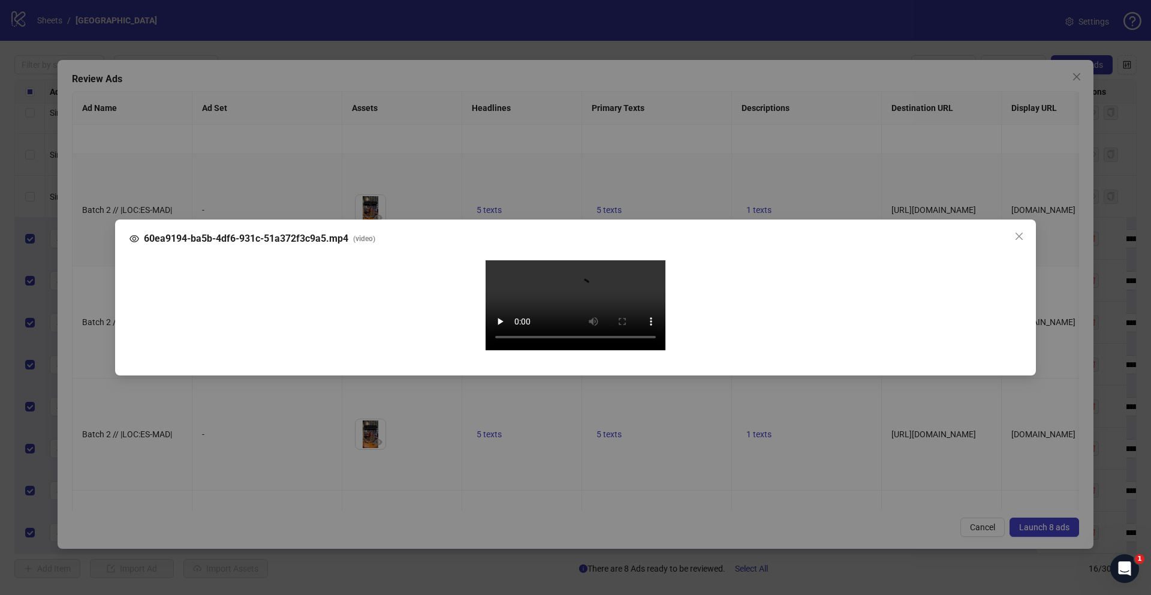
click at [92, 356] on div "60ea9194-ba5b-4df6-931c-51a372f3c9a5.mp4 ( video ) Your browser does not suppor…" at bounding box center [575, 297] width 1151 height 595
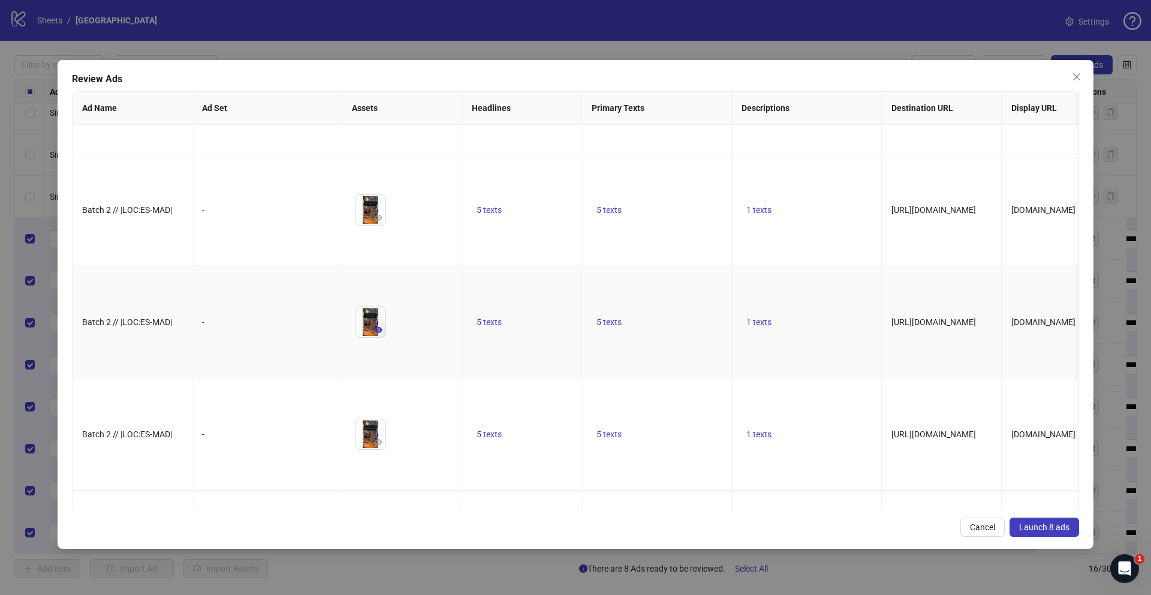
click at [382, 334] on icon "eye" at bounding box center [378, 330] width 8 height 8
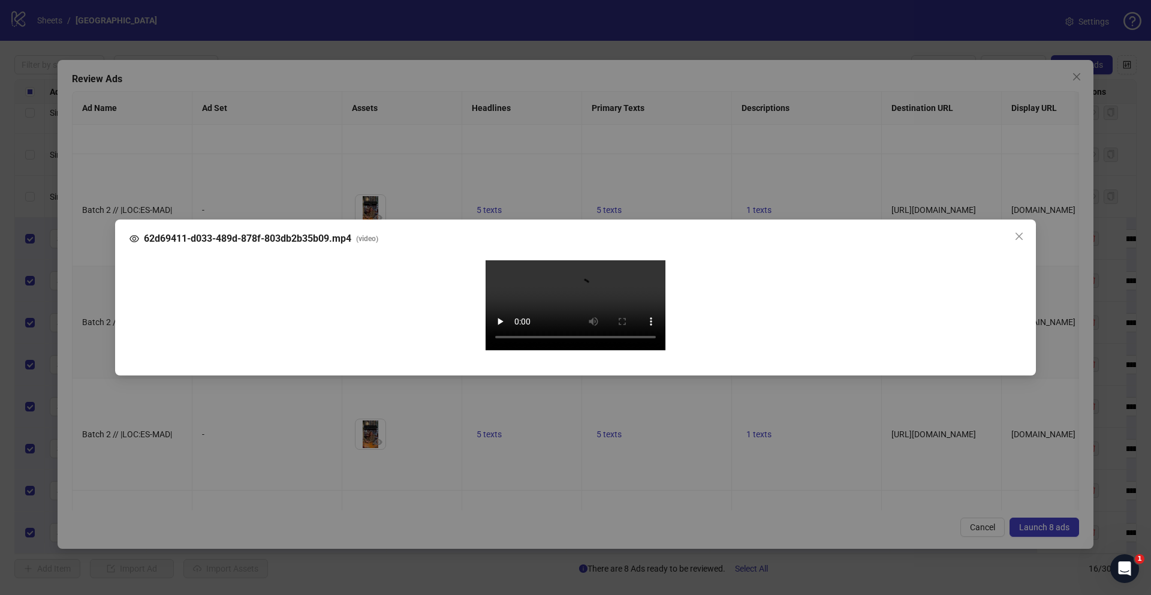
click at [92, 381] on div "62d69411-d033-489d-878f-803db2b35b09.mp4 ( video ) Your browser does not suppor…" at bounding box center [575, 297] width 1151 height 595
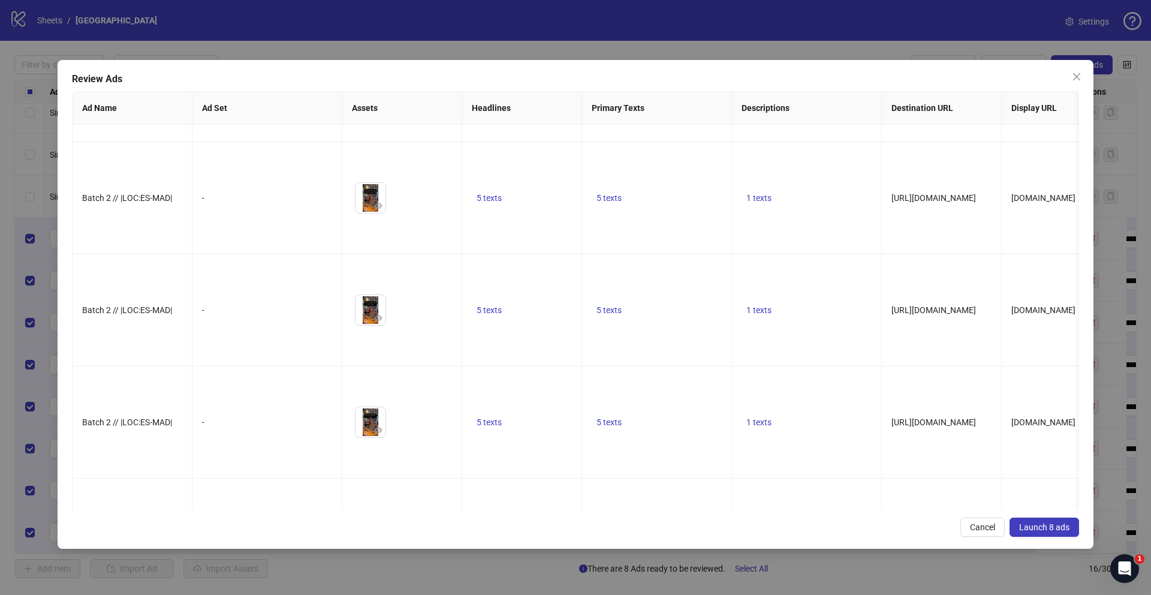
scroll to position [448, 0]
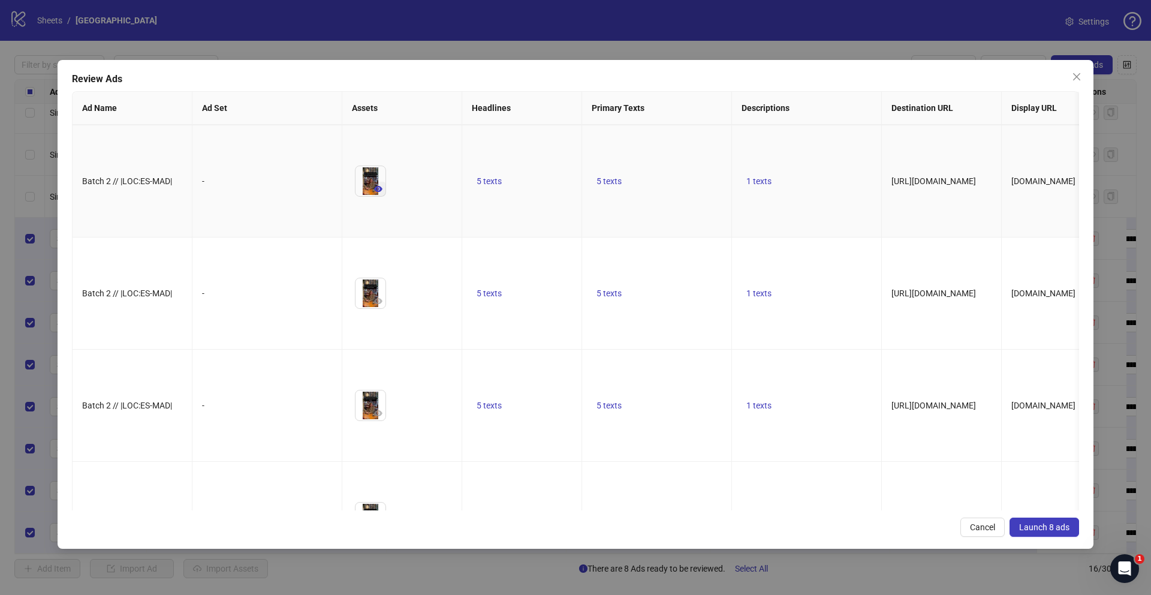
click at [375, 193] on icon "eye" at bounding box center [378, 189] width 8 height 8
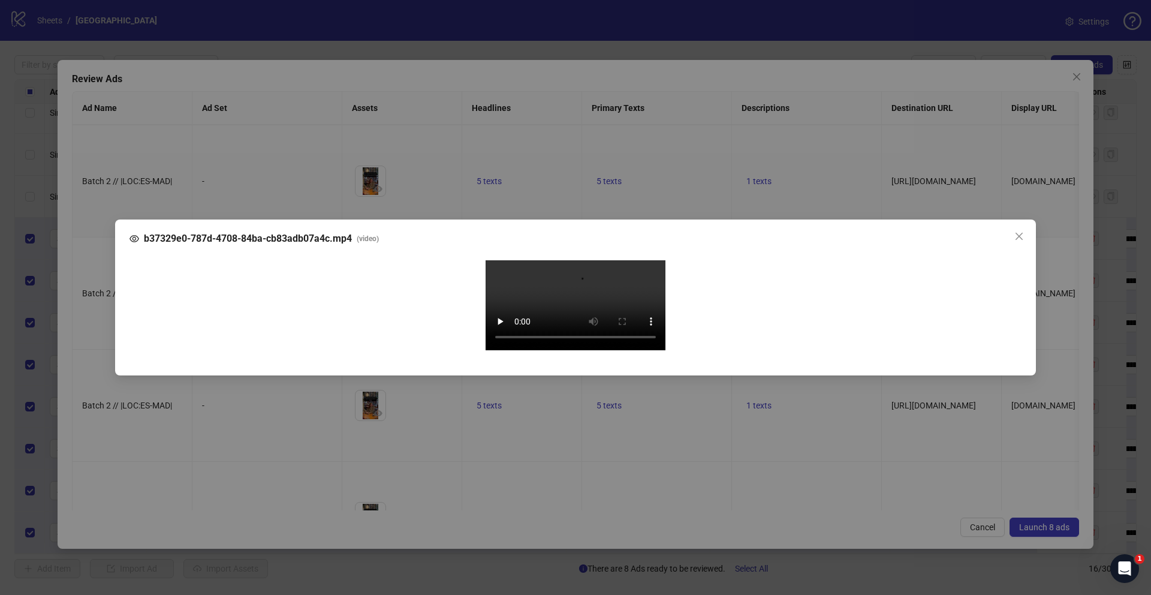
click at [88, 357] on div "b37329e0-787d-4708-84ba-cb83adb07a4c.mp4 ( video ) Your browser does not suppor…" at bounding box center [575, 297] width 1151 height 595
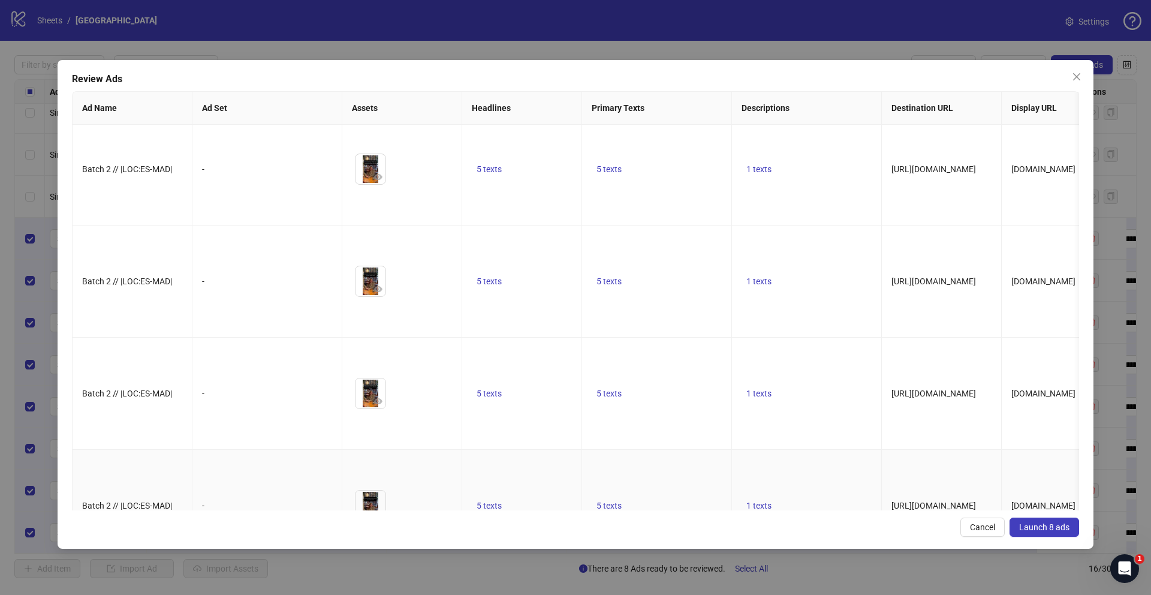
scroll to position [0, 0]
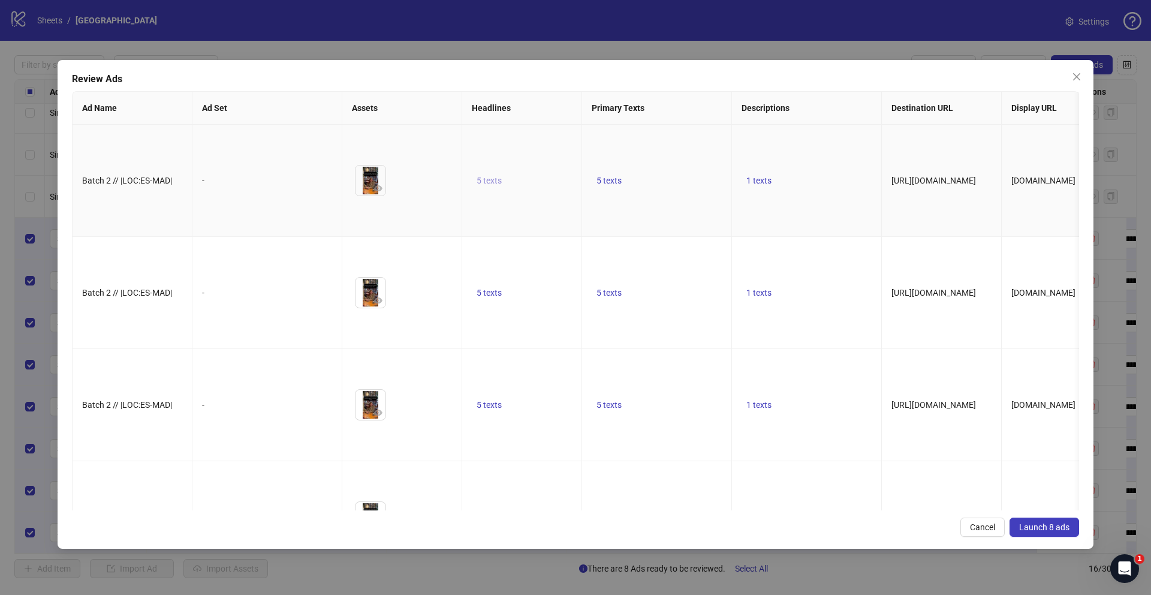
click at [498, 188] on button "5 texts" at bounding box center [489, 180] width 35 height 14
click at [678, 191] on icon "caret-right" at bounding box center [676, 190] width 8 height 8
click at [678, 188] on icon "caret-right" at bounding box center [676, 184] width 8 height 8
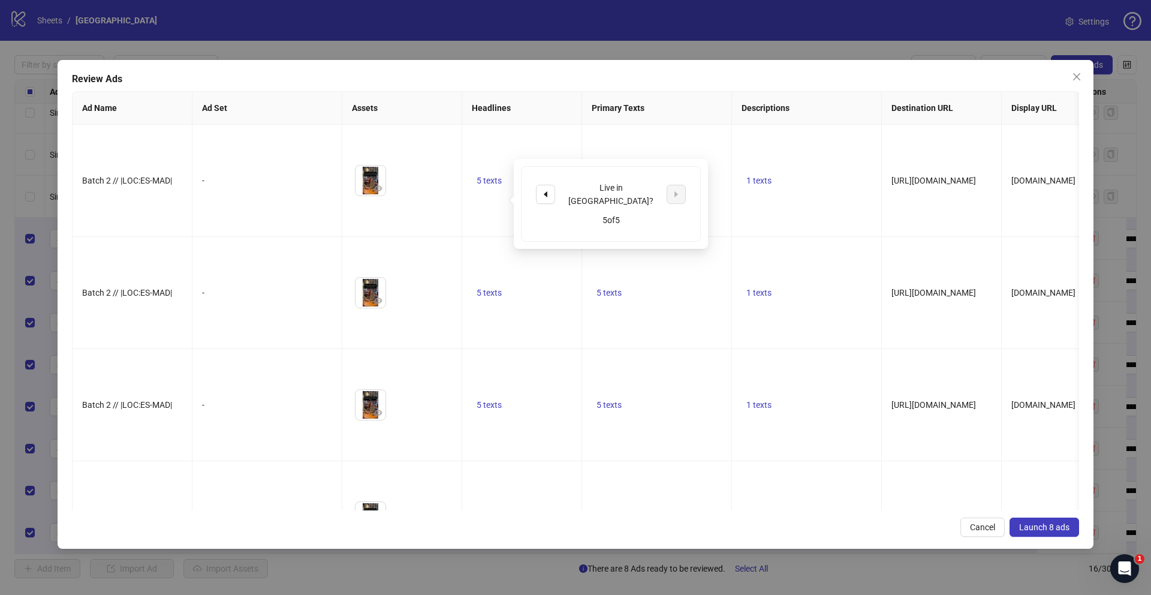
click at [1043, 524] on span "Launch 8 ads" at bounding box center [1044, 527] width 50 height 10
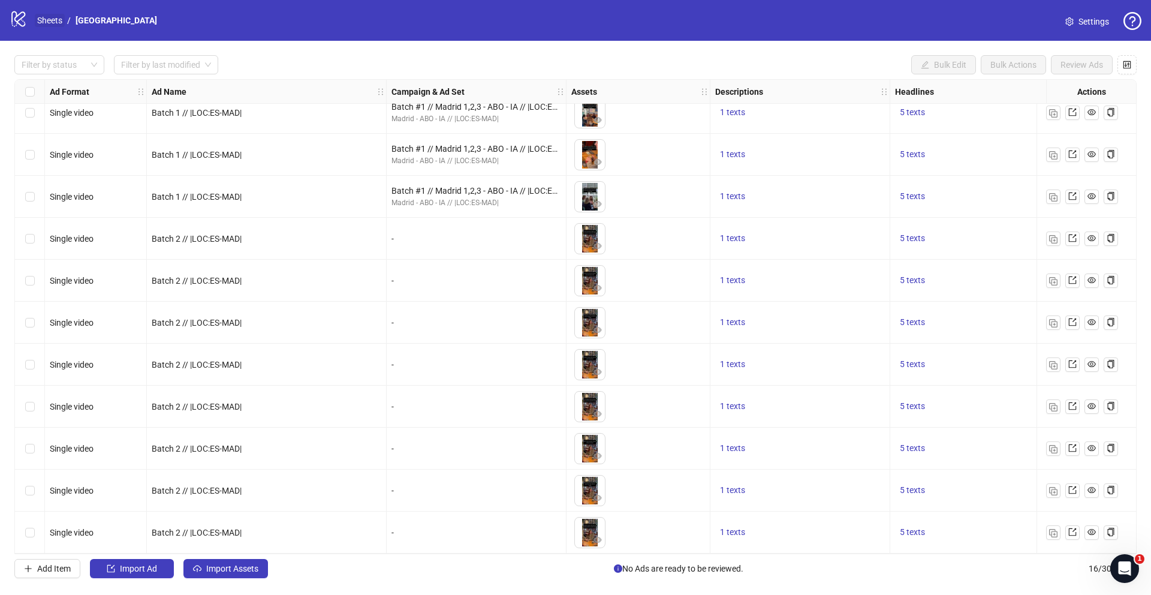
click at [55, 20] on link "Sheets" at bounding box center [50, 20] width 30 height 13
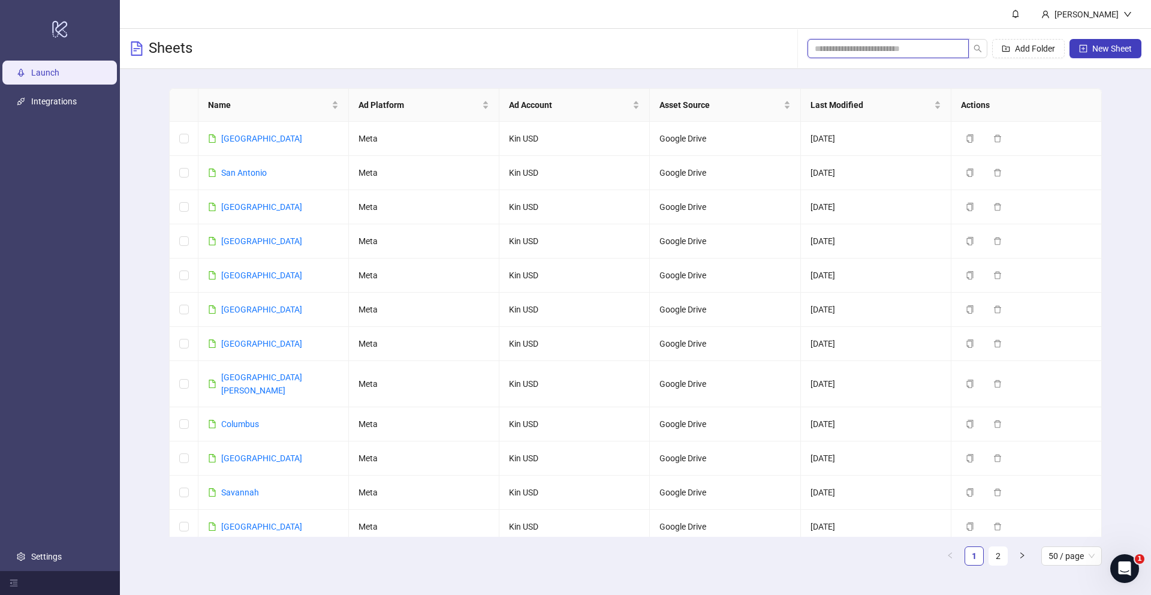
click at [916, 43] on input "search" at bounding box center [883, 48] width 137 height 13
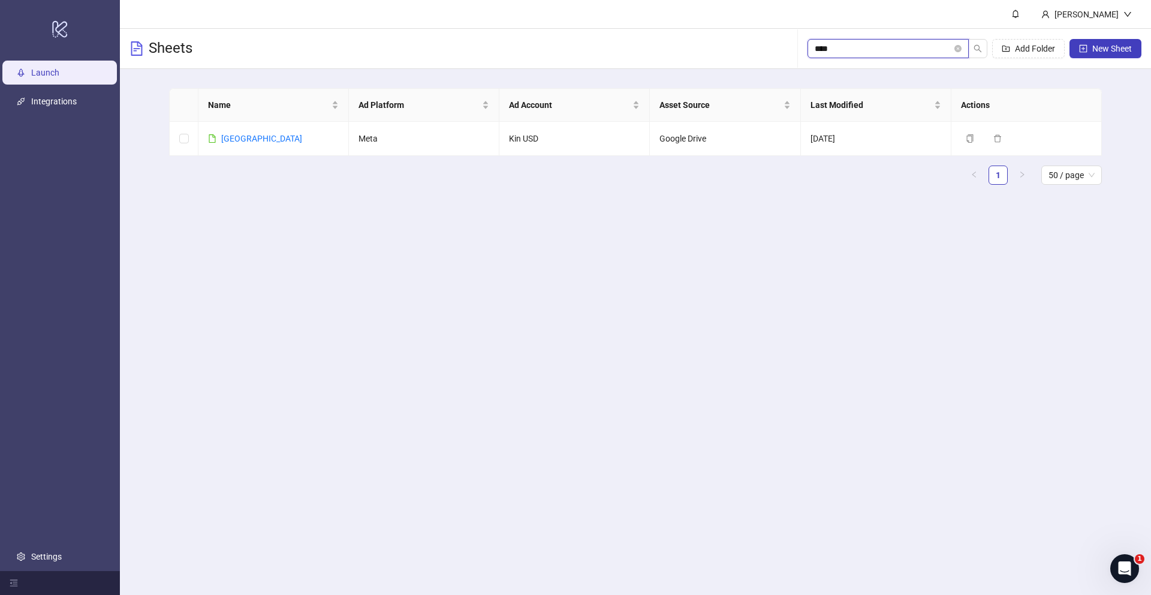
type input "*****"
click at [224, 135] on link "[GEOGRAPHIC_DATA]" at bounding box center [261, 139] width 81 height 10
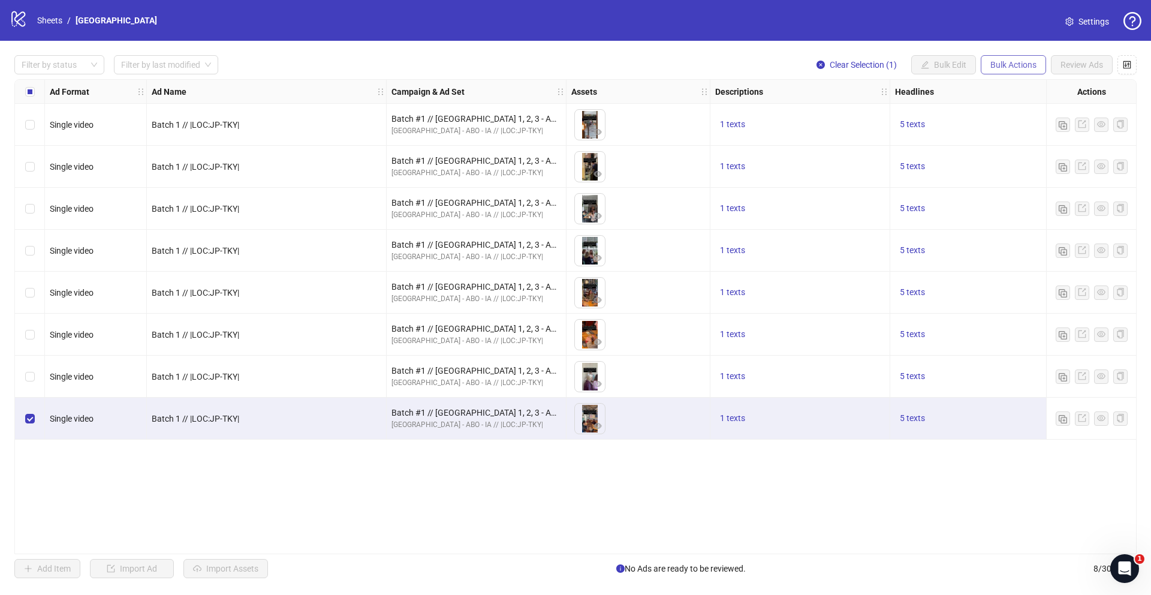
click at [1031, 62] on span "Bulk Actions" at bounding box center [1014, 65] width 46 height 10
click at [1029, 111] on span "Duplicate" at bounding box center [1030, 107] width 82 height 13
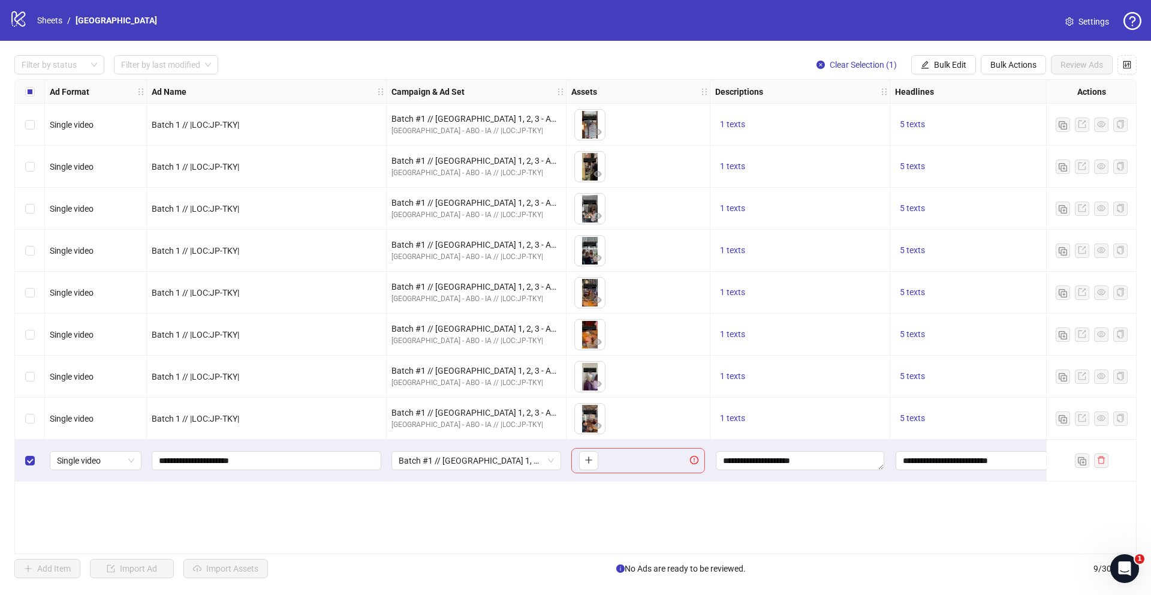
click at [27, 466] on div "Select row 9" at bounding box center [30, 460] width 30 height 42
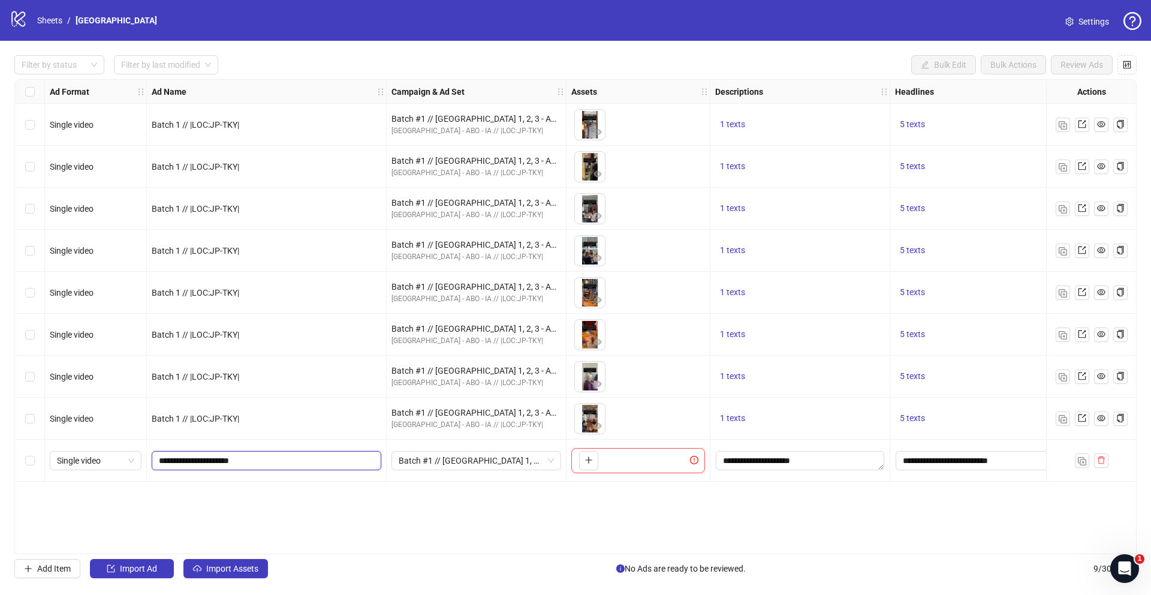
click at [185, 461] on input "**********" at bounding box center [265, 460] width 213 height 13
type input "**********"
click at [379, 493] on div "Ad Format Ad Name Campaign & Ad Set Assets Descriptions Headlines Primary Texts…" at bounding box center [575, 316] width 1122 height 475
click at [419, 456] on span "Batch #1 // [GEOGRAPHIC_DATA] 1, 2, 3 - ABO - IA // |LOC:JP-TKY| // Exclude 180…" at bounding box center [476, 460] width 155 height 18
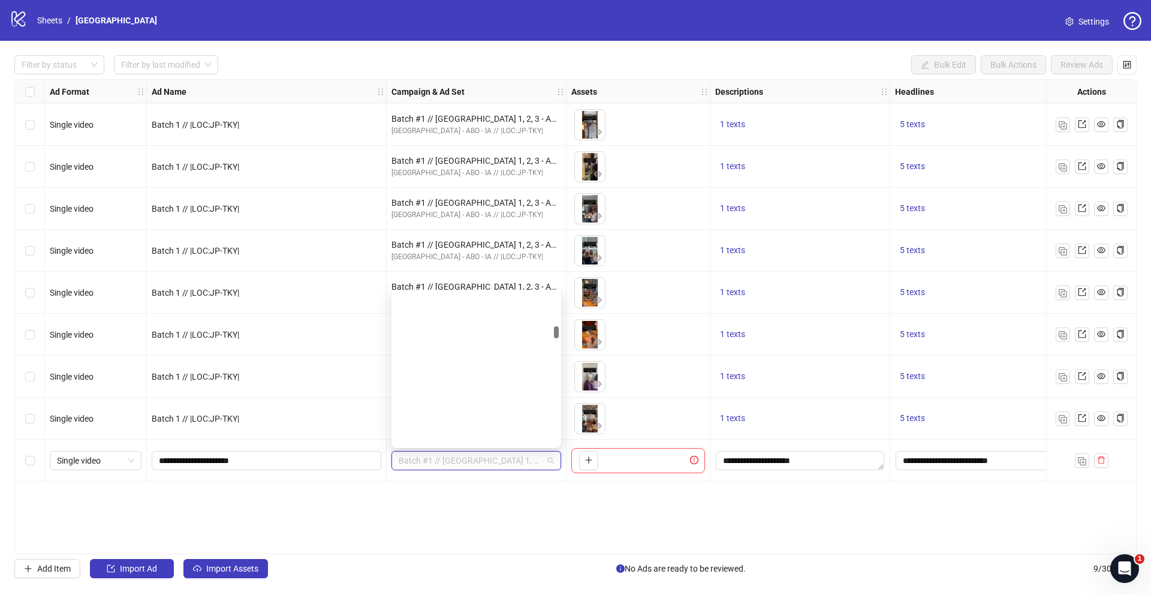
scroll to position [1617, 0]
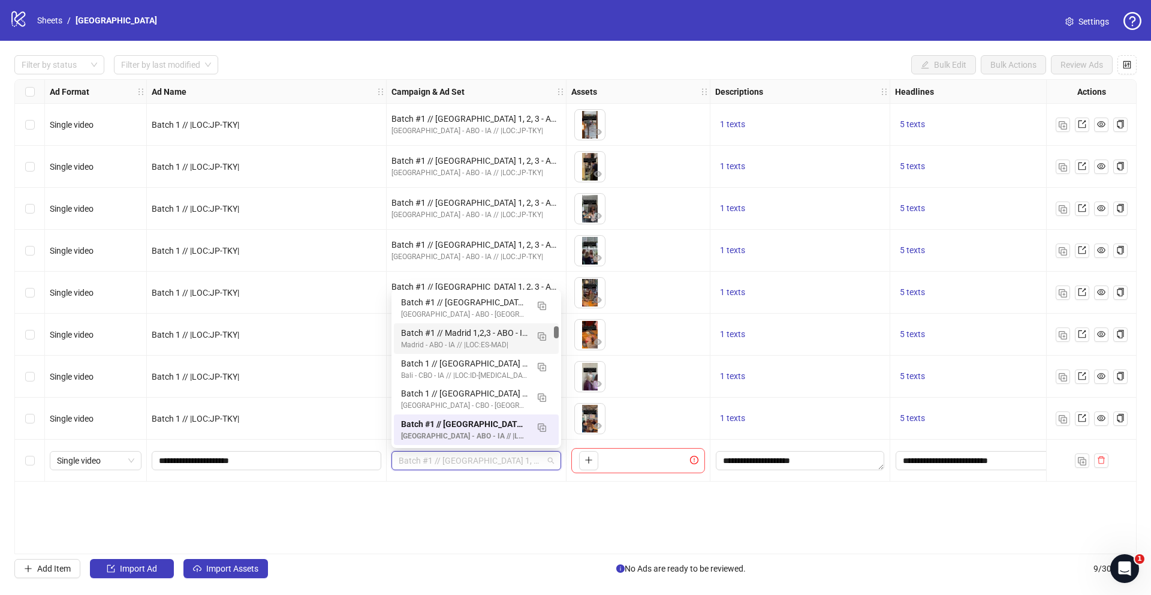
drag, startPoint x: 556, startPoint y: 334, endPoint x: 556, endPoint y: 322, distance: 12.0
click at [556, 326] on div at bounding box center [556, 332] width 5 height 12
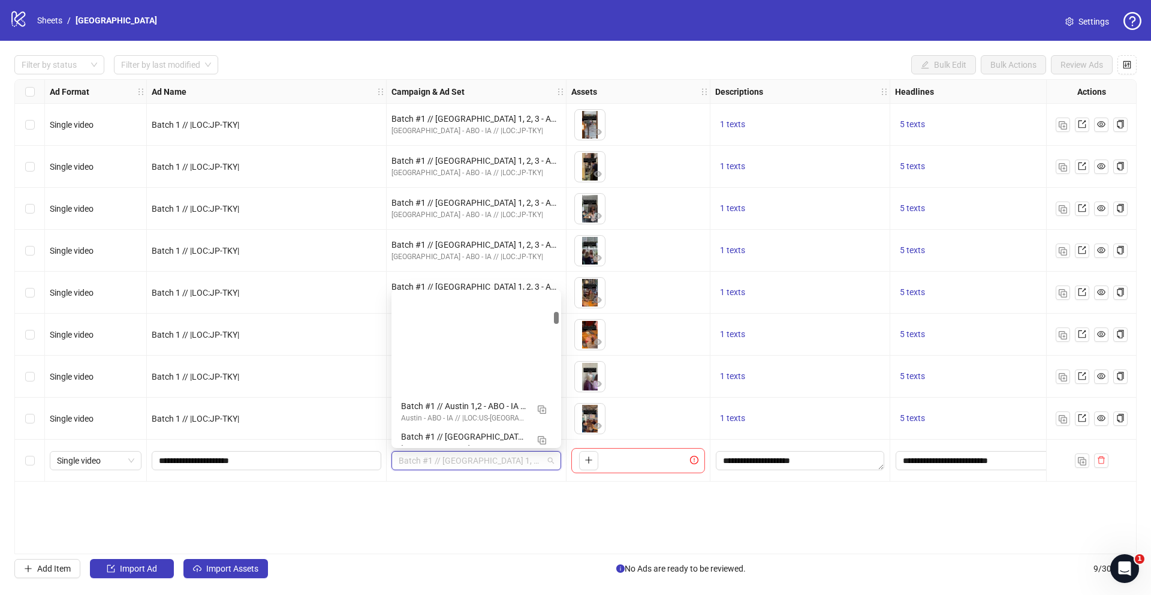
scroll to position [0, 0]
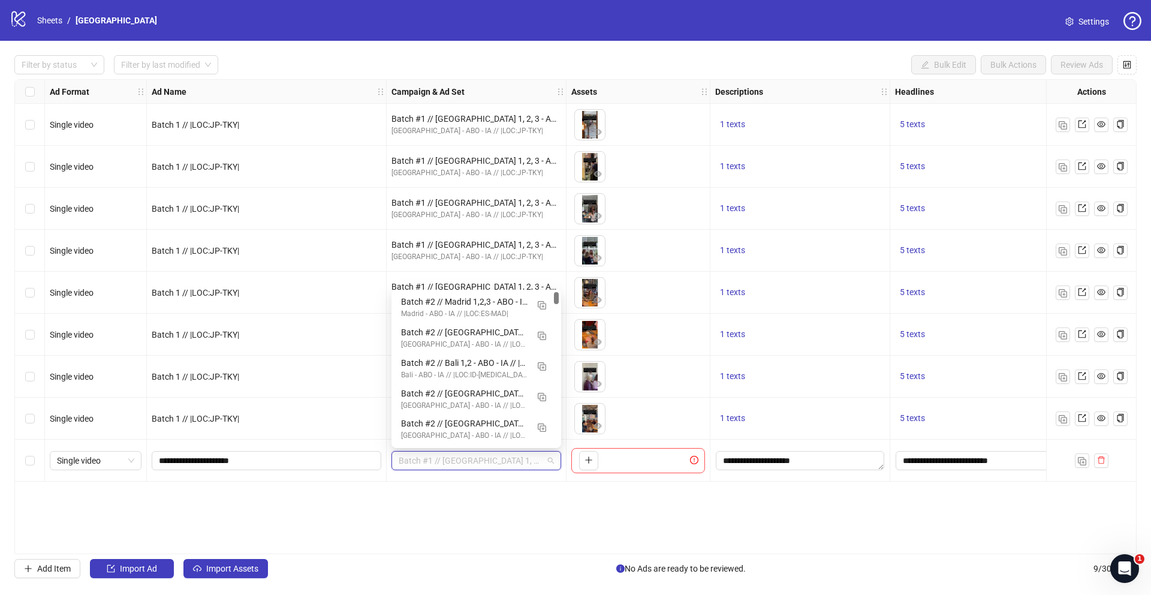
drag, startPoint x: 556, startPoint y: 322, endPoint x: 568, endPoint y: 288, distance: 36.4
click at [568, 288] on body "logo/logo-mobile Sheets / Tokyo Settings Filter by status Filter by last modifi…" at bounding box center [575, 297] width 1151 height 595
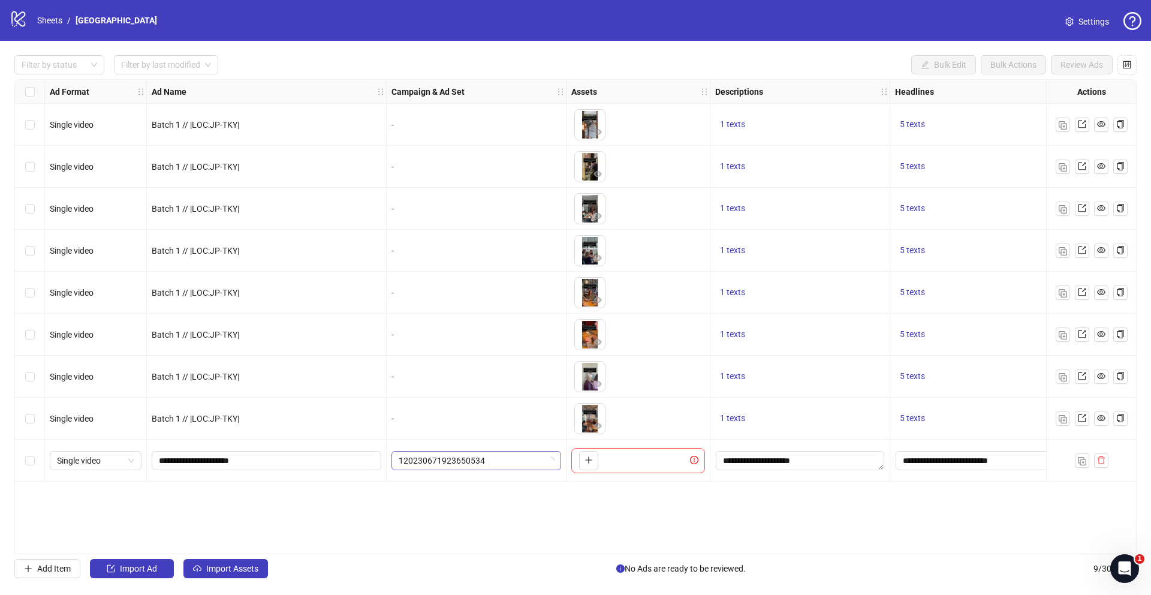
click at [490, 455] on span "120230671923650534" at bounding box center [476, 460] width 155 height 18
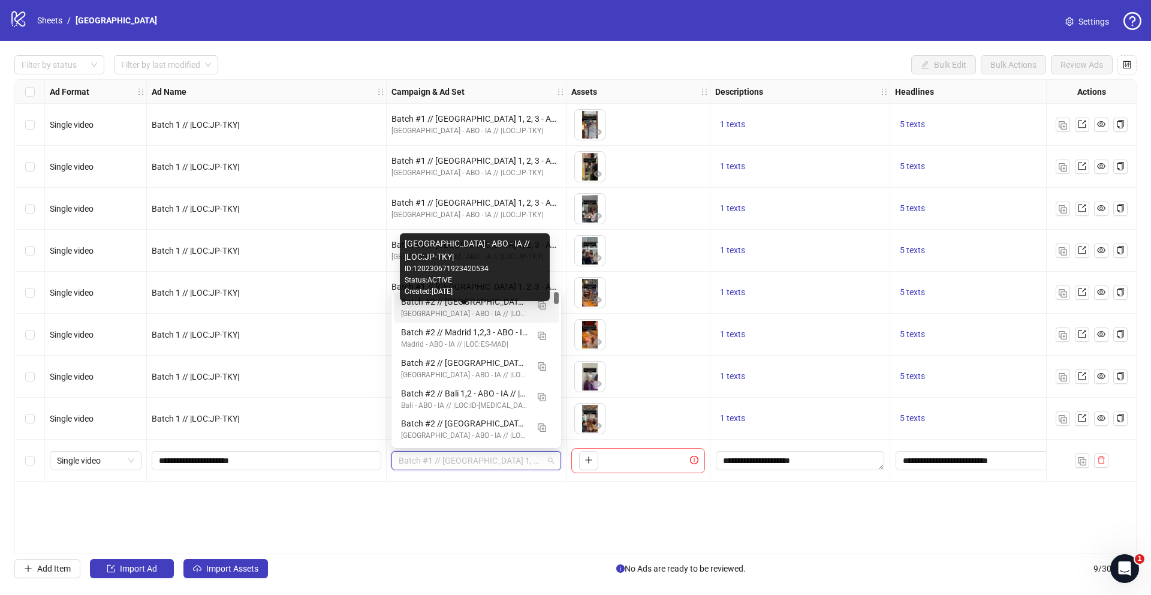
click at [487, 308] on div "[GEOGRAPHIC_DATA] - ABO - IA // |LOC:JP-TKY|" at bounding box center [464, 313] width 127 height 11
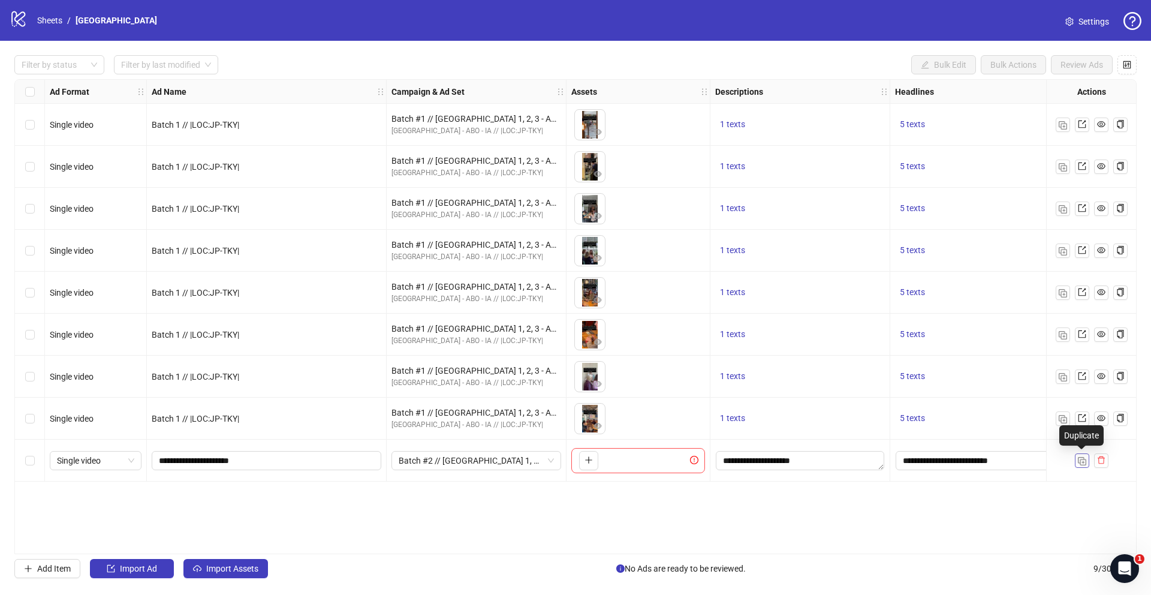
click at [1084, 465] on img "button" at bounding box center [1082, 461] width 8 height 8
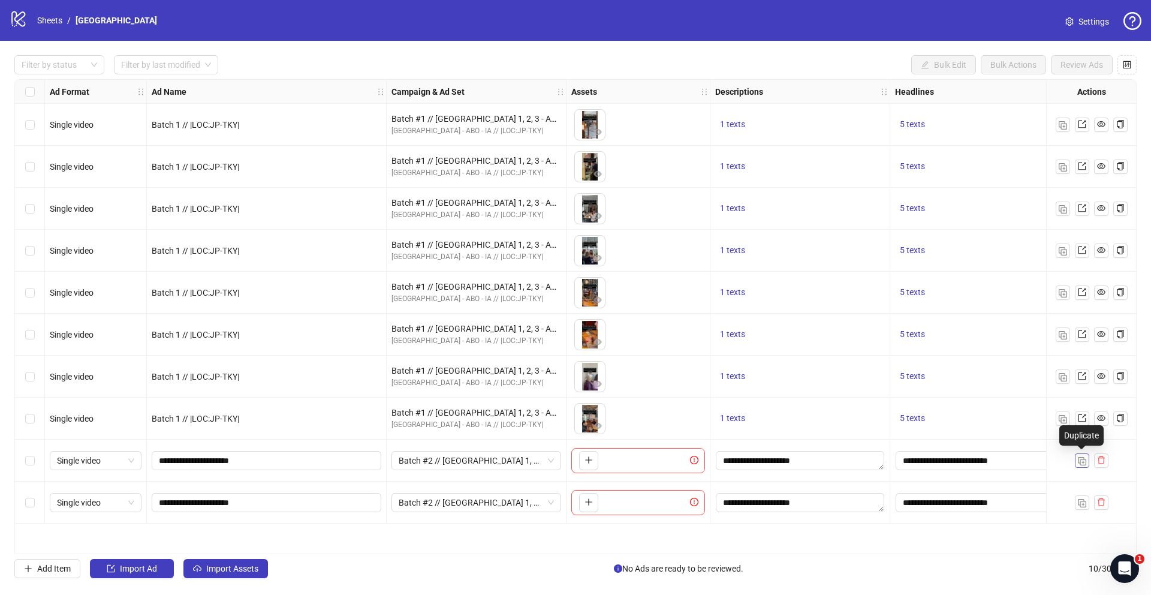
click at [1084, 465] on img "button" at bounding box center [1082, 461] width 8 height 8
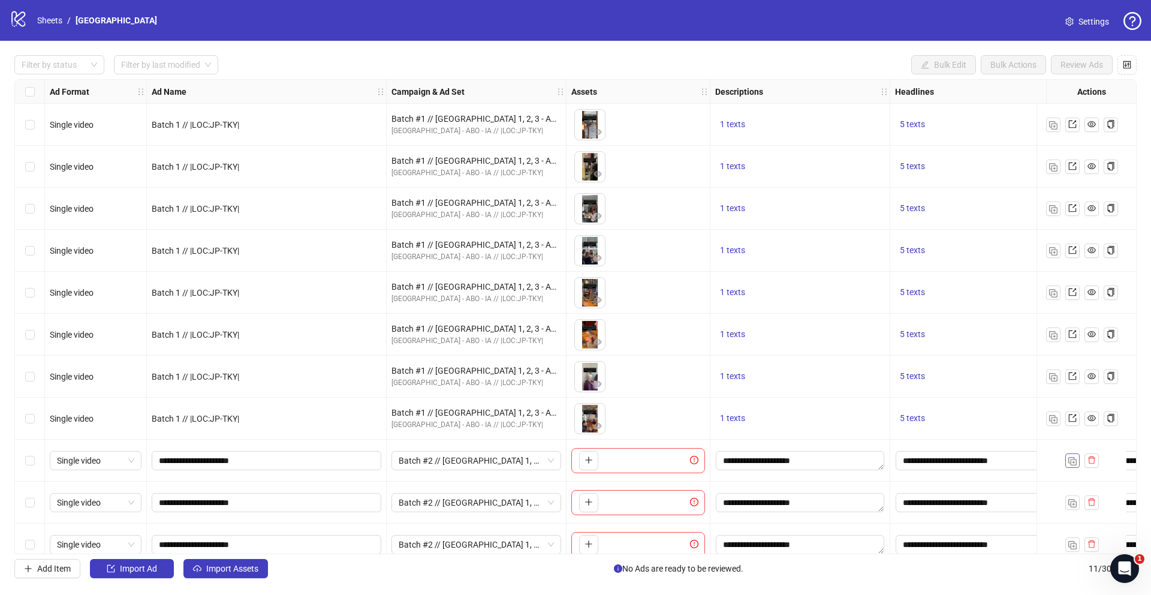
click at [1073, 462] on img "button" at bounding box center [1072, 461] width 8 height 8
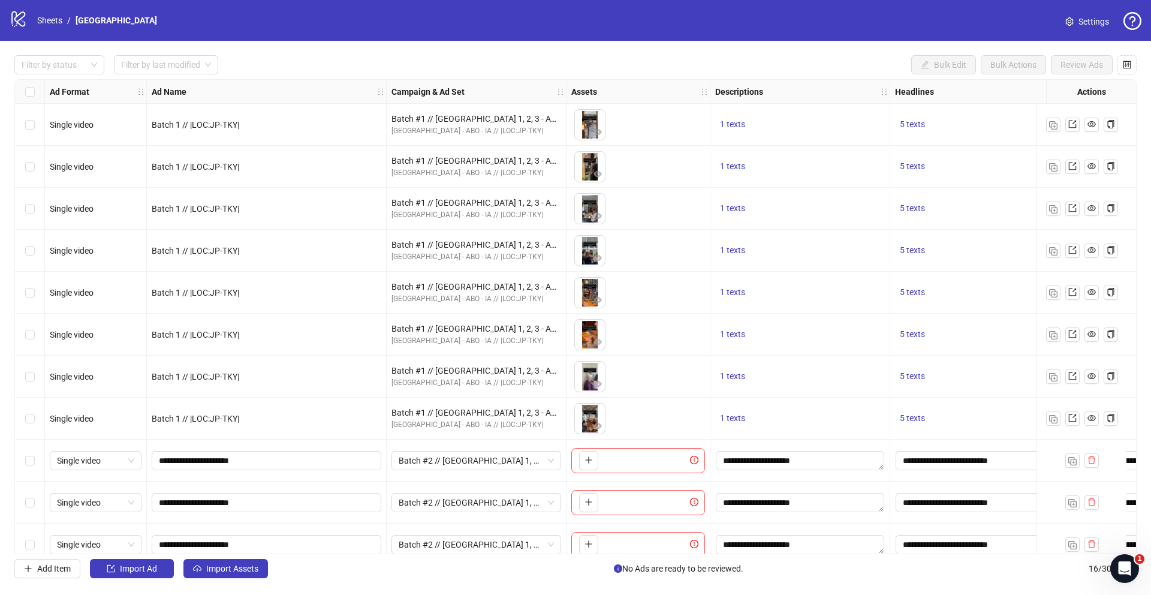
scroll to position [227, 0]
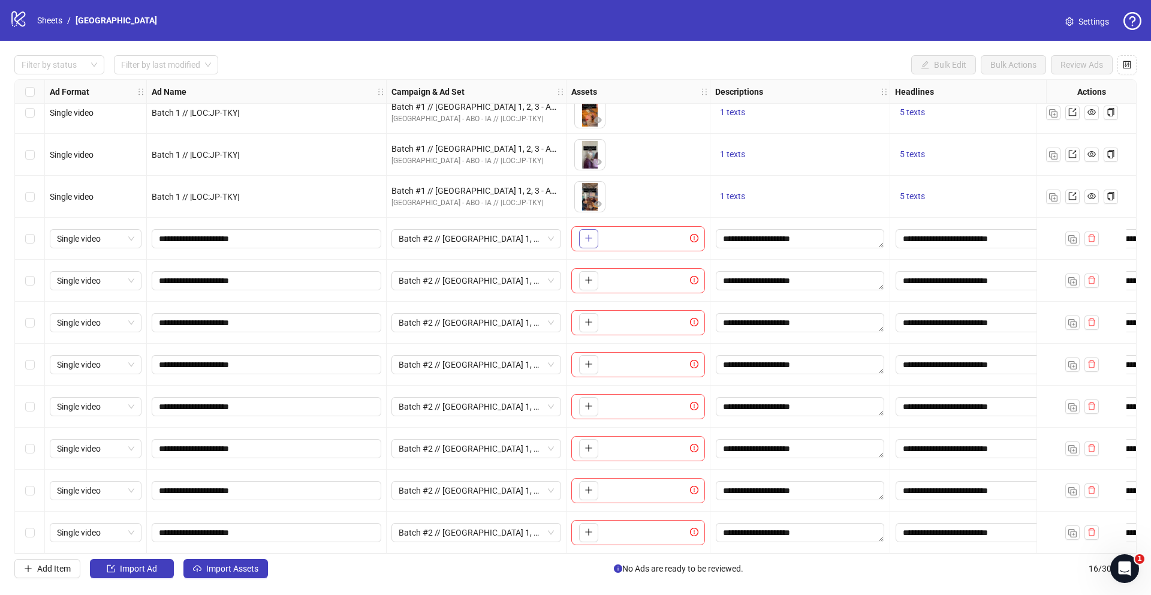
click at [589, 238] on icon "plus" at bounding box center [588, 238] width 7 height 1
click at [587, 276] on icon "plus" at bounding box center [589, 280] width 8 height 8
click at [585, 320] on icon "plus" at bounding box center [589, 322] width 8 height 8
click at [588, 363] on span "button" at bounding box center [589, 364] width 8 height 10
click at [588, 406] on button "button" at bounding box center [588, 406] width 19 height 19
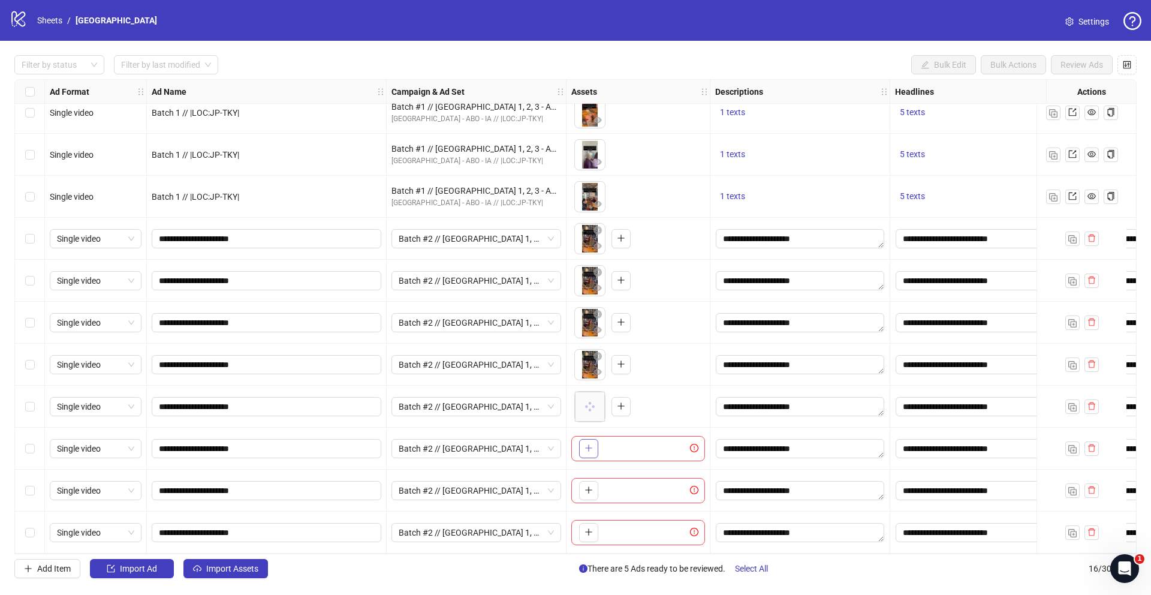
click at [586, 446] on icon "plus" at bounding box center [589, 448] width 8 height 8
click at [587, 486] on icon "plus" at bounding box center [589, 490] width 8 height 8
click at [588, 528] on icon "plus" at bounding box center [589, 532] width 8 height 8
click at [31, 240] on div "Select row 9" at bounding box center [30, 239] width 30 height 42
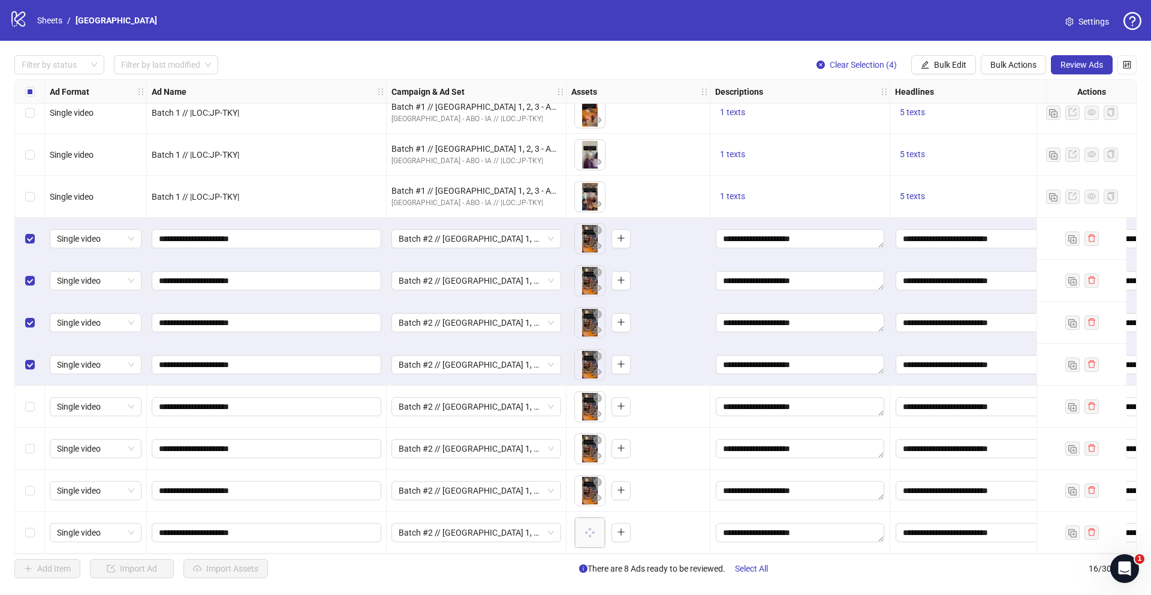
click at [29, 411] on div "Select row 13" at bounding box center [30, 407] width 30 height 42
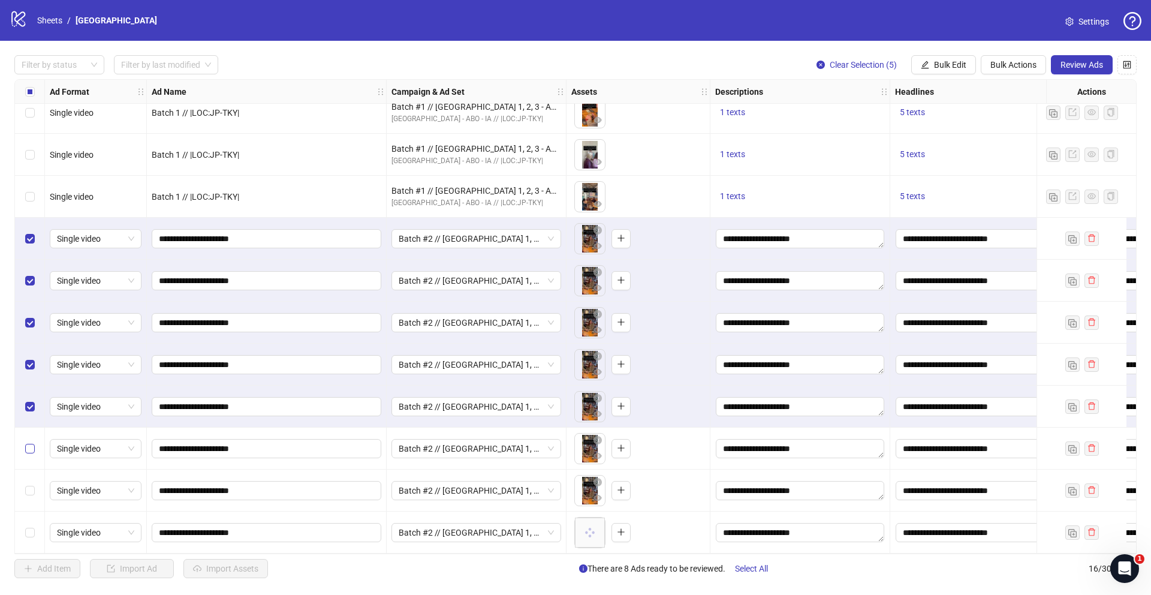
click at [31, 449] on label "Select row 14" at bounding box center [30, 448] width 10 height 13
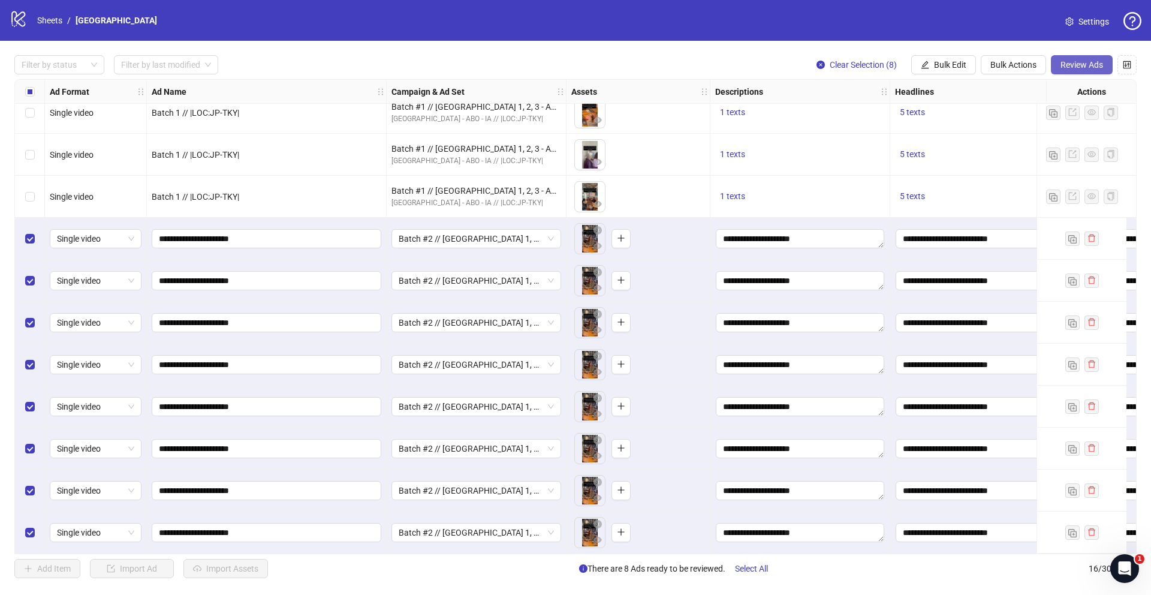
click at [1065, 60] on span "Review Ads" at bounding box center [1082, 65] width 43 height 10
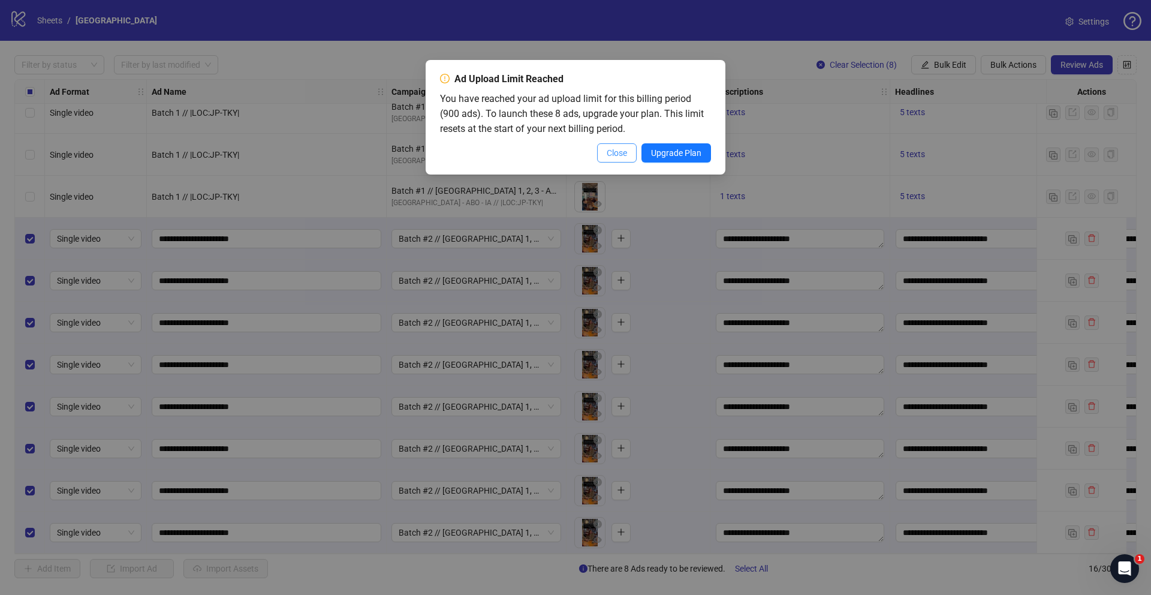
click at [625, 153] on button "Close" at bounding box center [617, 152] width 40 height 19
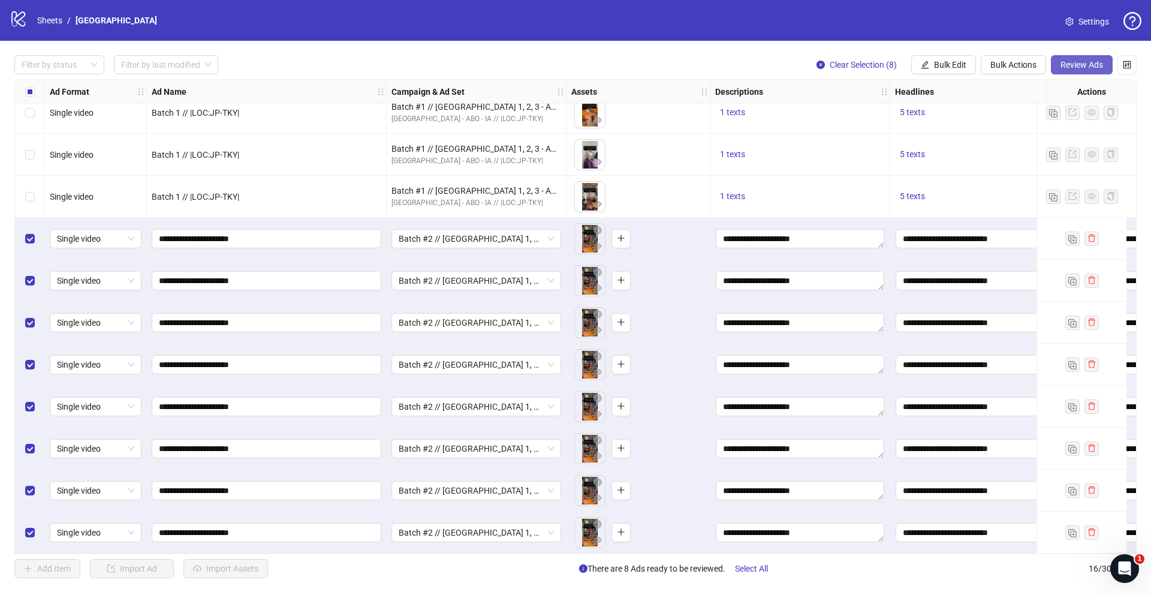
click at [1070, 71] on button "Review Ads" at bounding box center [1082, 64] width 62 height 19
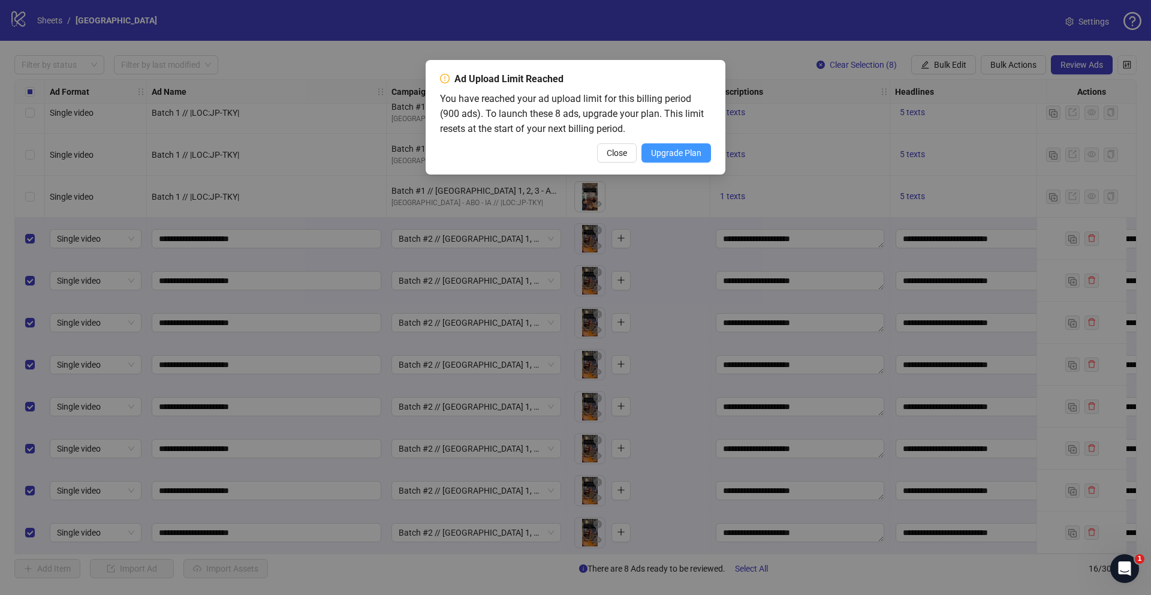
click at [687, 157] on span "Upgrade Plan" at bounding box center [676, 153] width 50 height 10
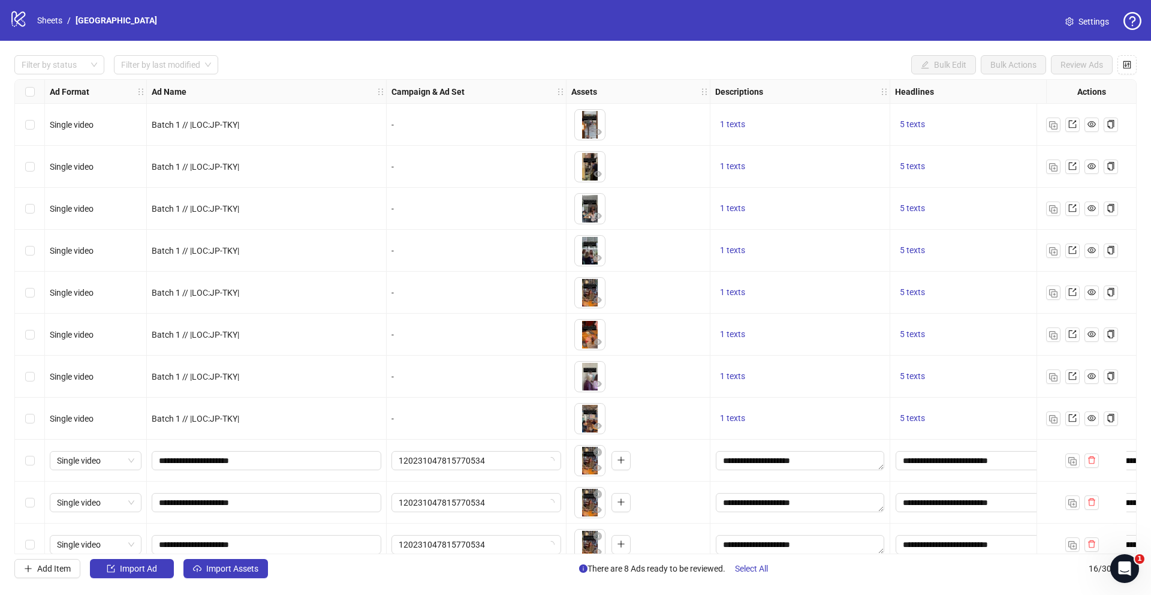
scroll to position [227, 0]
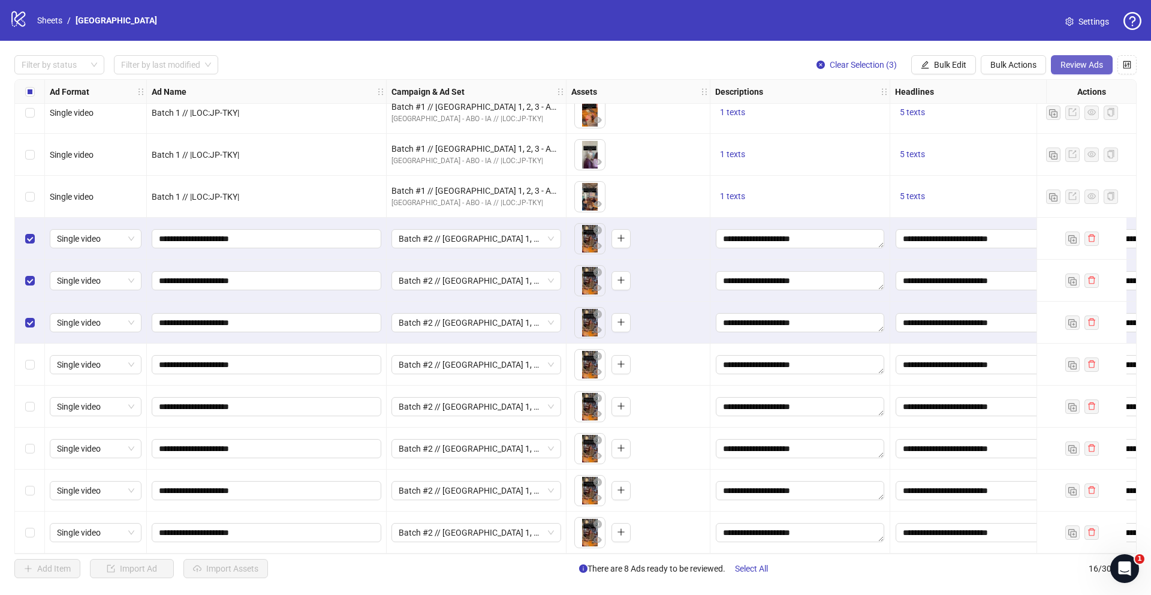
click at [1064, 60] on span "Review Ads" at bounding box center [1082, 65] width 43 height 10
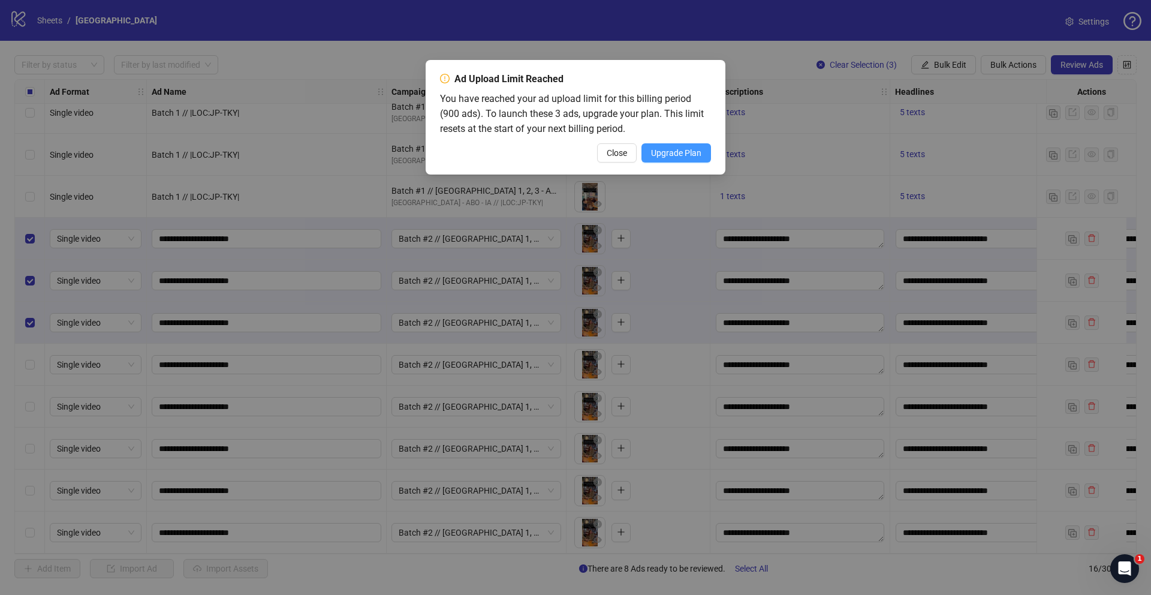
click at [676, 159] on button "Upgrade Plan" at bounding box center [677, 152] width 70 height 19
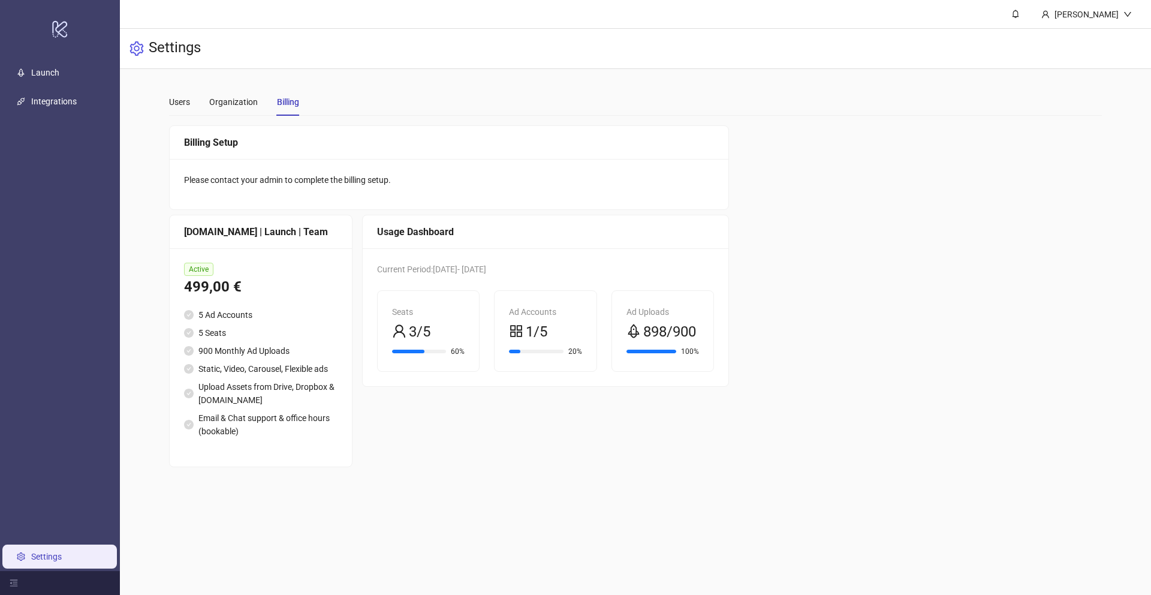
click at [526, 333] on span "1/5" at bounding box center [537, 332] width 22 height 23
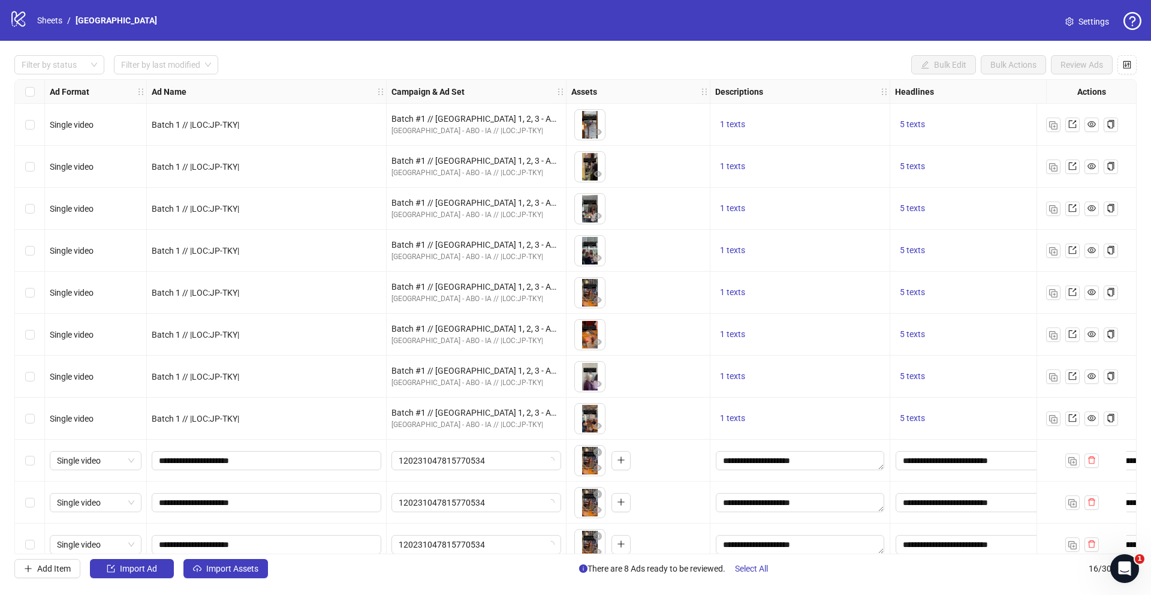
click at [1124, 25] on icon "question-circle" at bounding box center [1133, 21] width 18 height 18
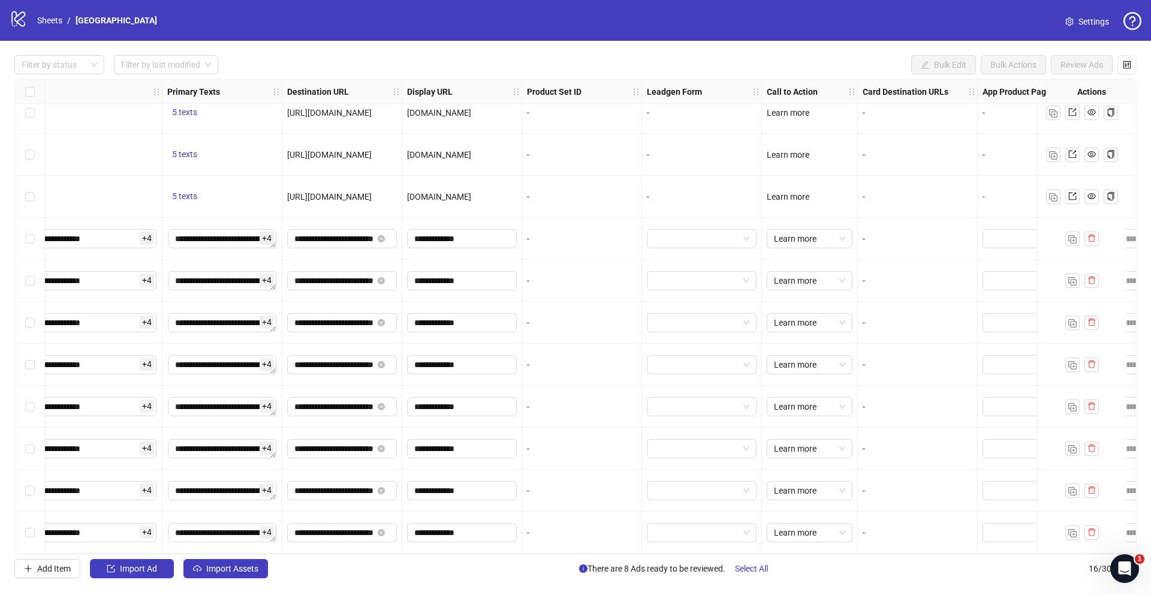
scroll to position [227, 909]
click at [451, 237] on input "**********" at bounding box center [459, 238] width 93 height 13
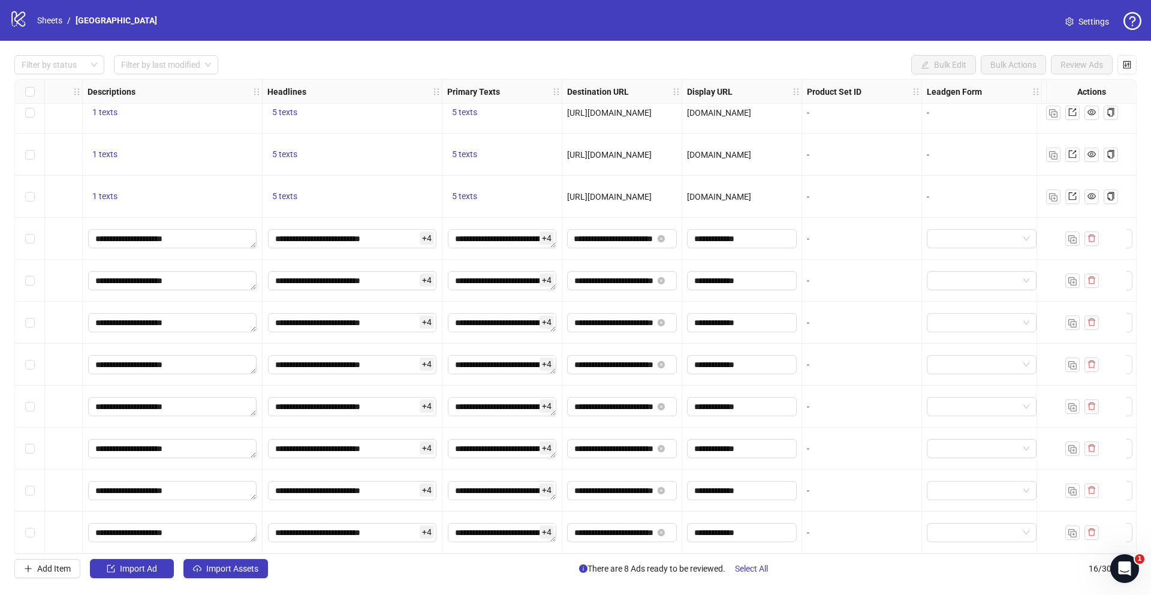
scroll to position [227, 0]
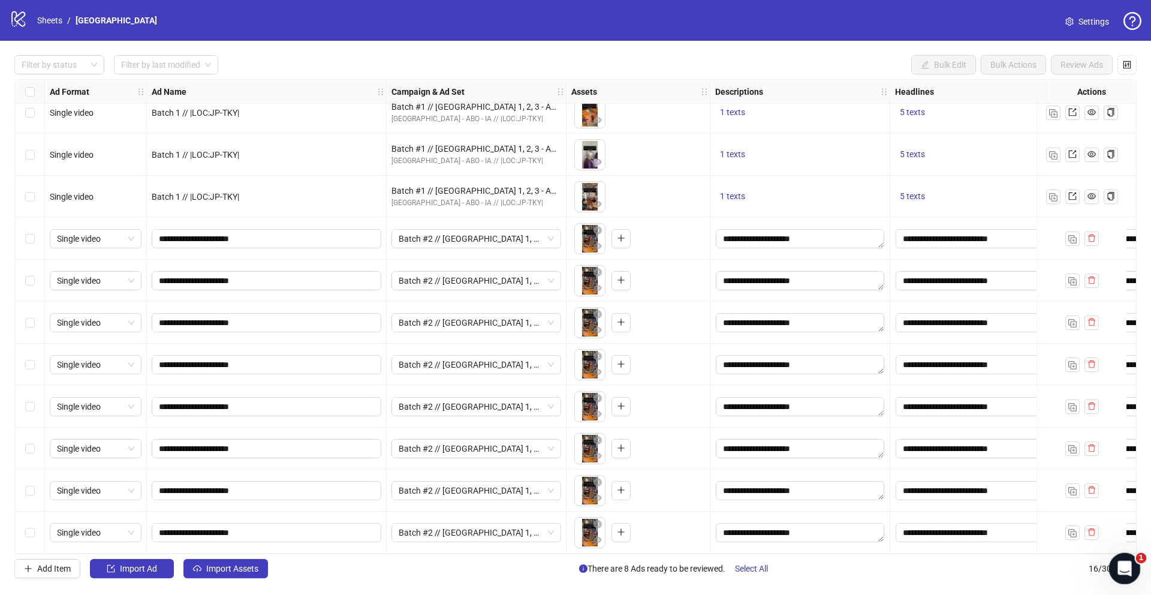
click at [1121, 570] on icon "Open Intercom Messenger" at bounding box center [1123, 567] width 20 height 20
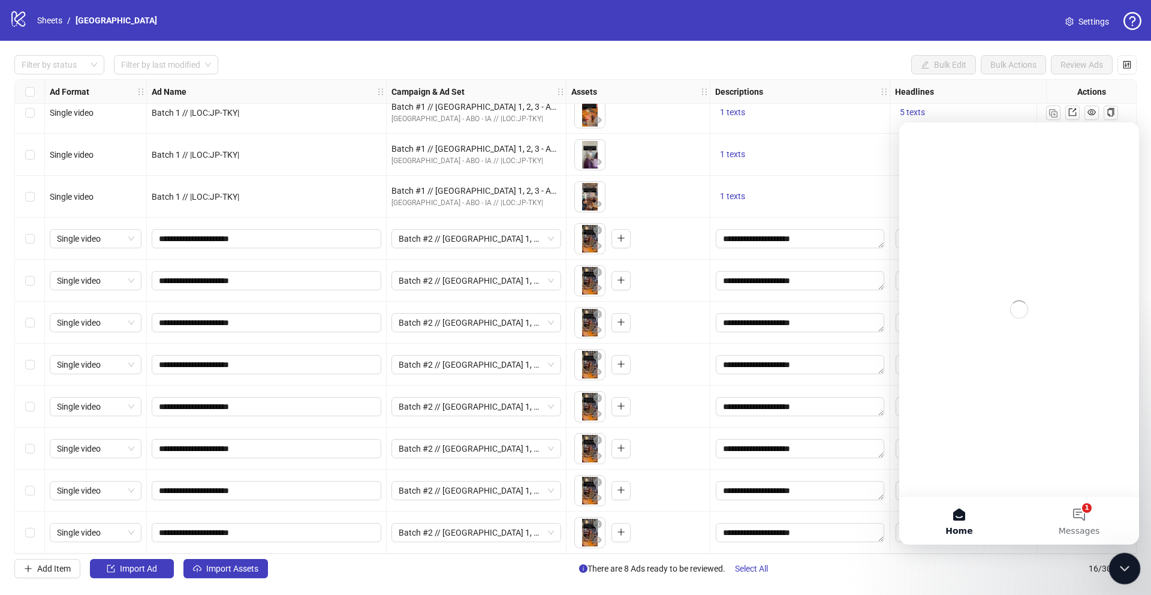
scroll to position [0, 0]
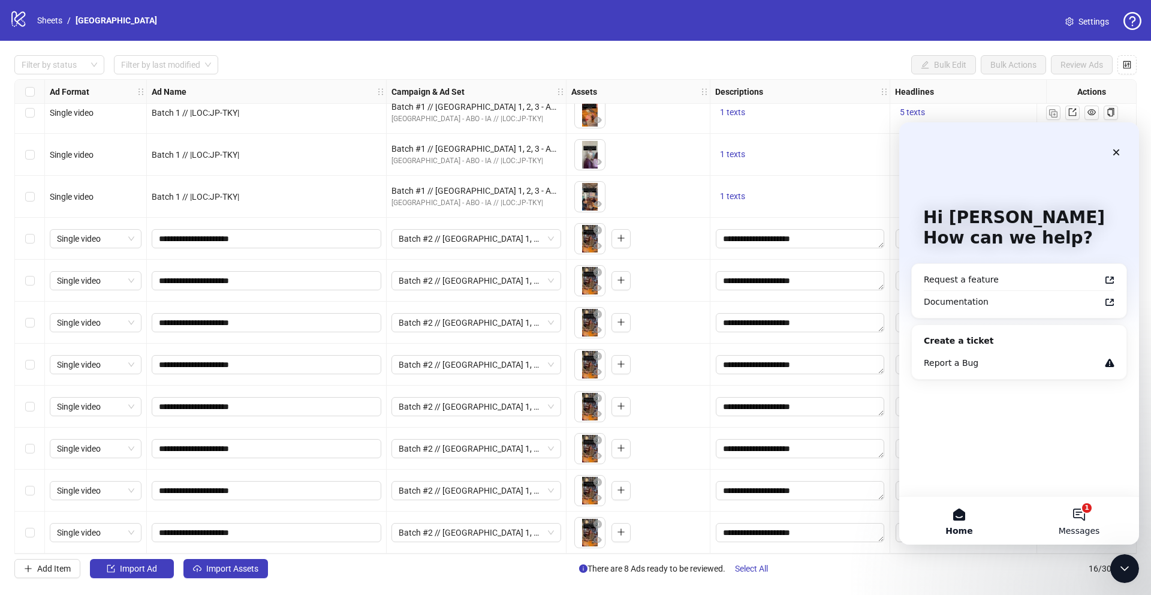
click at [1085, 523] on button "1 Messages" at bounding box center [1079, 520] width 120 height 48
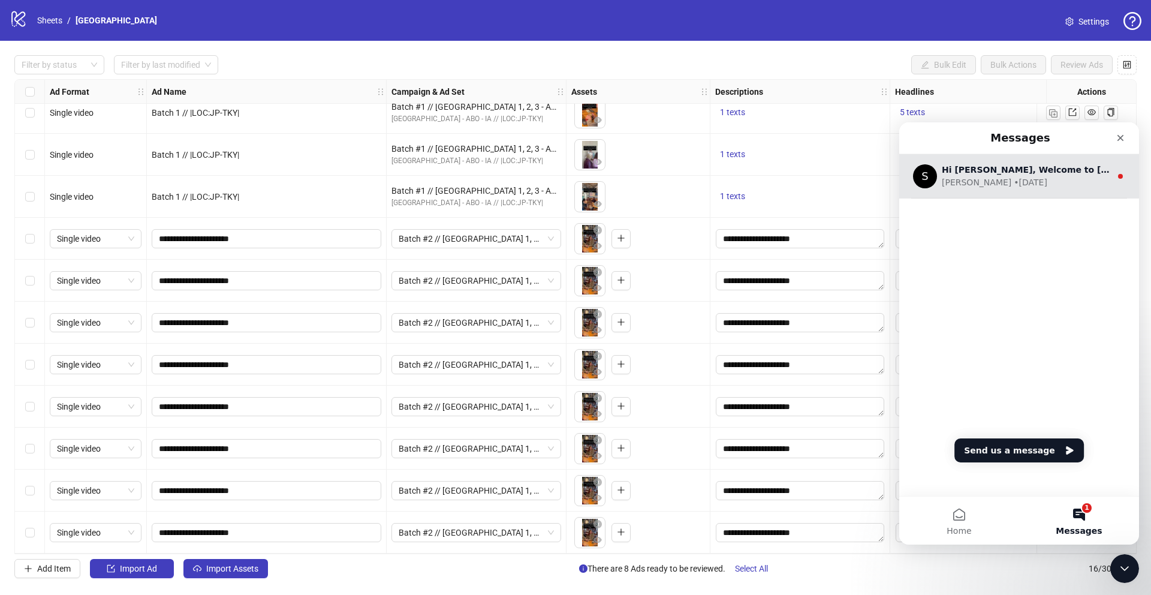
click at [1017, 186] on div "[PERSON_NAME] • [DATE]" at bounding box center [1026, 182] width 169 height 13
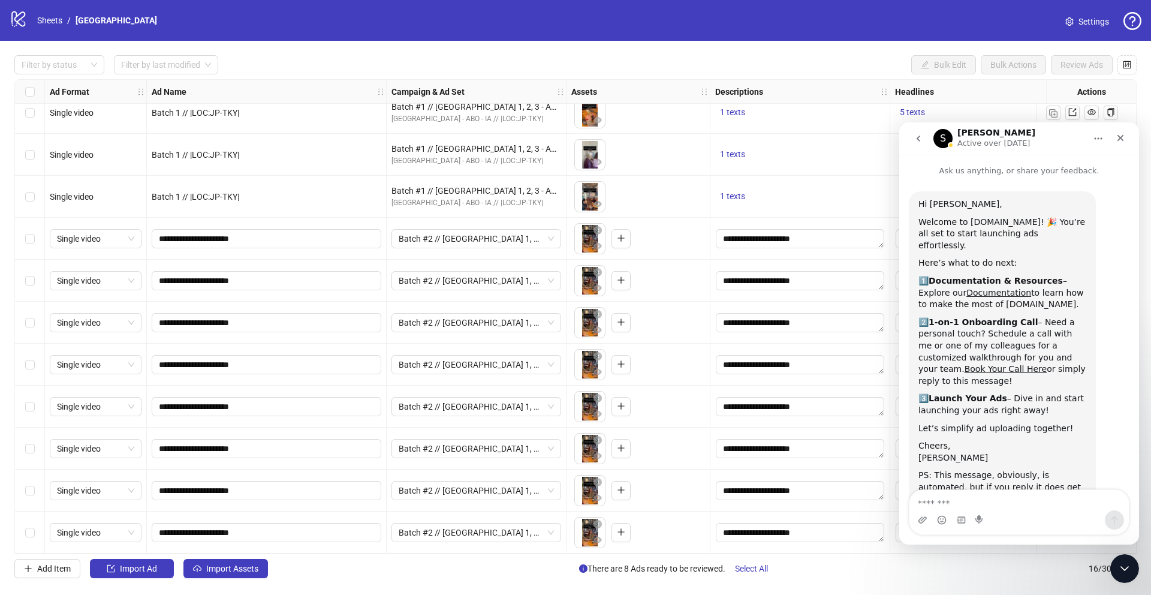
scroll to position [35, 0]
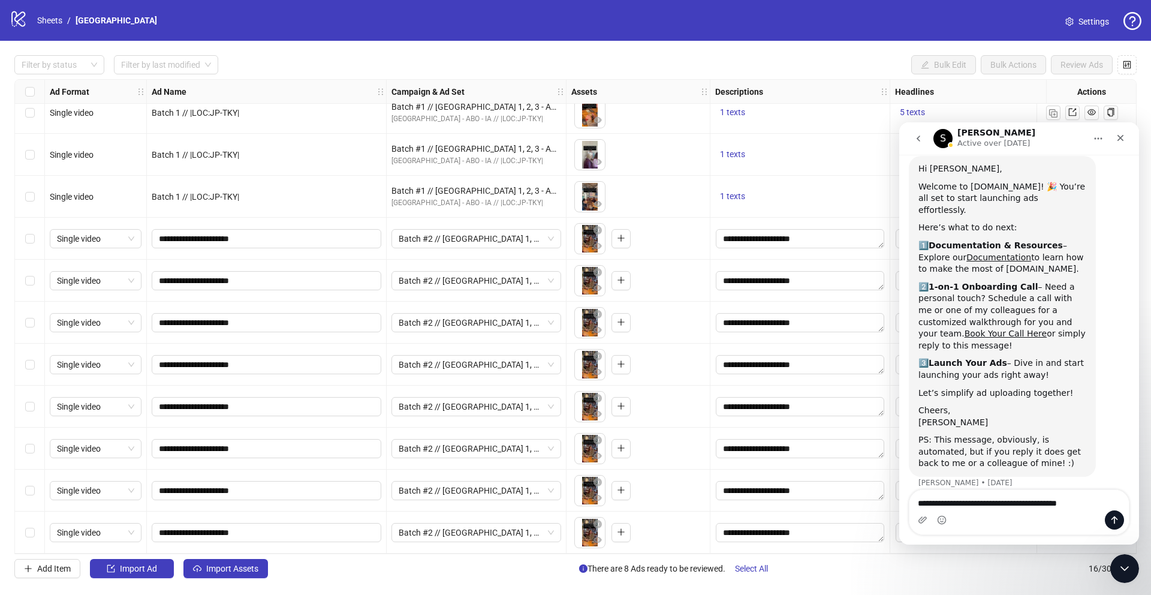
type textarea "**********"
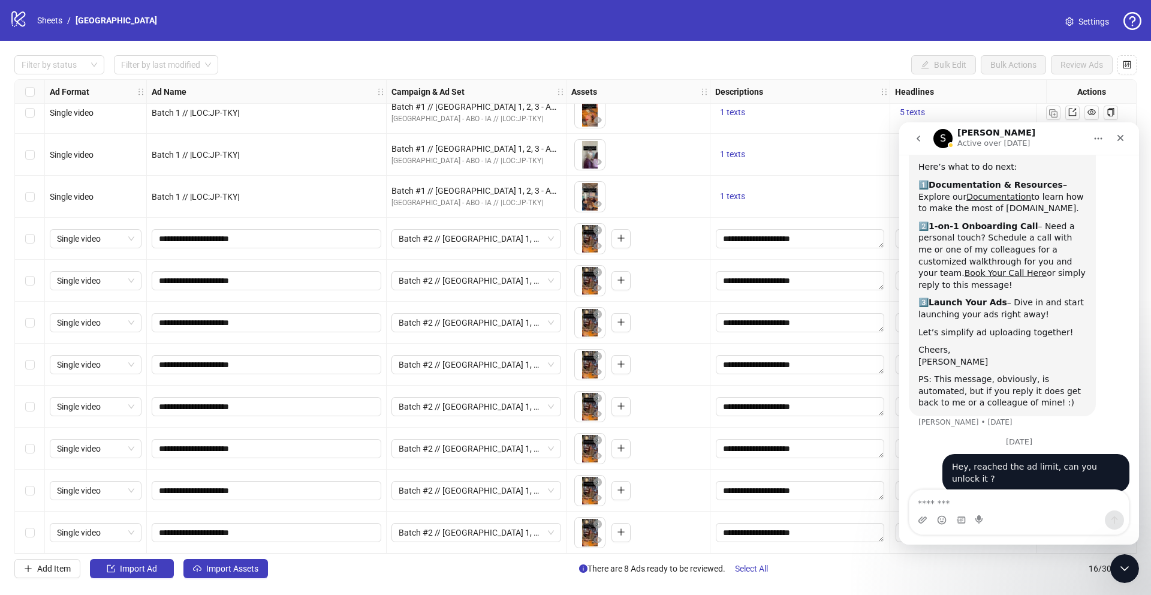
scroll to position [100, 0]
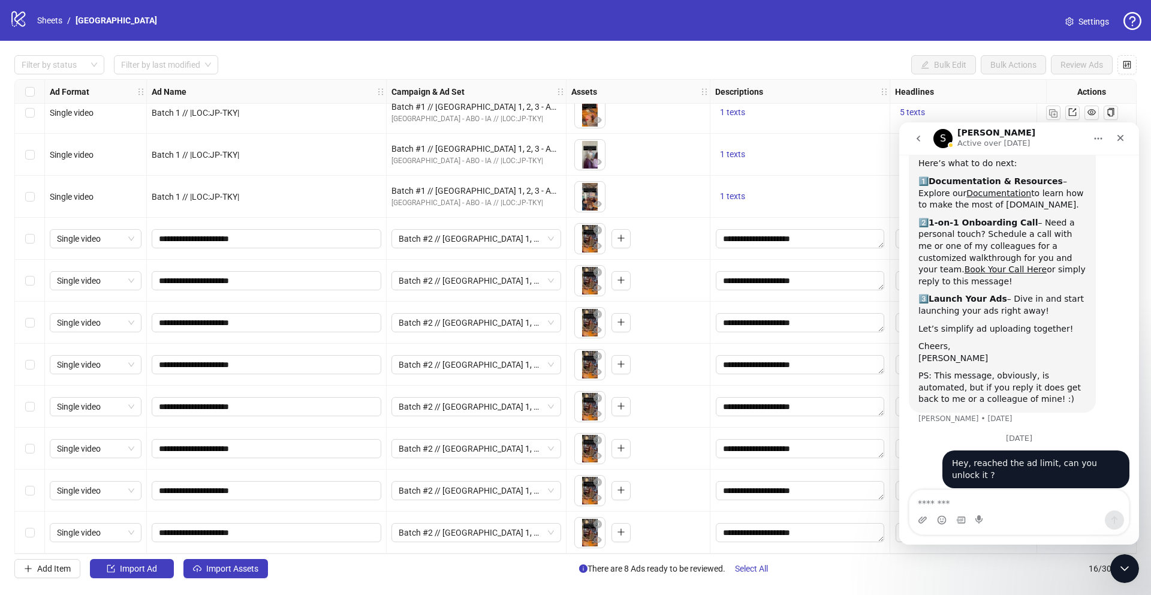
click at [1115, 279] on div "Hi [PERSON_NAME], Welcome to [DOMAIN_NAME]! 🎉 You’re all set to start launching…" at bounding box center [1019, 263] width 221 height 342
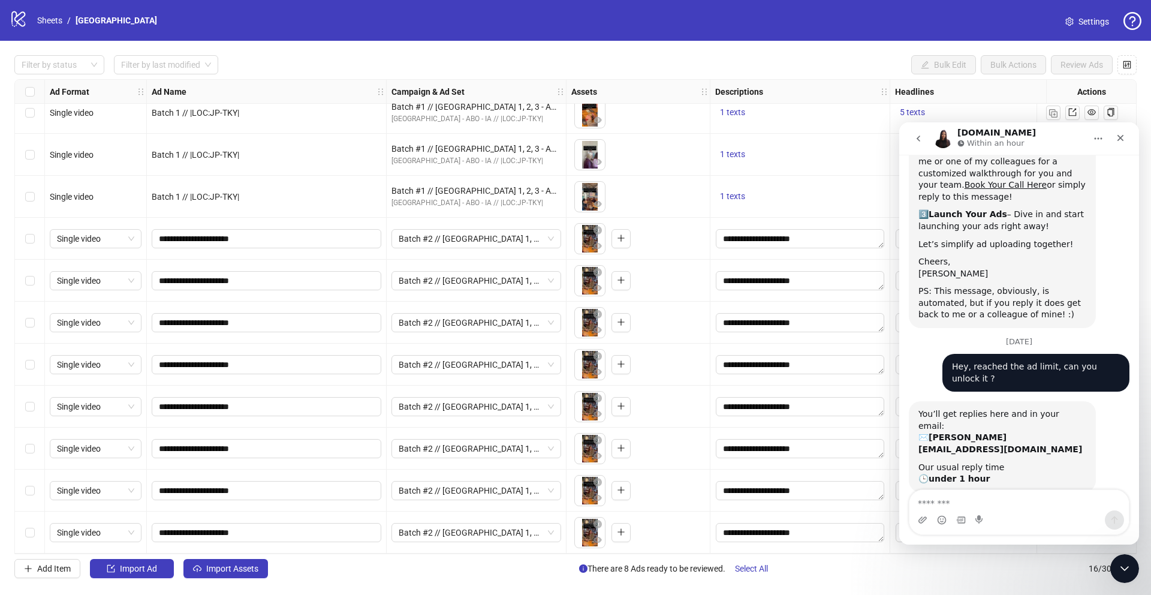
scroll to position [210, 0]
